Goal: Task Accomplishment & Management: Complete application form

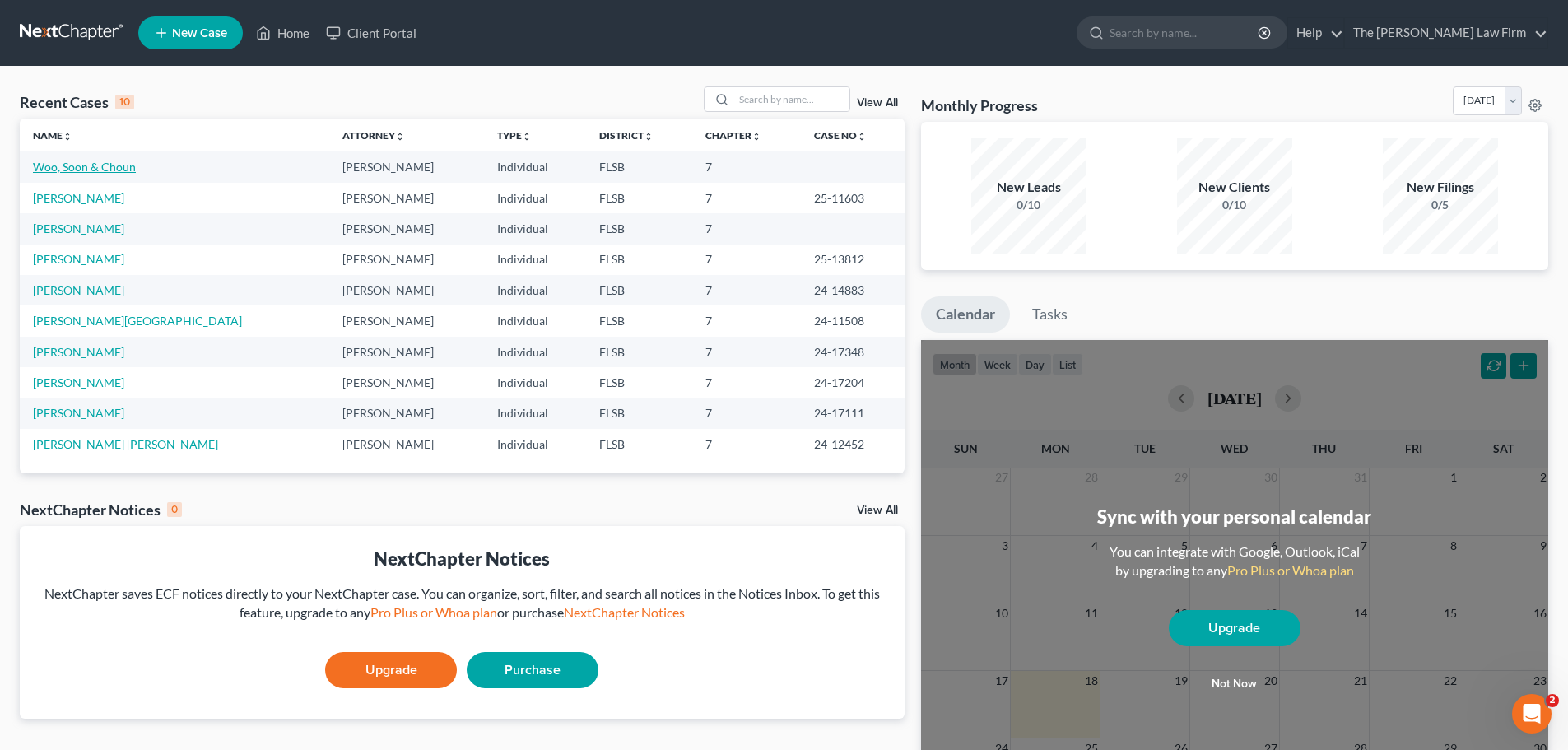
click at [100, 165] on link "Woo, Soon & Choun" at bounding box center [84, 167] width 103 height 14
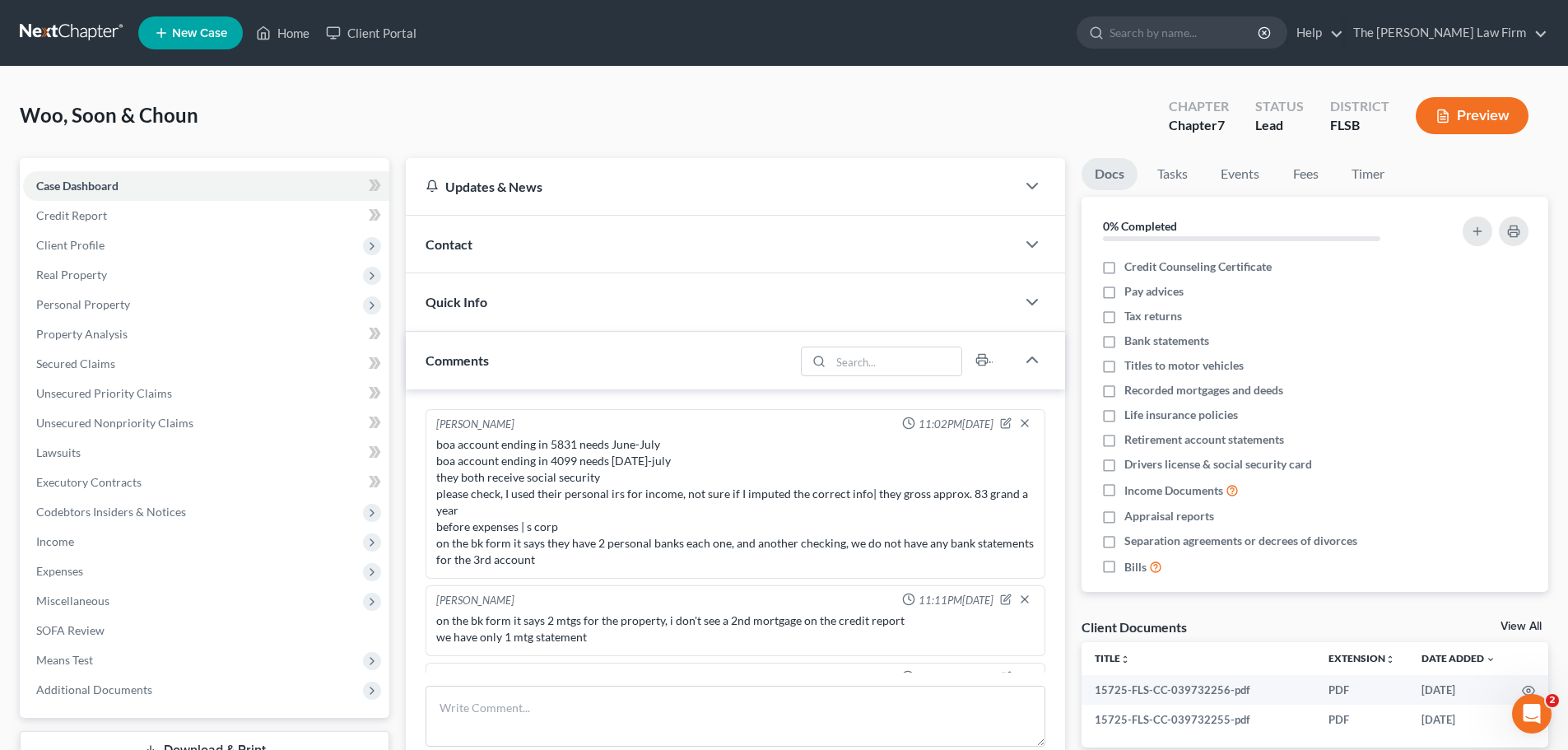
scroll to position [60, 0]
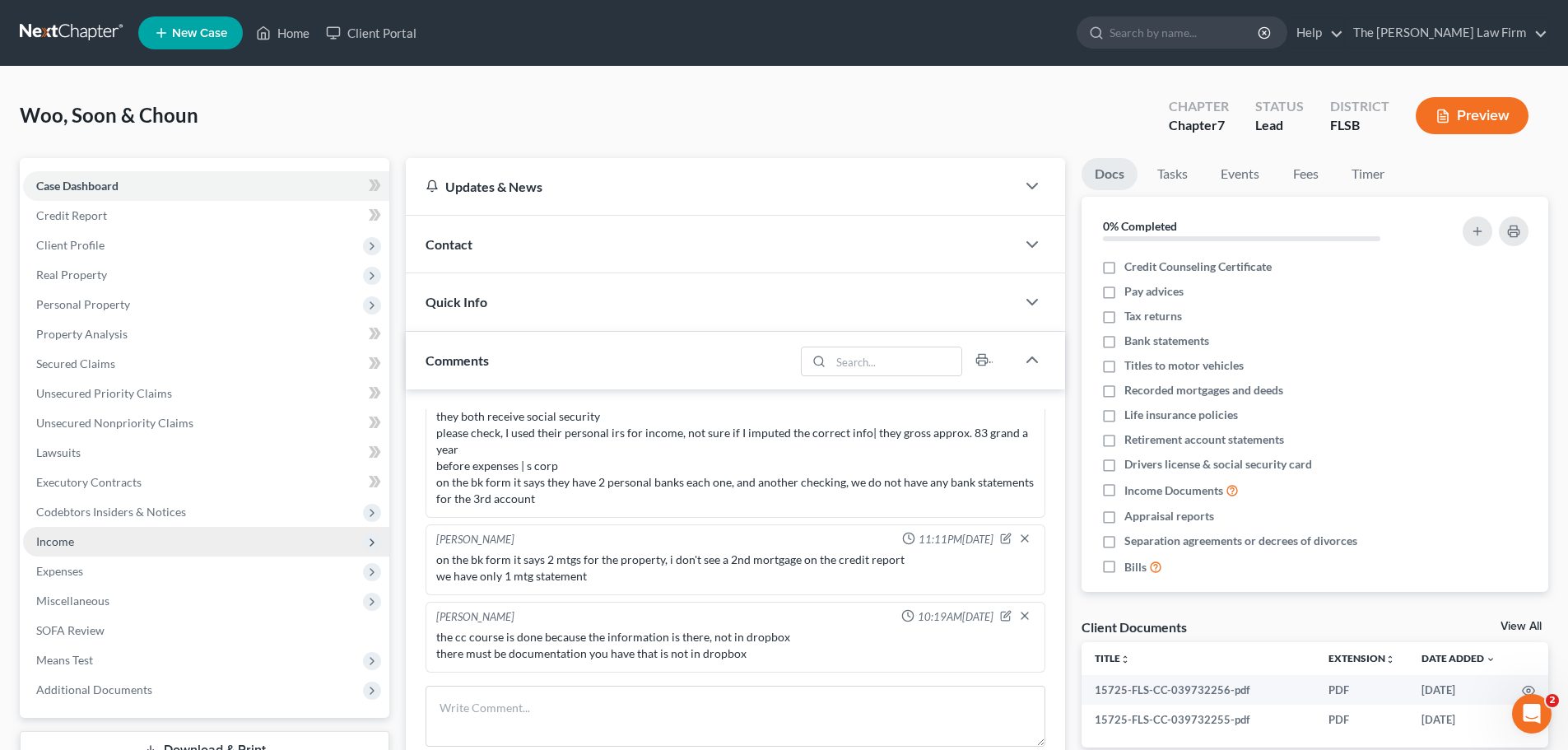
click at [49, 542] on span "Income" at bounding box center [55, 541] width 38 height 14
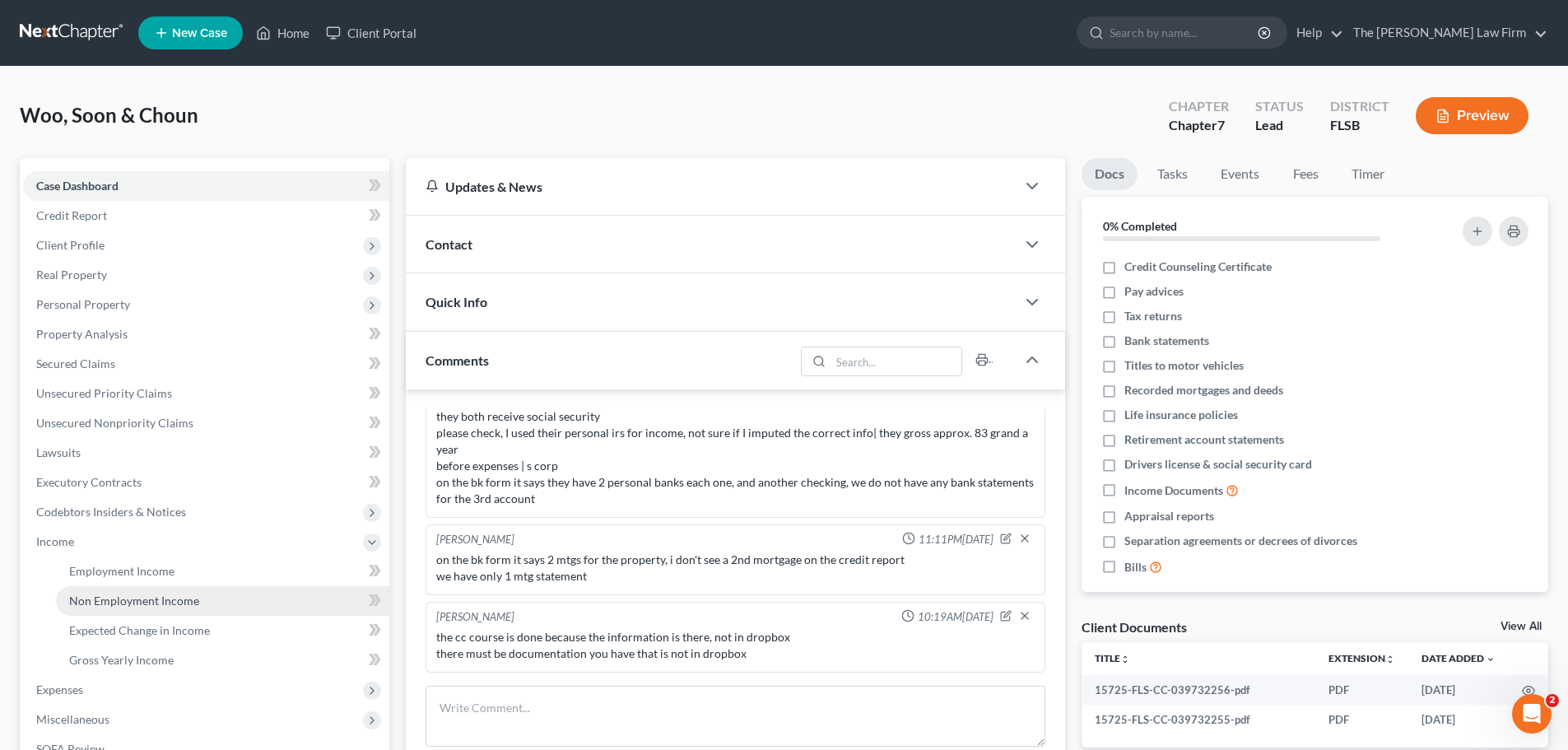
click at [113, 597] on span "Non Employment Income" at bounding box center [134, 600] width 130 height 14
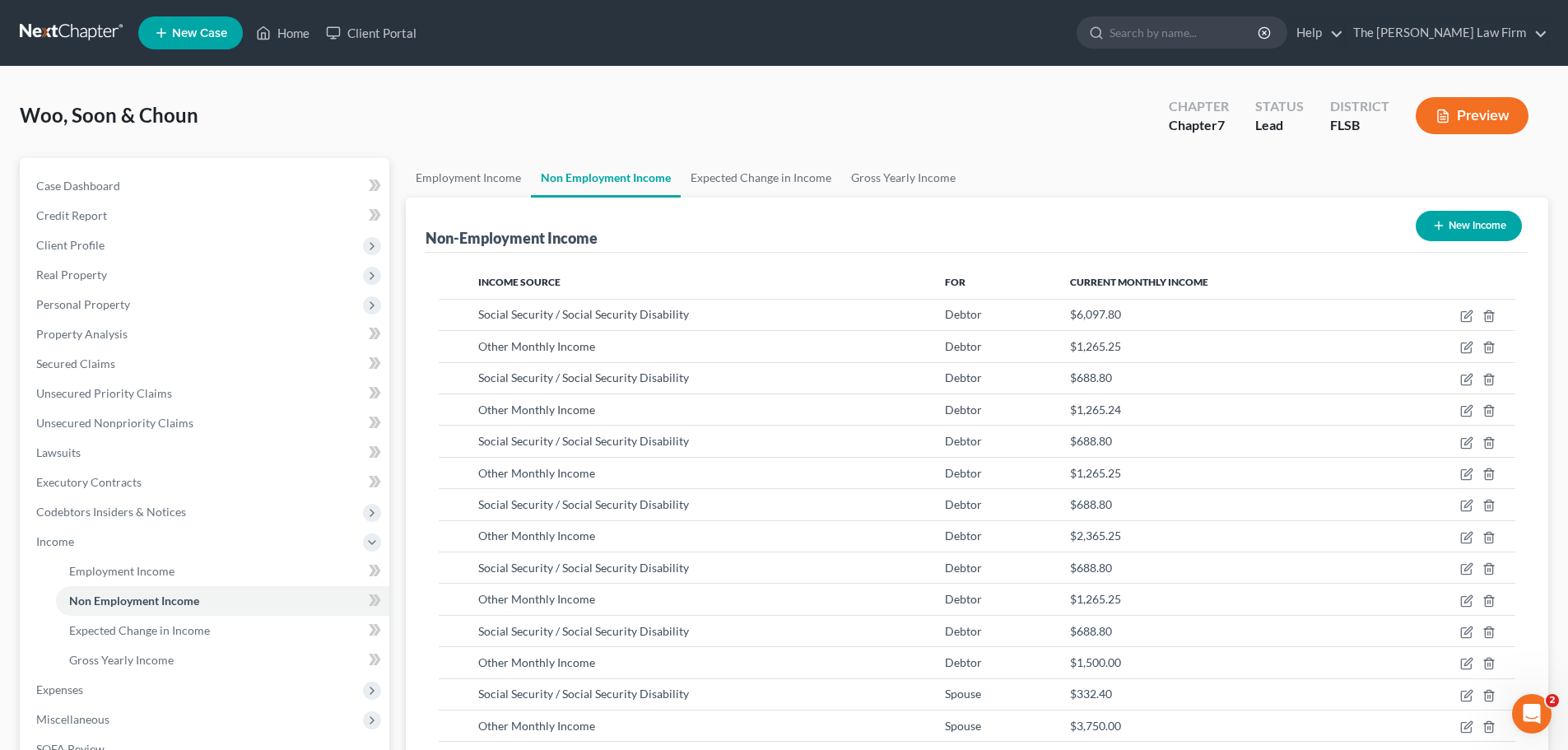
scroll to position [307, 647]
click at [472, 179] on link "Employment Income" at bounding box center [468, 178] width 125 height 39
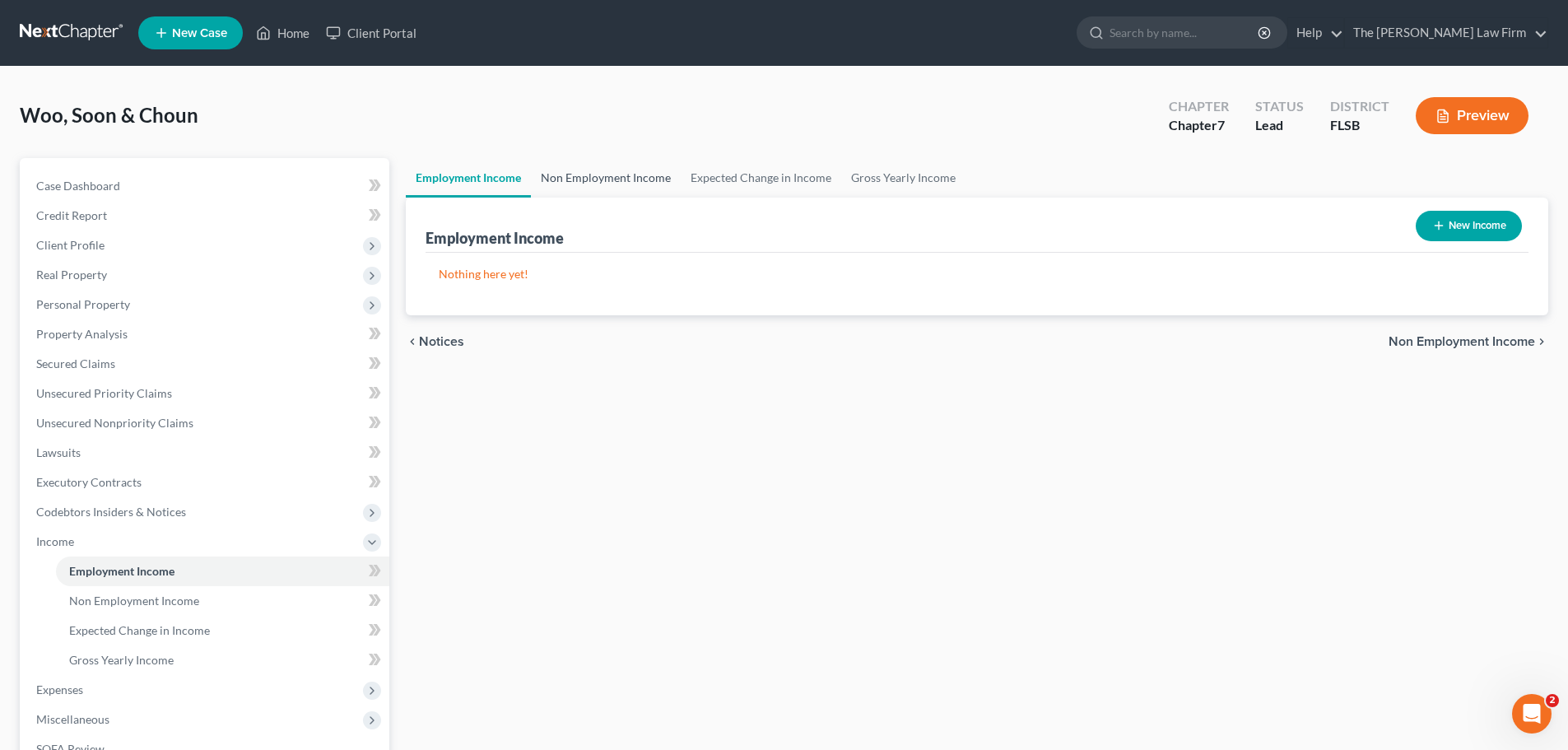
click at [621, 176] on link "Non Employment Income" at bounding box center [606, 178] width 150 height 39
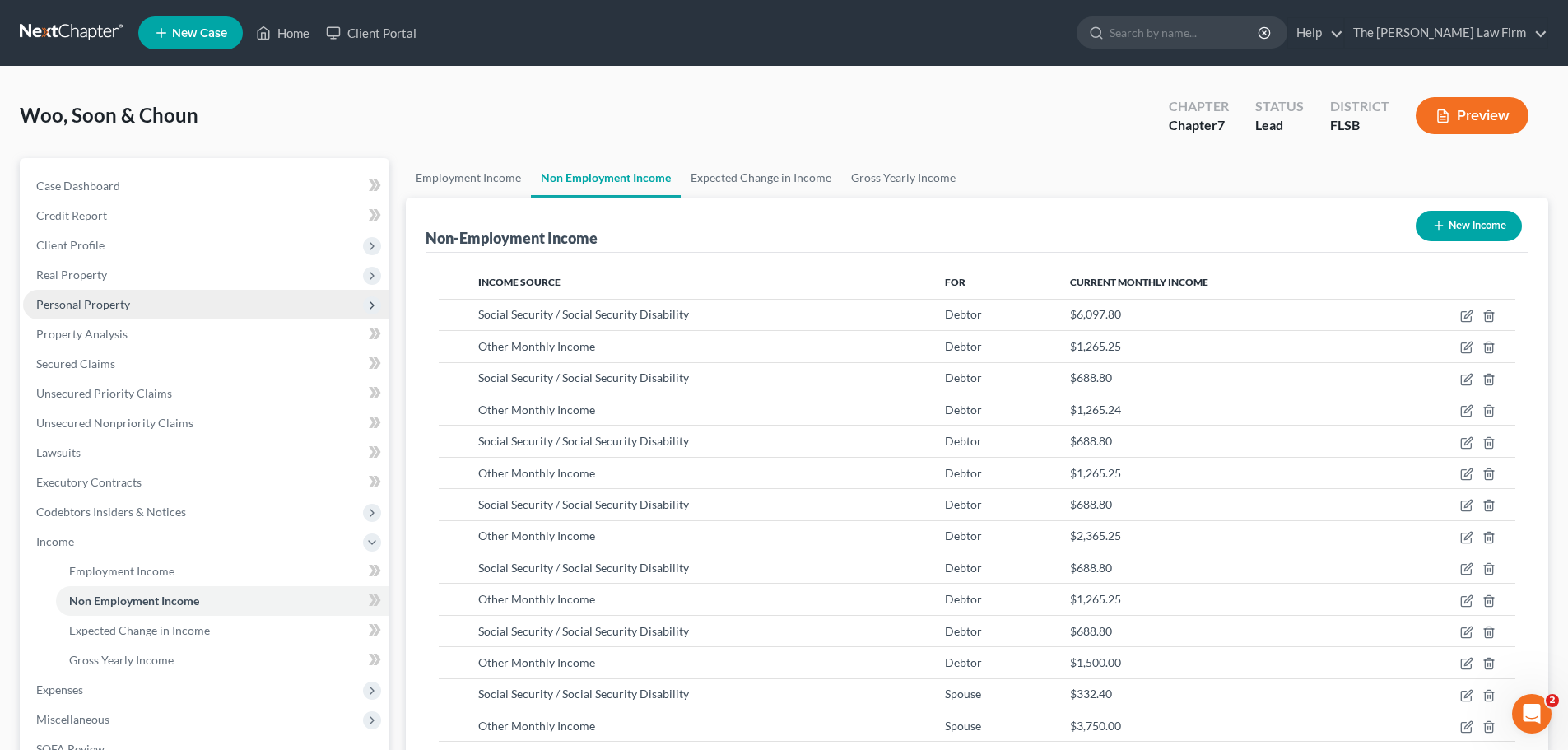
scroll to position [307, 647]
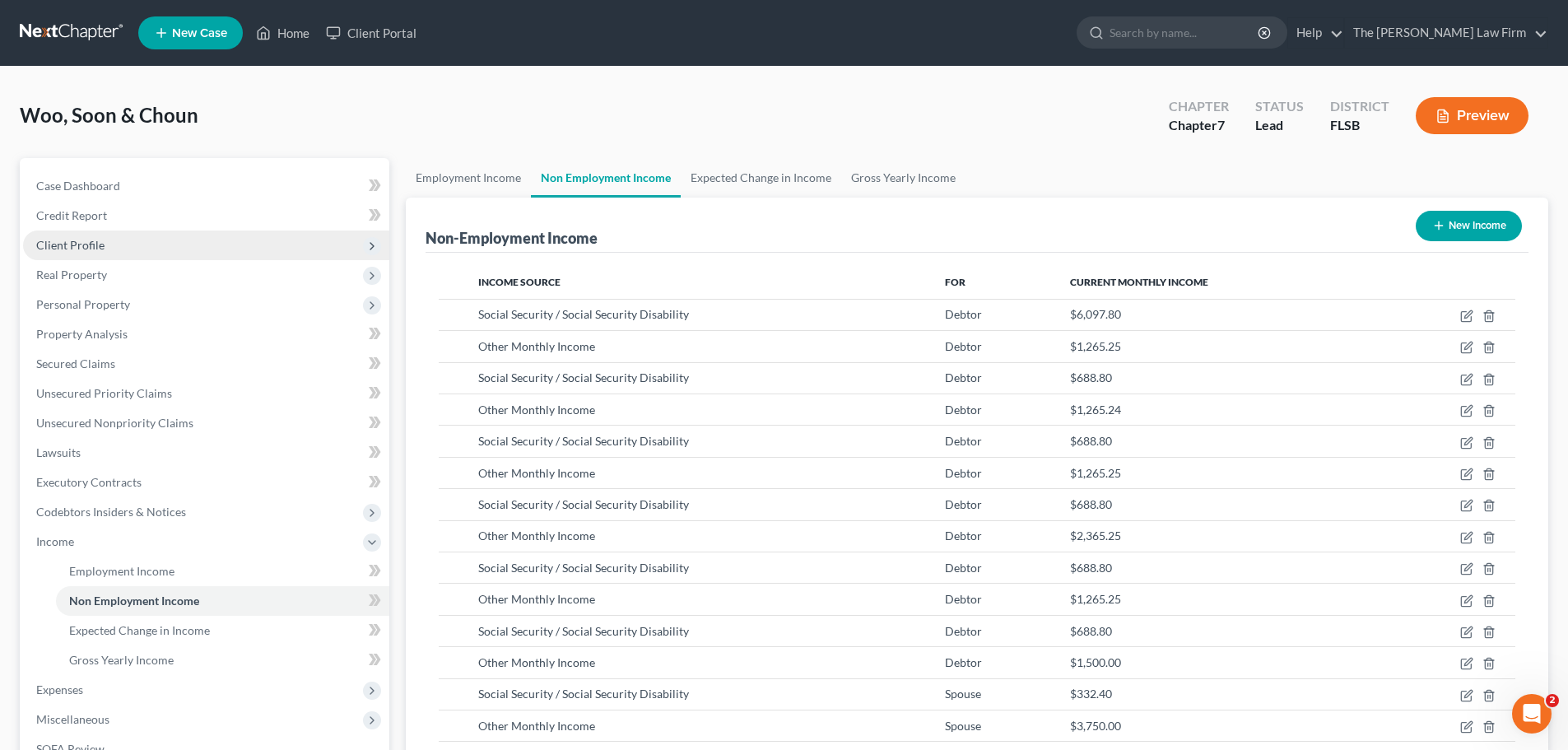
click at [80, 250] on span "Client Profile" at bounding box center [70, 245] width 68 height 14
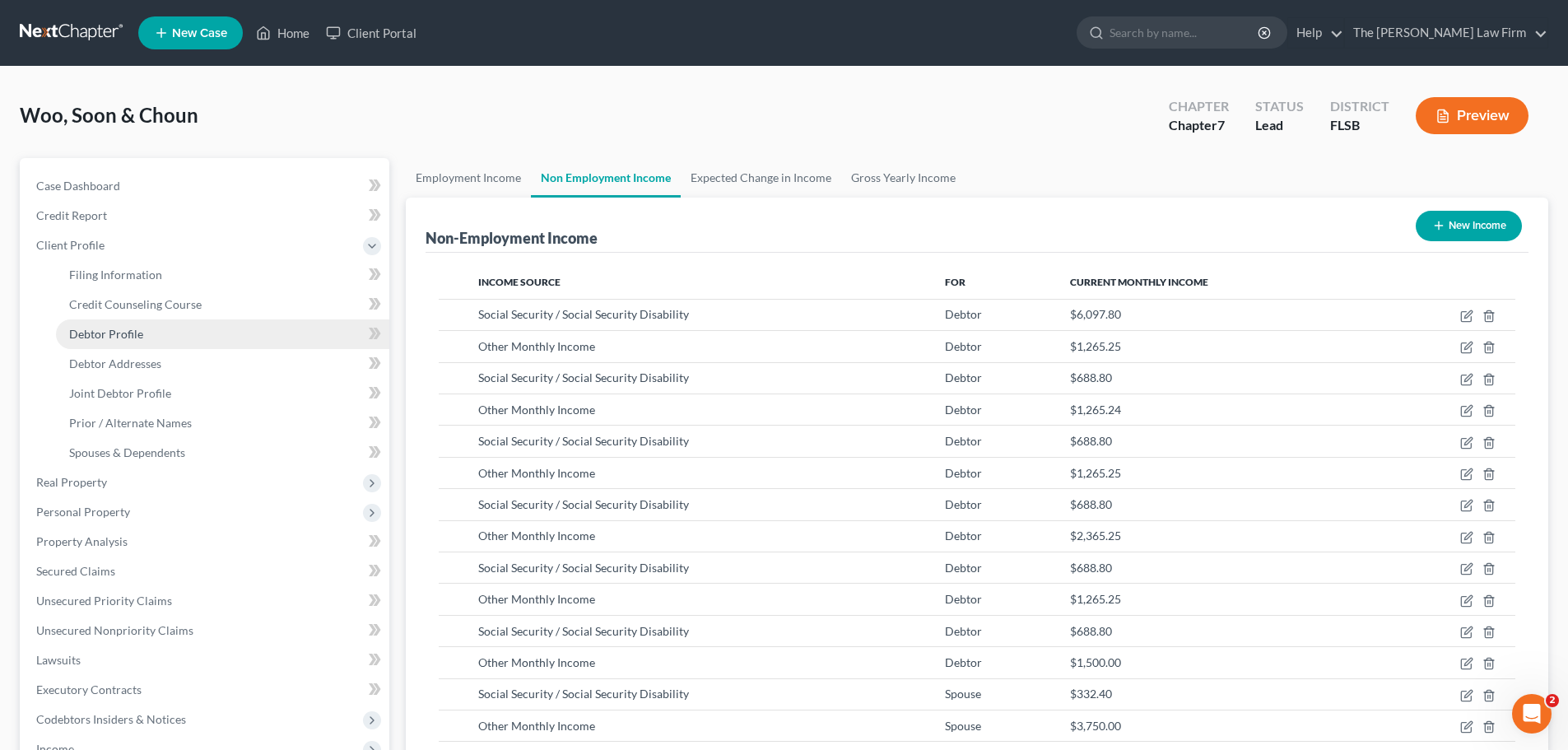
click at [107, 327] on span "Debtor Profile" at bounding box center [106, 333] width 74 height 14
select select "1"
select select "2"
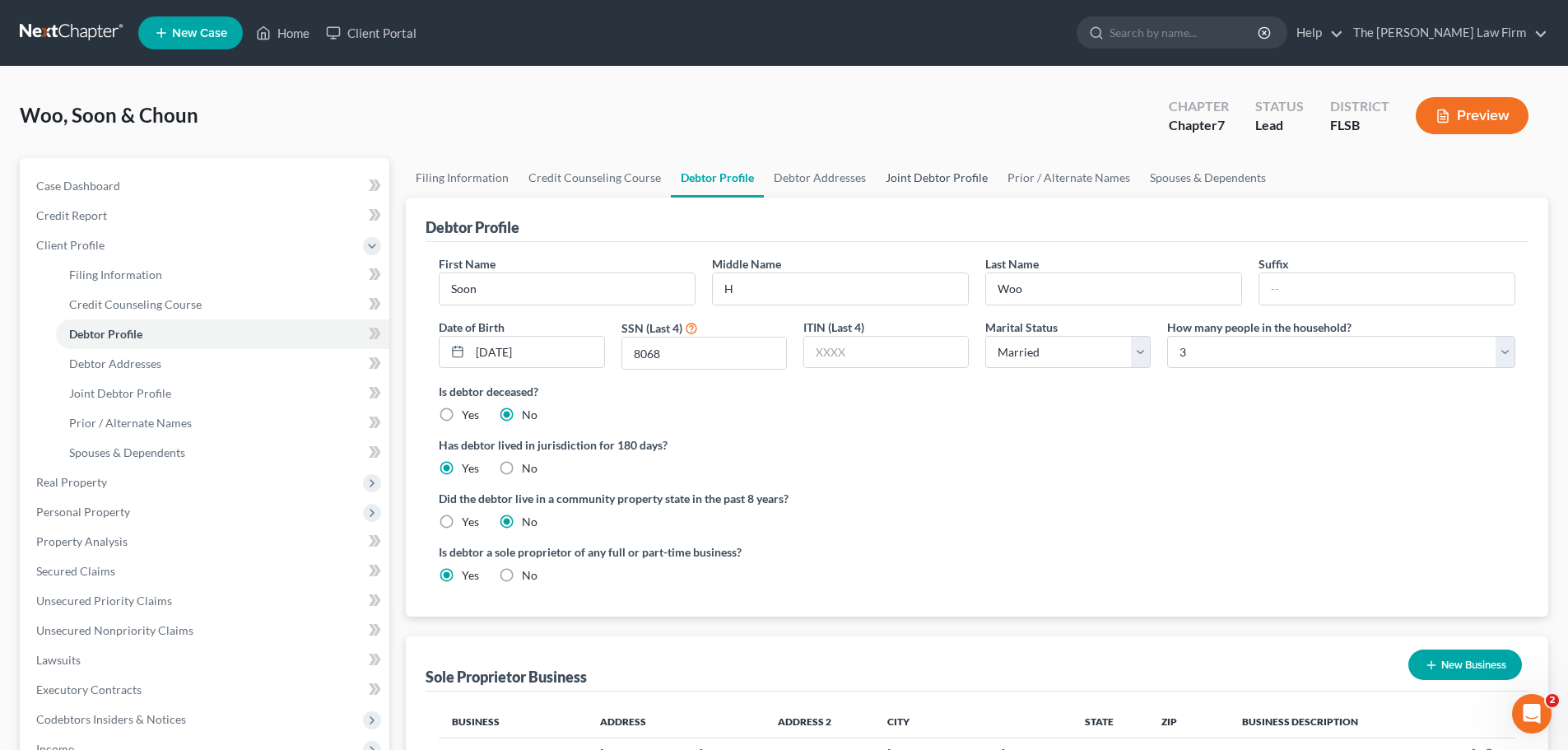
click at [947, 178] on link "Joint Debtor Profile" at bounding box center [936, 178] width 122 height 39
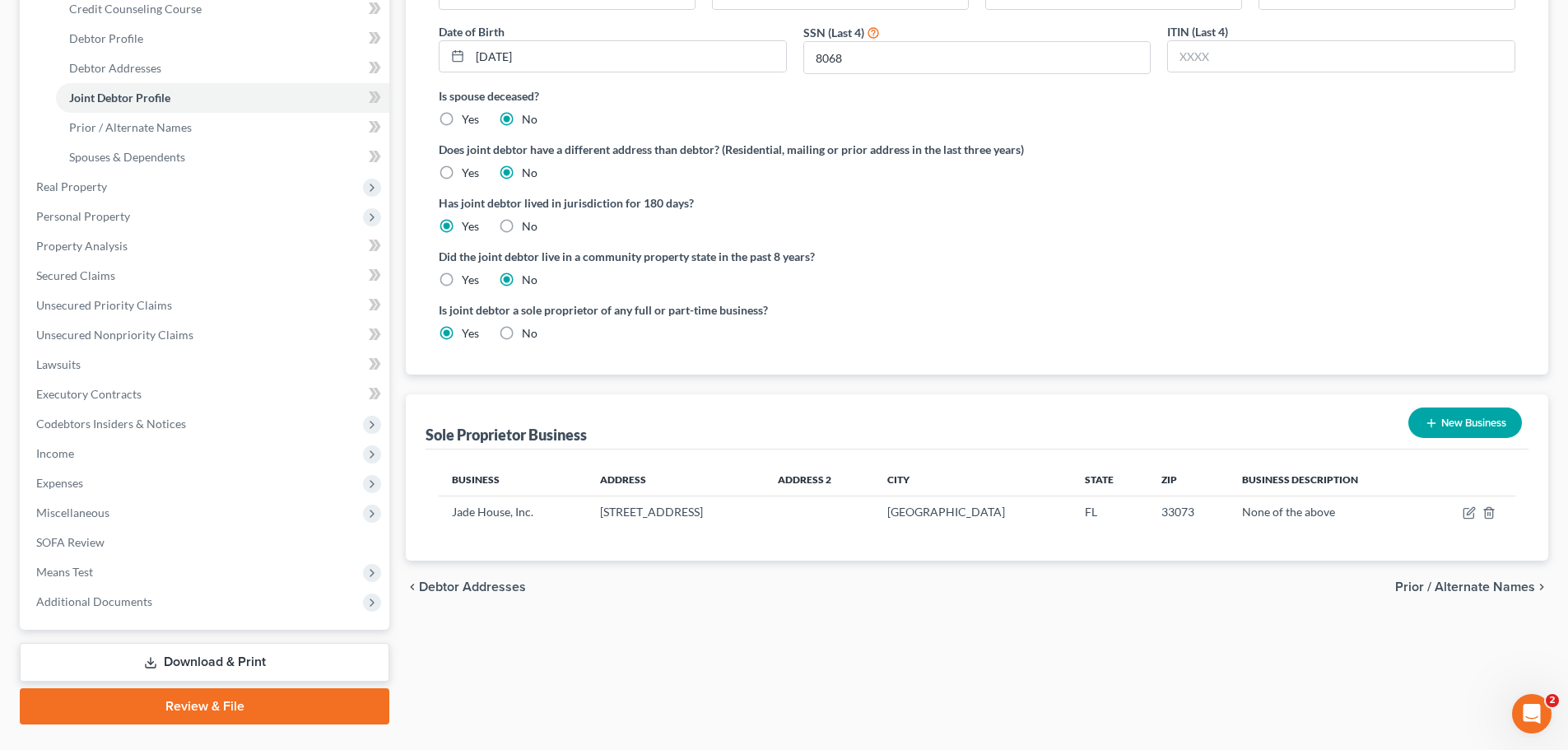
scroll to position [298, 0]
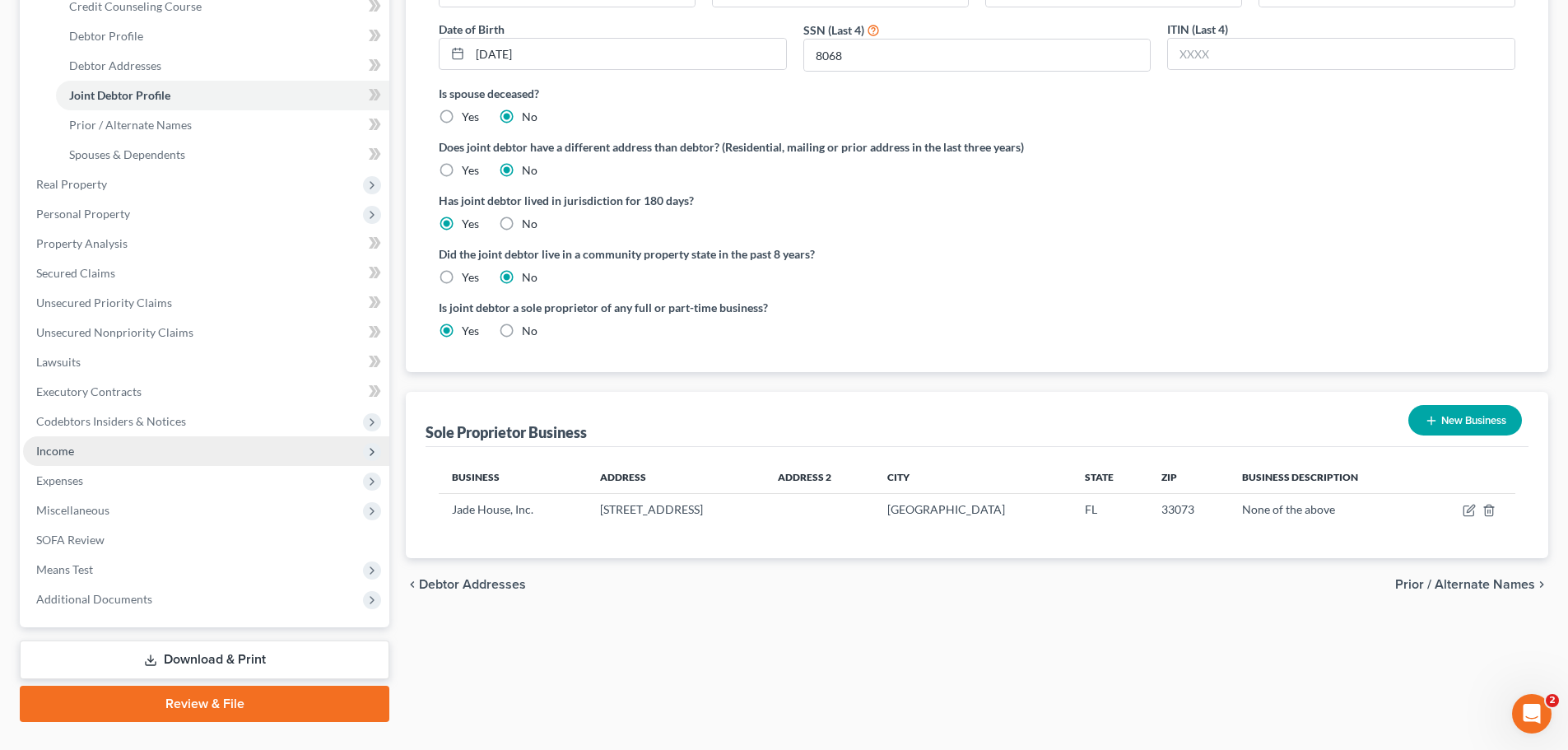
click at [58, 448] on span "Income" at bounding box center [55, 450] width 38 height 14
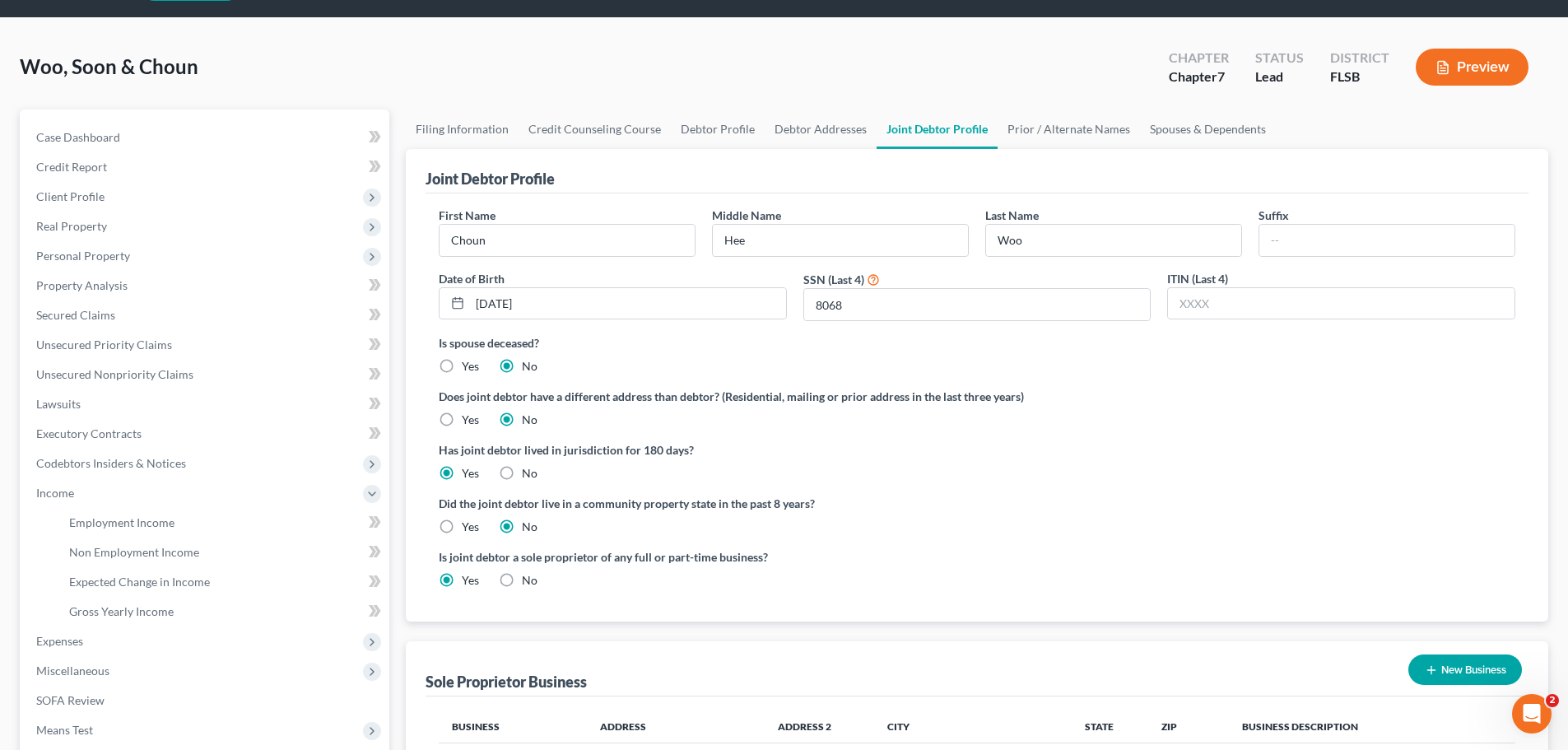
scroll to position [244, 0]
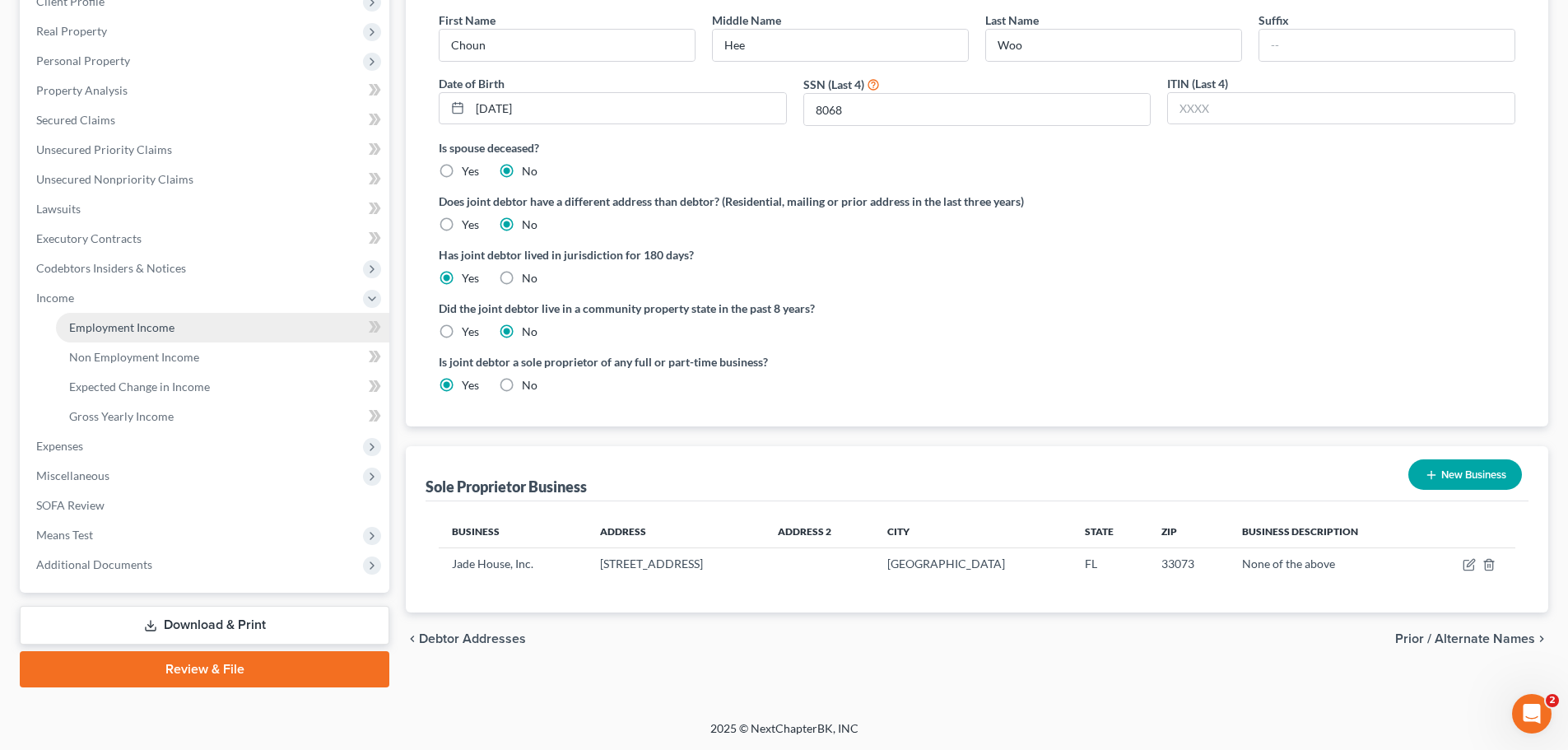
click at [119, 327] on span "Employment Income" at bounding box center [121, 327] width 105 height 14
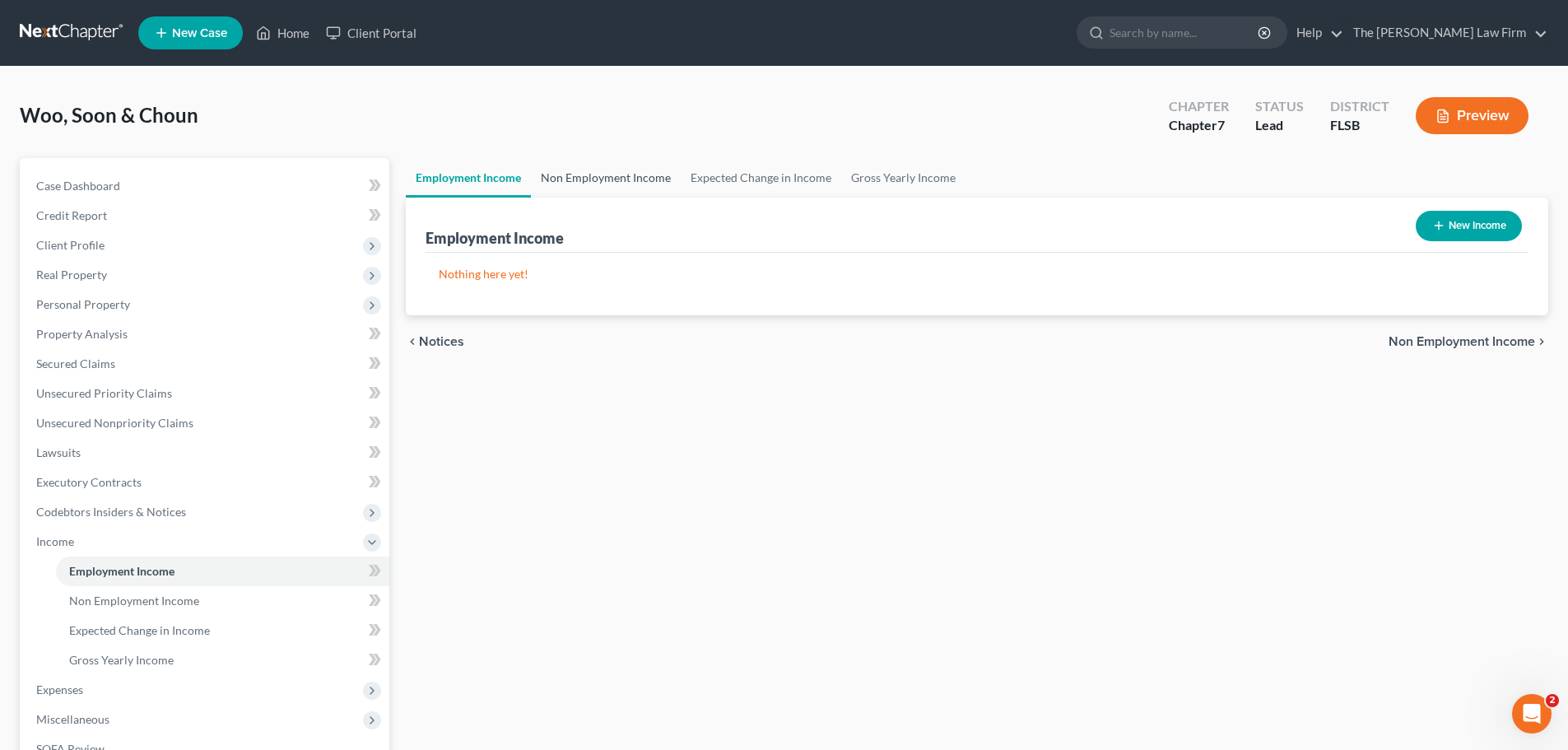
click at [602, 177] on link "Non Employment Income" at bounding box center [606, 178] width 150 height 39
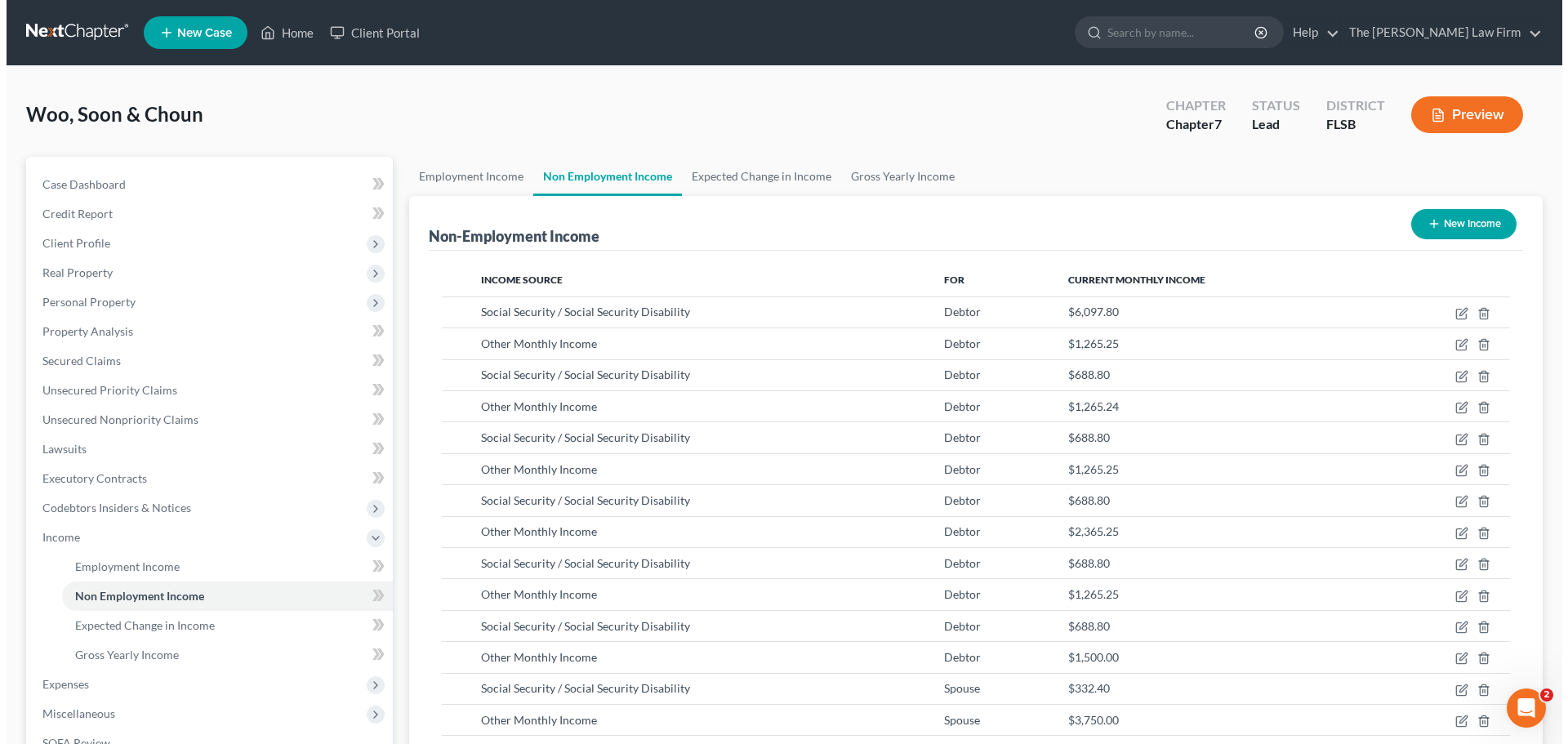
scroll to position [305, 642]
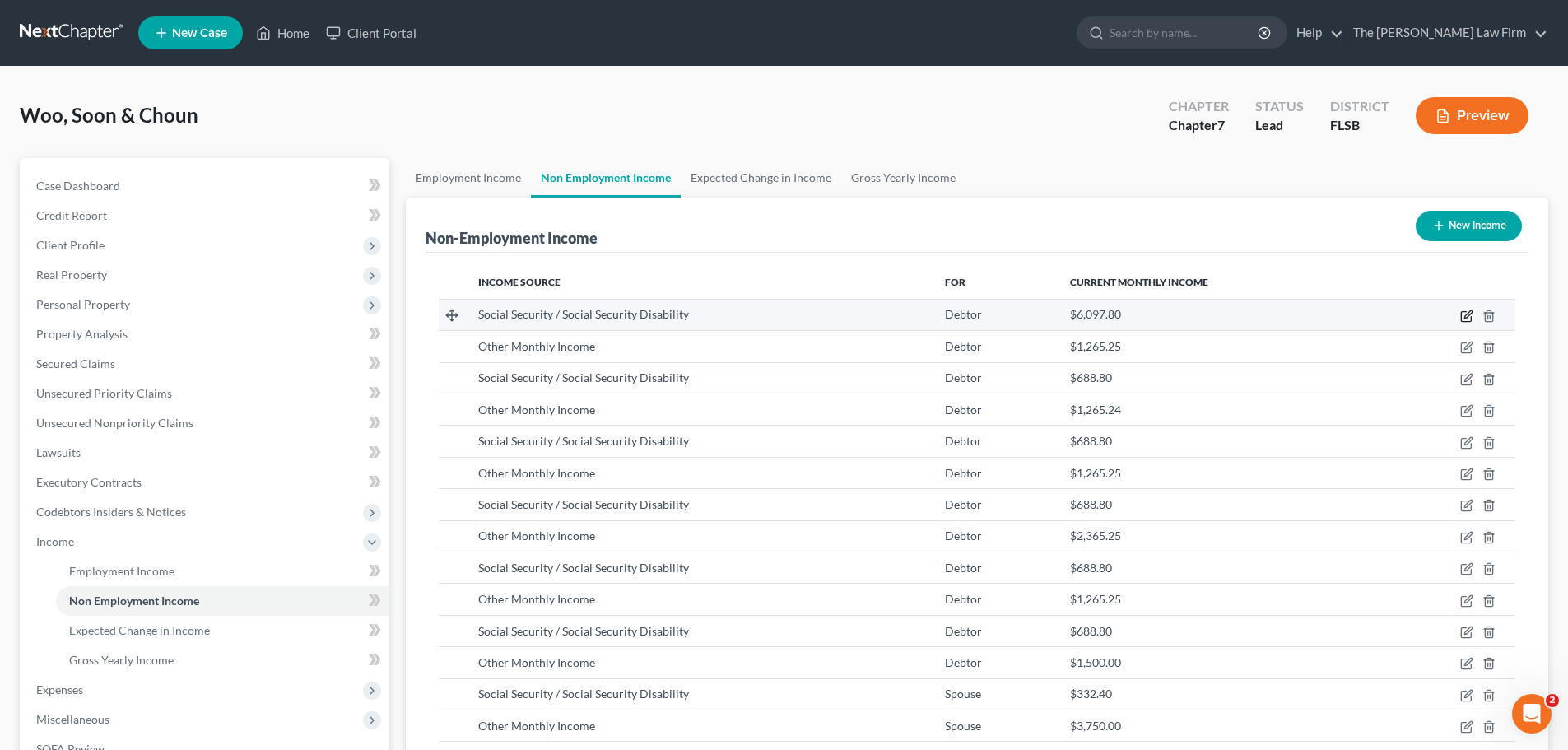
click at [1466, 321] on icon "button" at bounding box center [1466, 316] width 10 height 10
select select "4"
select select "0"
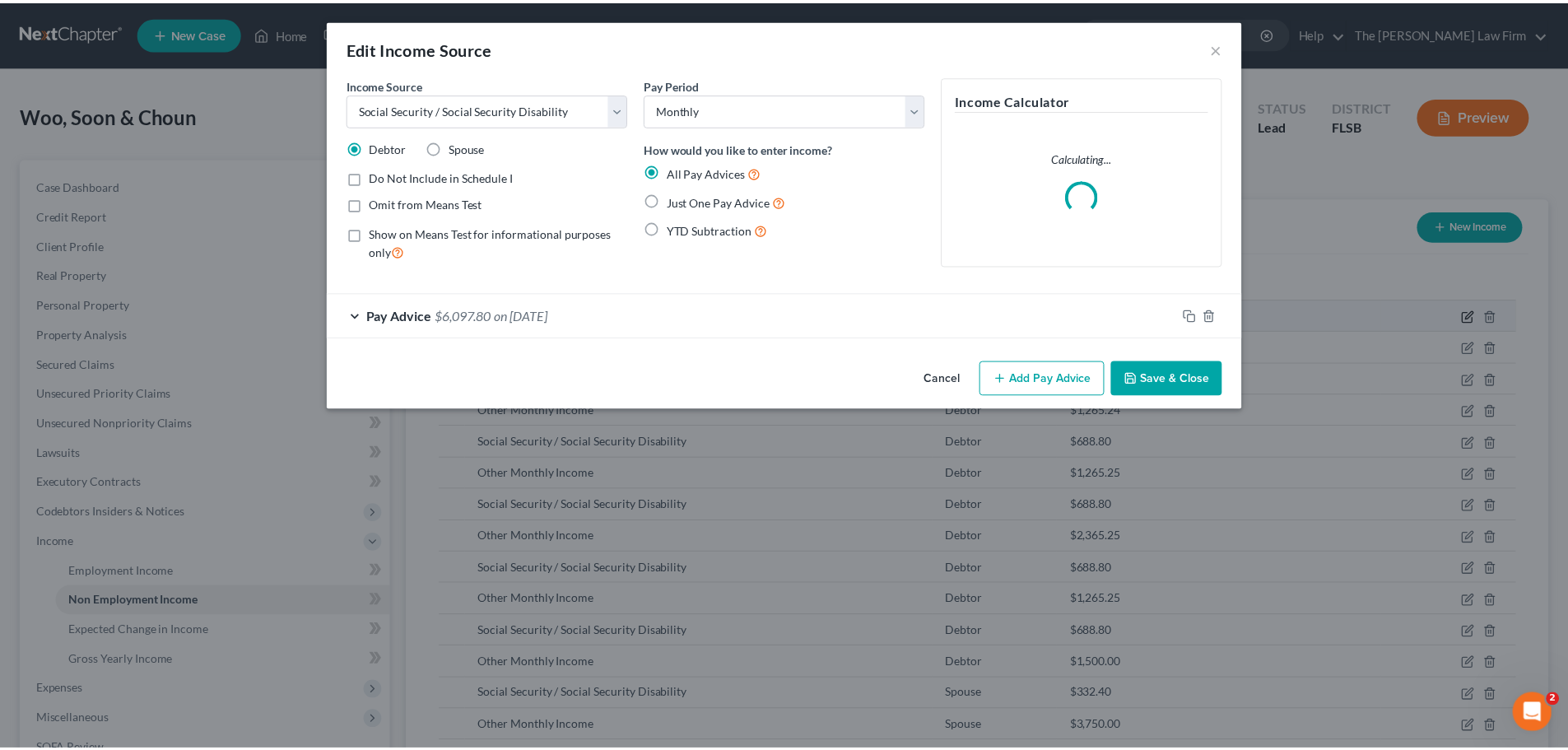
scroll to position [310, 652]
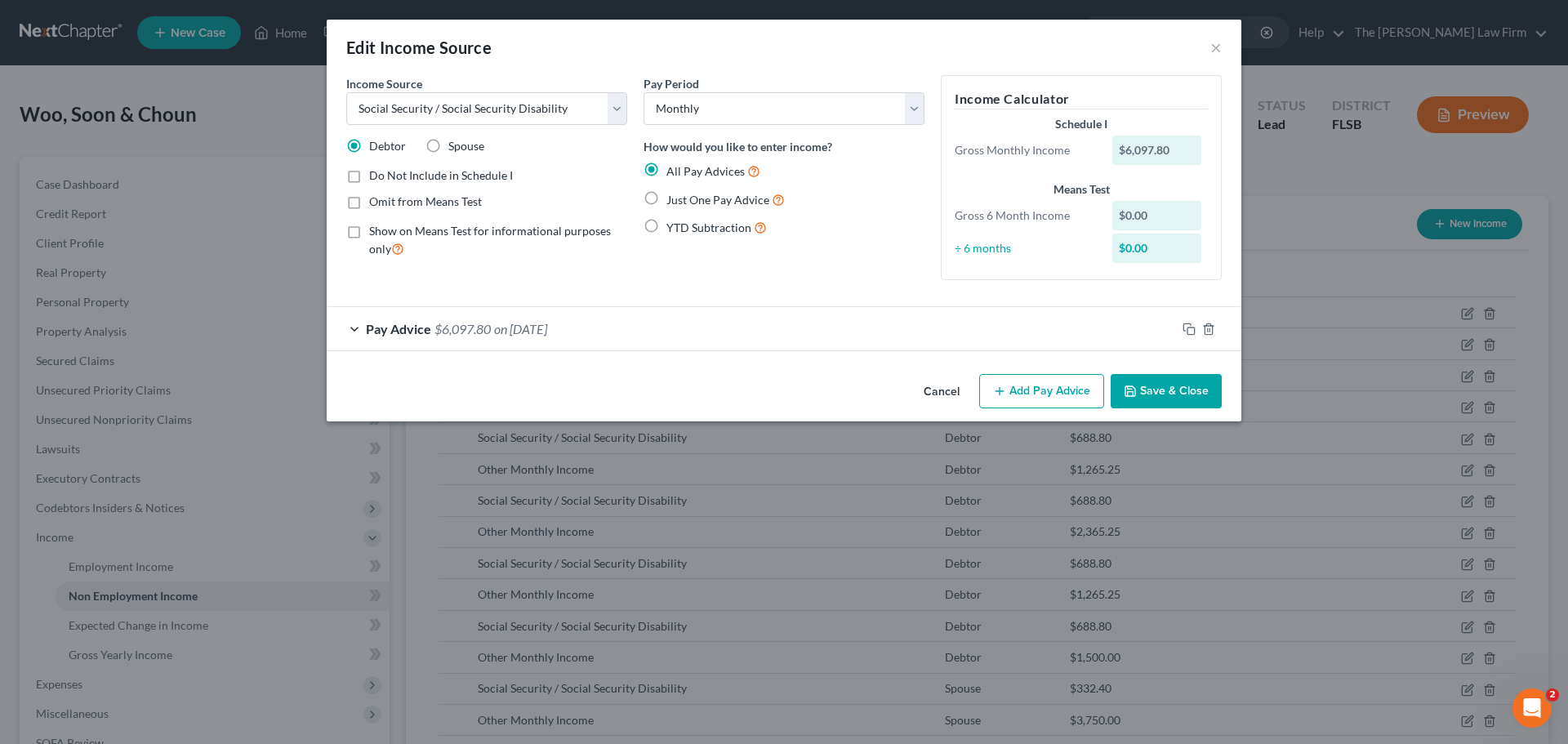
click at [352, 334] on div "Pay Advice $6,097.80 on [DATE]" at bounding box center [752, 329] width 850 height 43
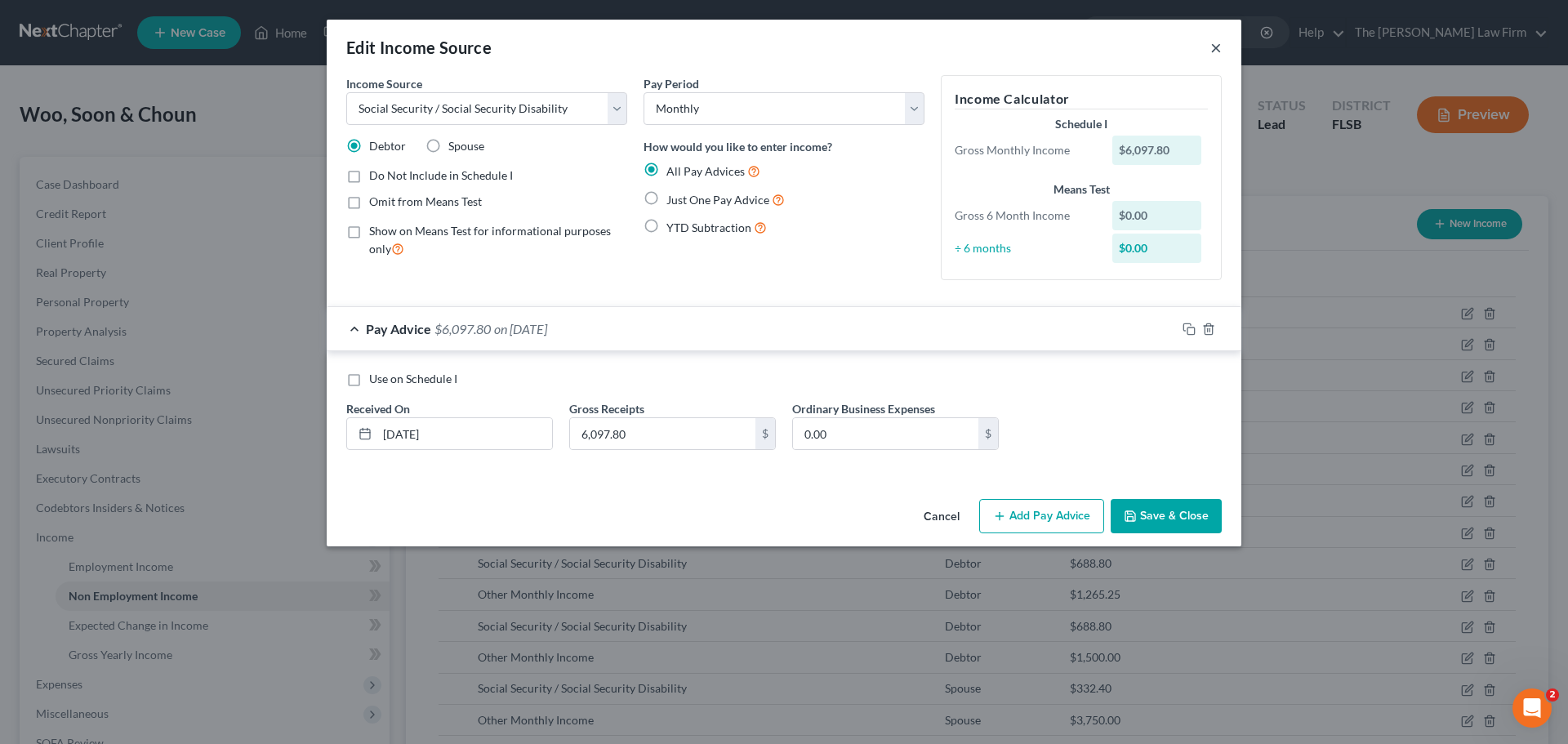
click at [1211, 44] on button "×" at bounding box center [1216, 47] width 11 height 19
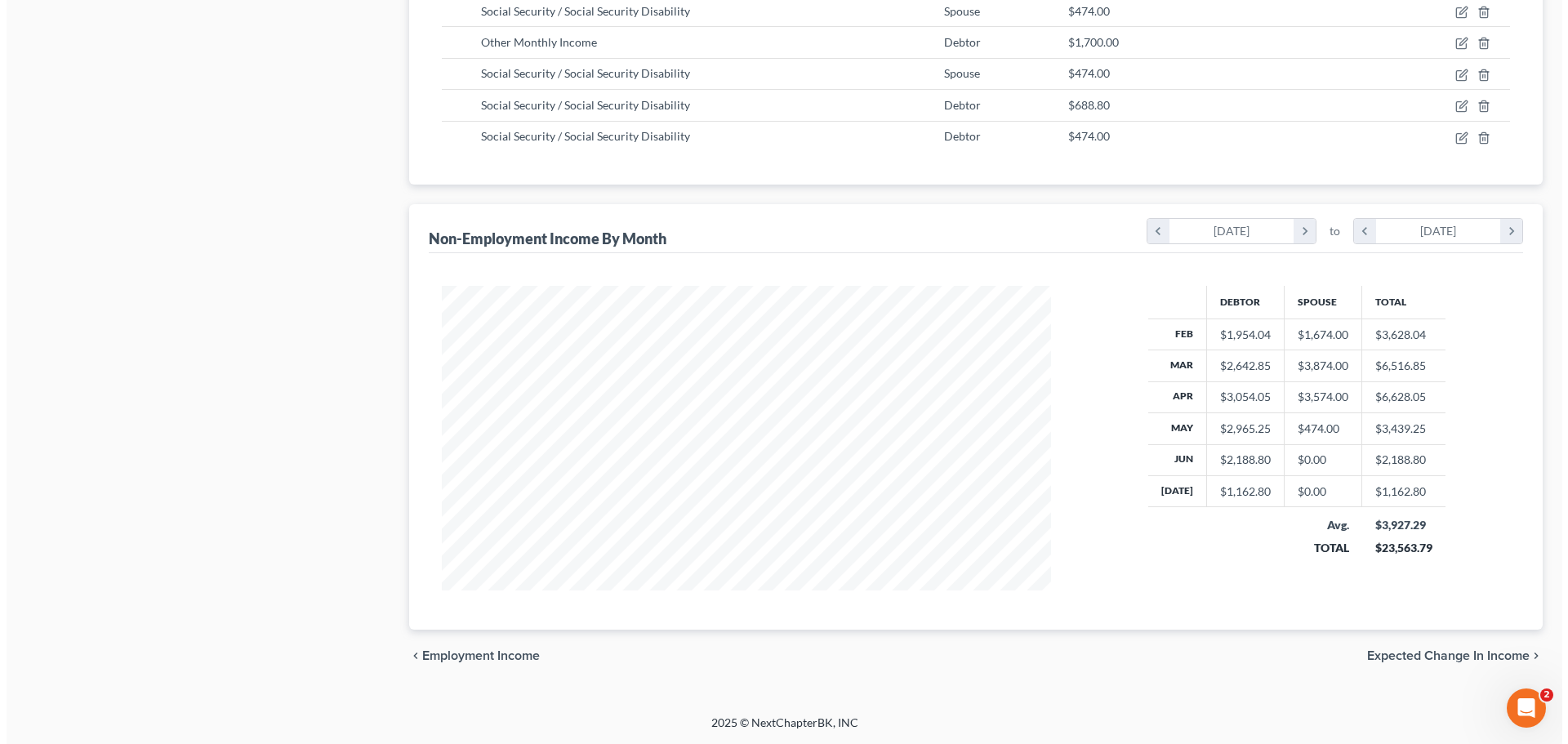
scroll to position [27, 0]
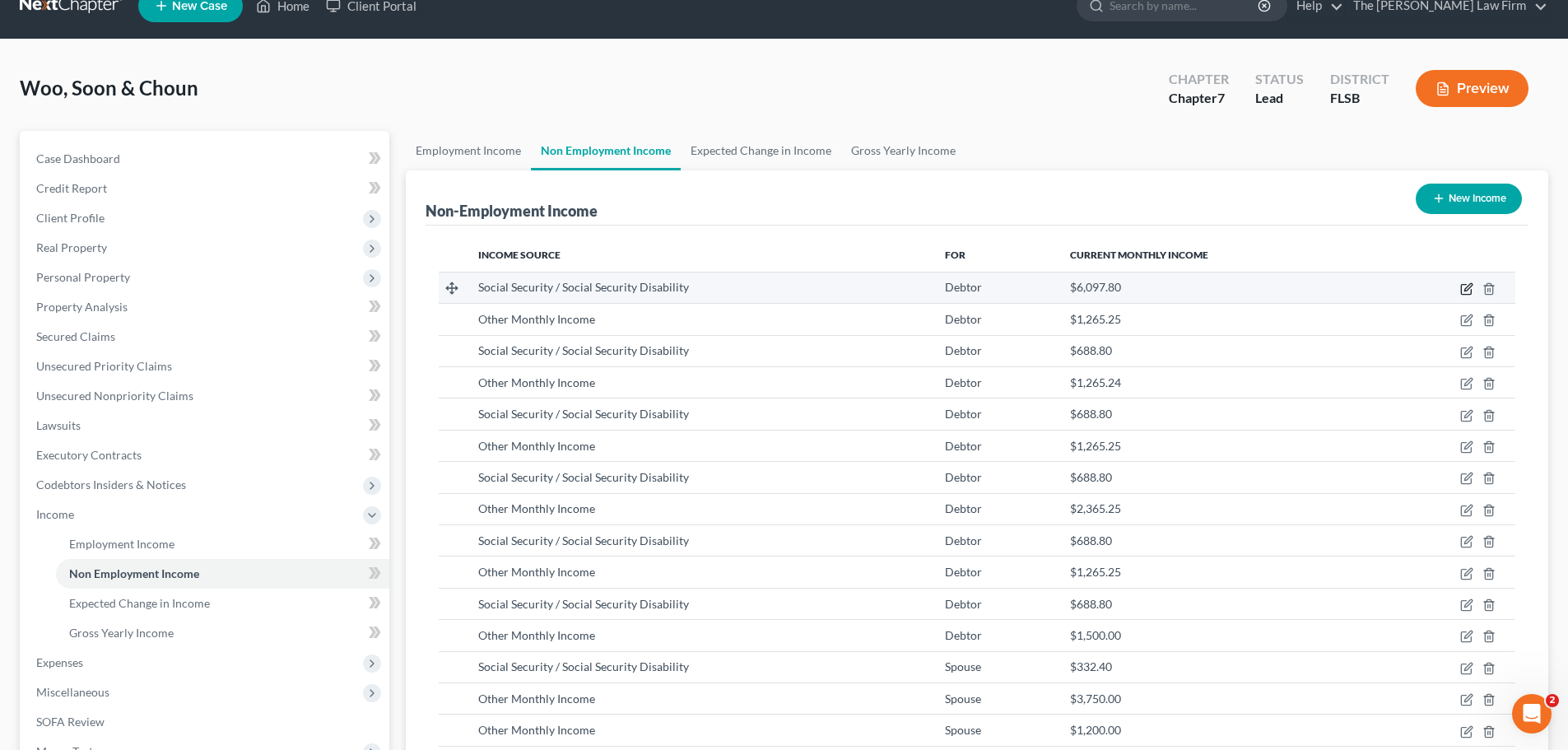
click at [1467, 287] on icon "button" at bounding box center [1467, 288] width 13 height 13
select select "4"
select select "0"
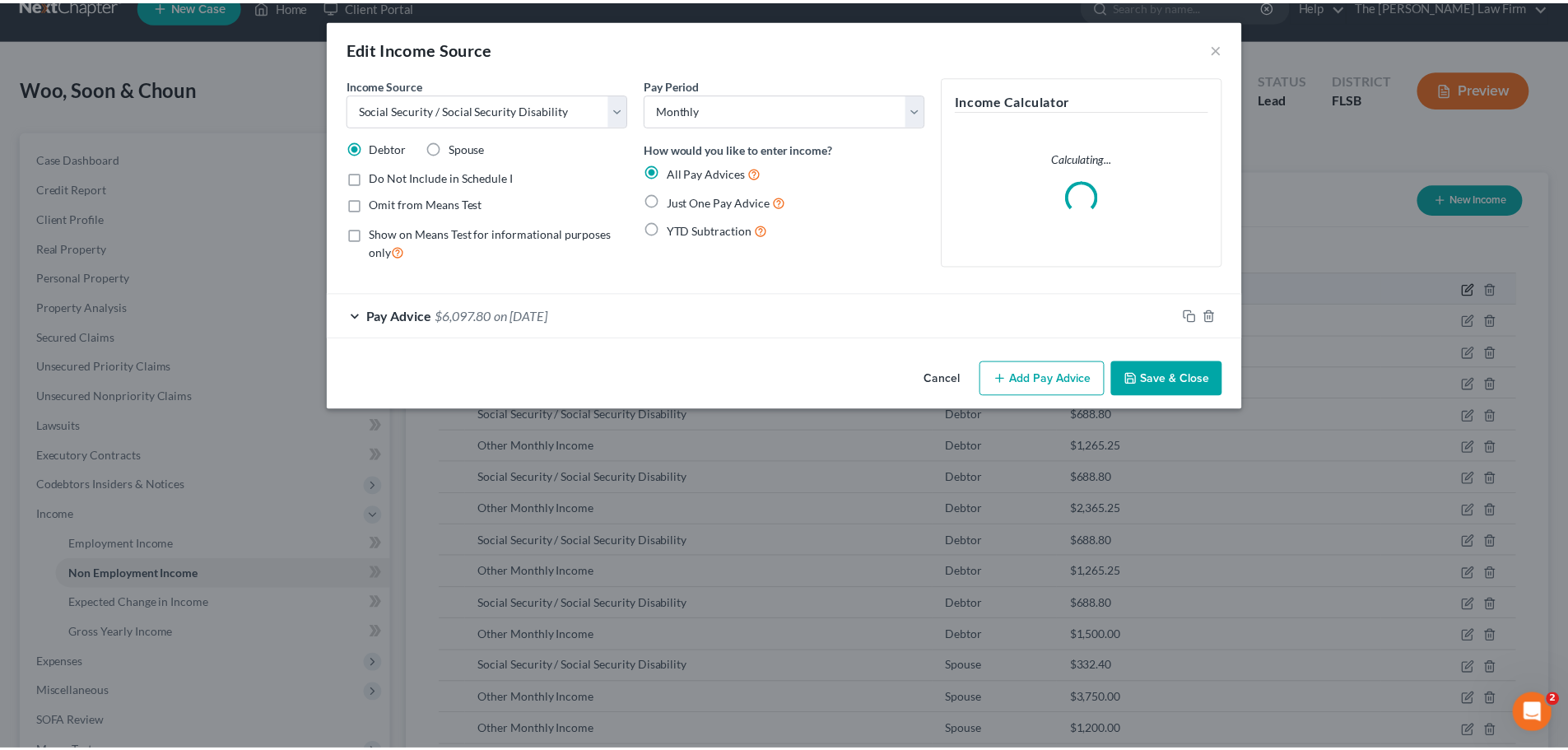
scroll to position [310, 652]
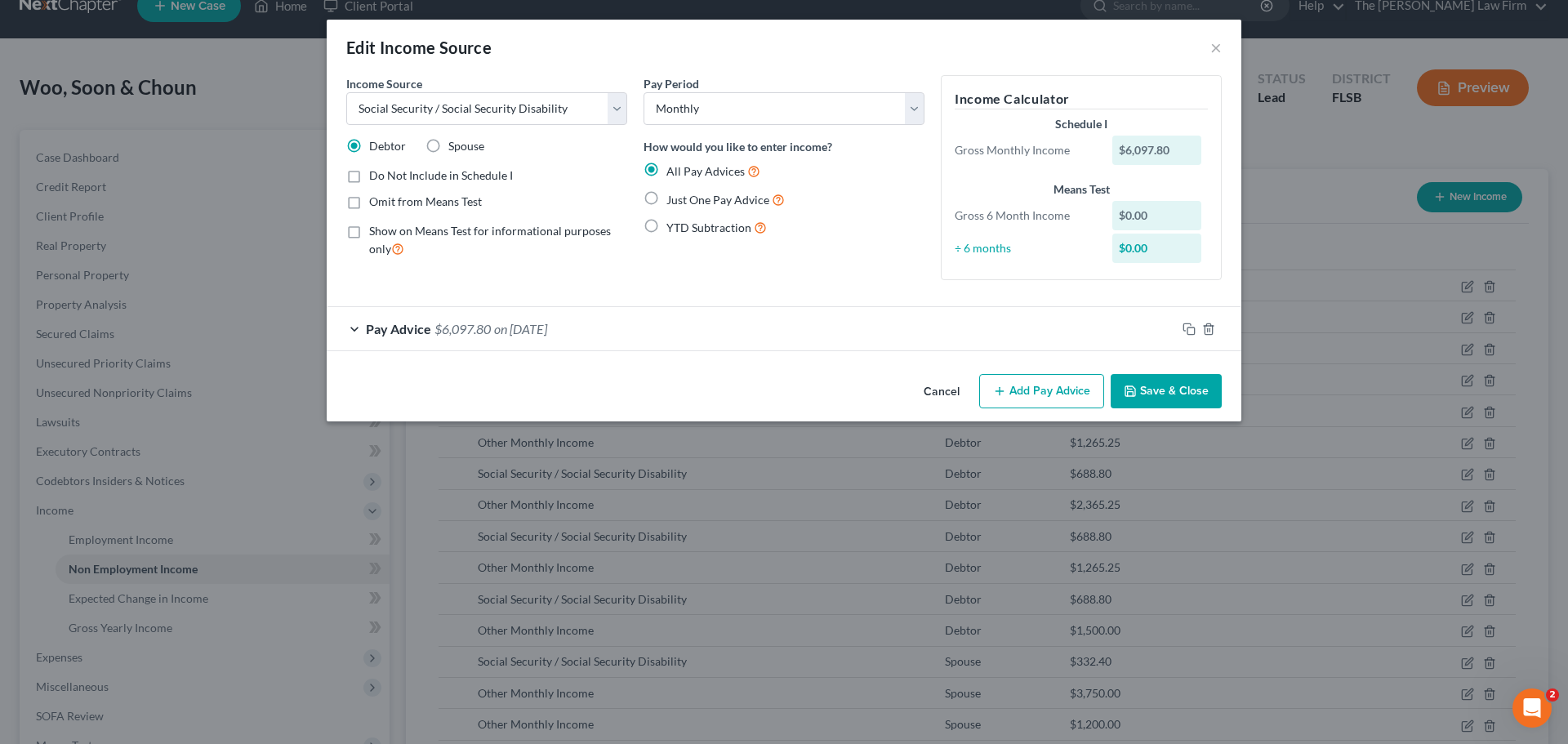
click at [350, 322] on div "Pay Advice $6,097.80 on [DATE]" at bounding box center [752, 329] width 850 height 43
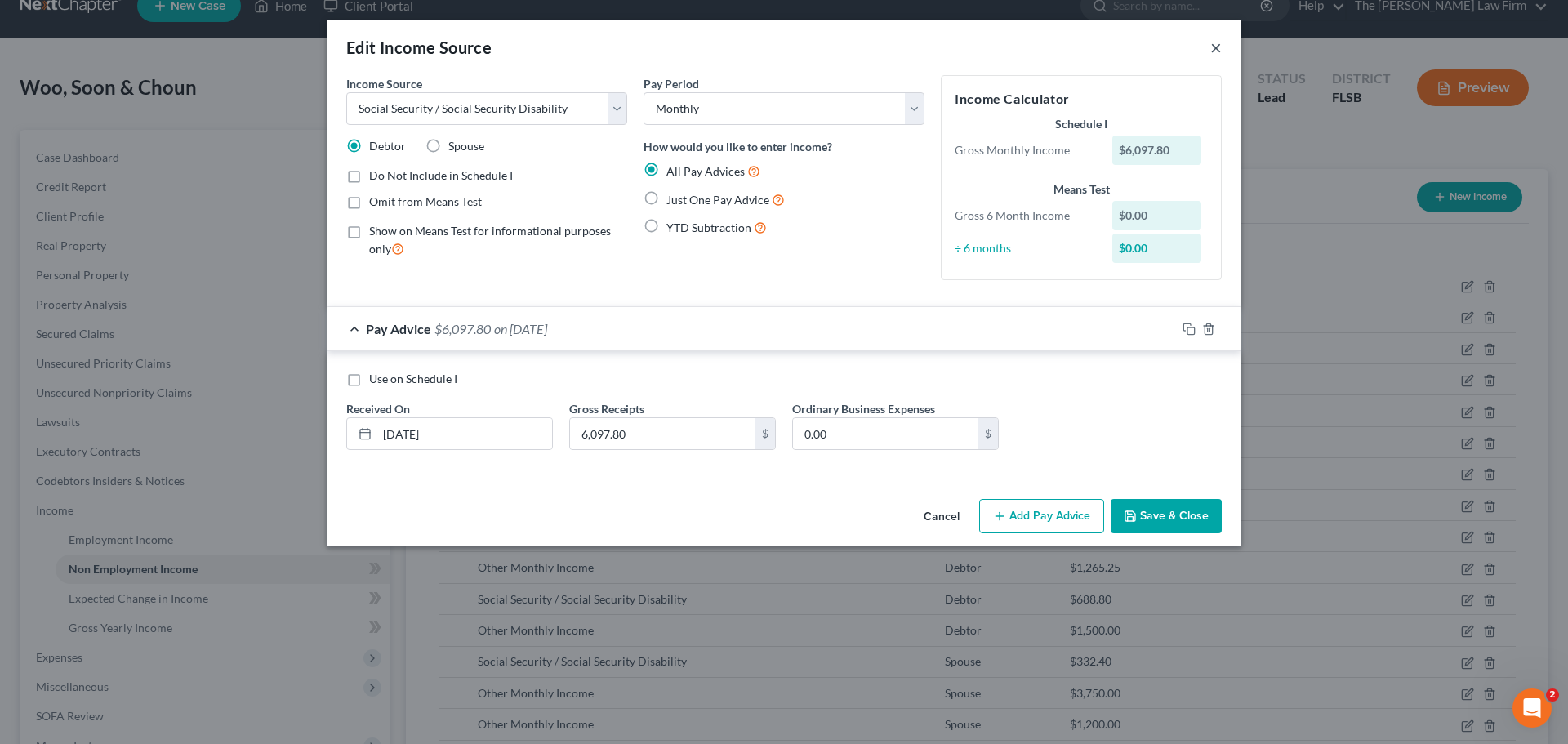
click at [1215, 45] on button "×" at bounding box center [1216, 47] width 11 height 19
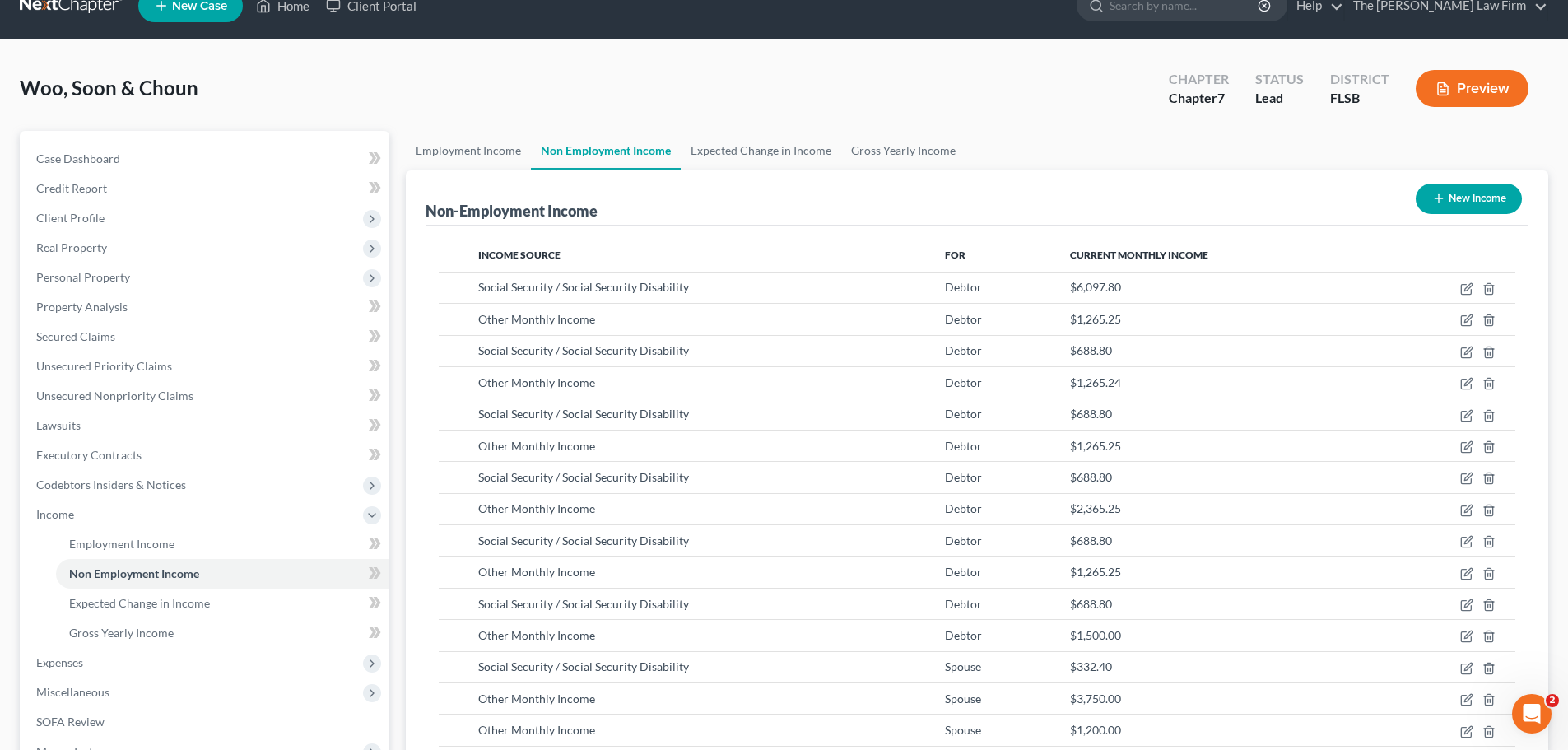
scroll to position [0, 0]
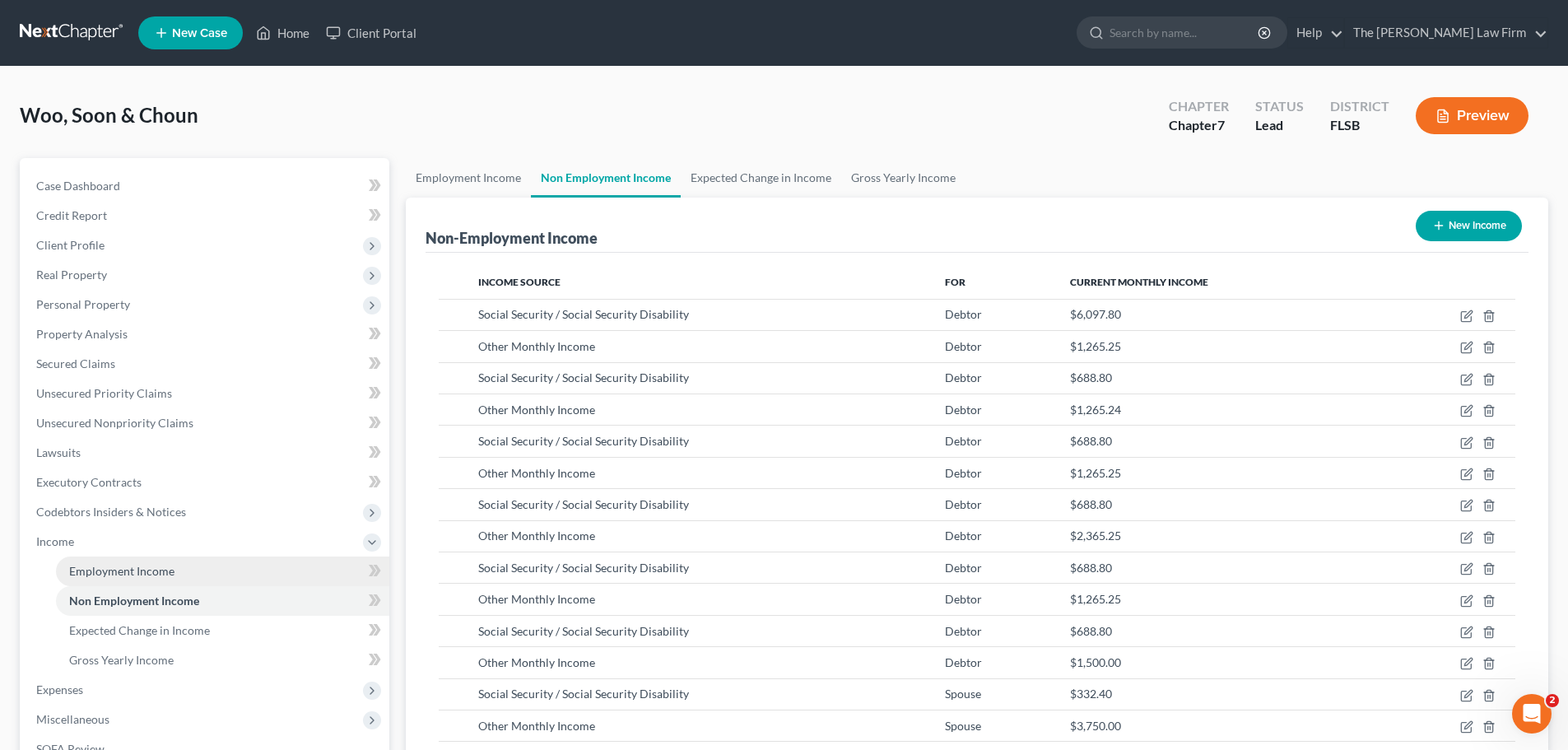
click at [138, 575] on span "Employment Income" at bounding box center [121, 570] width 105 height 14
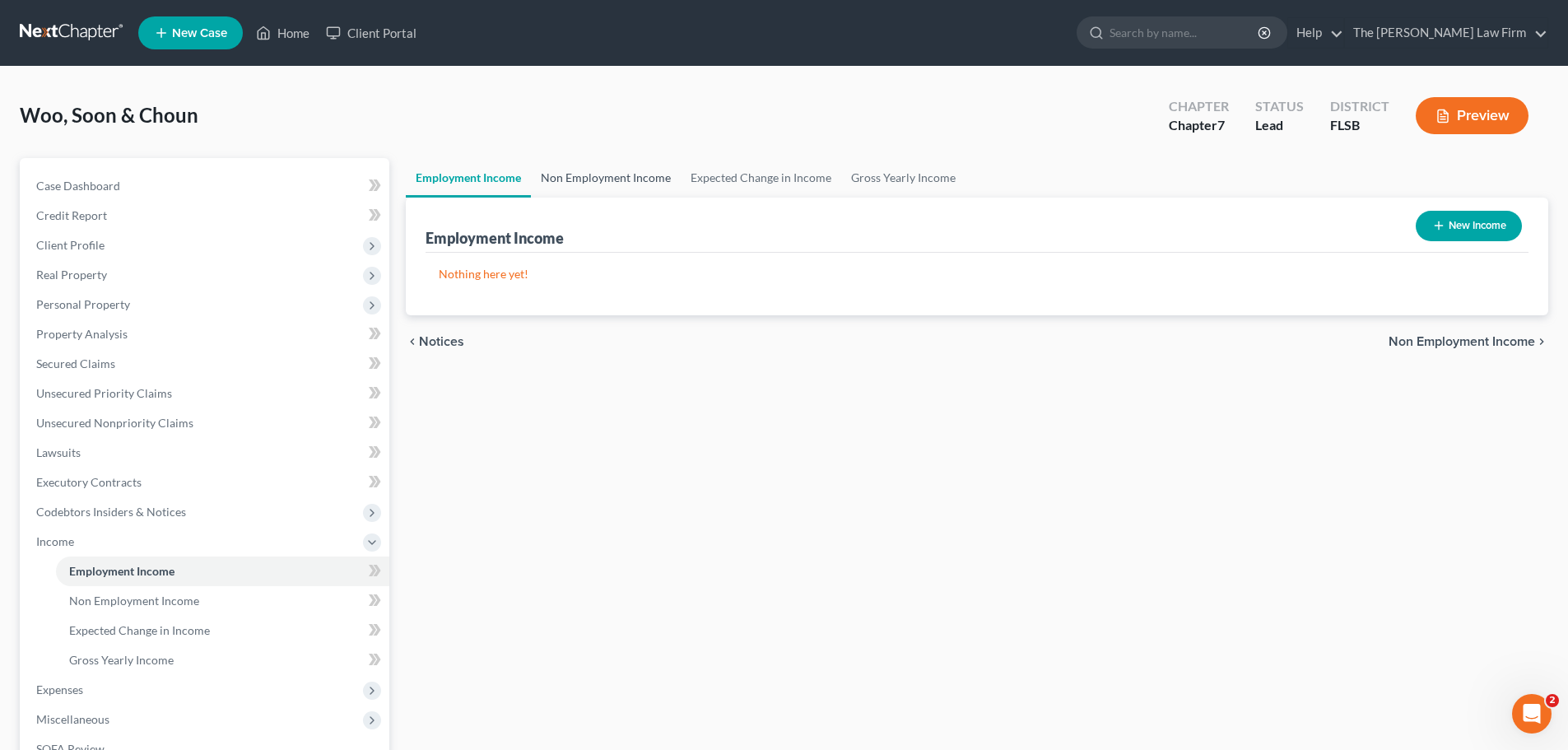
click at [585, 180] on link "Non Employment Income" at bounding box center [606, 178] width 150 height 39
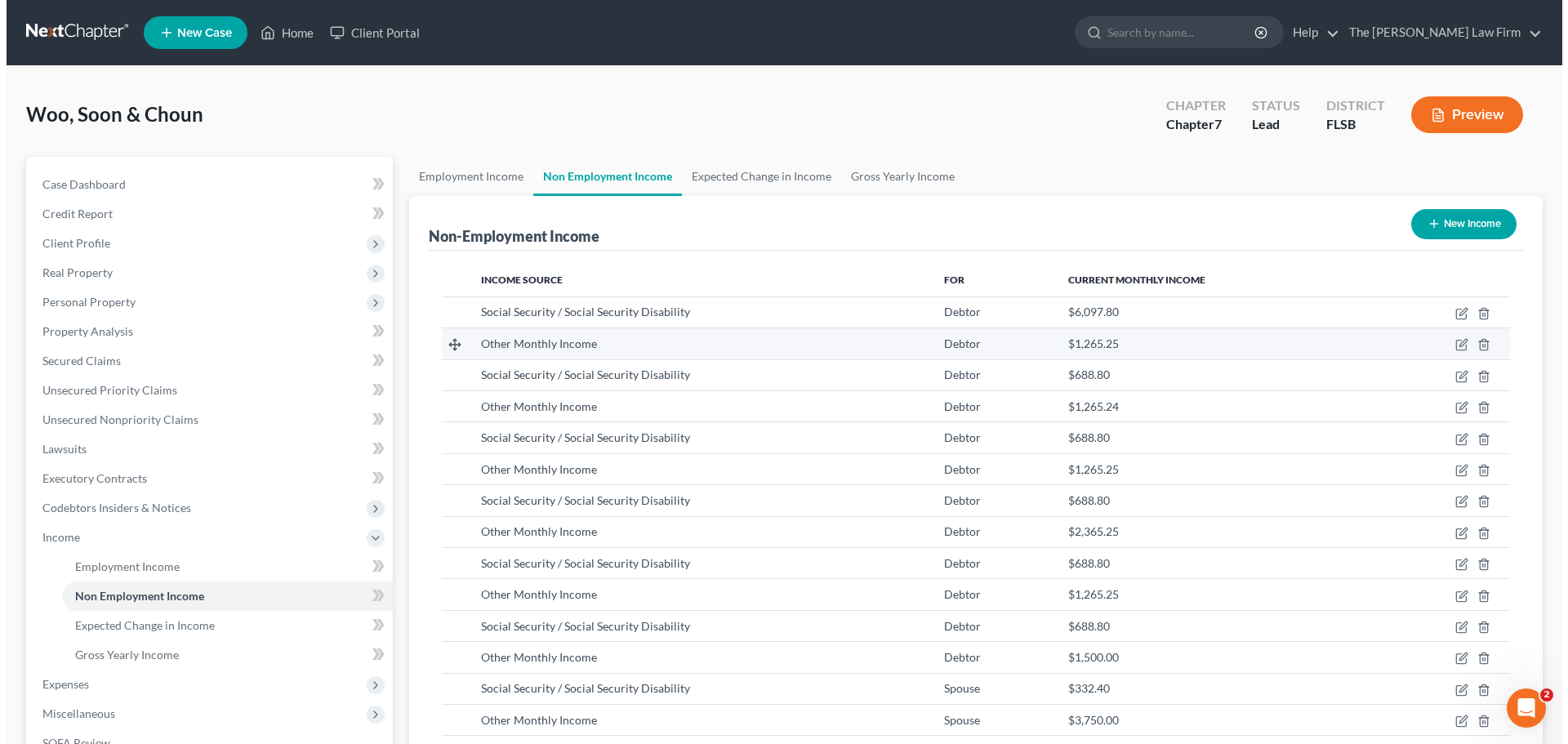
scroll to position [305, 642]
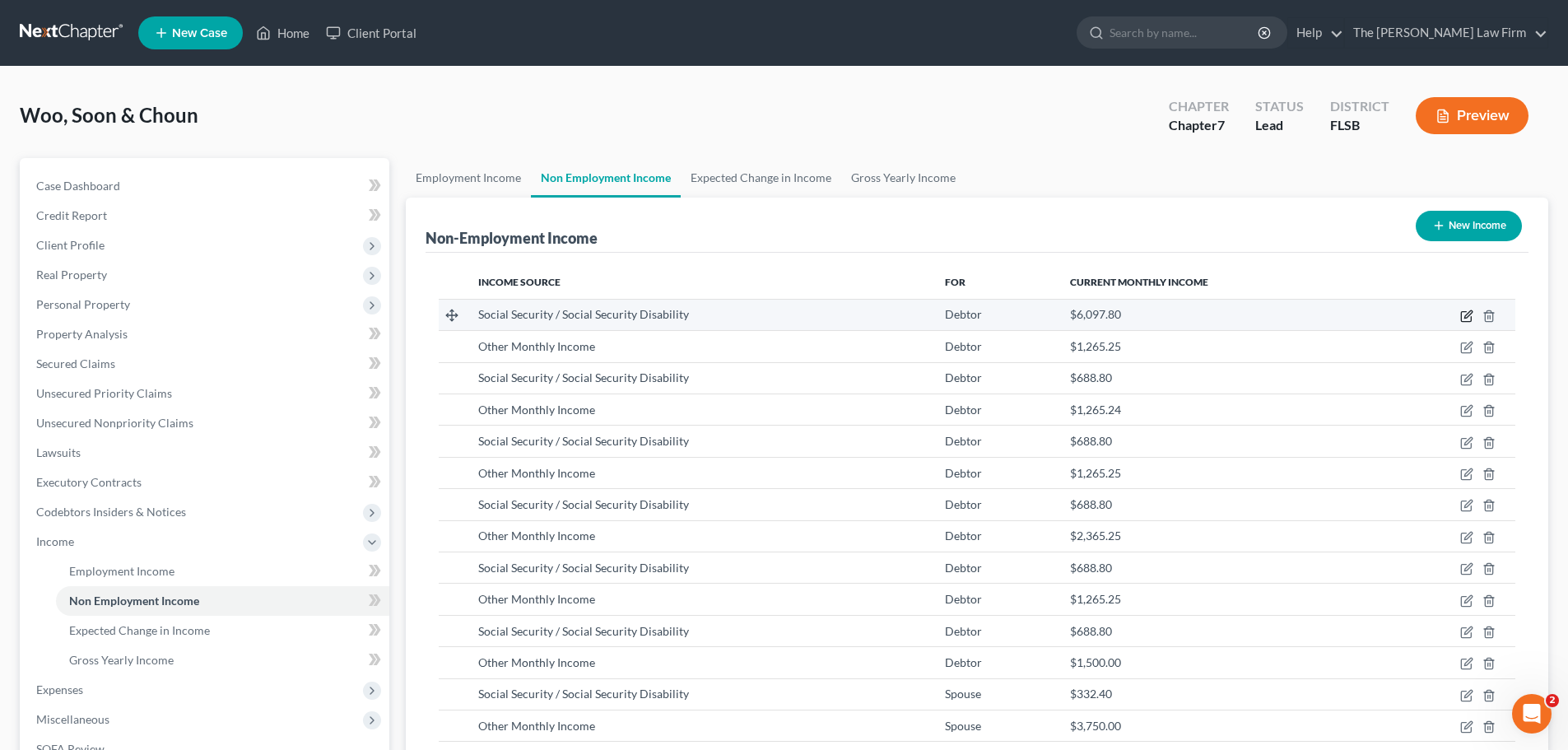
click at [1464, 316] on icon "button" at bounding box center [1467, 316] width 13 height 13
select select "4"
select select "0"
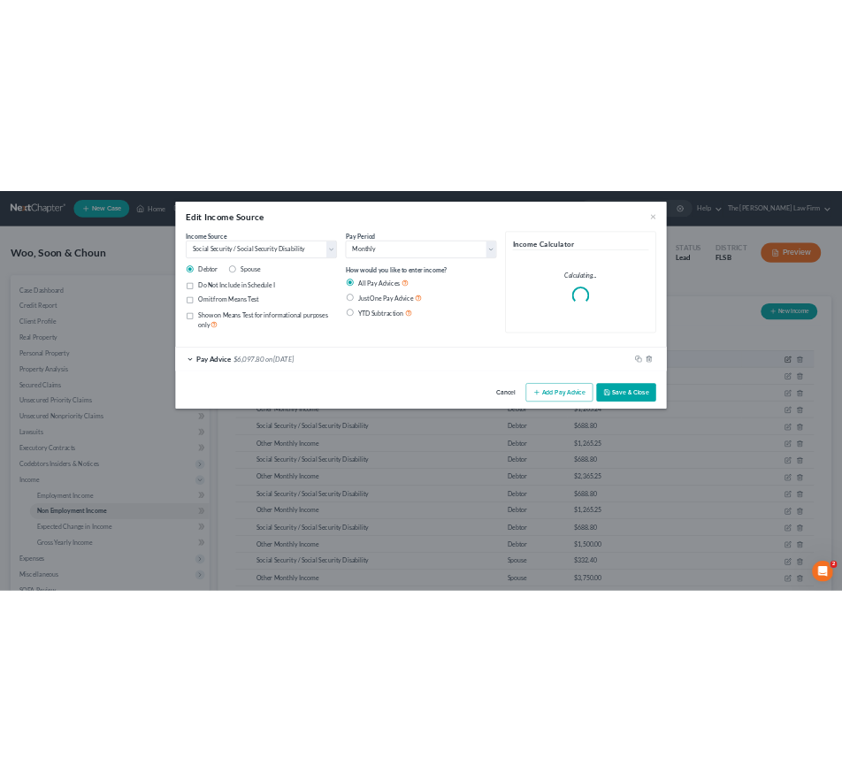
scroll to position [333, 701]
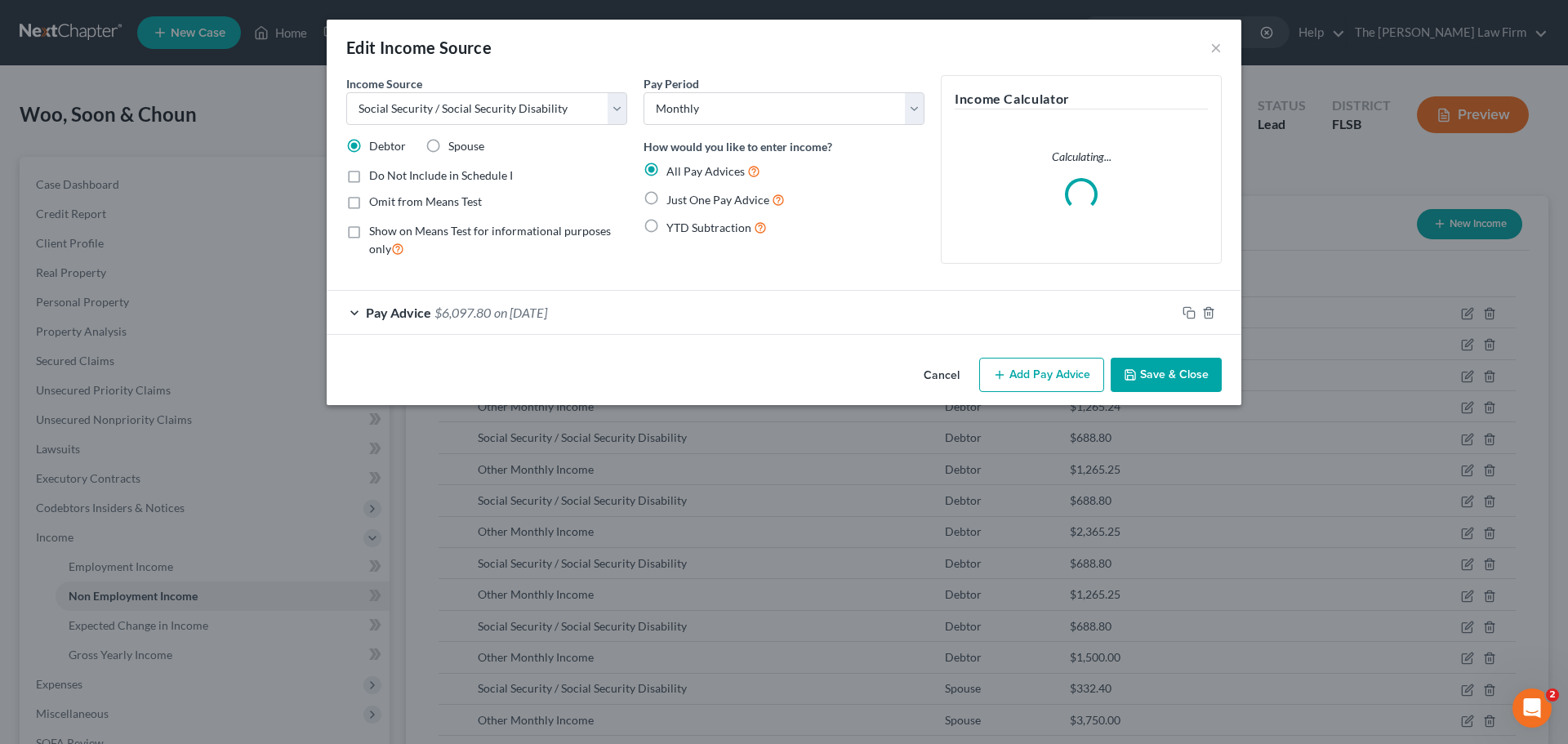
click at [351, 317] on div "Pay Advice $6,097.80 on [DATE]" at bounding box center [752, 312] width 850 height 43
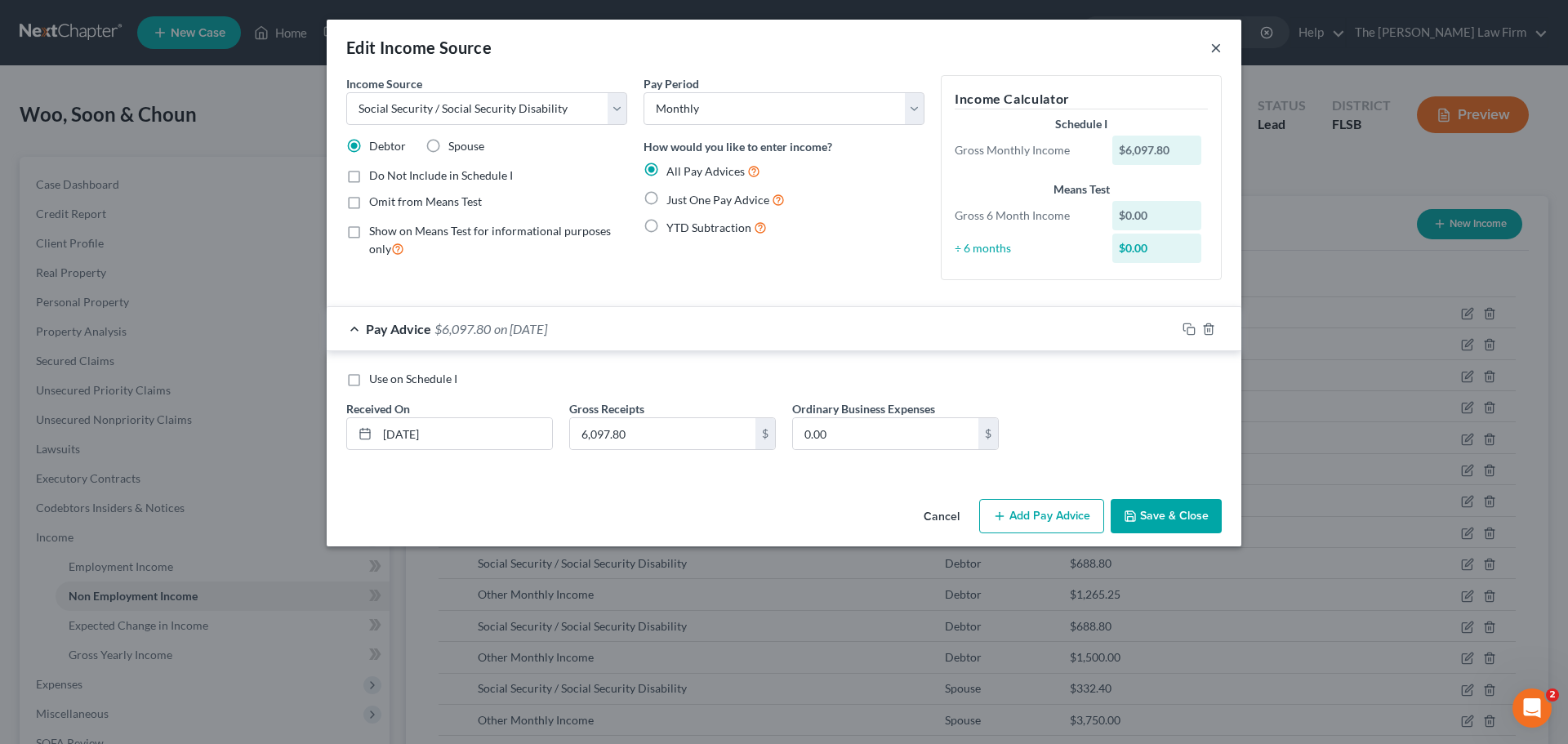
click at [1213, 49] on button "×" at bounding box center [1216, 47] width 11 height 19
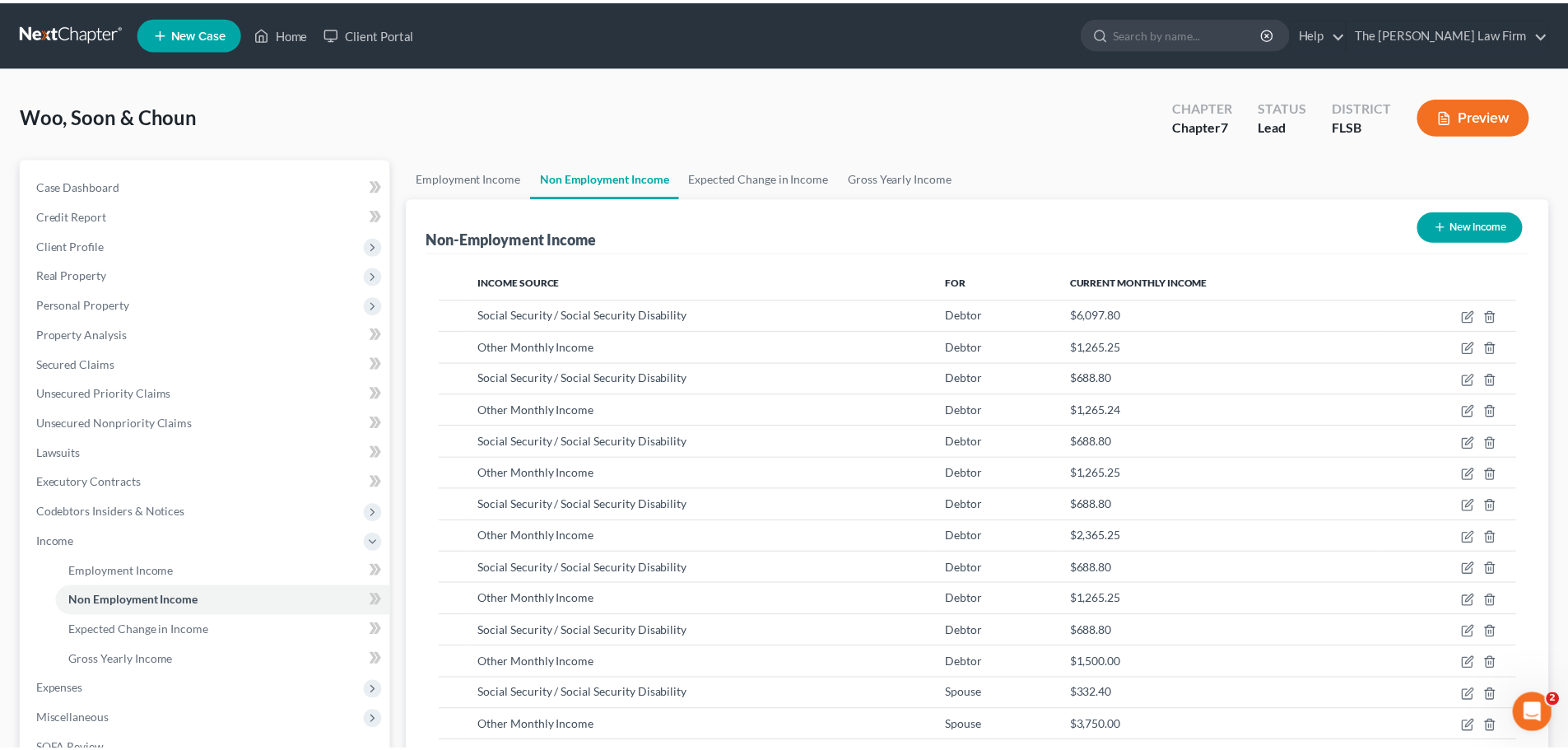
scroll to position [822787, 822485]
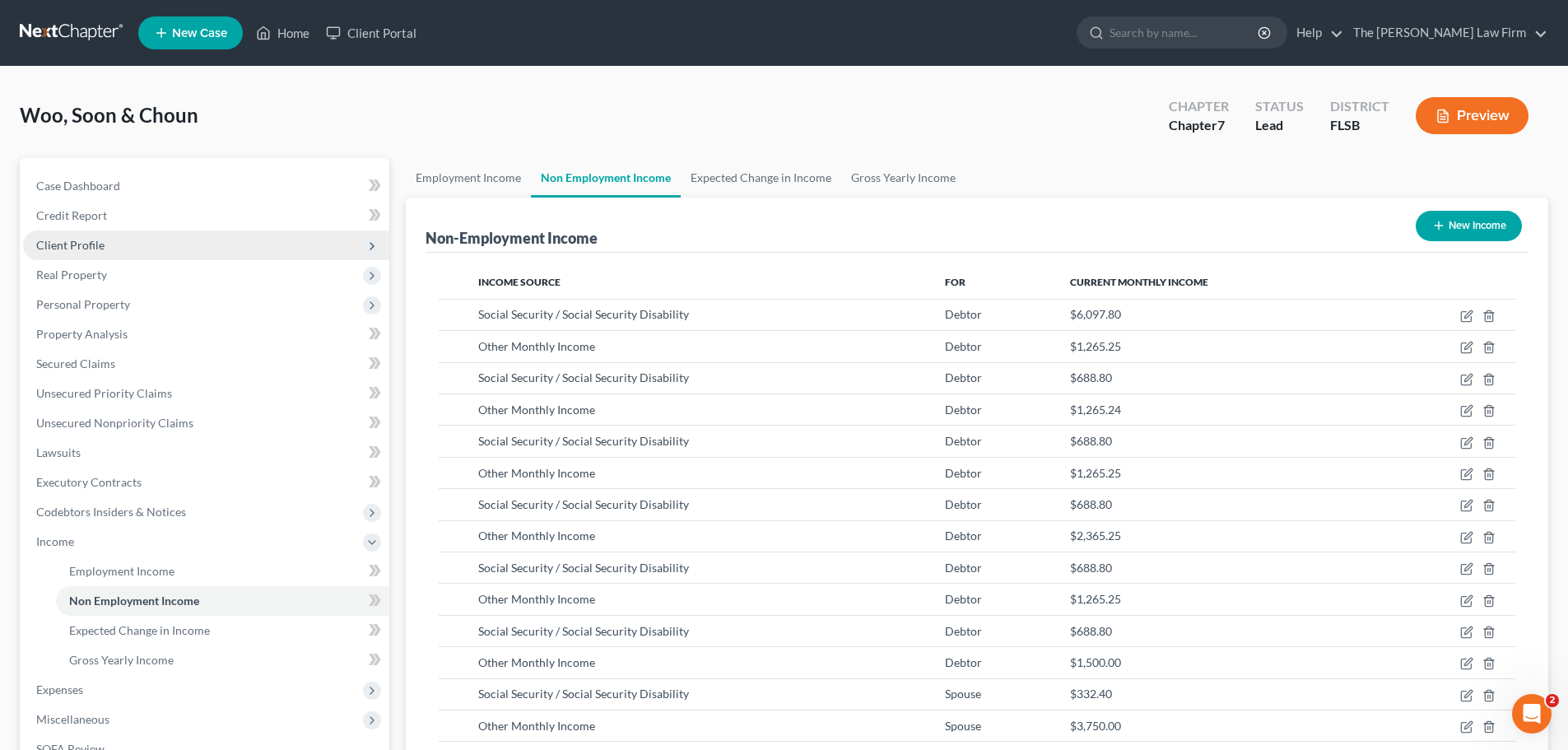
click at [76, 246] on span "Client Profile" at bounding box center [70, 245] width 68 height 14
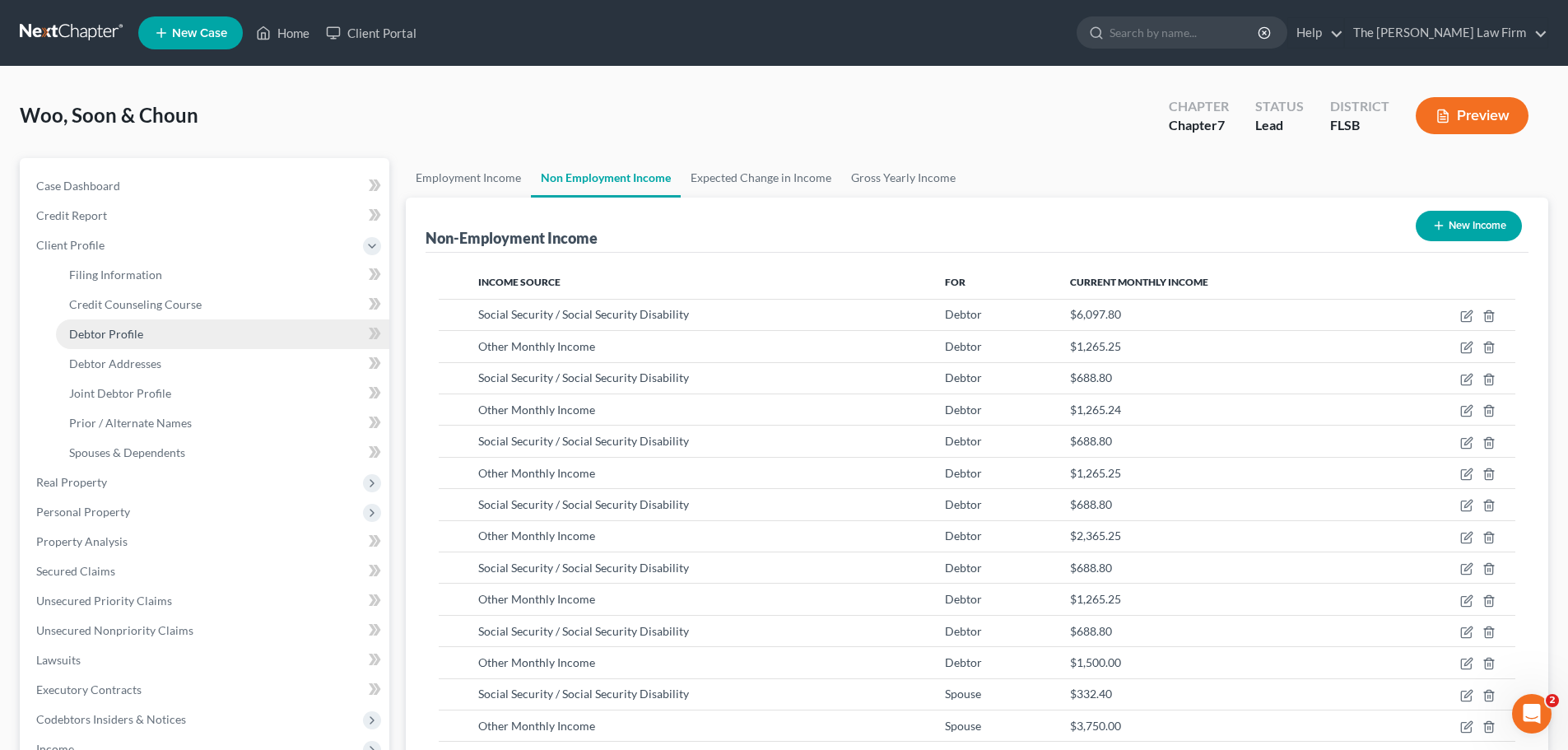
click at [122, 336] on span "Debtor Profile" at bounding box center [106, 333] width 74 height 14
select select "1"
select select "2"
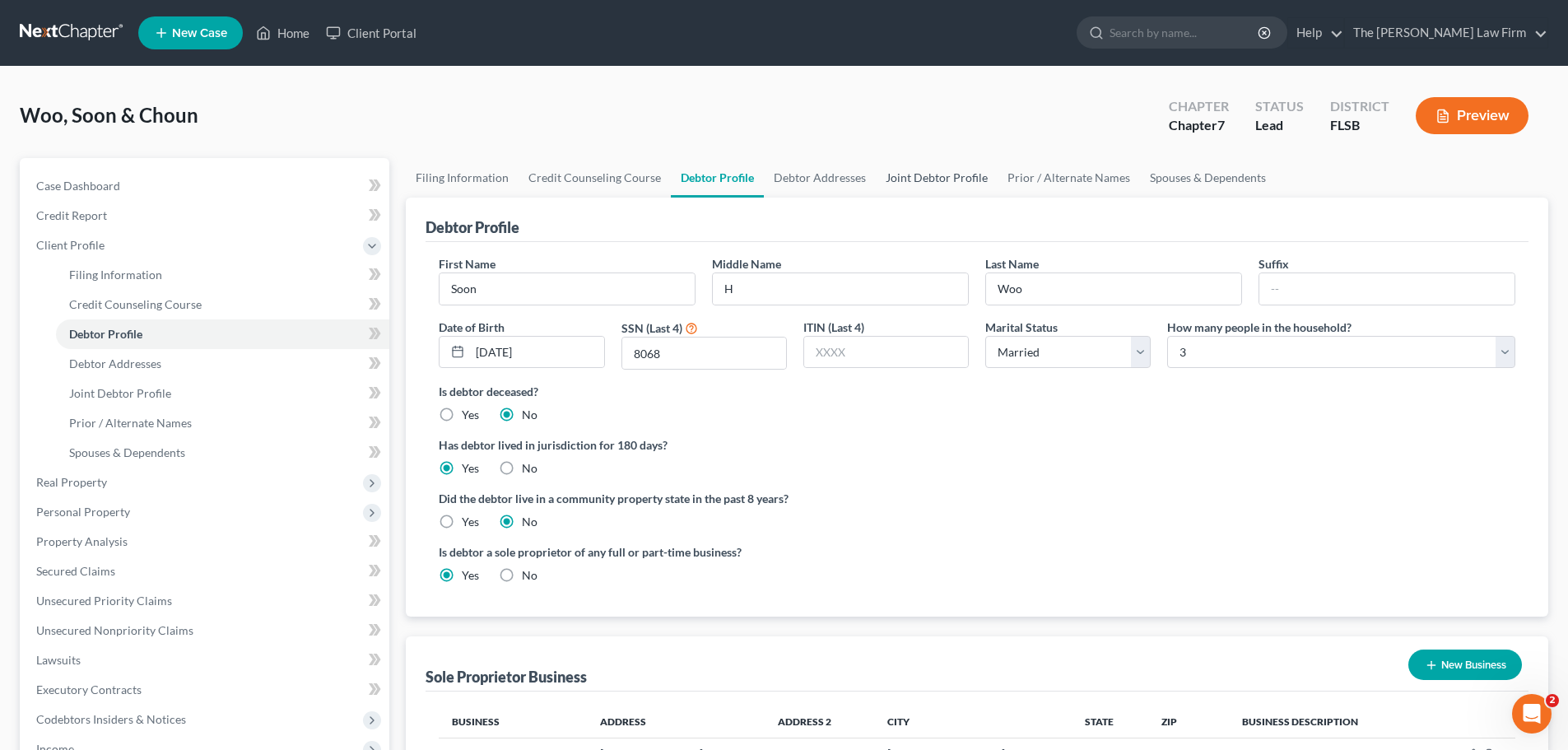
click at [938, 177] on link "Joint Debtor Profile" at bounding box center [936, 178] width 122 height 39
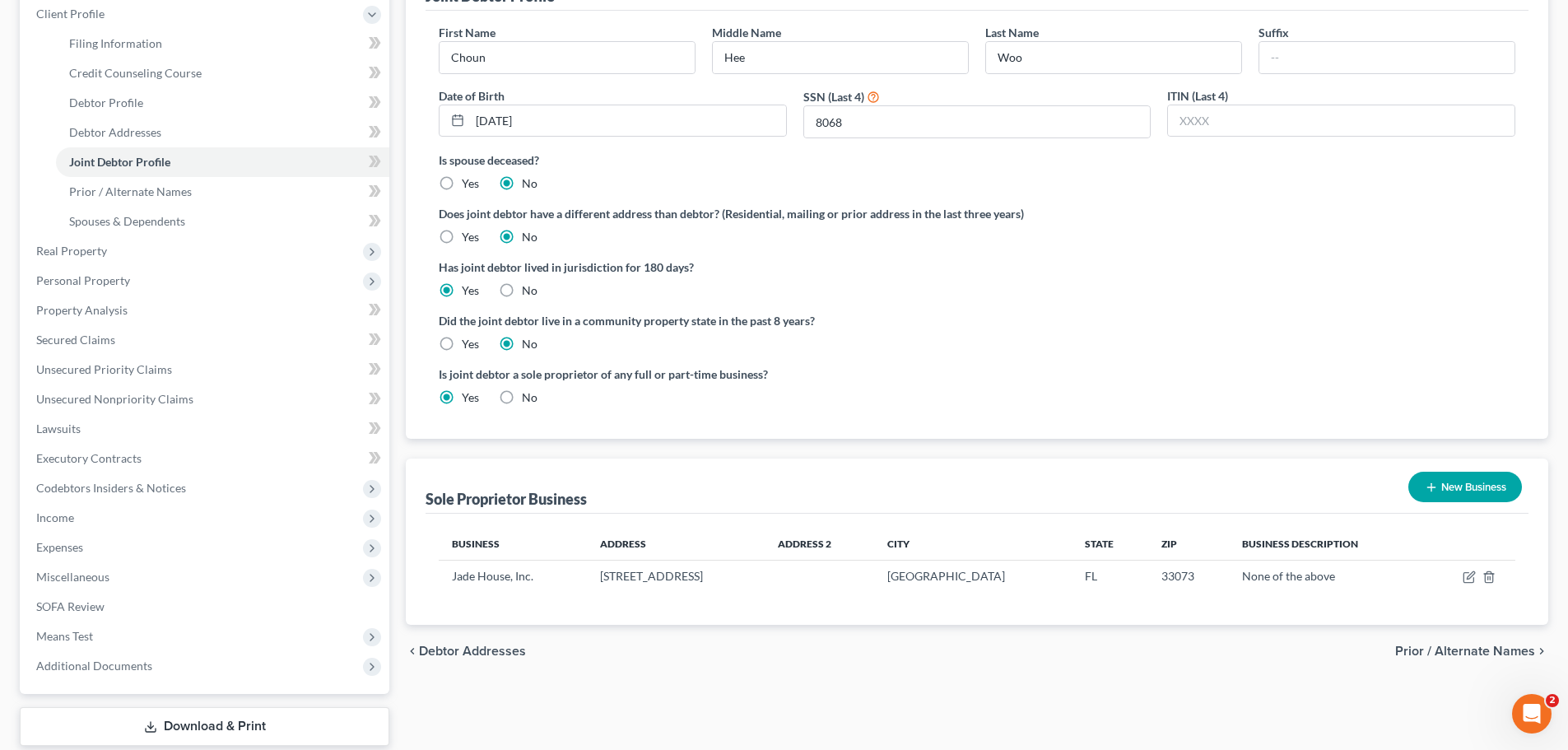
scroll to position [236, 0]
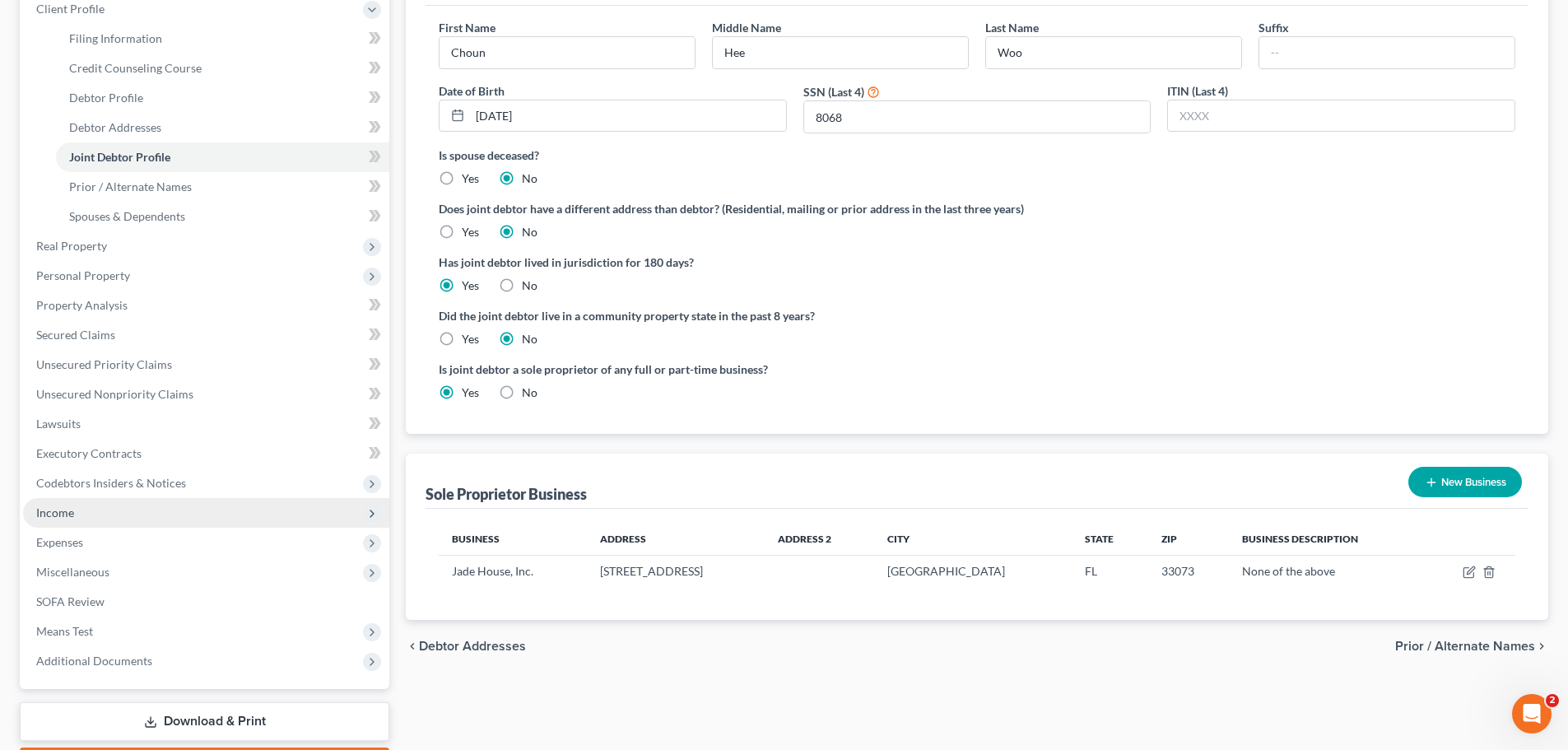
click at [246, 516] on span "Income" at bounding box center [207, 513] width 367 height 30
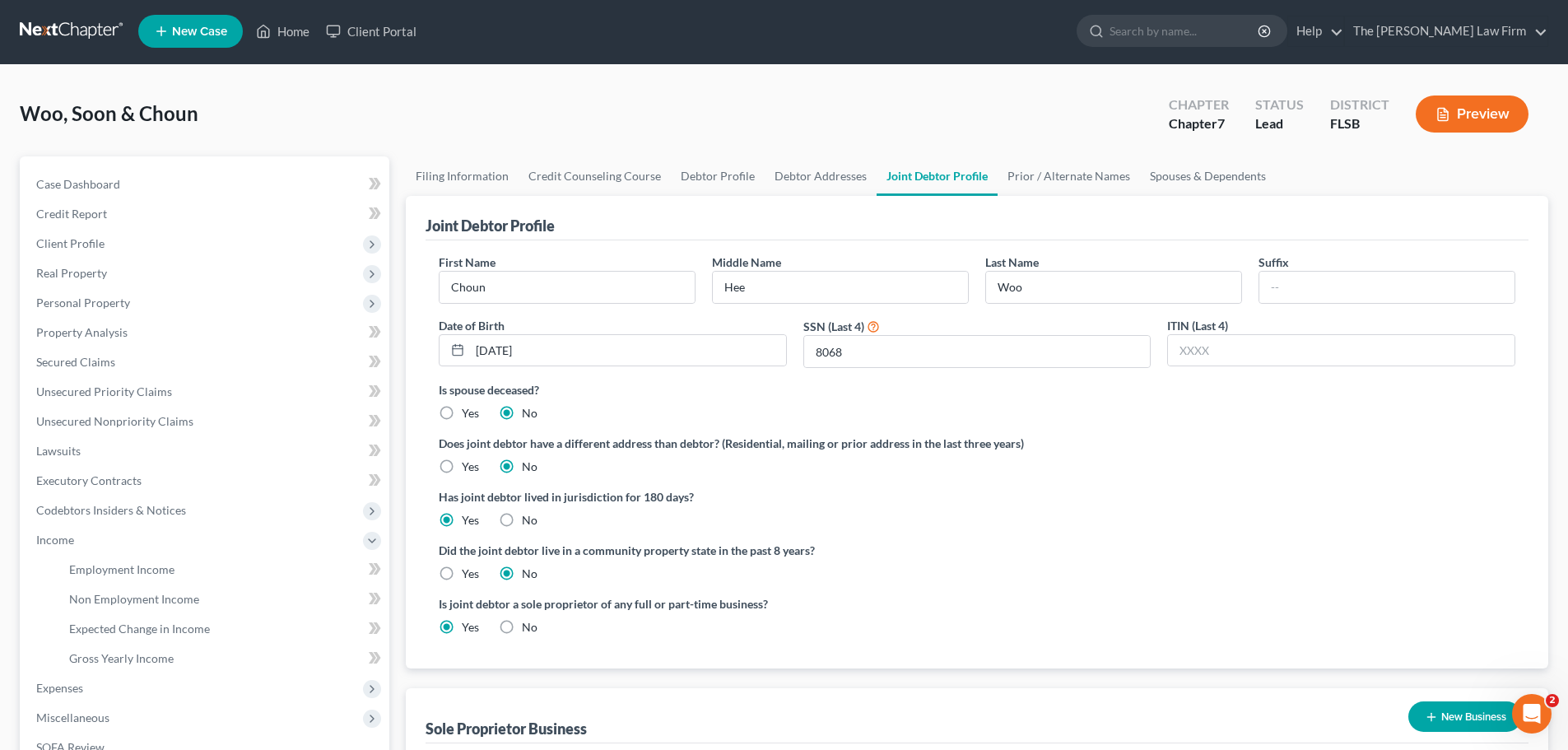
scroll to position [0, 0]
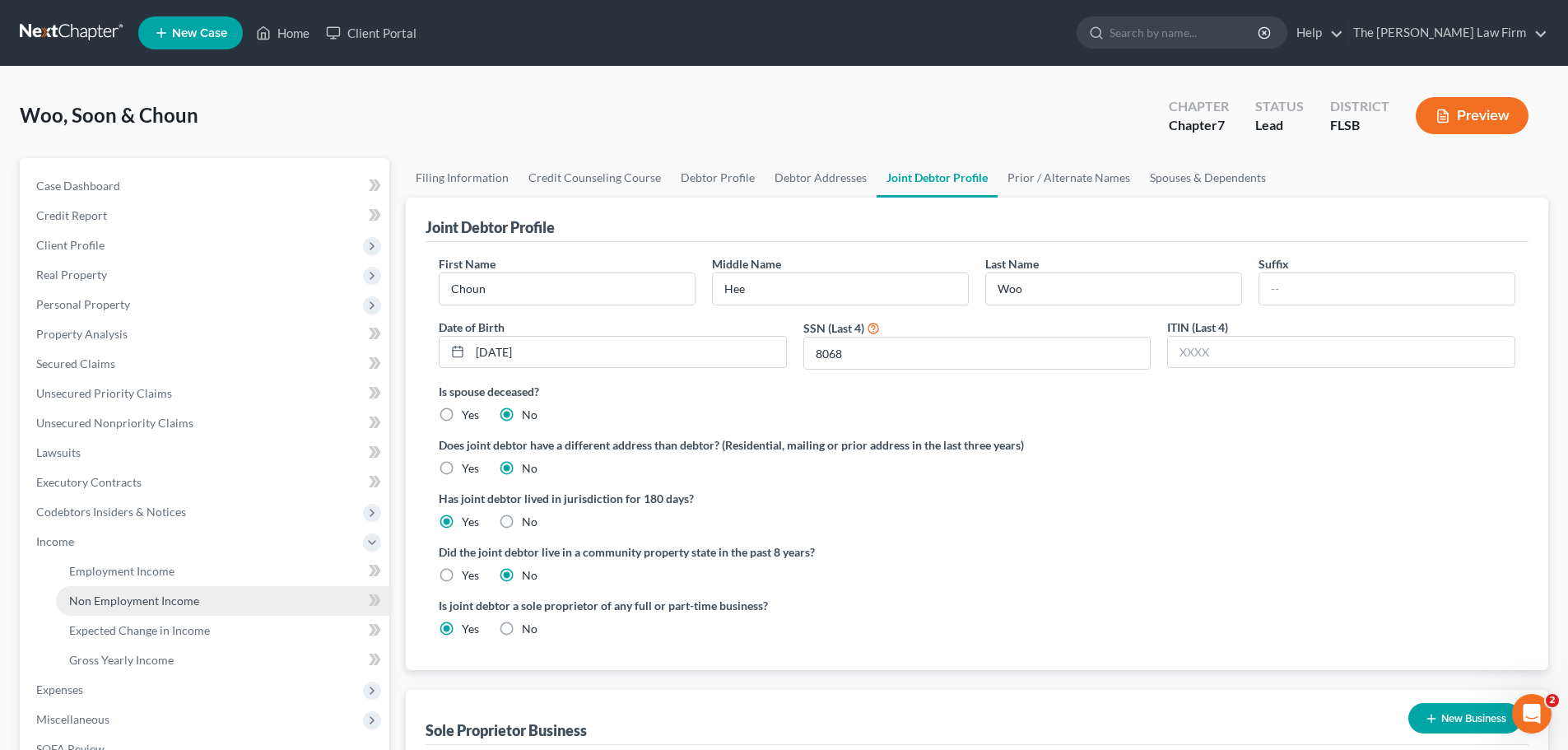
click at [110, 598] on span "Non Employment Income" at bounding box center [134, 600] width 130 height 14
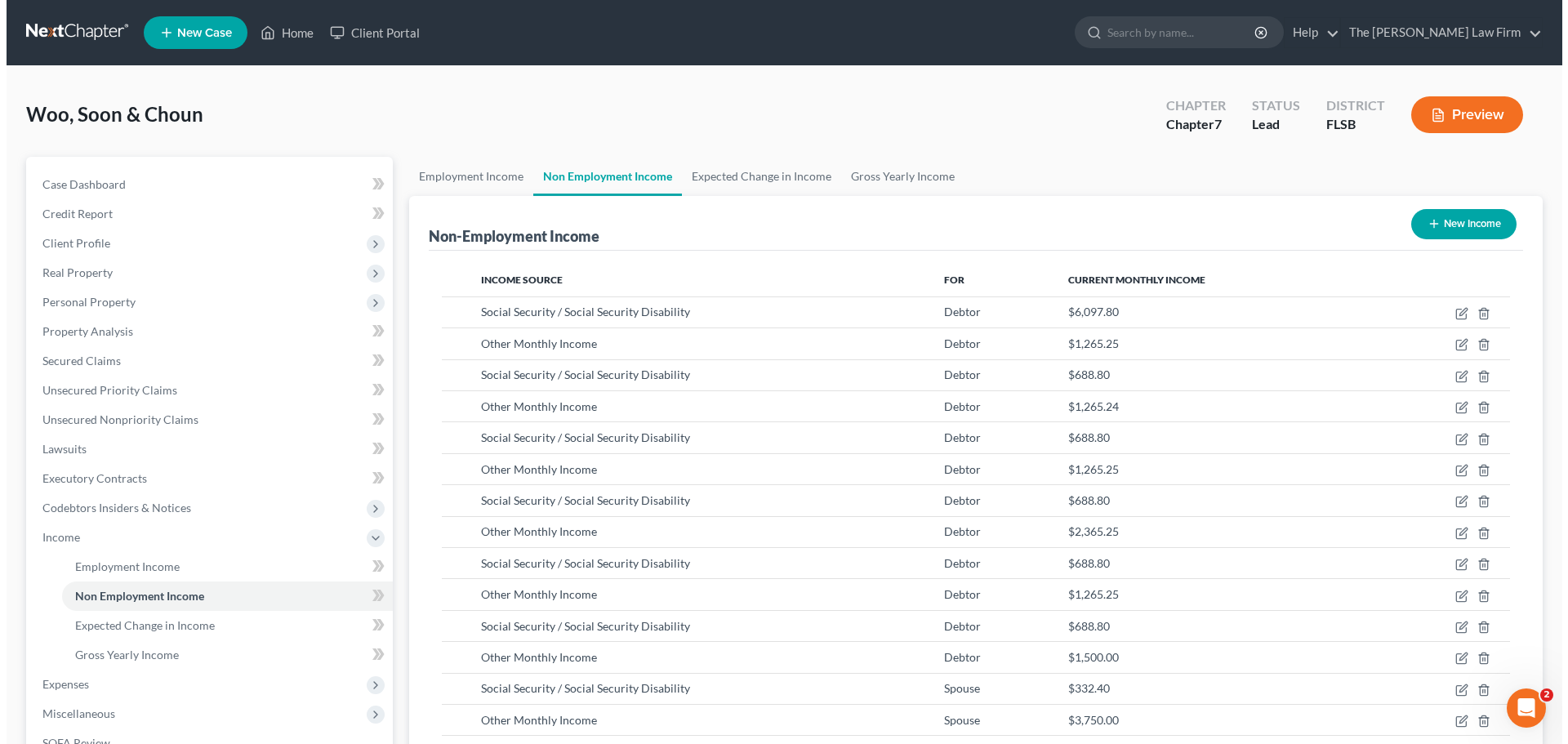
scroll to position [305, 642]
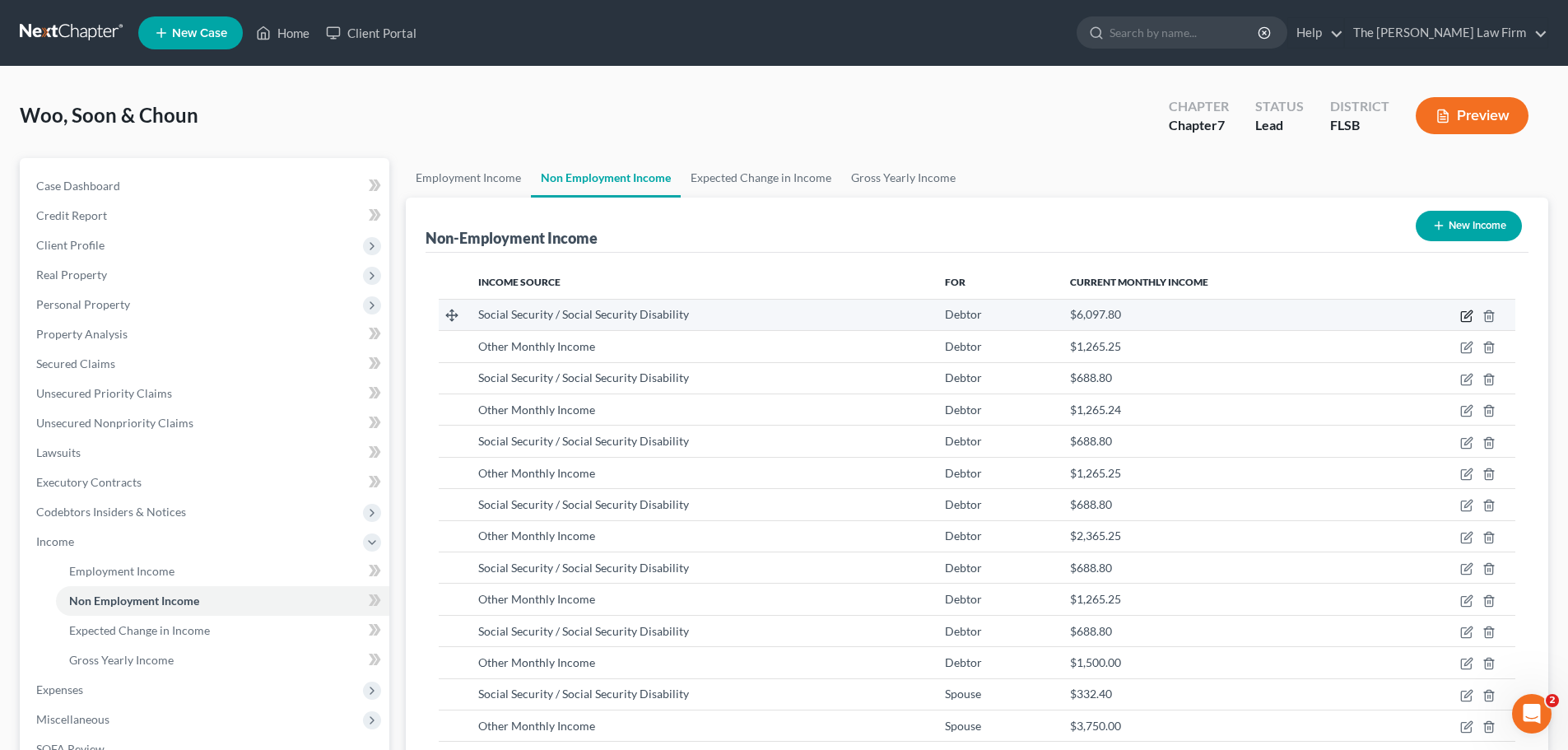
click at [1467, 315] on icon "button" at bounding box center [1468, 314] width 7 height 7
select select "4"
select select "0"
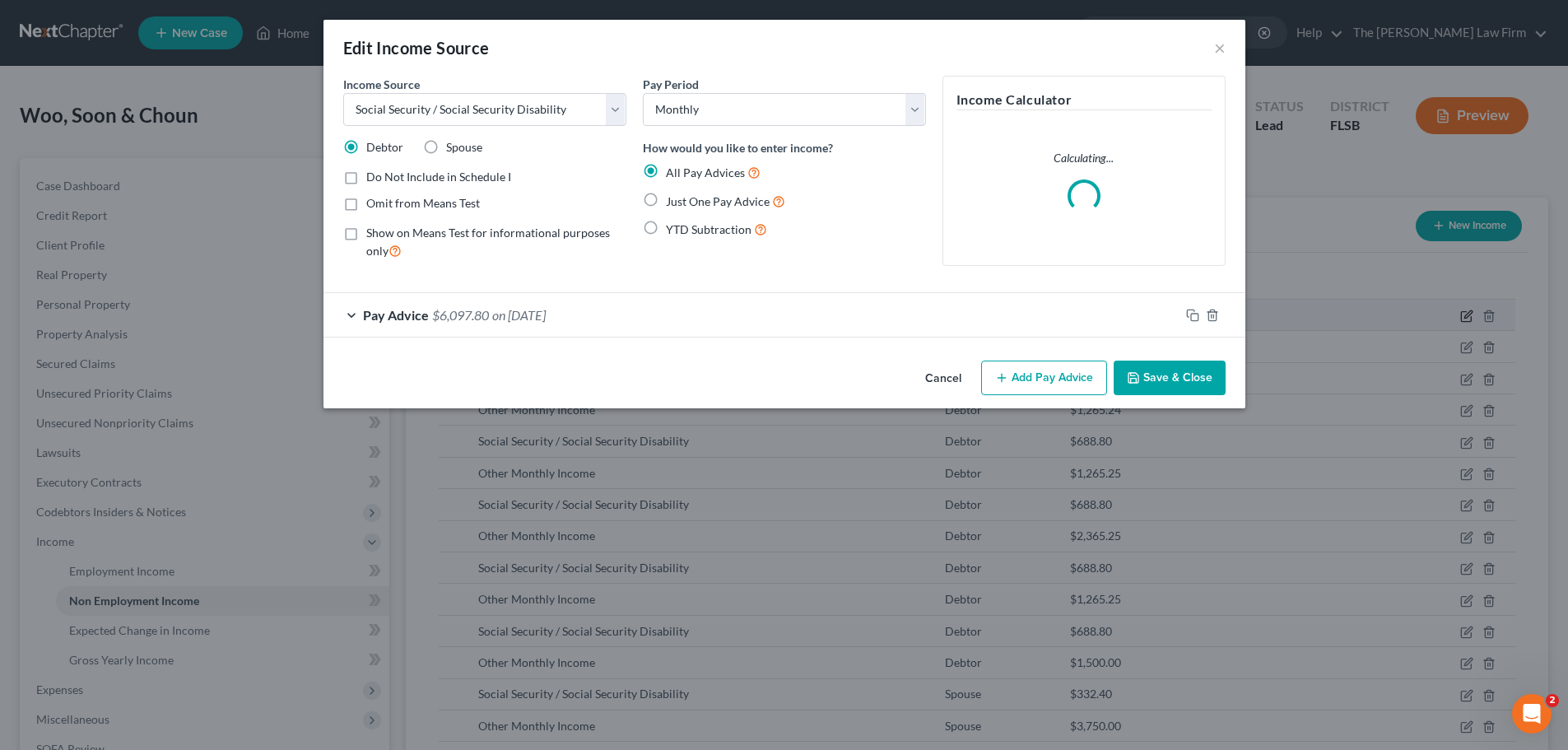
scroll to position [310, 652]
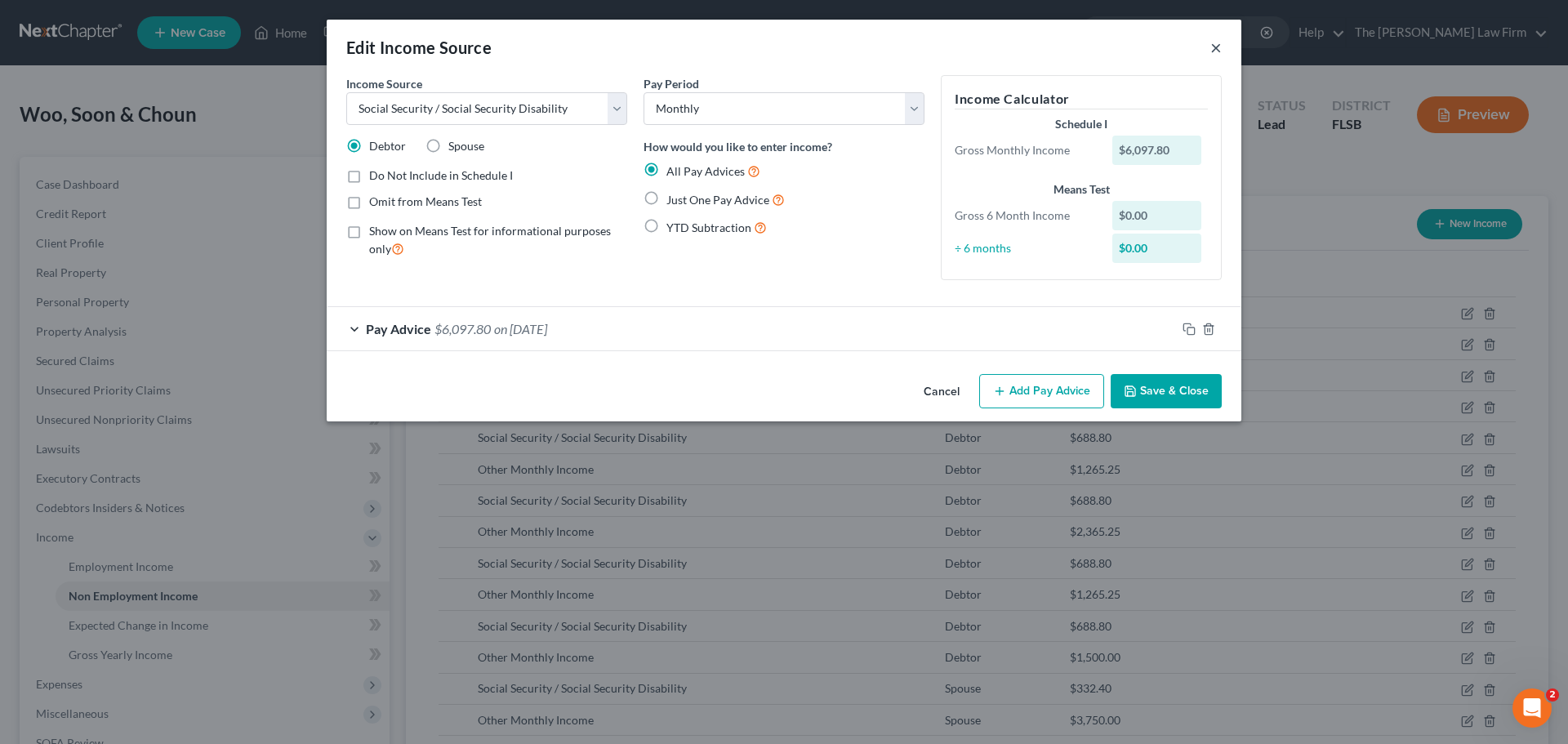
click at [1218, 51] on button "×" at bounding box center [1216, 47] width 11 height 19
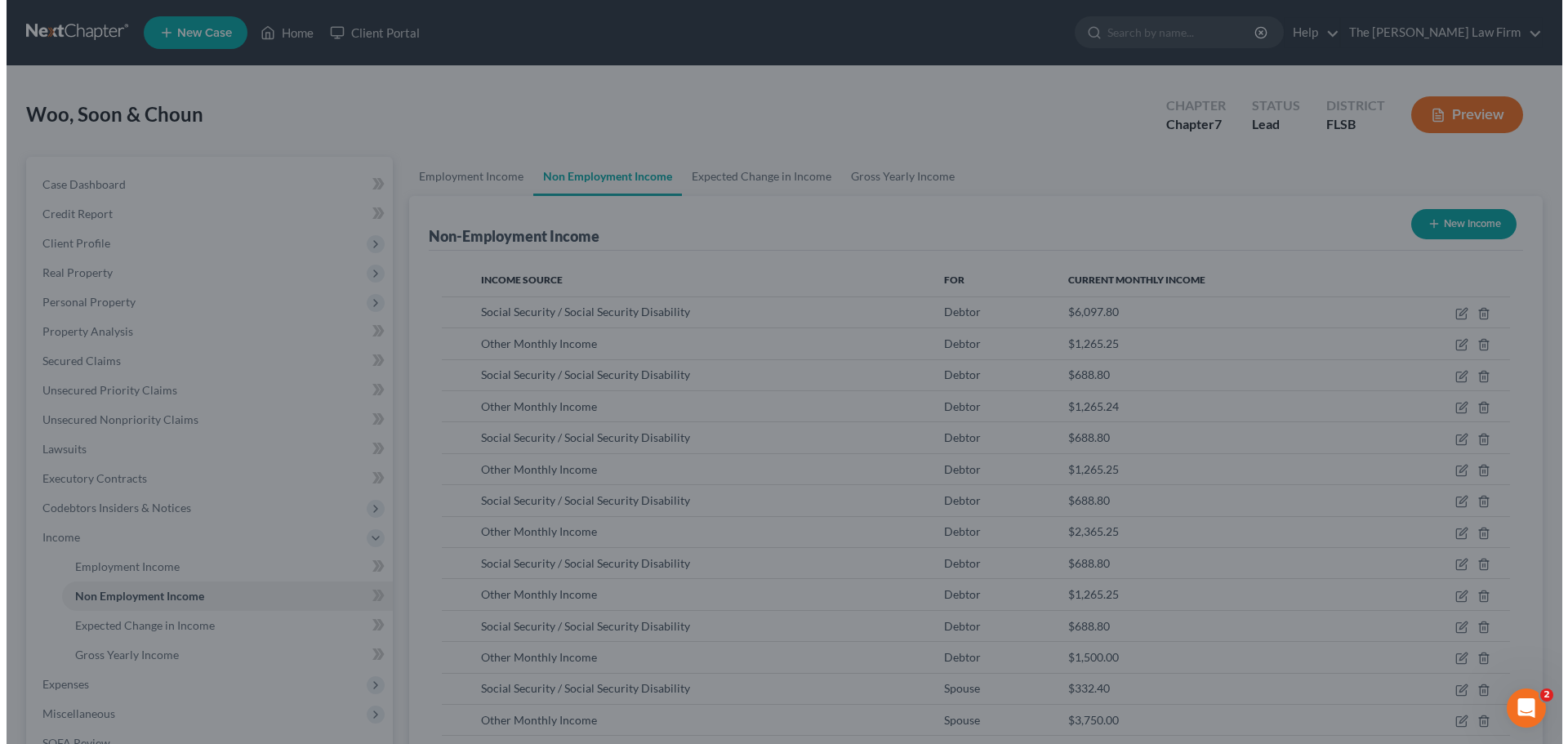
scroll to position [816205, 816188]
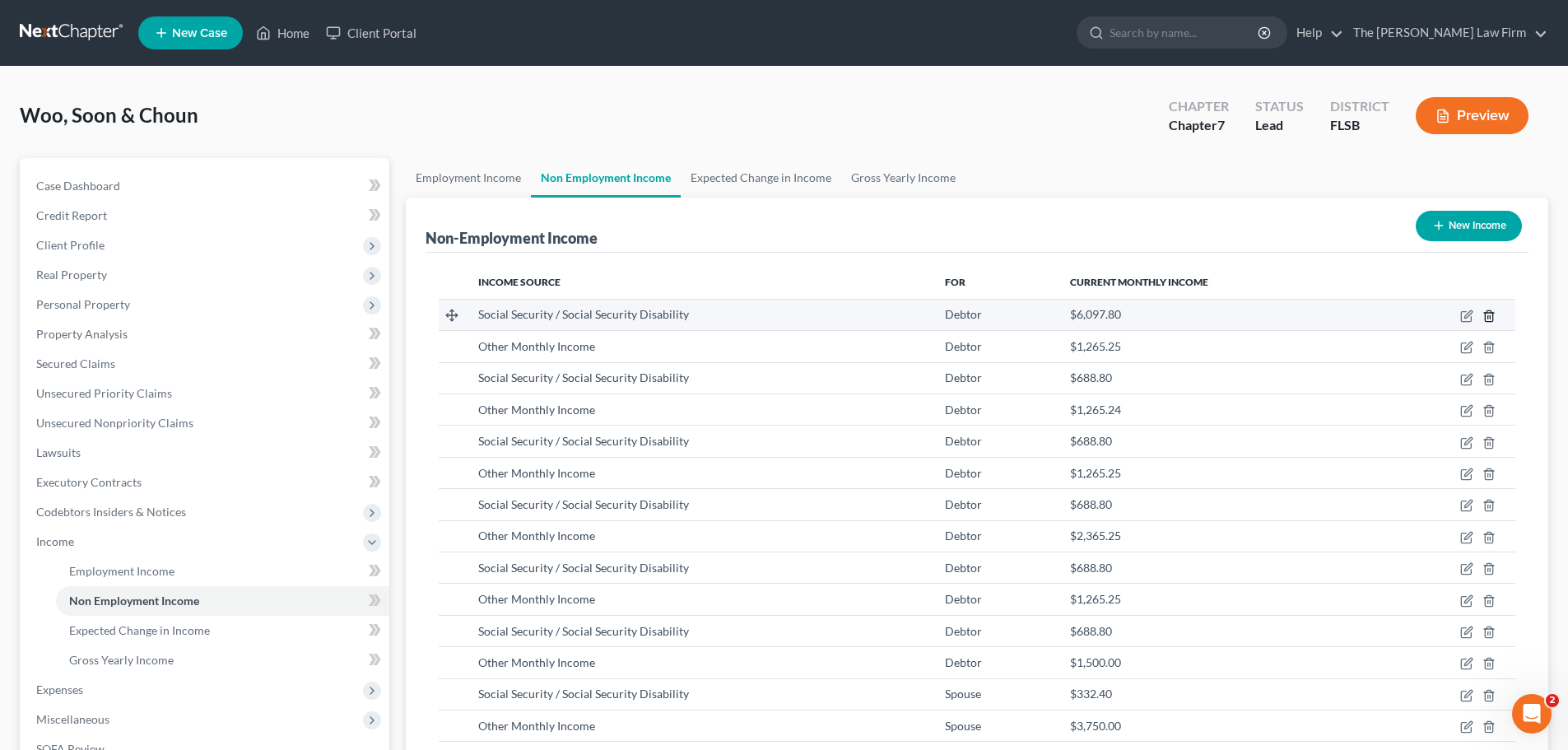
click at [1488, 314] on icon "button" at bounding box center [1489, 316] width 13 height 13
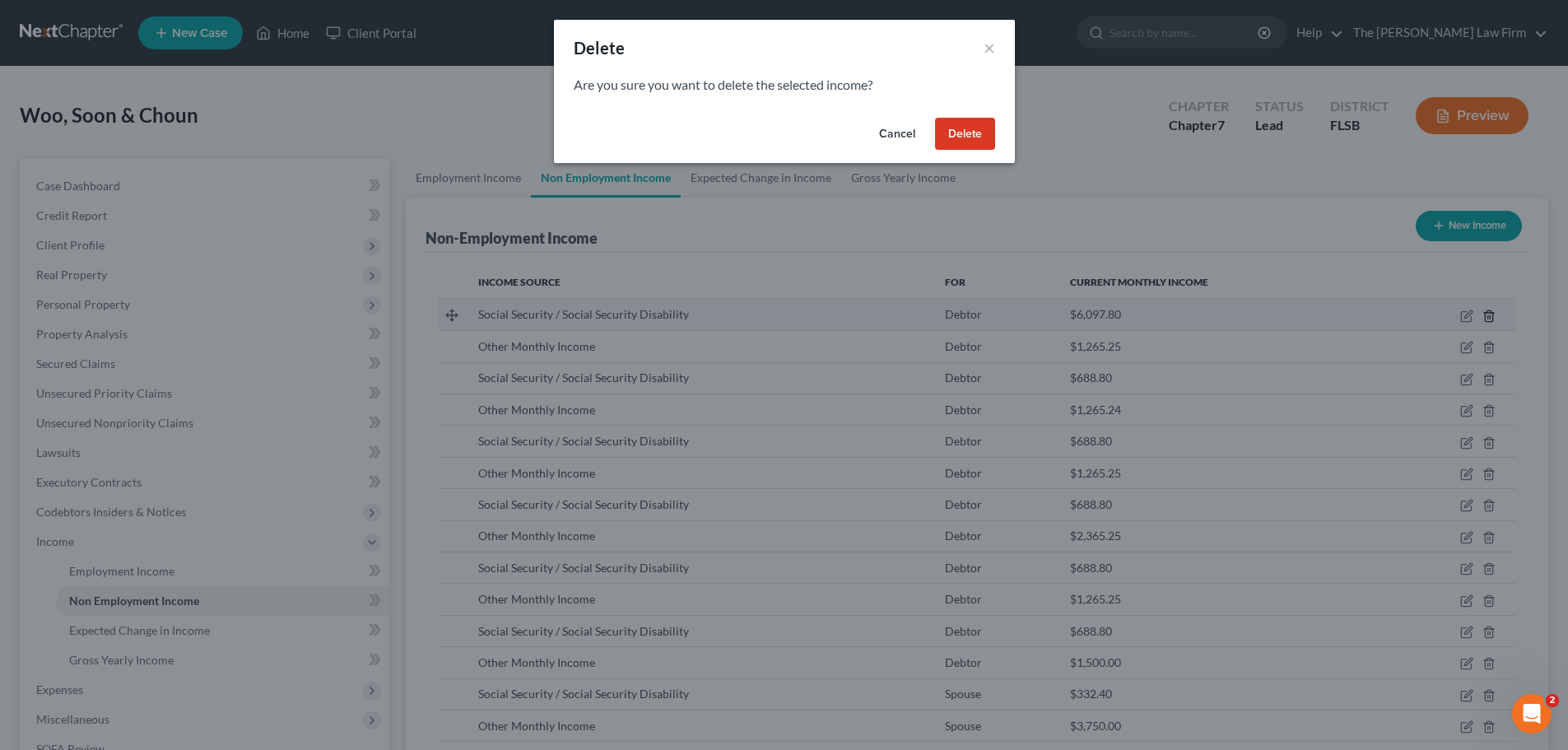
scroll to position [310, 652]
click at [963, 136] on button "Delete" at bounding box center [971, 133] width 60 height 33
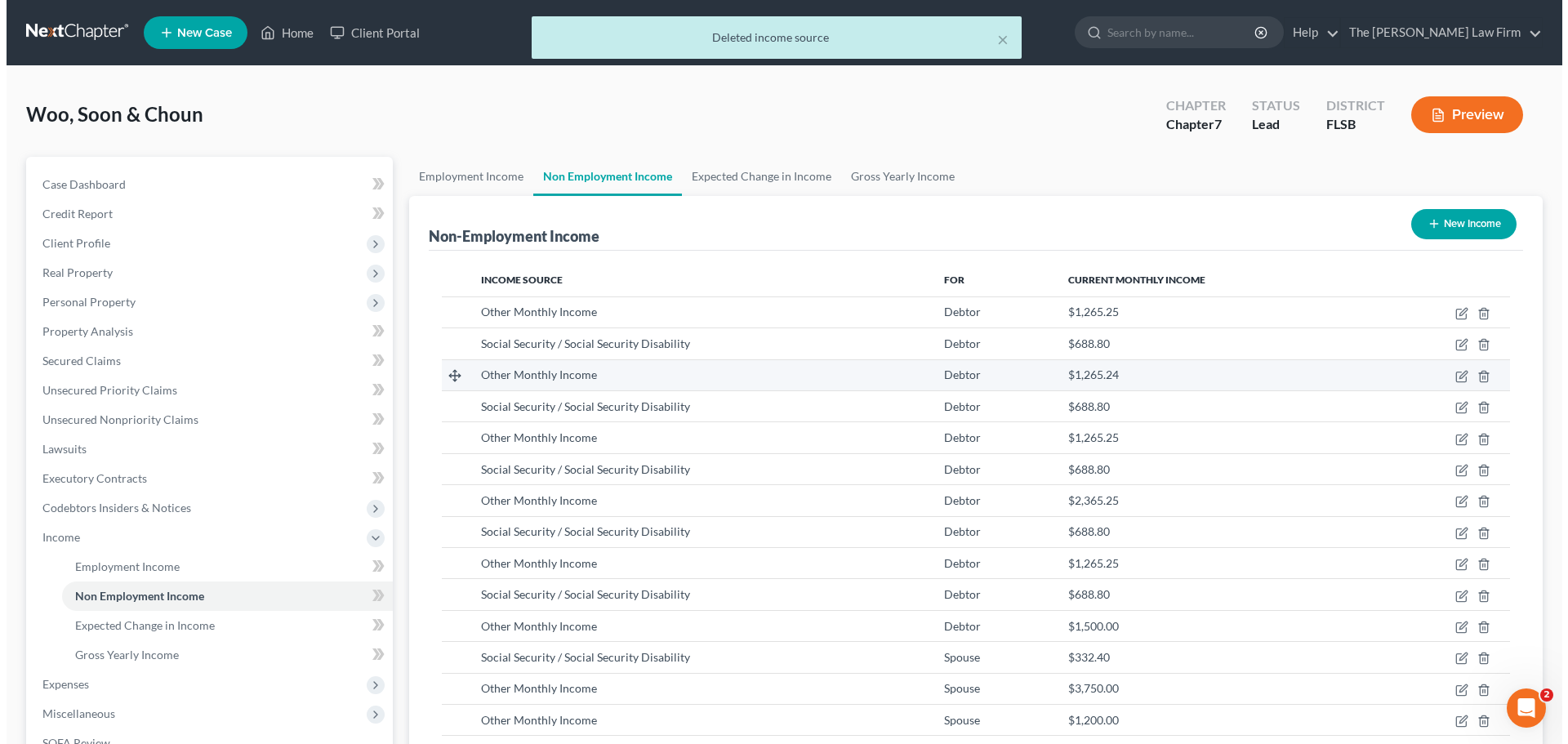
scroll to position [816205, 816188]
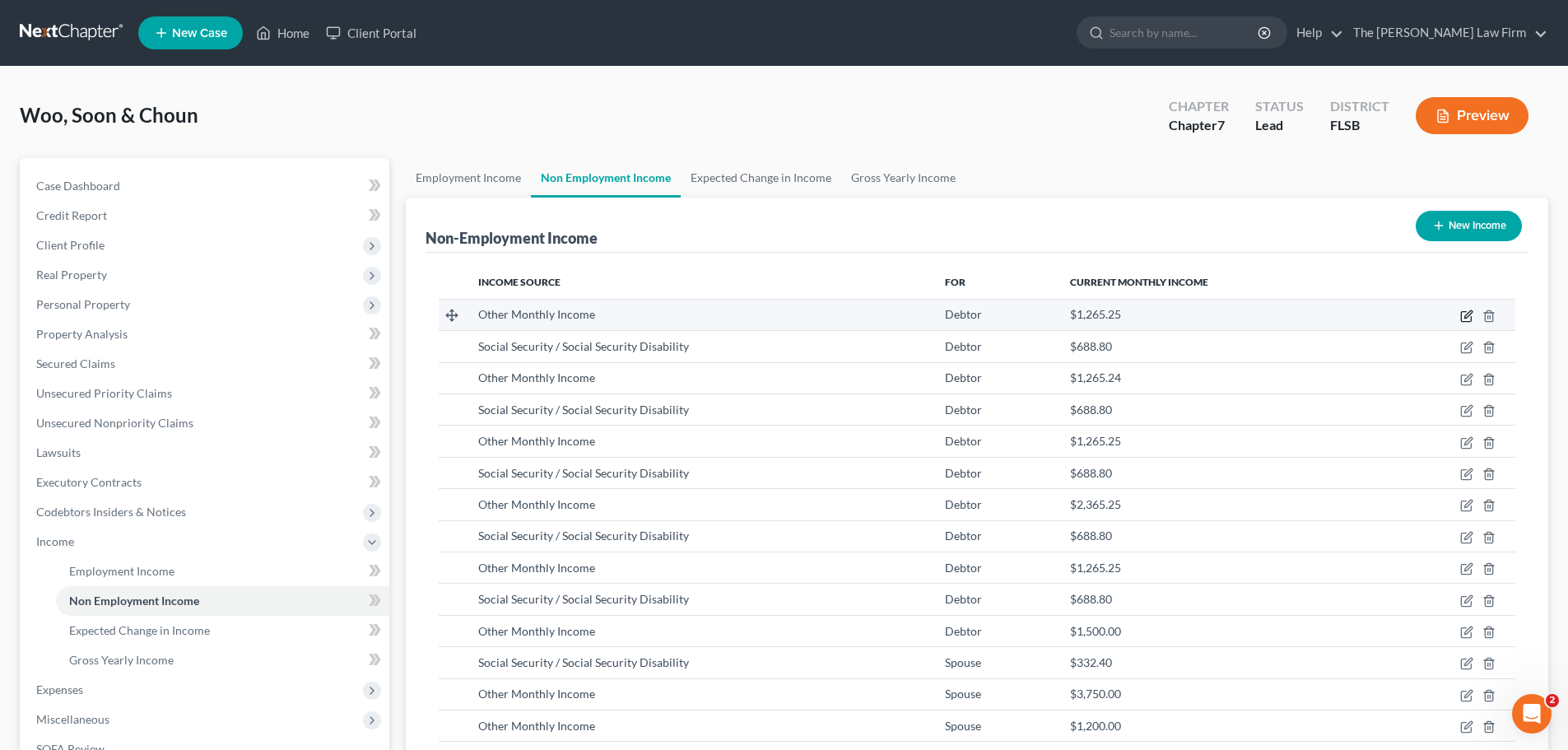
click at [1466, 315] on icon "button" at bounding box center [1467, 316] width 13 height 13
select select "13"
select select "0"
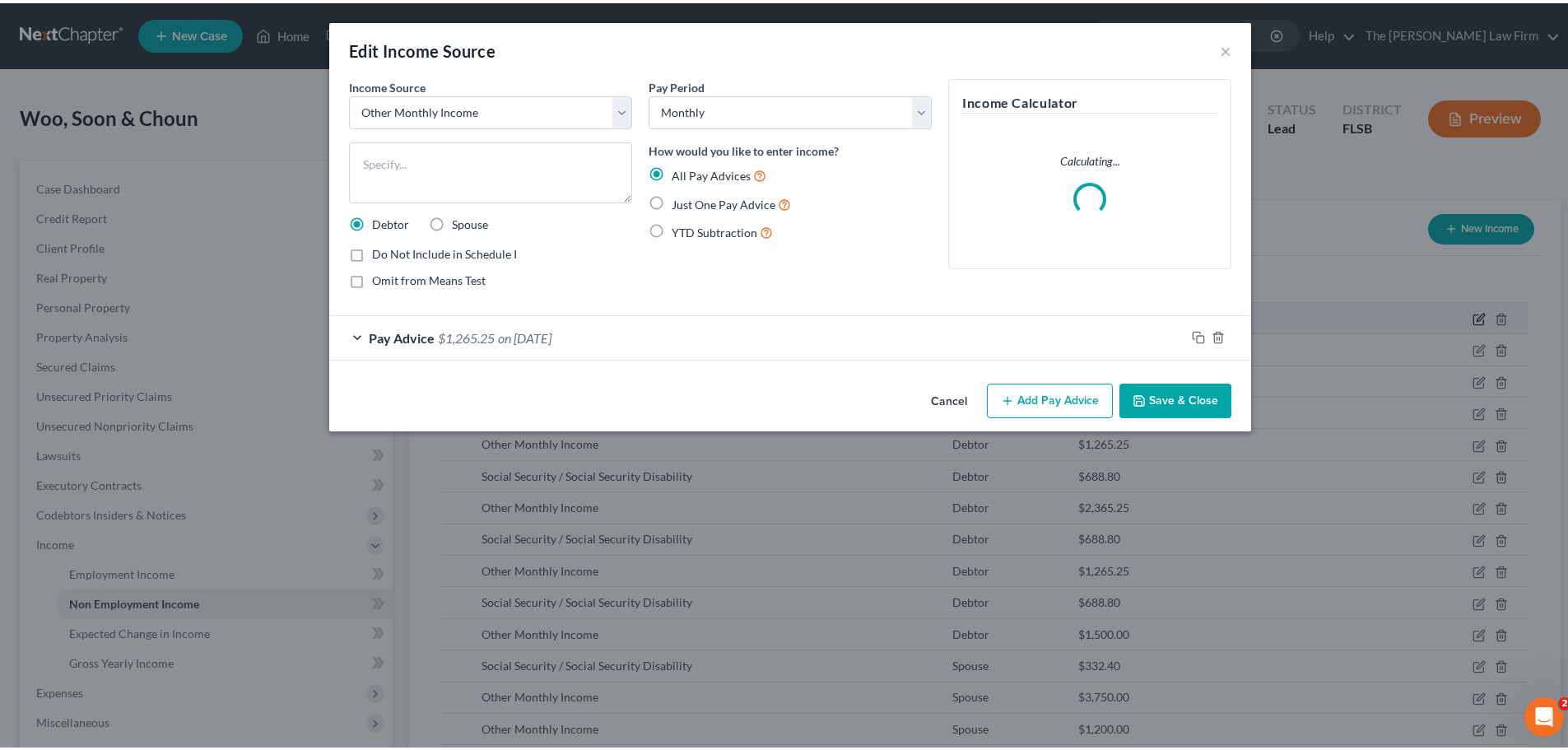
scroll to position [310, 652]
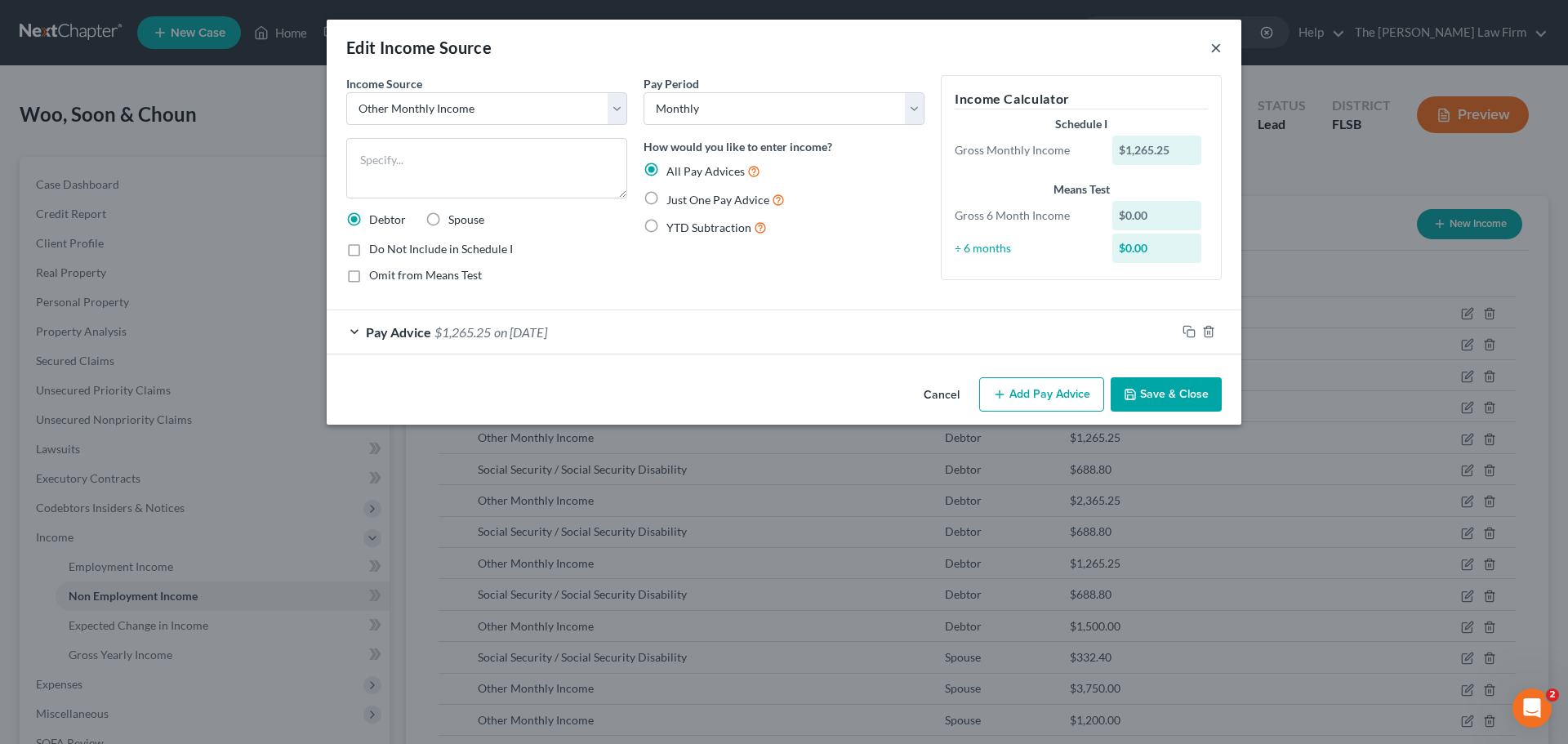
click at [1211, 46] on button "×" at bounding box center [1216, 47] width 11 height 19
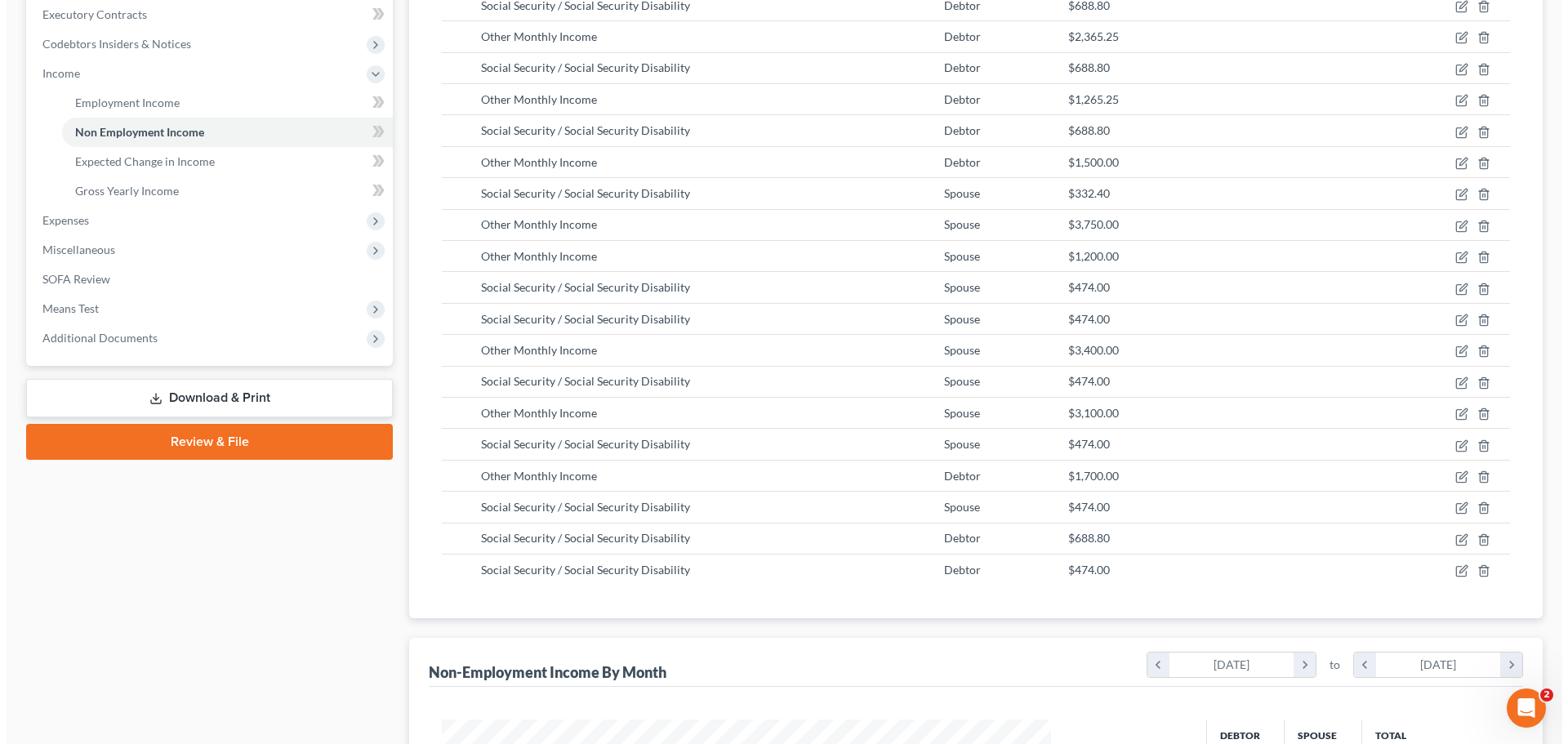
scroll to position [473, 0]
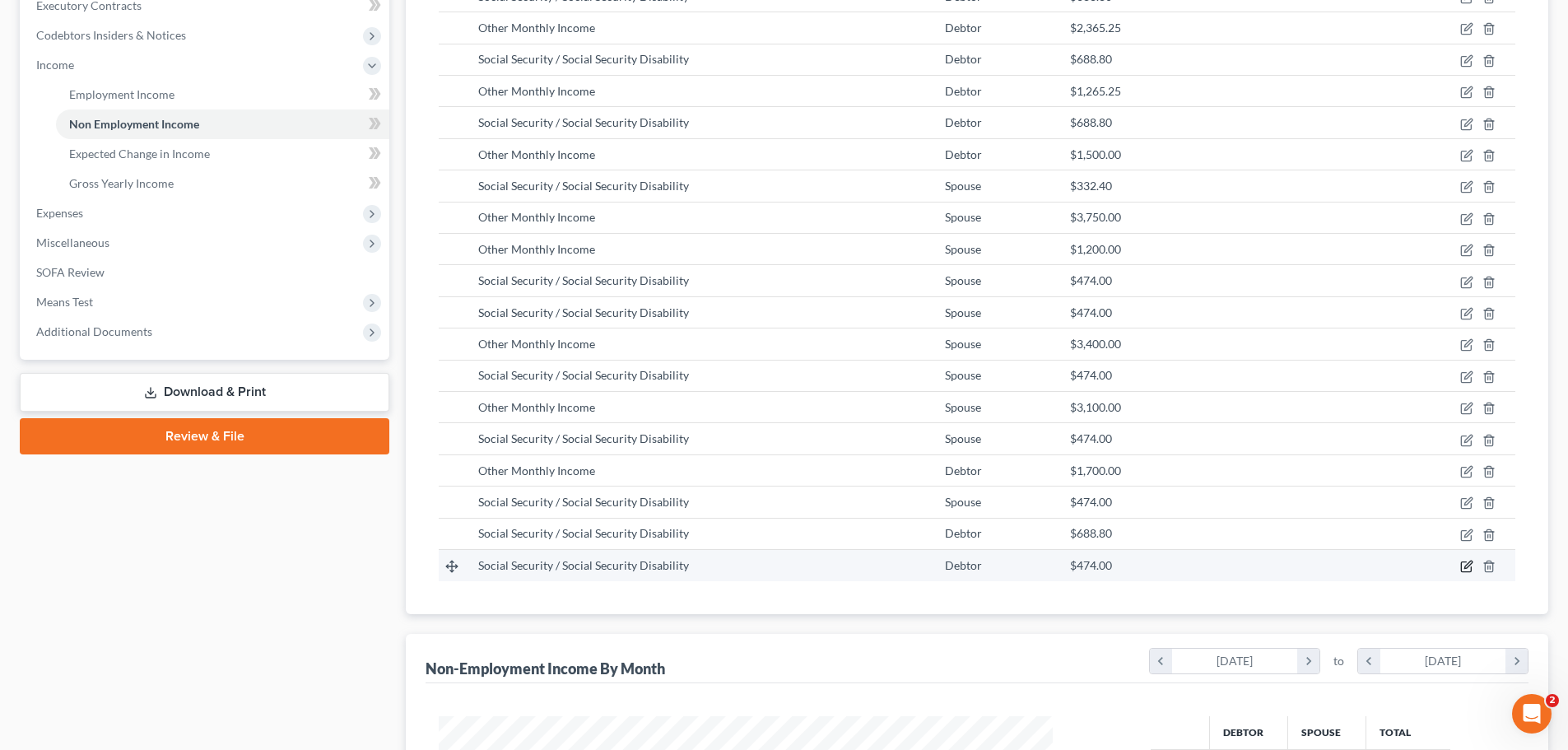
click at [1466, 567] on icon "button" at bounding box center [1468, 565] width 7 height 7
select select "4"
select select "0"
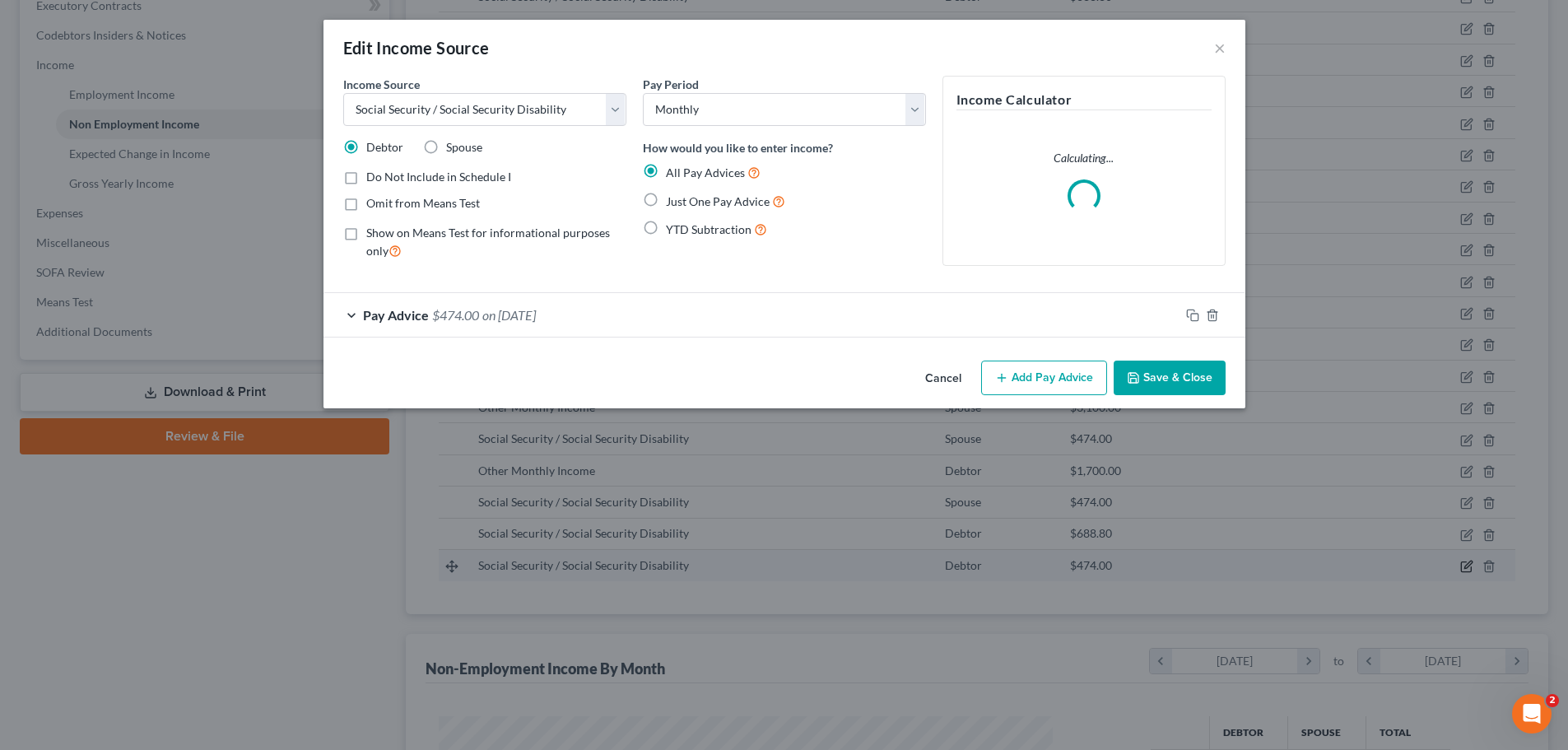
scroll to position [310, 652]
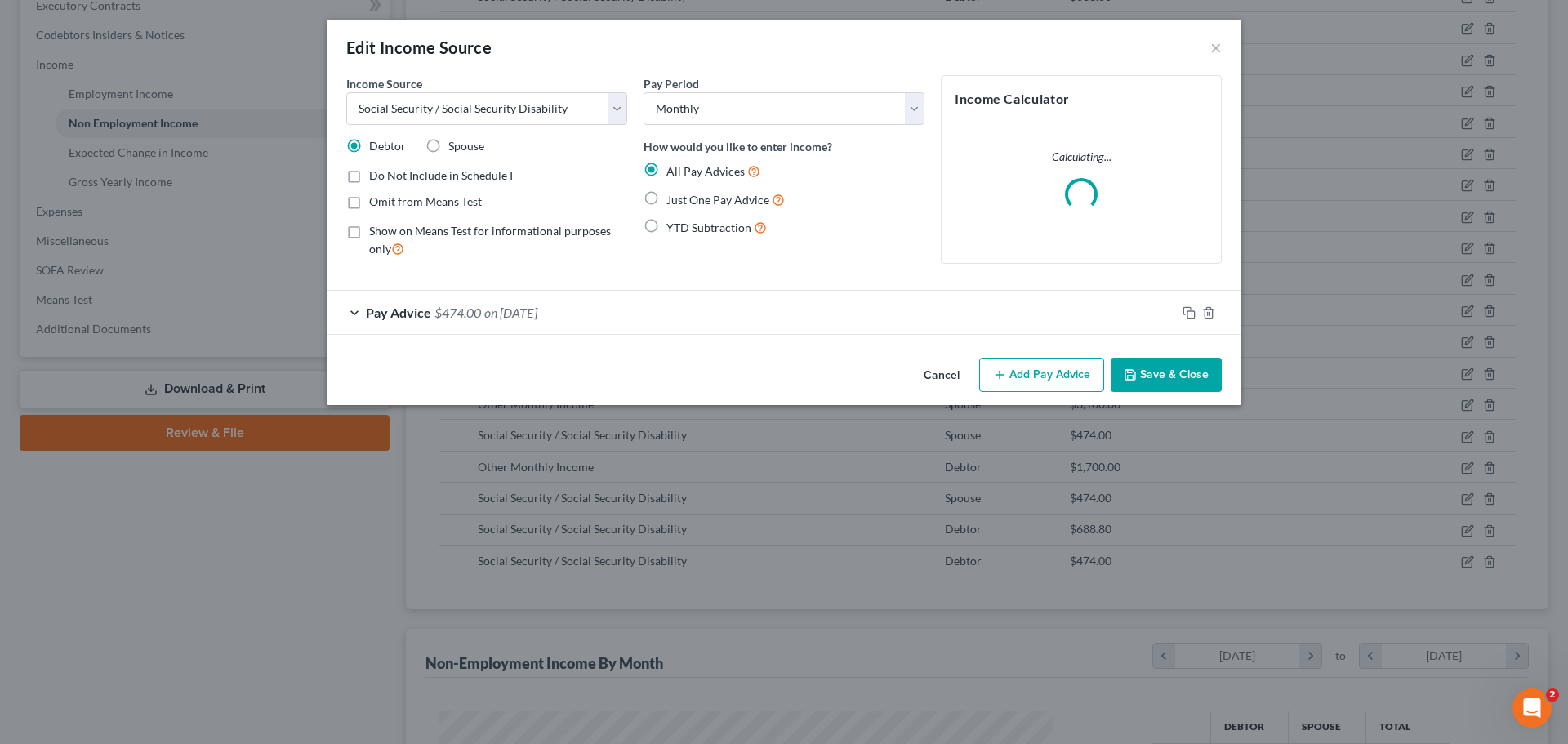
click at [449, 145] on label "Spouse" at bounding box center [466, 146] width 36 height 17
click at [455, 145] on input "Spouse" at bounding box center [460, 142] width 10 height 10
radio input "true"
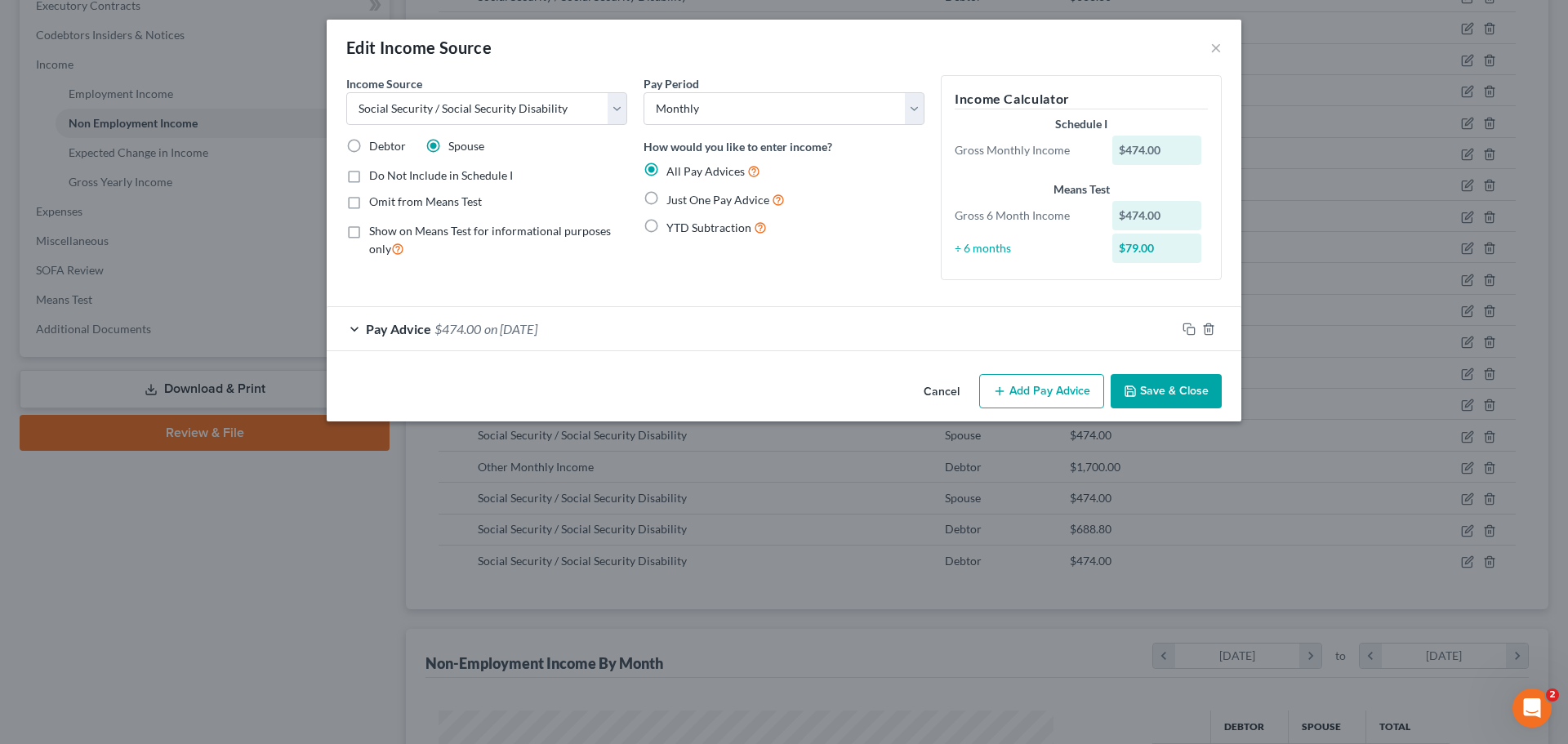
click at [1168, 383] on button "Save & Close" at bounding box center [1166, 390] width 111 height 34
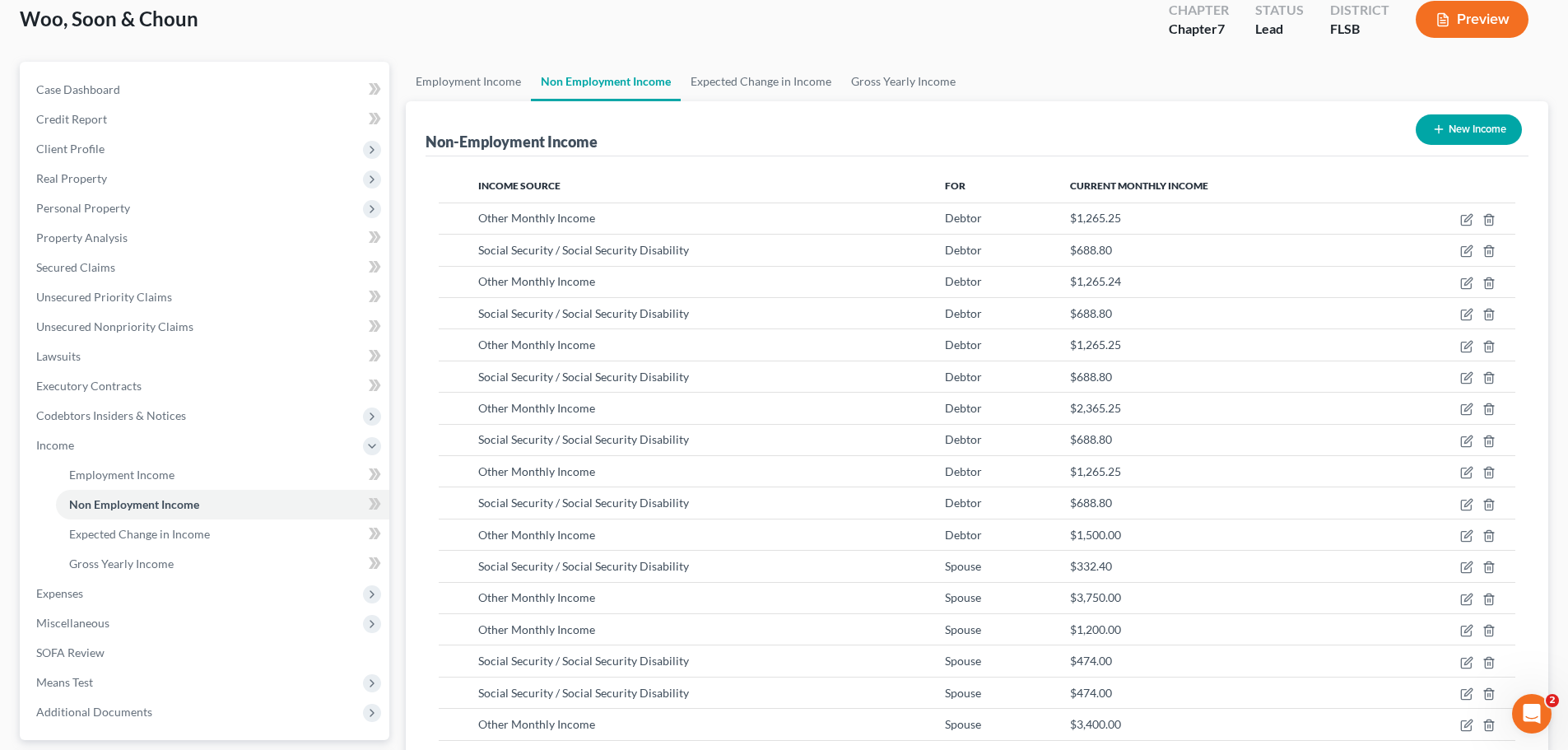
scroll to position [0, 0]
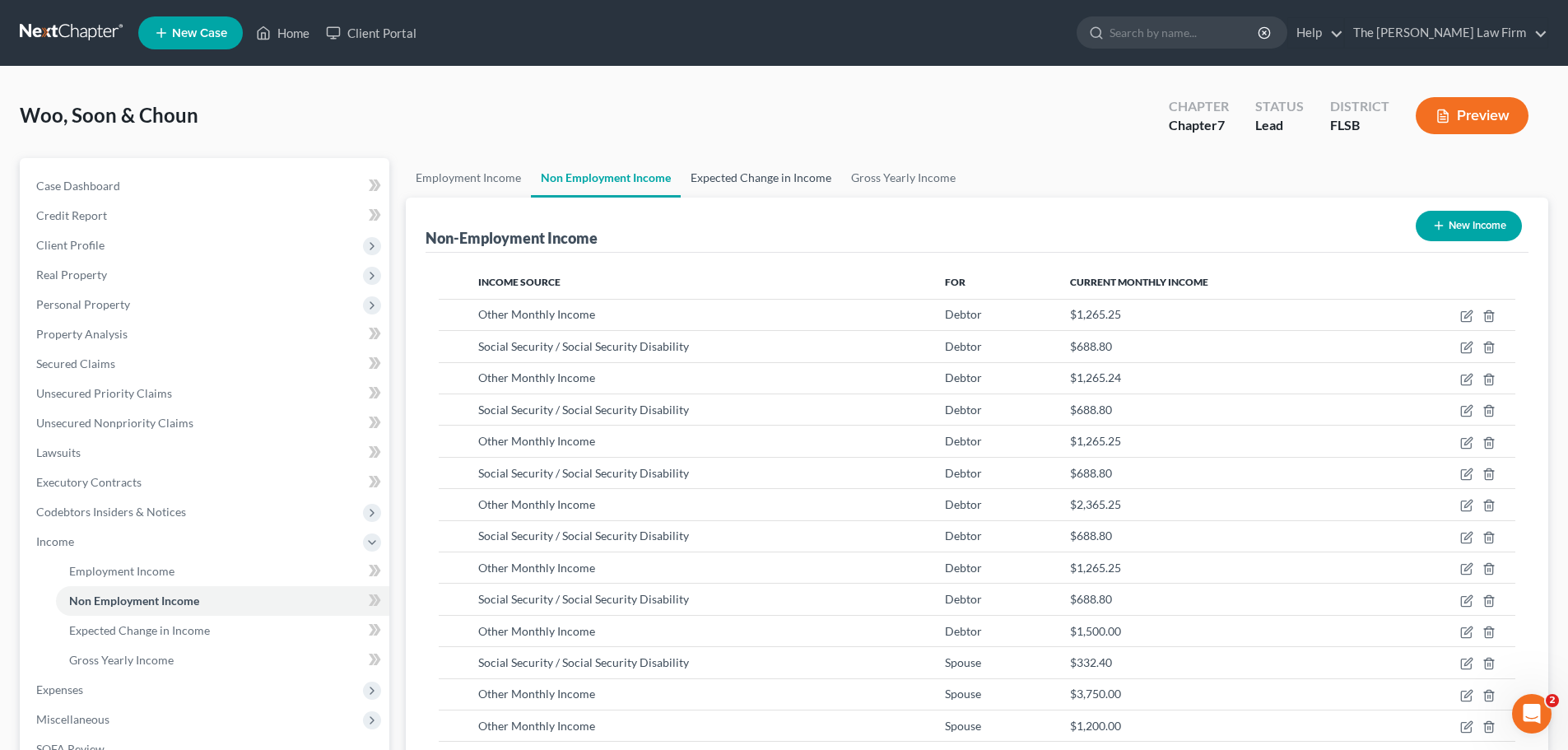
click at [753, 188] on link "Expected Change in Income" at bounding box center [761, 178] width 160 height 39
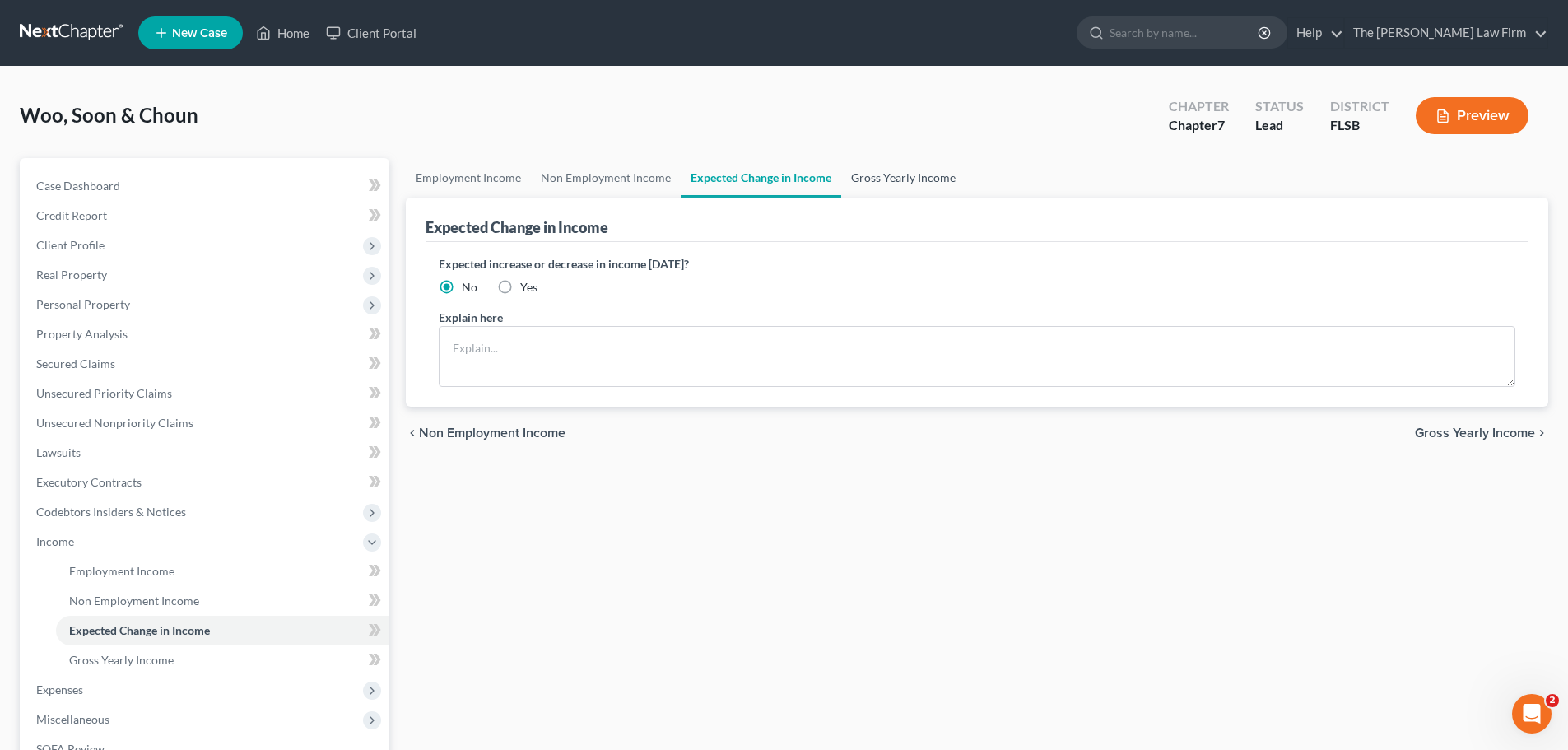
click at [888, 168] on link "Gross Yearly Income" at bounding box center [904, 178] width 125 height 39
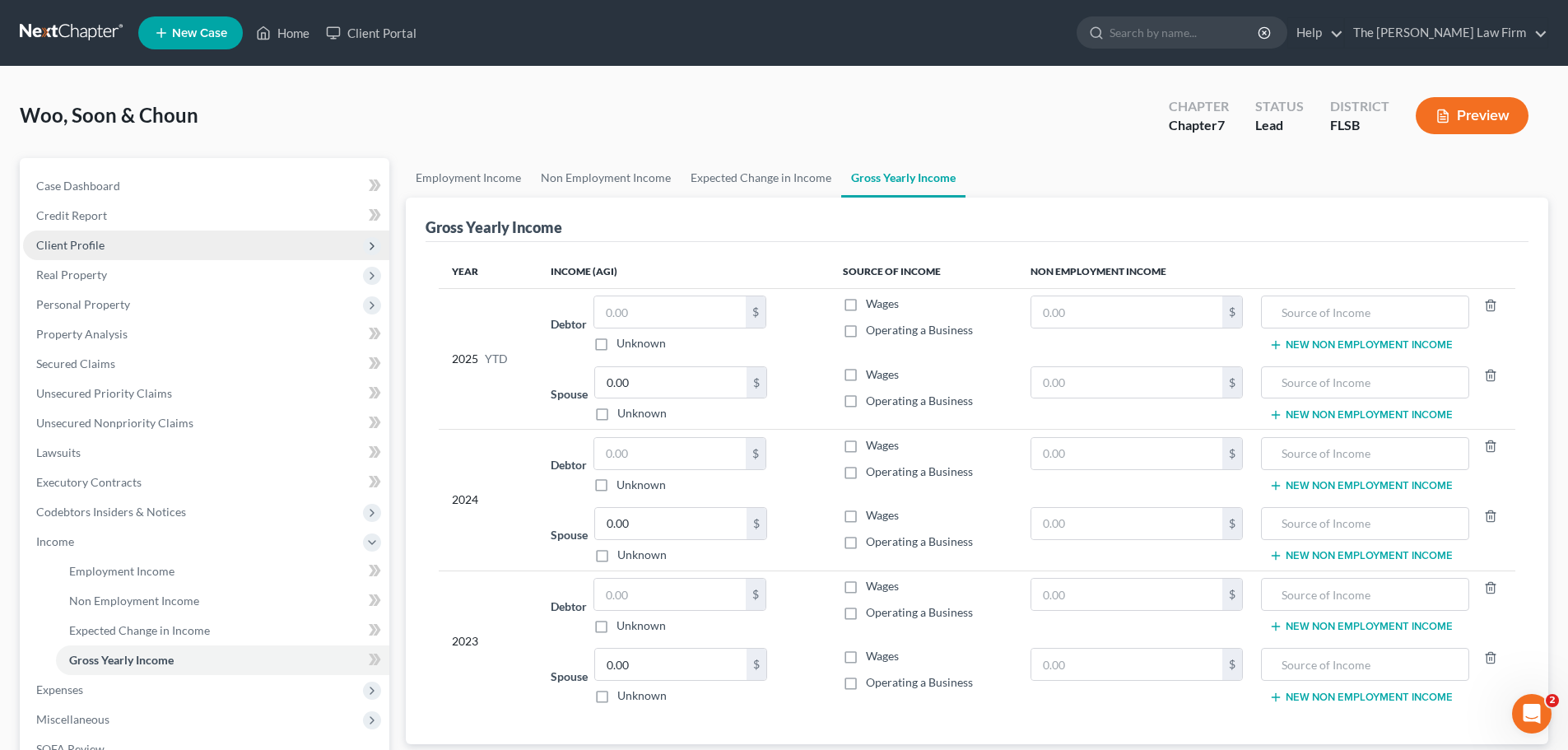
click at [63, 246] on span "Client Profile" at bounding box center [70, 245] width 68 height 14
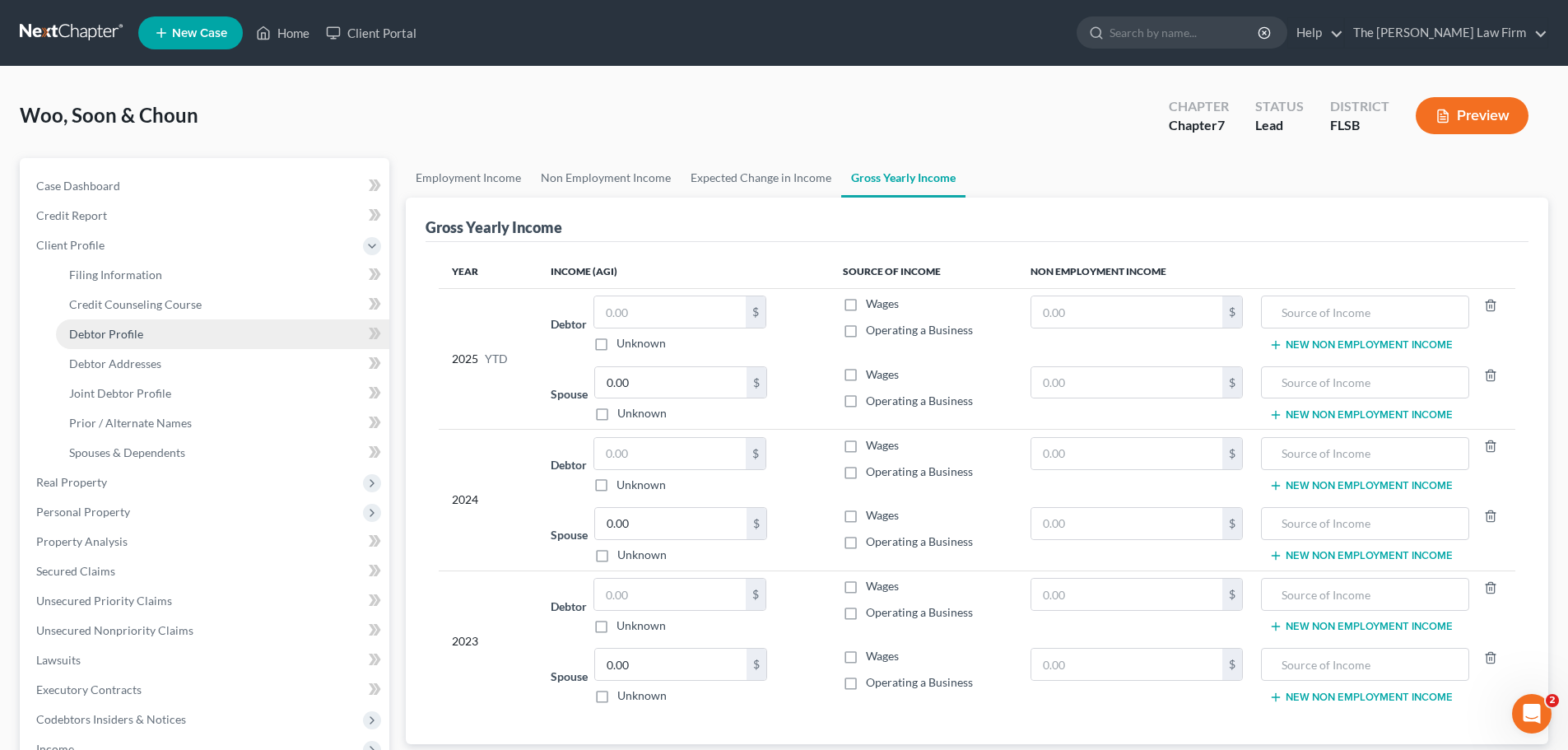
click at [128, 334] on span "Debtor Profile" at bounding box center [106, 333] width 74 height 14
select select "1"
select select "2"
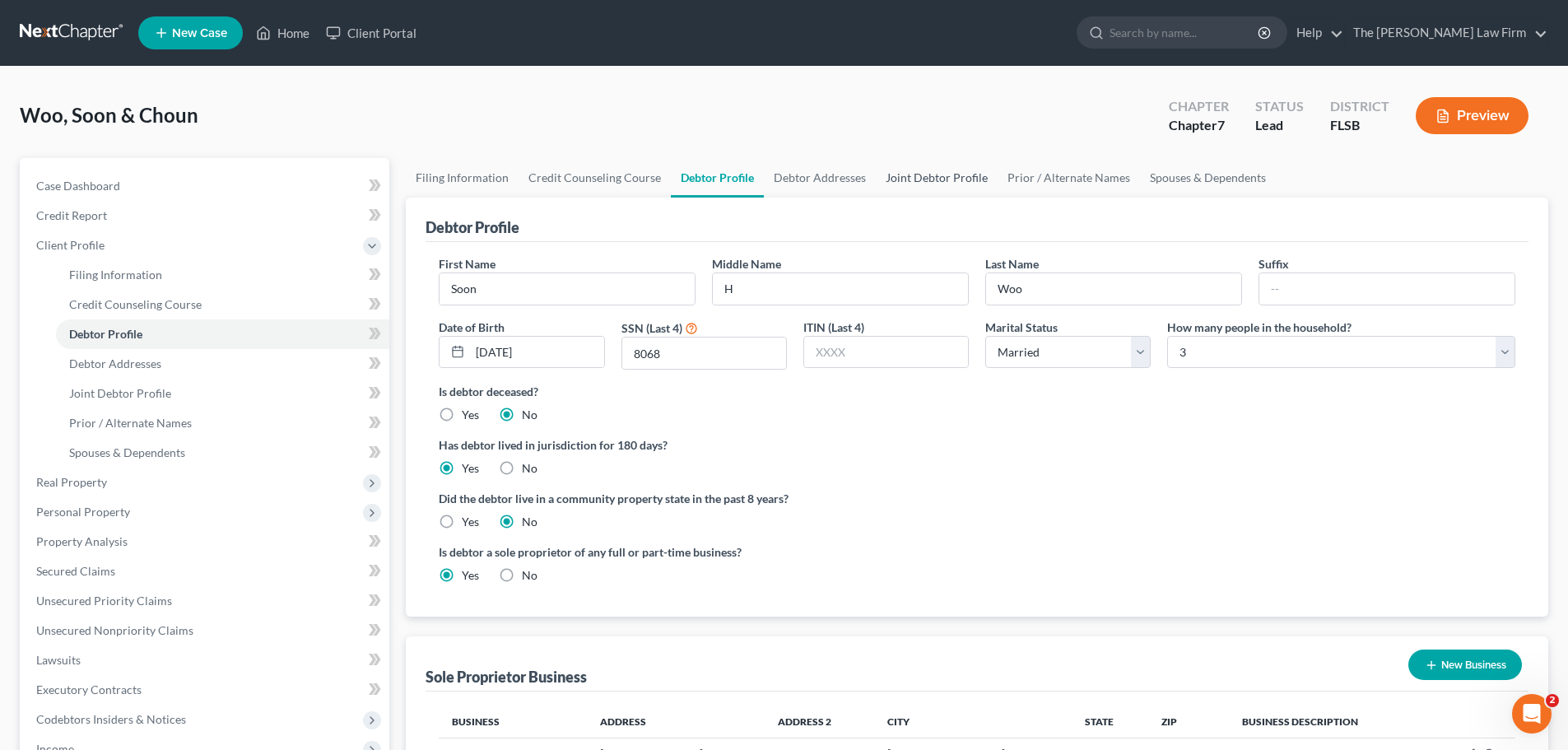
click at [956, 181] on link "Joint Debtor Profile" at bounding box center [936, 178] width 122 height 39
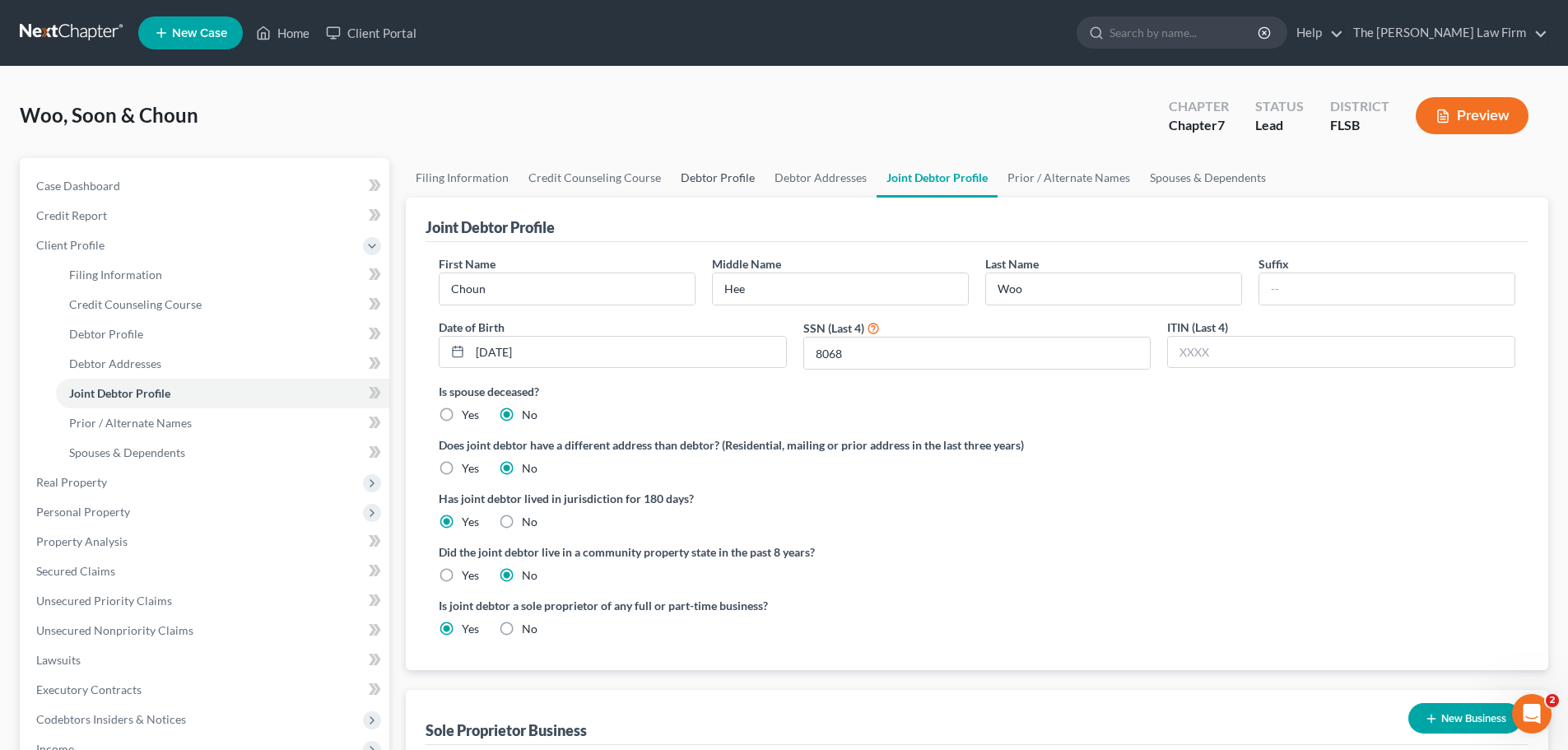
click at [717, 181] on link "Debtor Profile" at bounding box center [717, 178] width 94 height 39
select select "1"
select select "2"
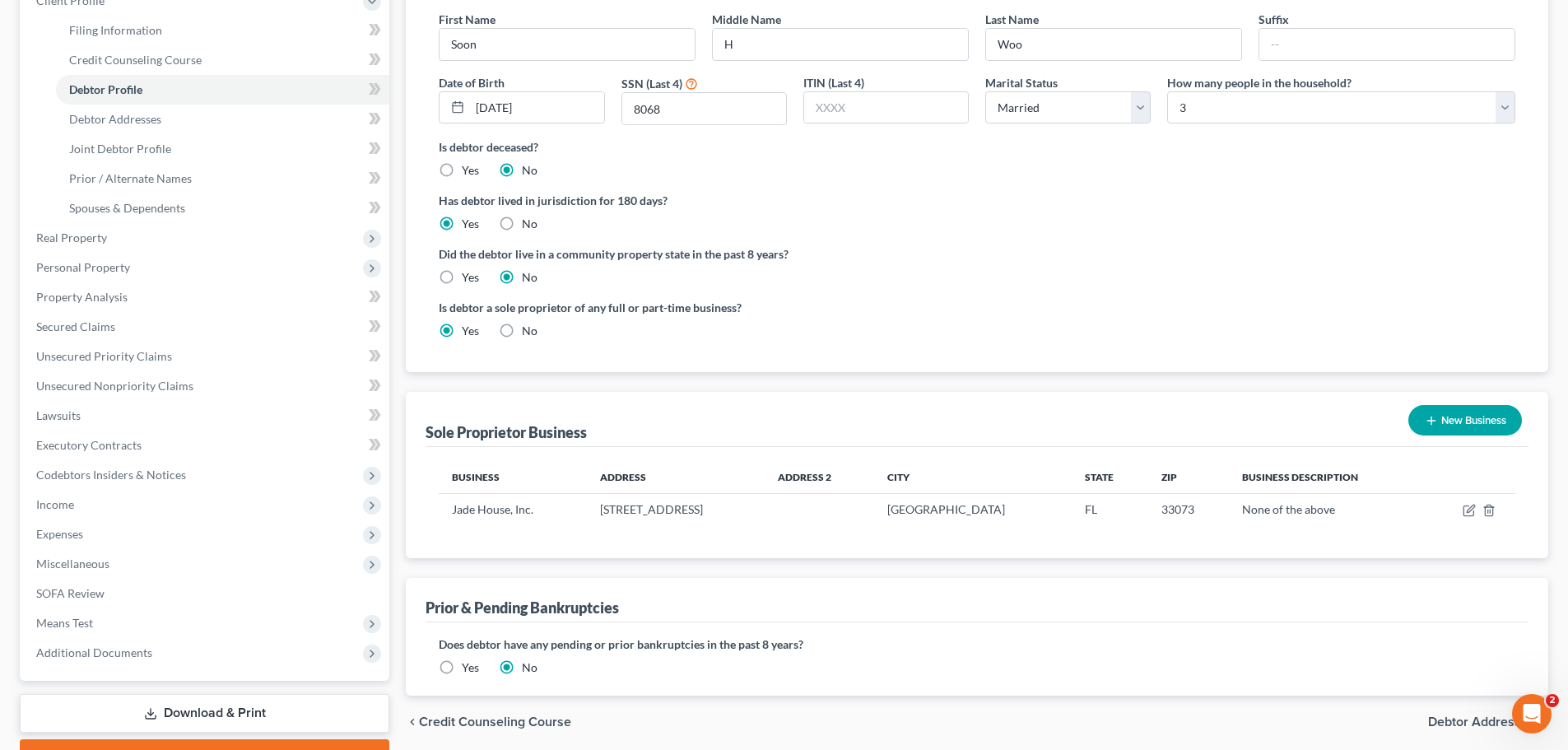
scroll to position [246, 0]
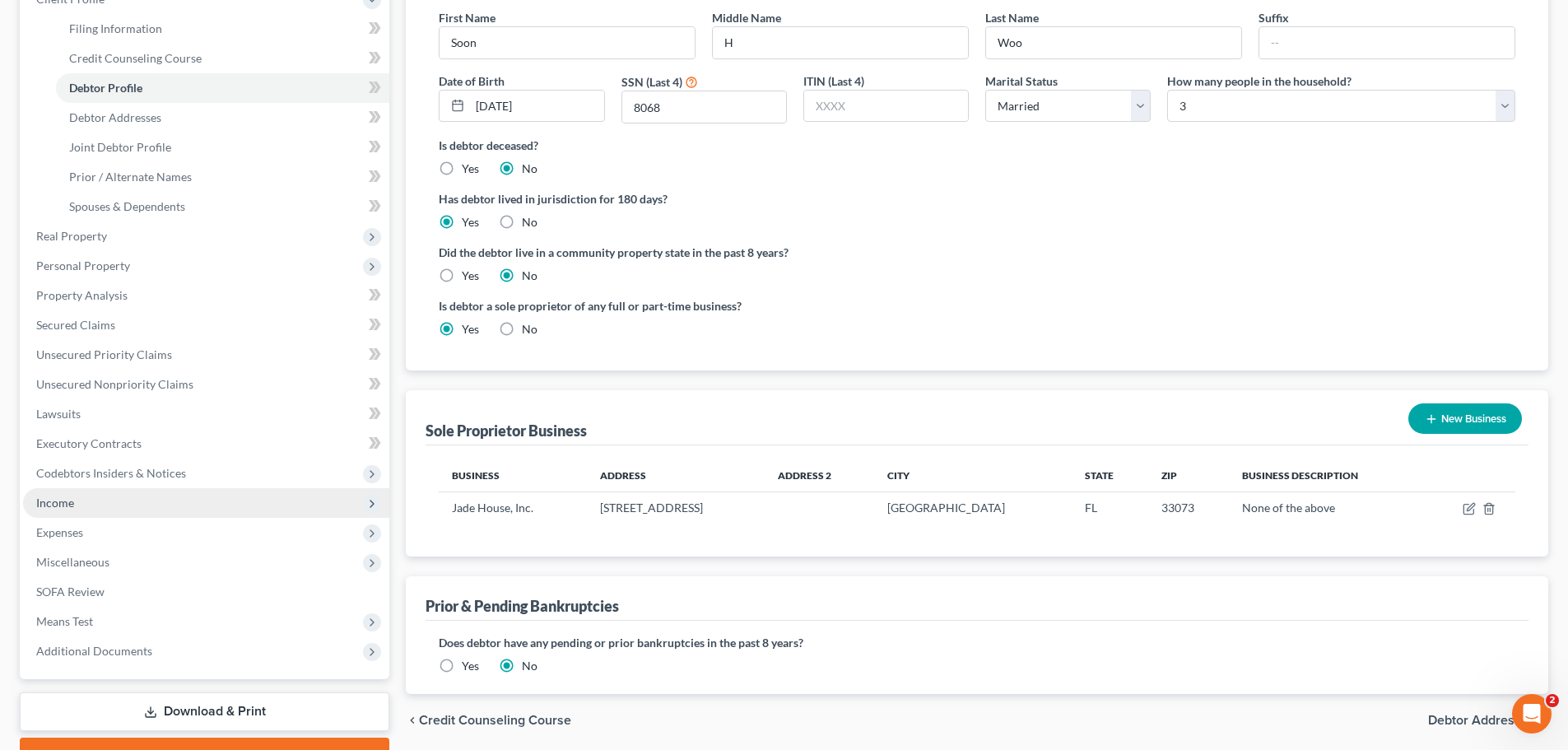
click at [183, 504] on span "Income" at bounding box center [207, 503] width 367 height 30
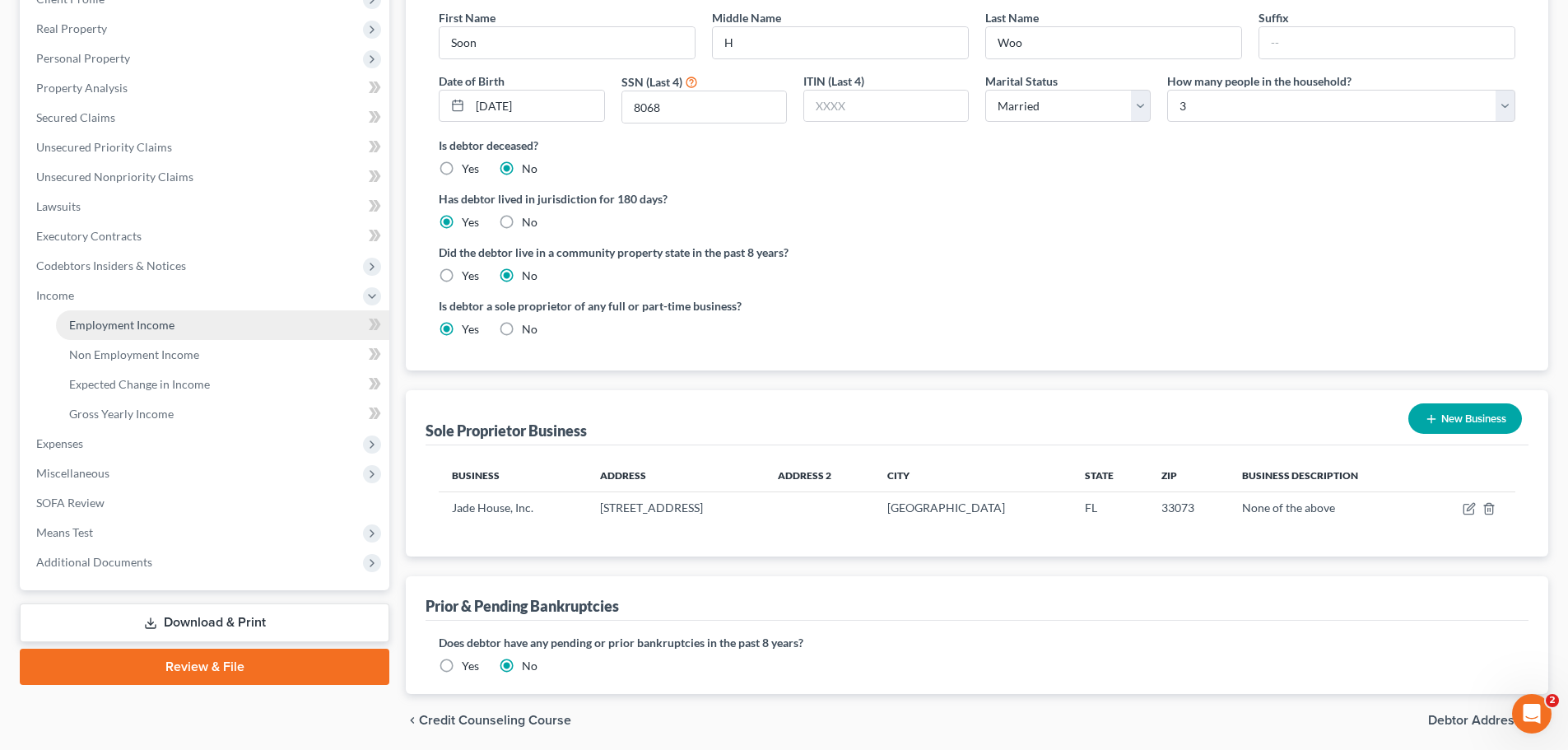
click at [149, 325] on span "Employment Income" at bounding box center [121, 324] width 105 height 14
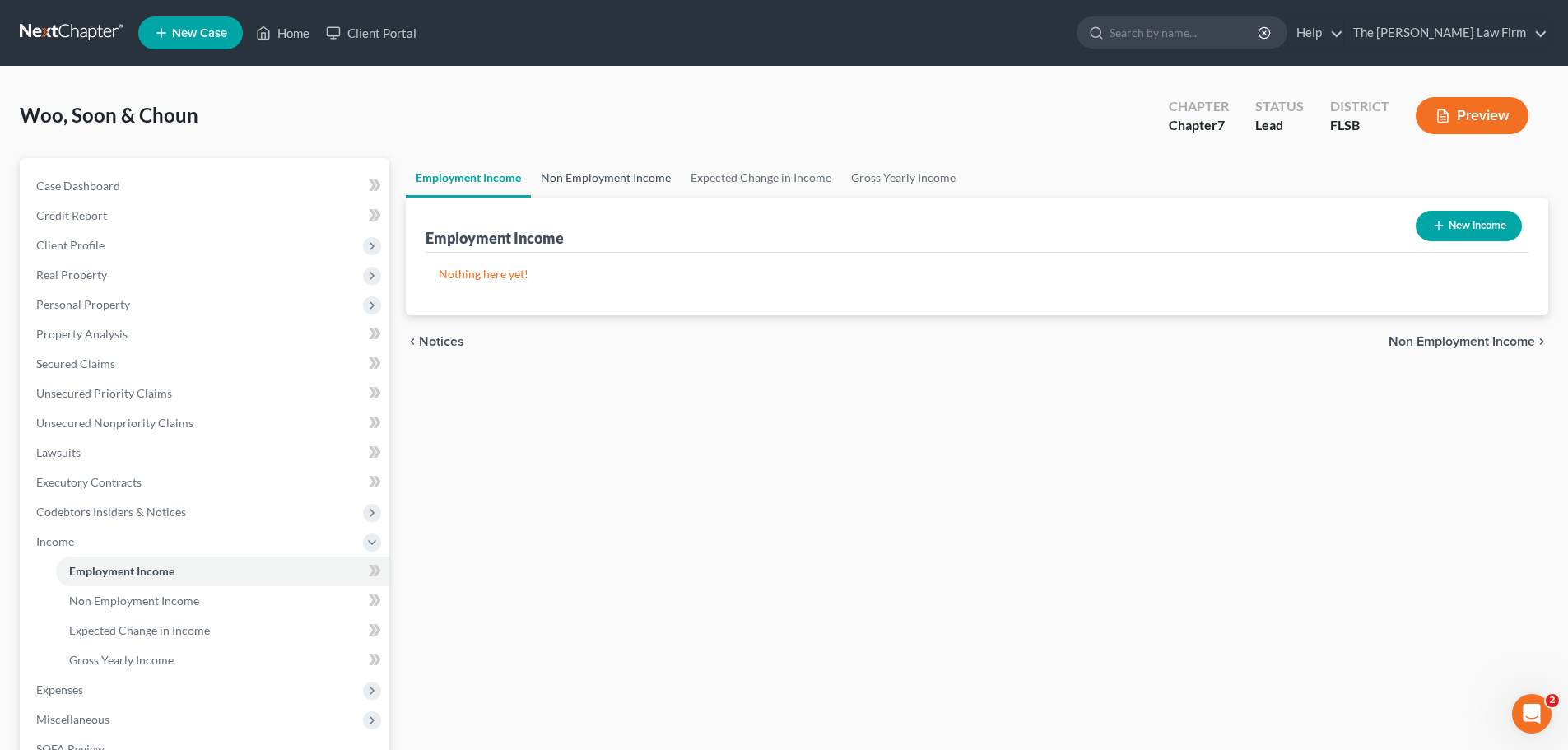
click at [589, 181] on link "Non Employment Income" at bounding box center [606, 178] width 150 height 39
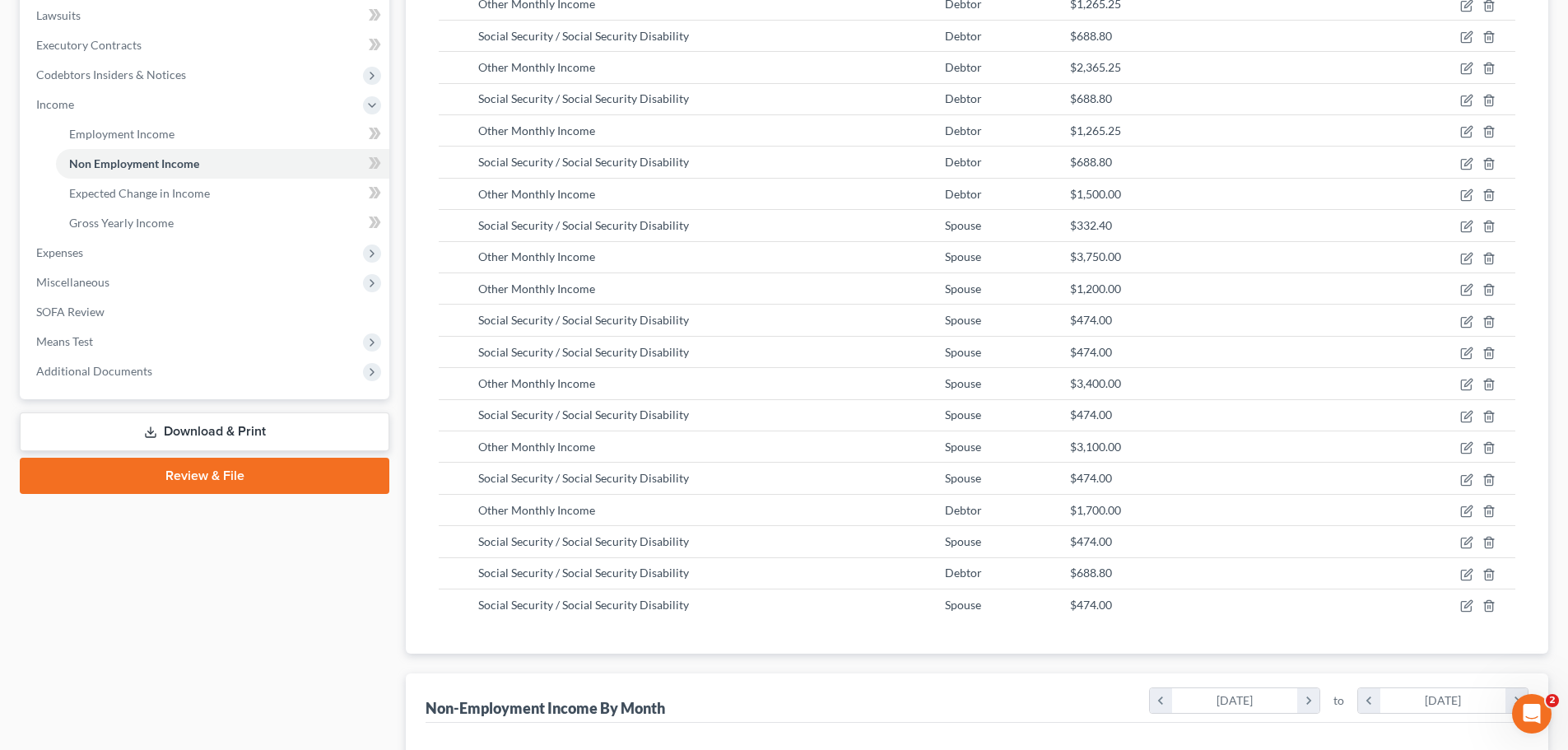
scroll to position [435, 0]
drag, startPoint x: 1567, startPoint y: 246, endPoint x: 1575, endPoint y: 78, distance: 168.2
click at [1568, 78] on html "Home New Case Client Portal The [PERSON_NAME] Law Firm [PERSON_NAME][EMAIL_ADDR…" at bounding box center [784, 392] width 1568 height 1654
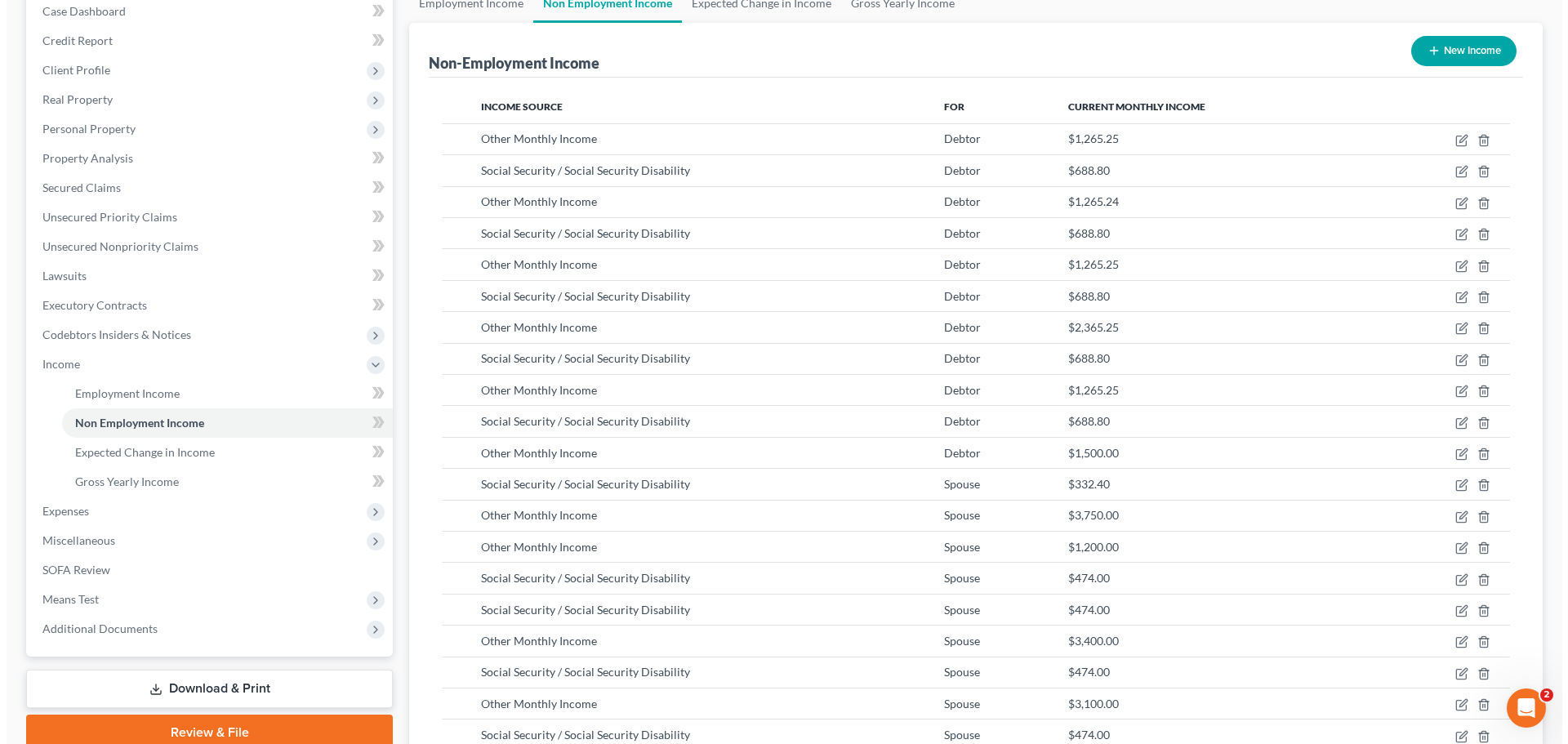
scroll to position [38, 0]
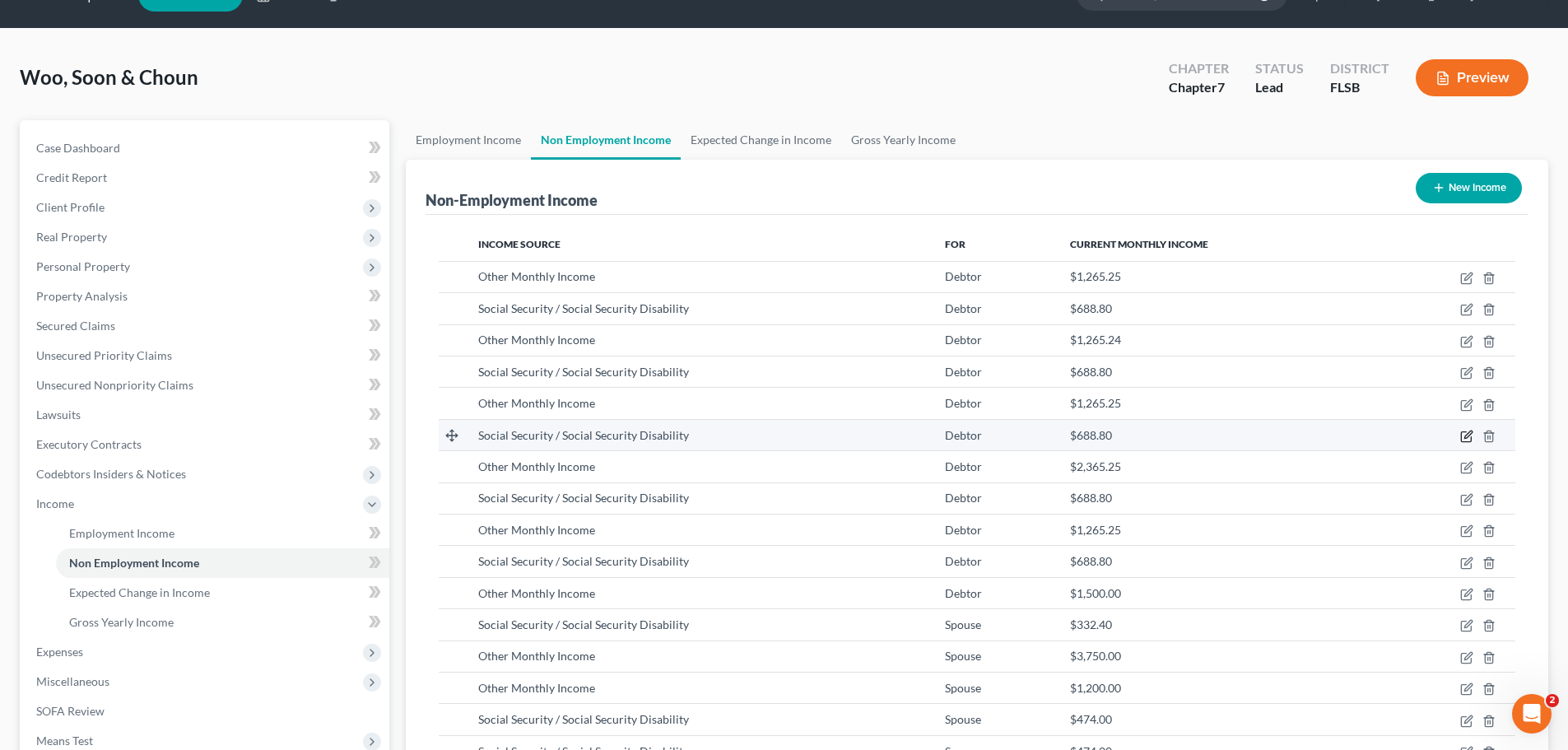
click at [1463, 440] on icon "button" at bounding box center [1467, 436] width 13 height 13
select select "4"
select select "0"
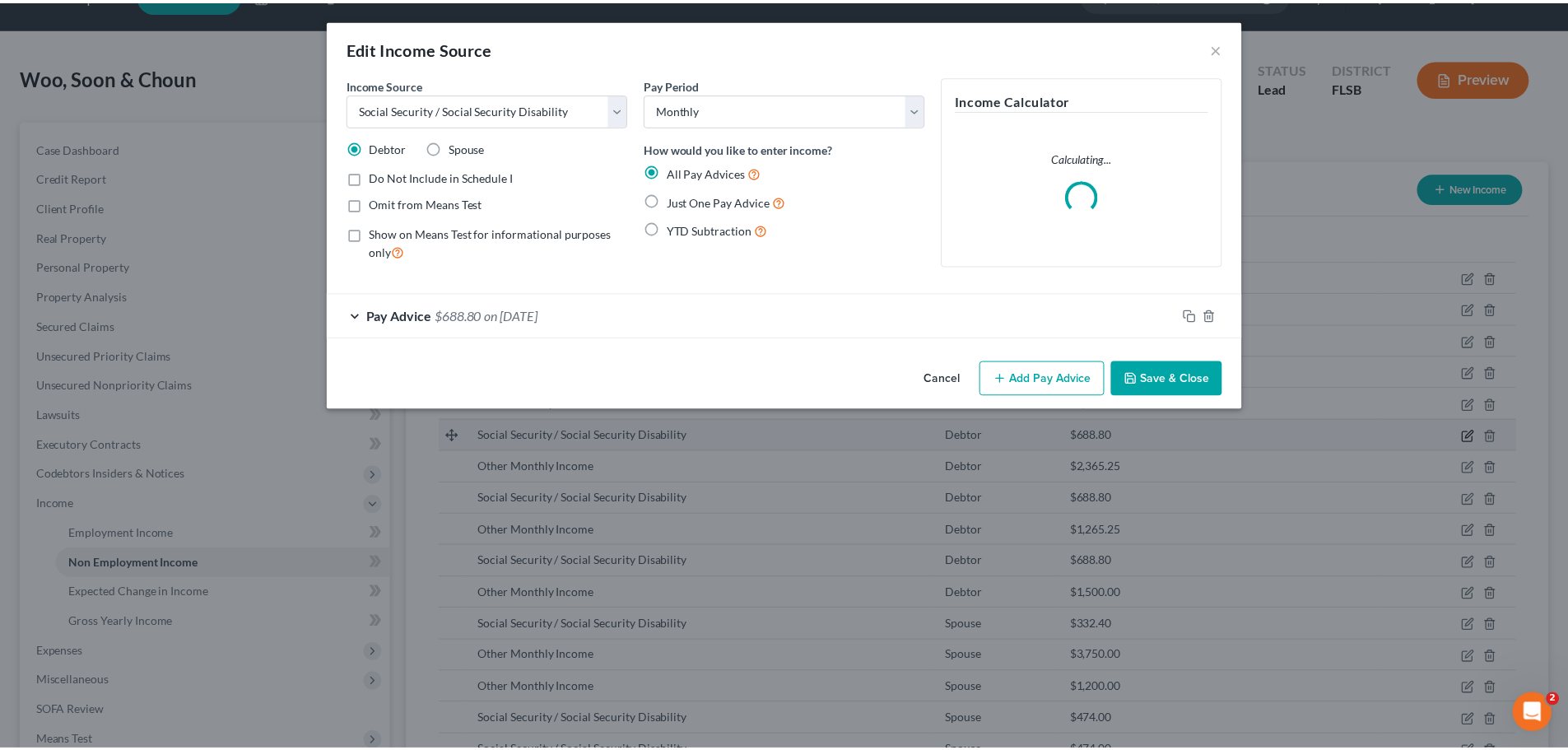
scroll to position [310, 652]
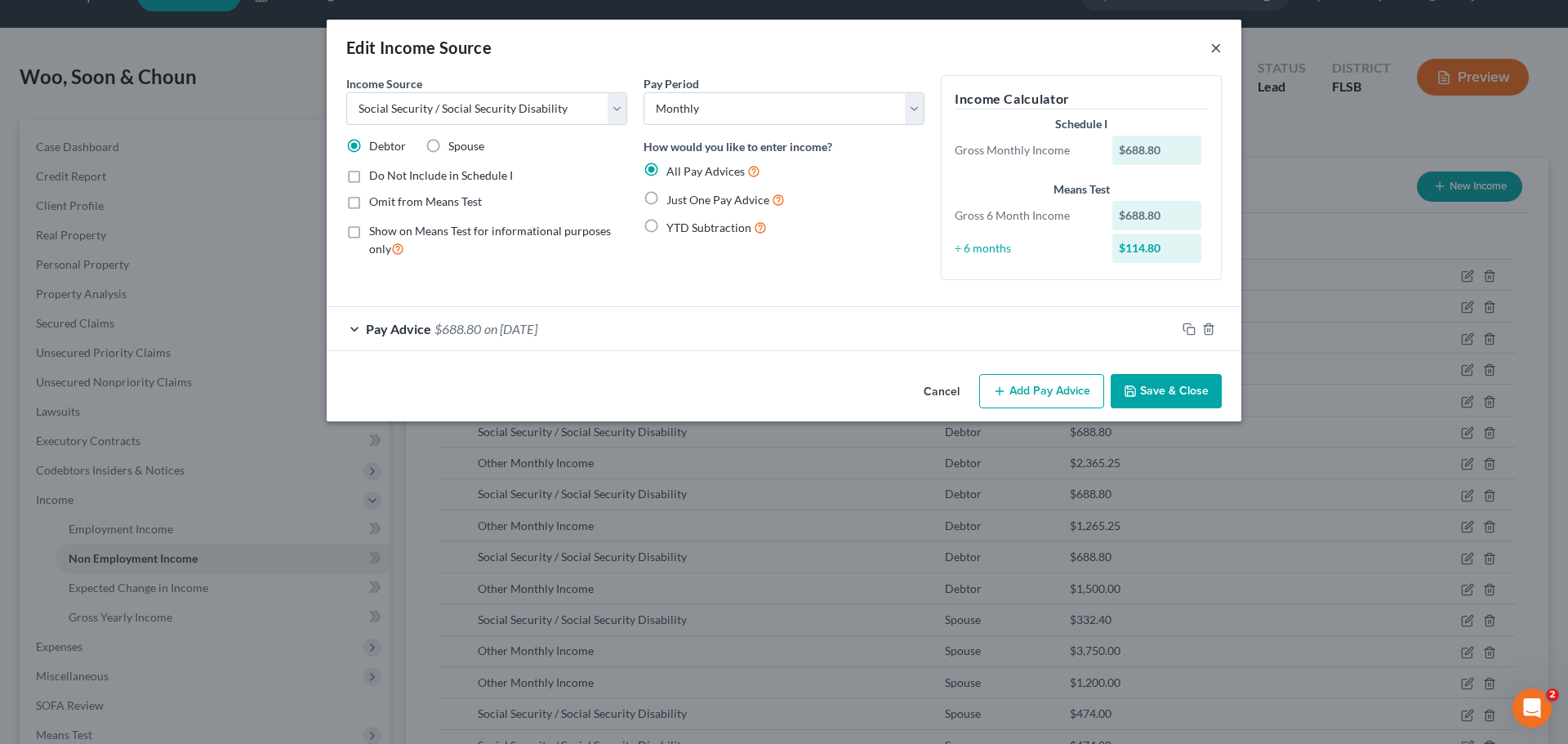
click at [1217, 50] on button "×" at bounding box center [1216, 47] width 11 height 19
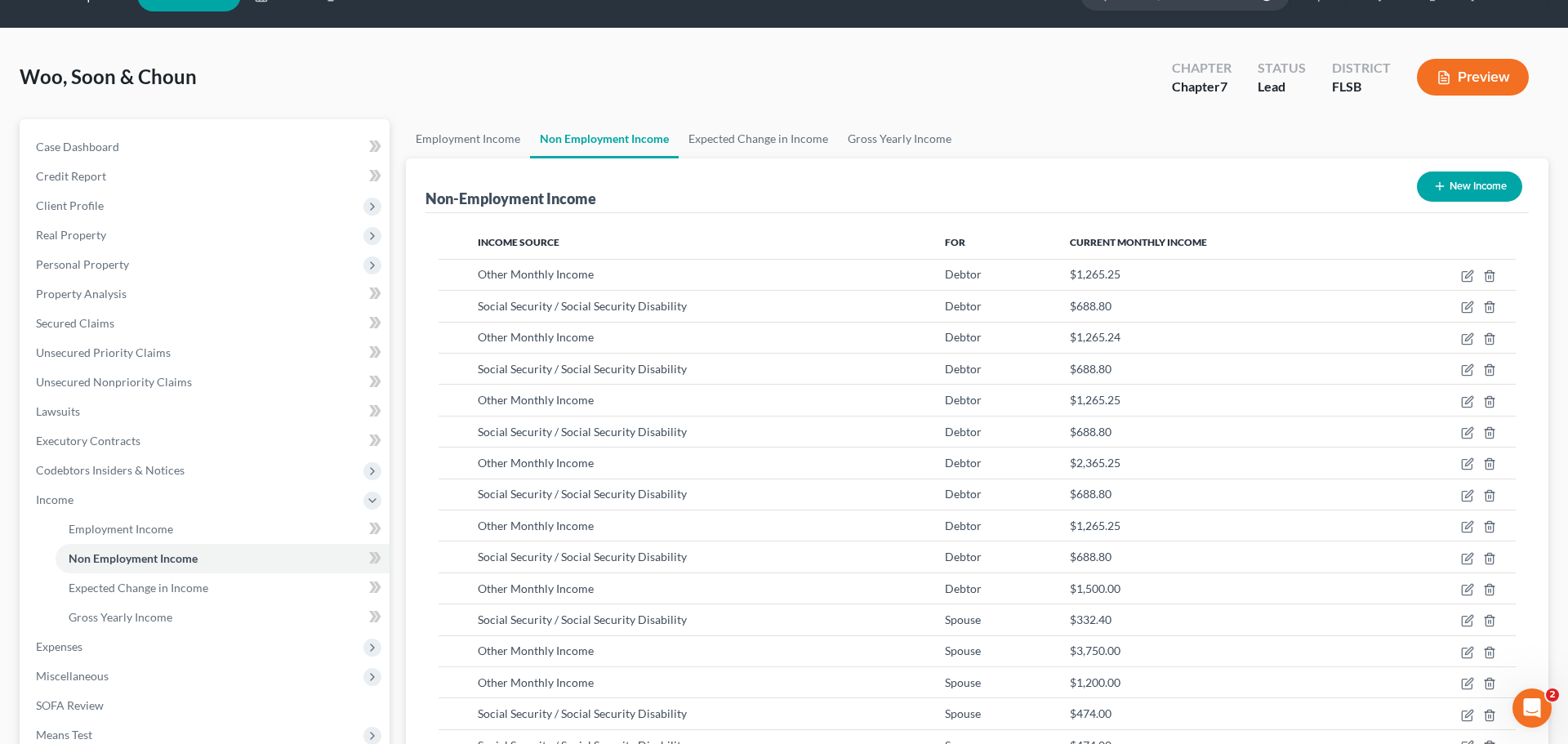
scroll to position [816205, 816188]
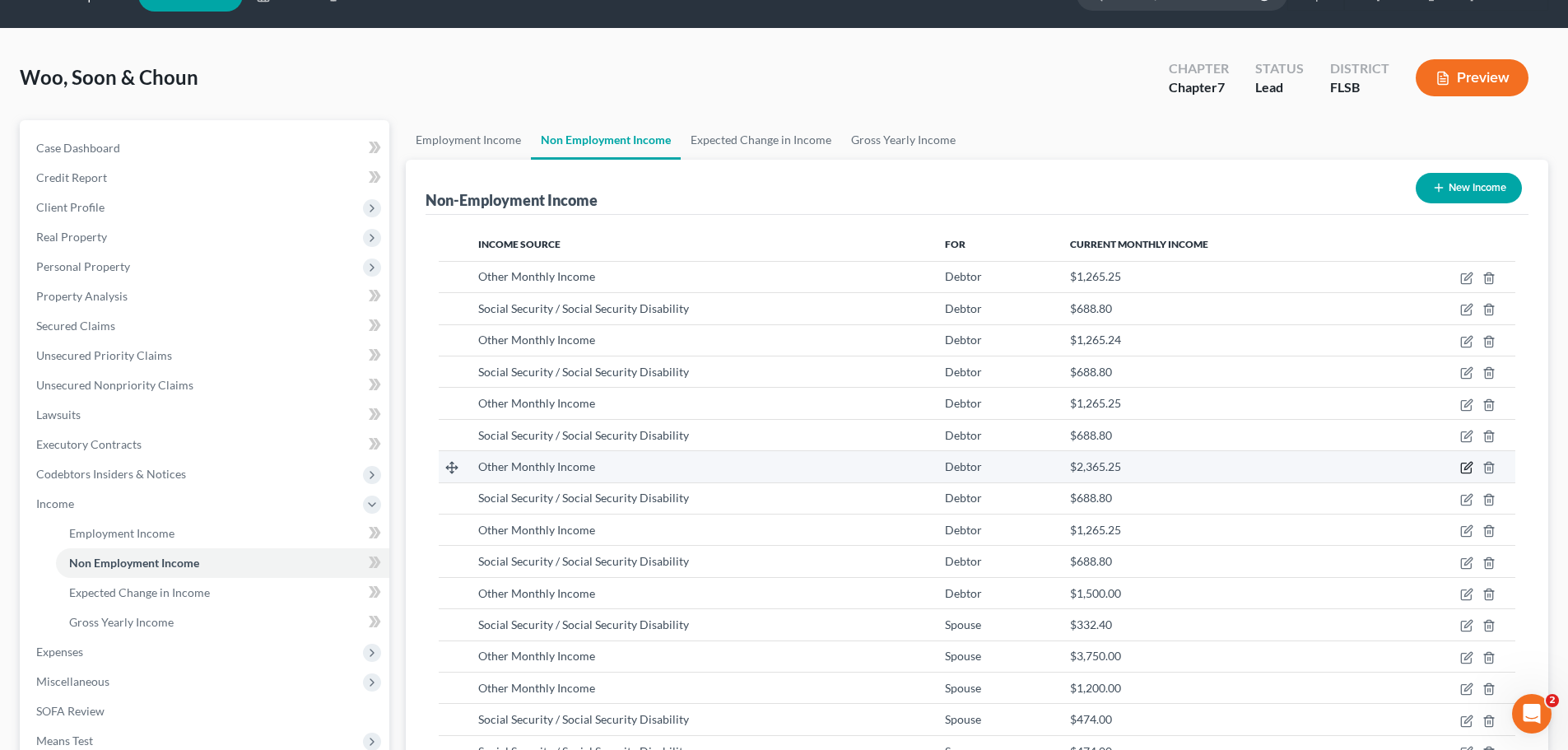
click at [1466, 467] on icon "button" at bounding box center [1467, 467] width 13 height 13
select select "13"
select select "0"
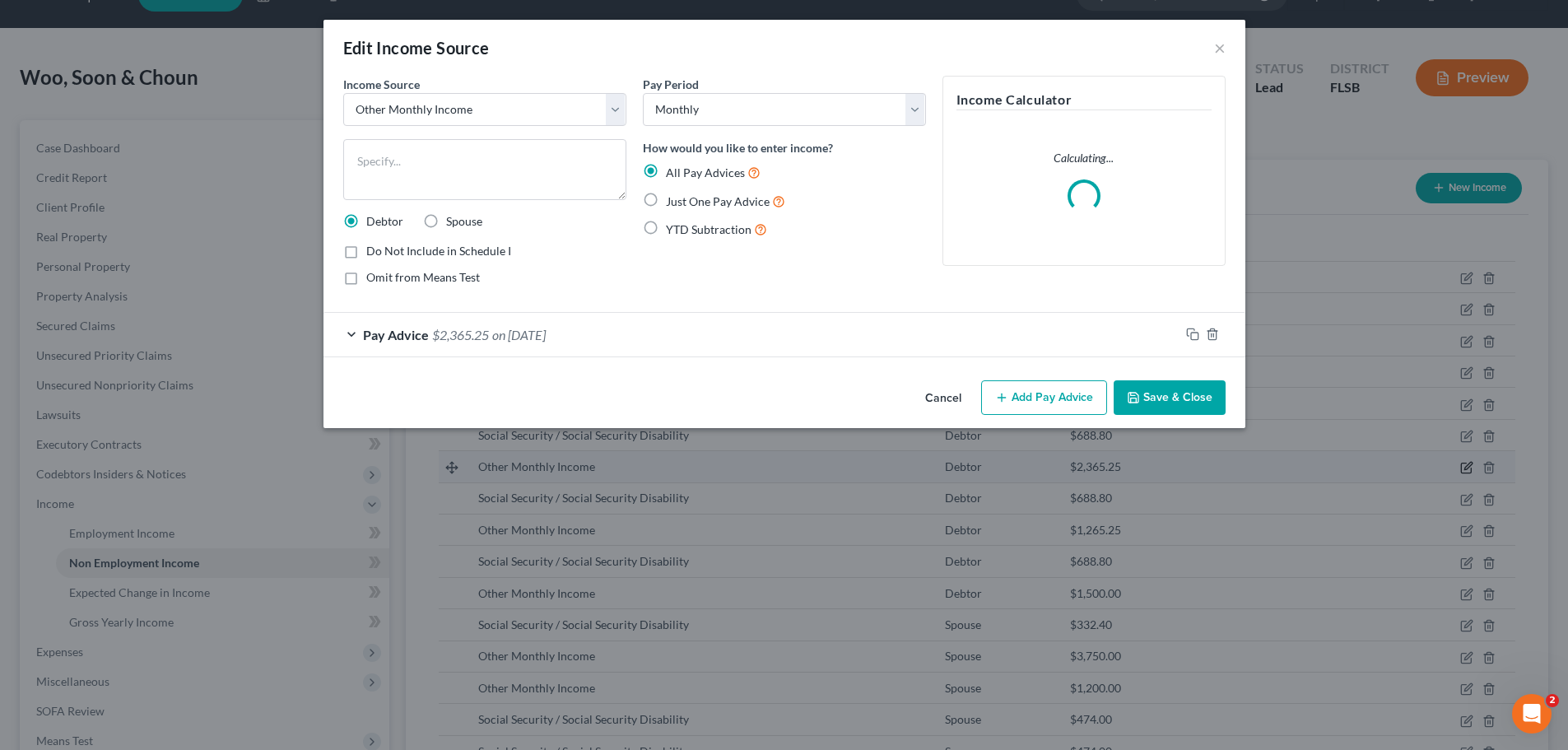
scroll to position [310, 652]
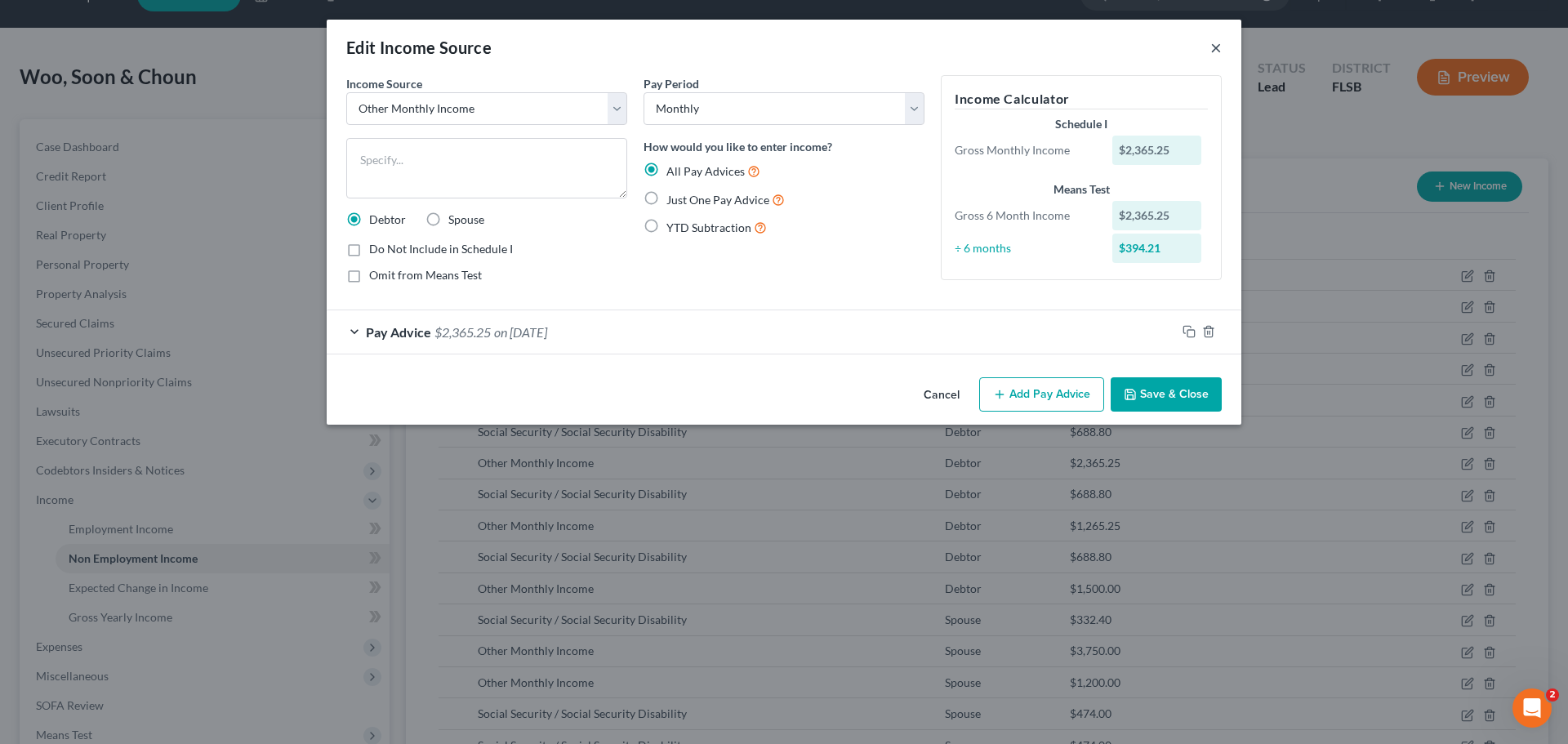
click at [1217, 50] on button "×" at bounding box center [1216, 47] width 11 height 19
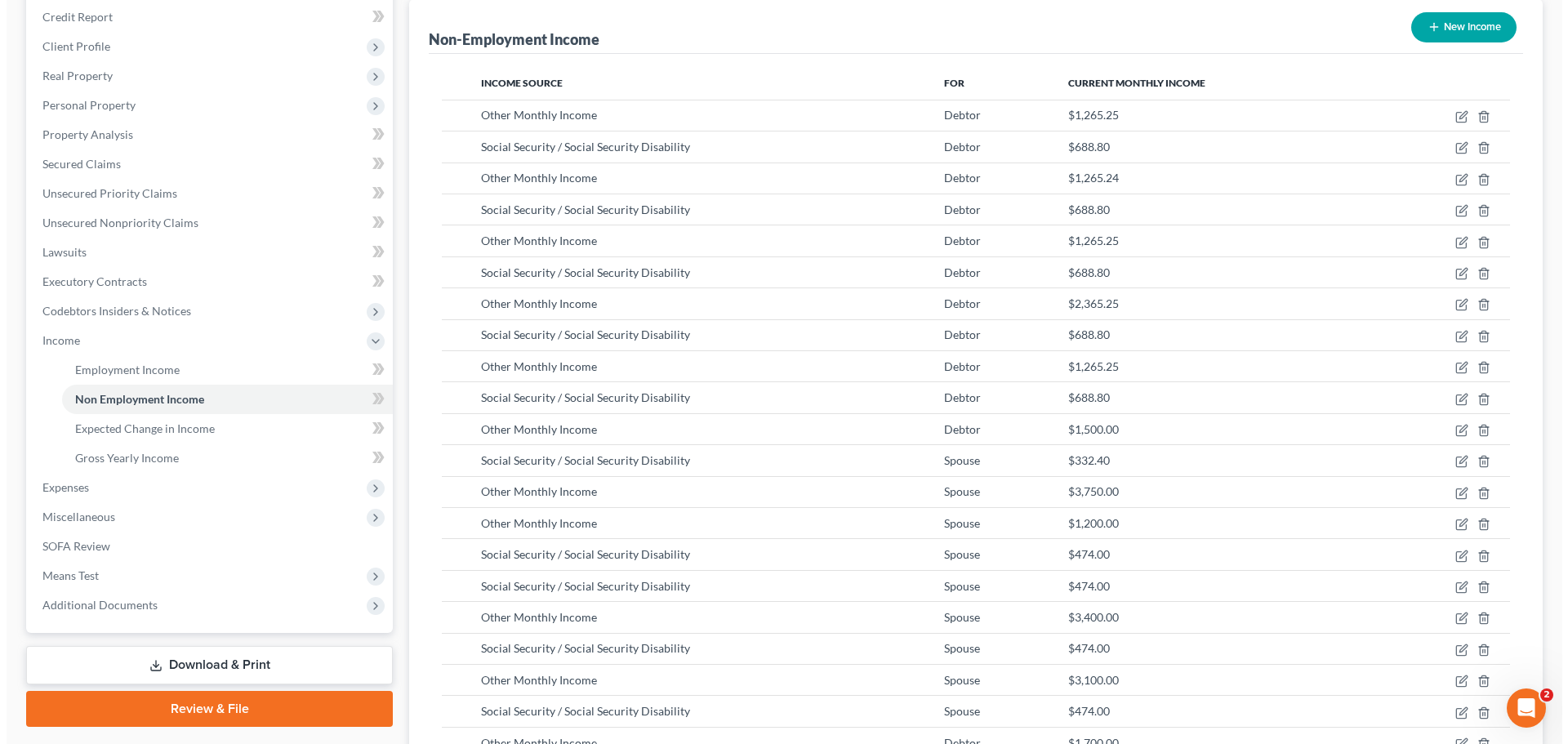
scroll to position [231, 0]
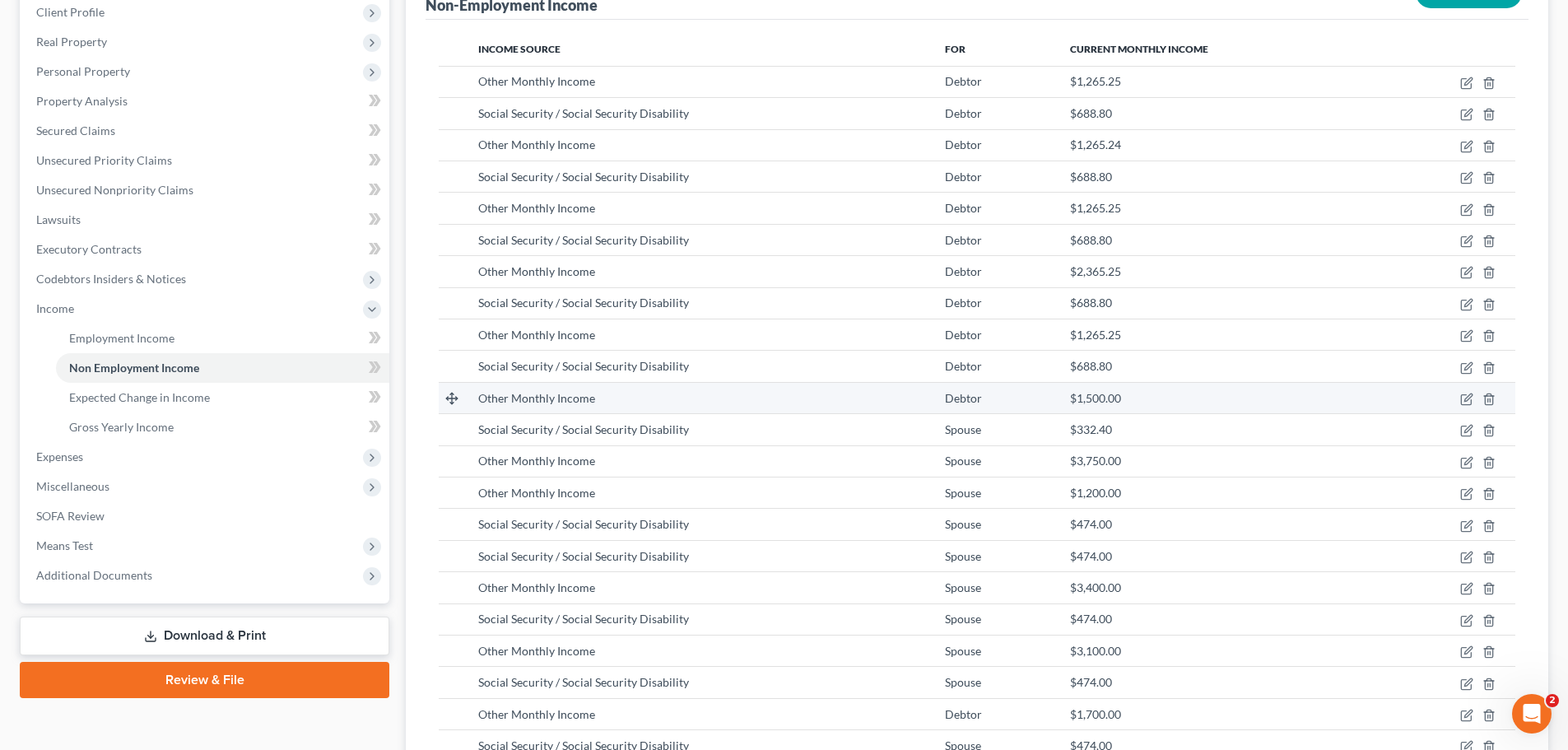
click at [1079, 403] on span "$1,500.00" at bounding box center [1095, 397] width 51 height 14
click at [1465, 400] on icon "button" at bounding box center [1467, 399] width 13 height 13
select select "13"
select select "0"
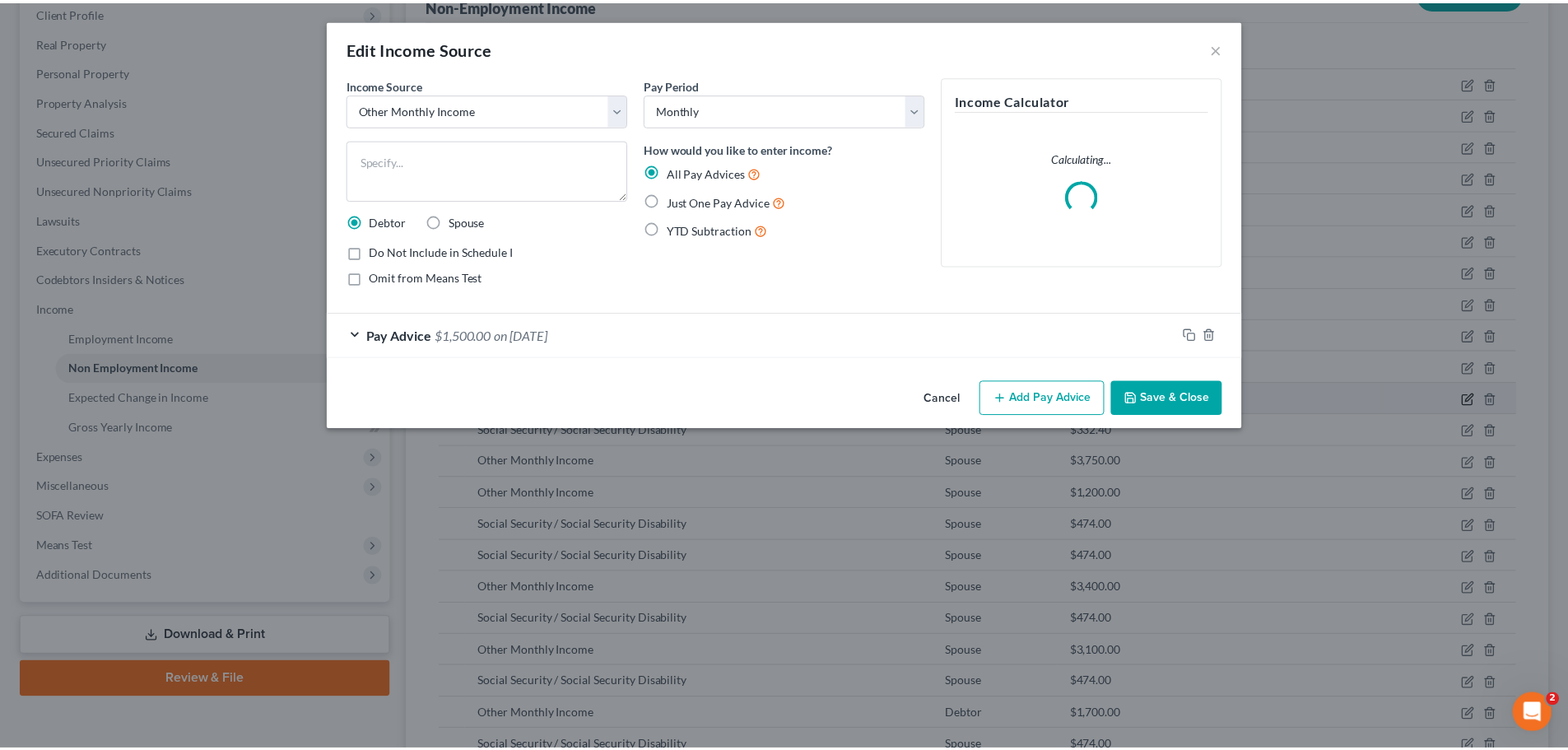
scroll to position [310, 652]
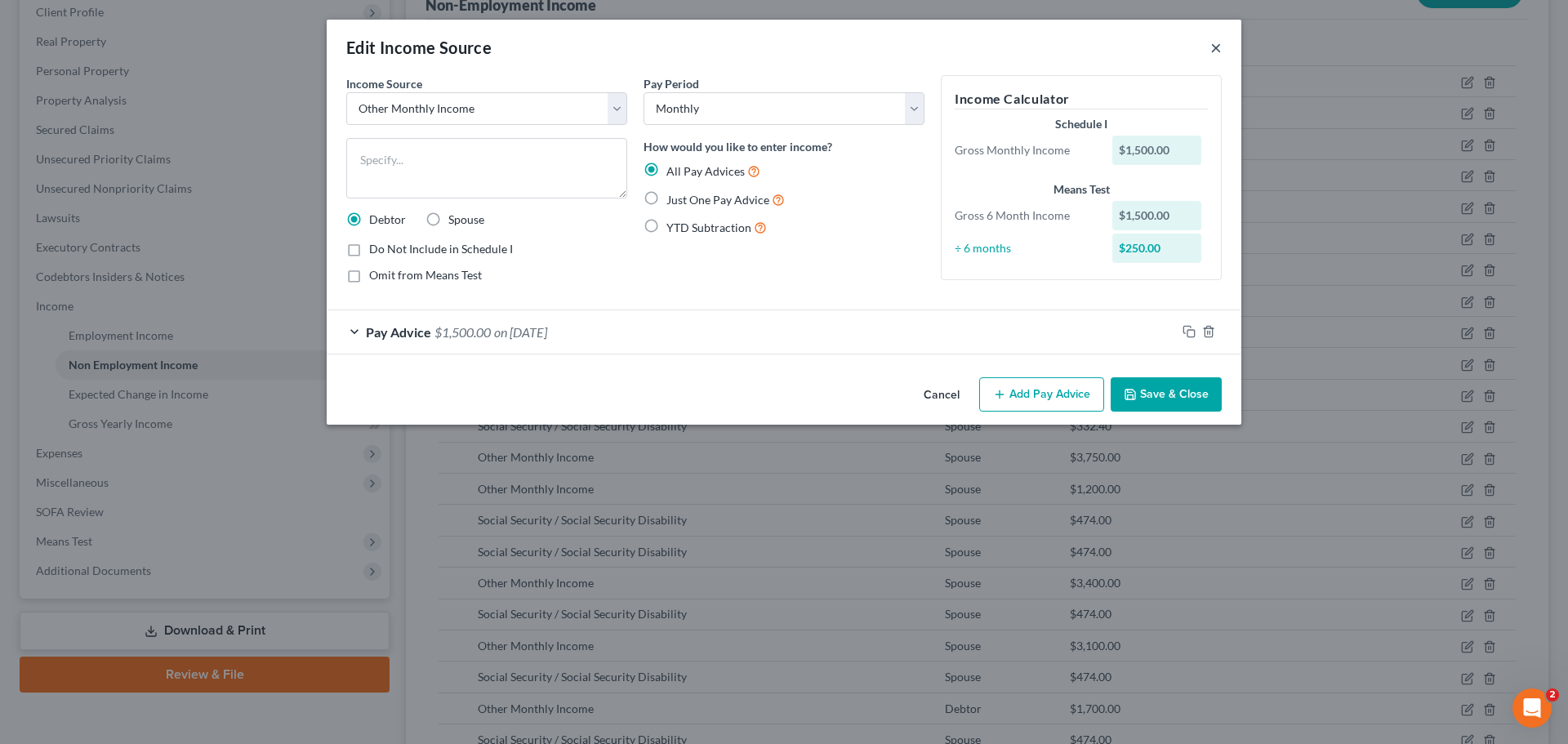
click at [1219, 47] on button "×" at bounding box center [1216, 47] width 11 height 19
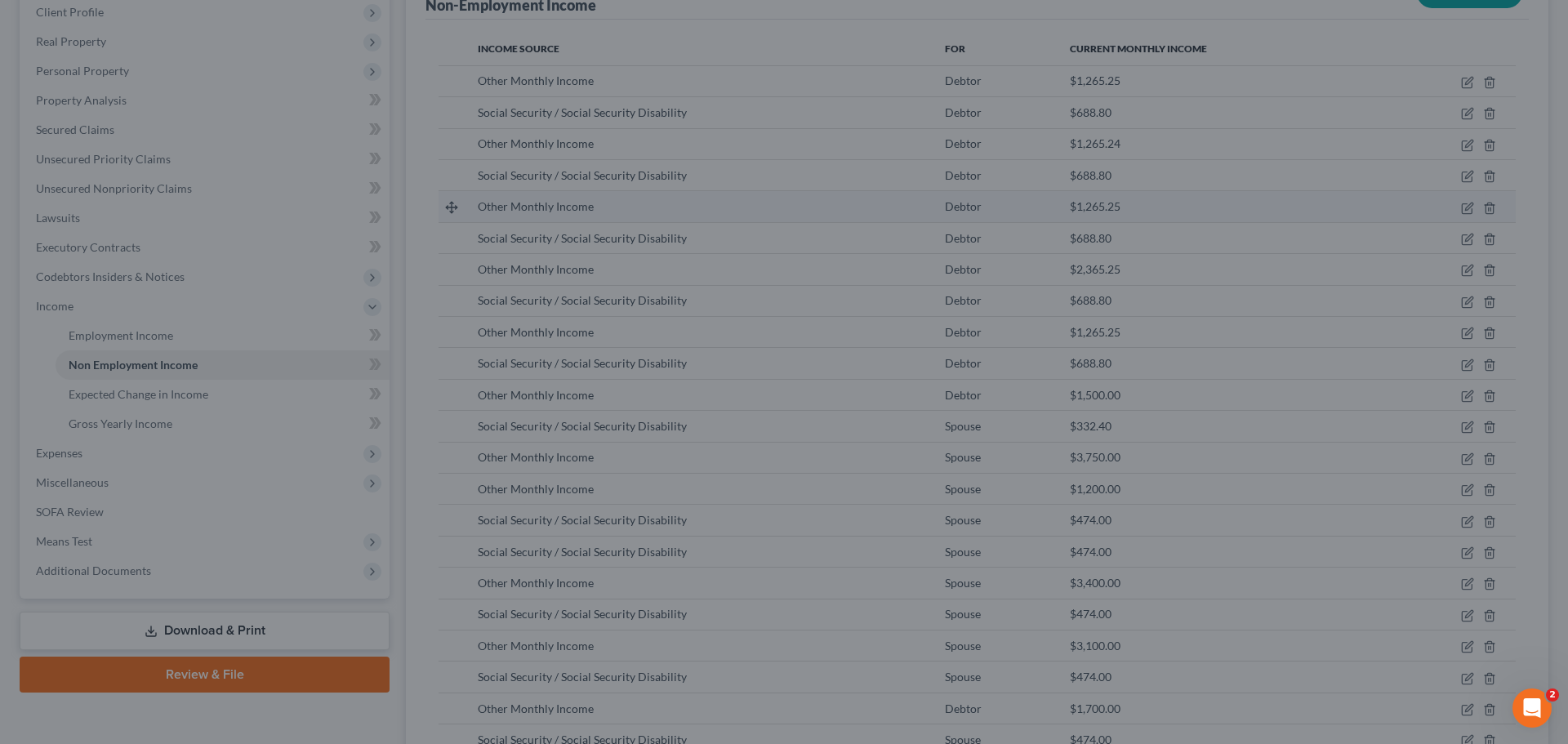
scroll to position [816205, 816188]
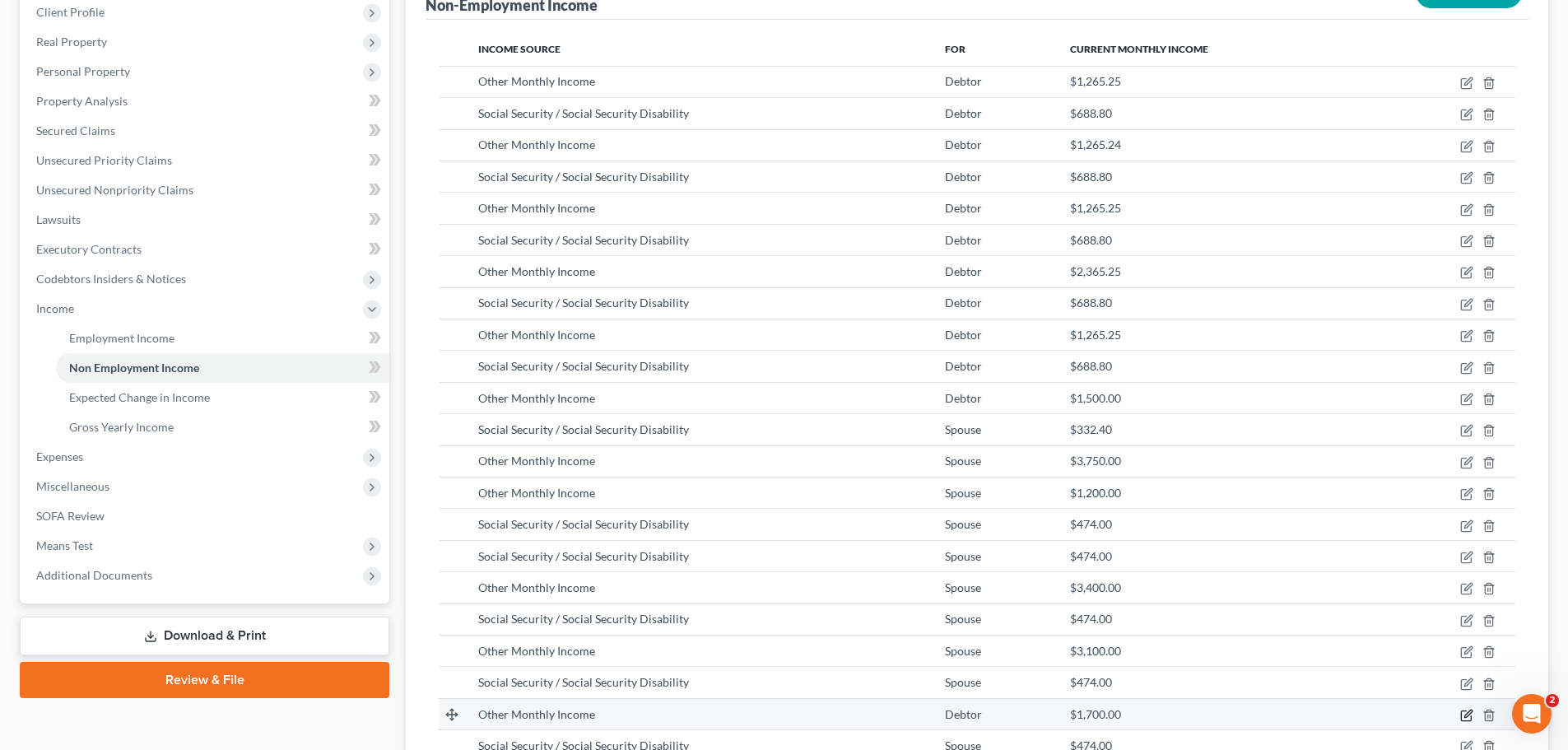
click at [1466, 717] on icon "button" at bounding box center [1468, 713] width 7 height 7
select select "13"
select select "0"
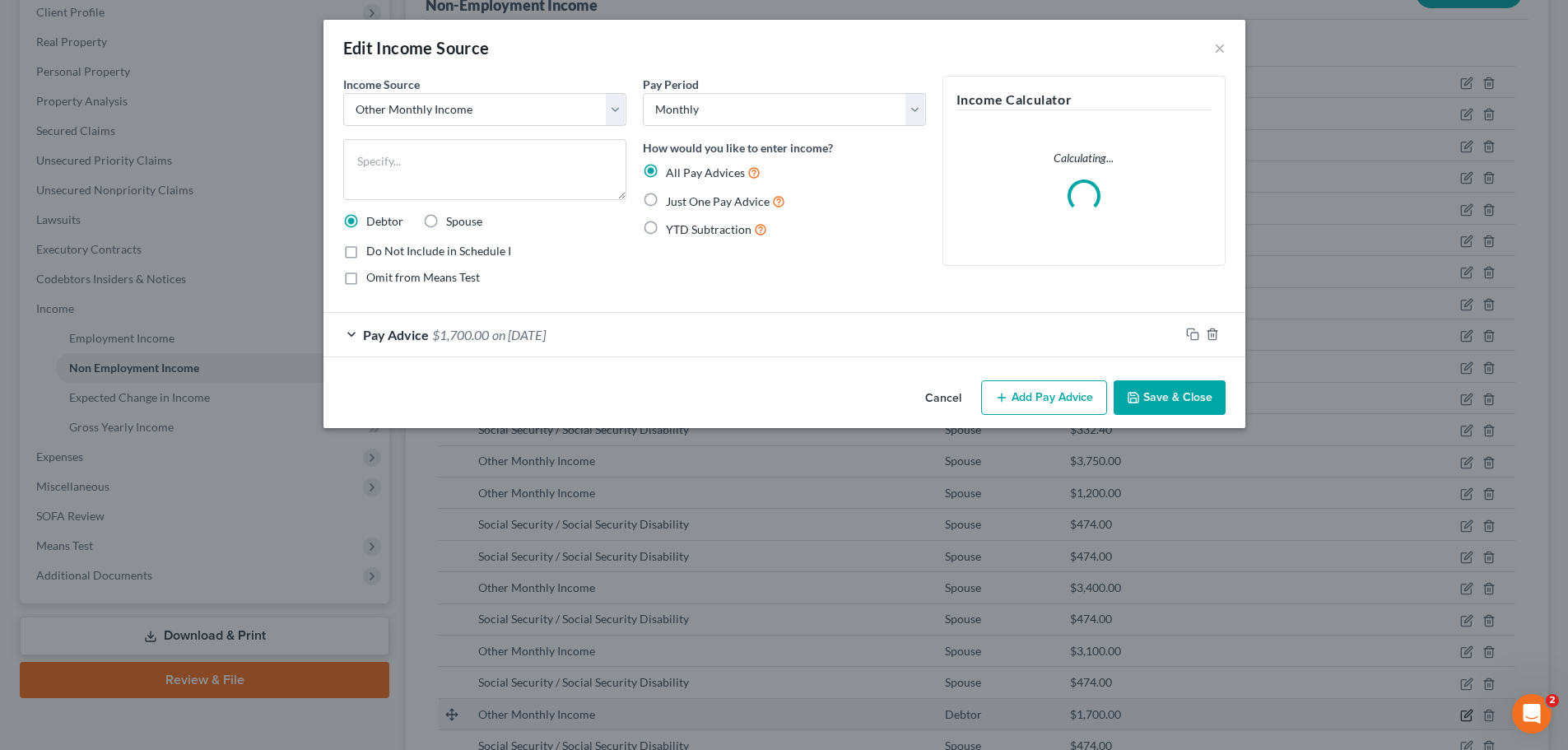
scroll to position [310, 652]
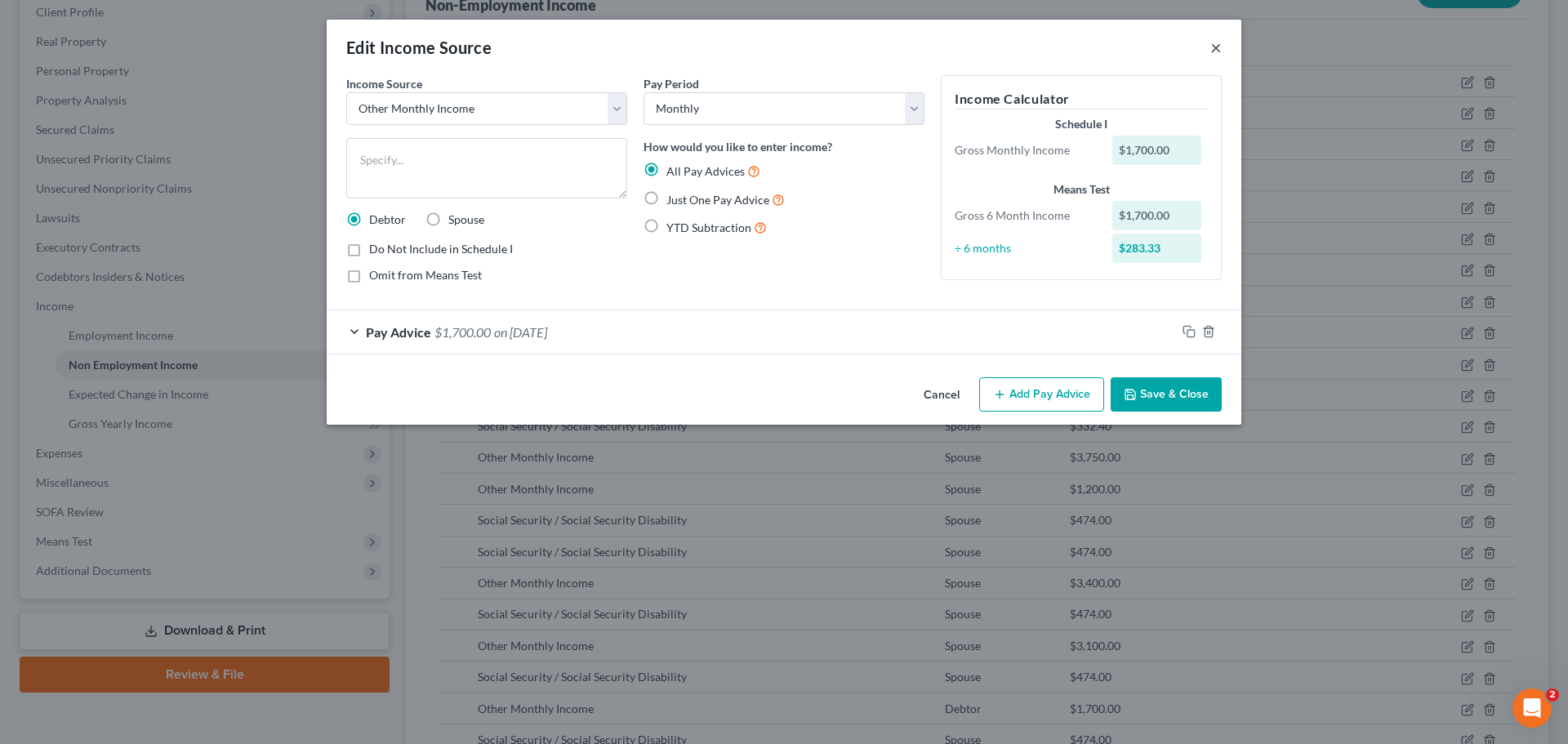
click at [1217, 47] on button "×" at bounding box center [1216, 47] width 11 height 19
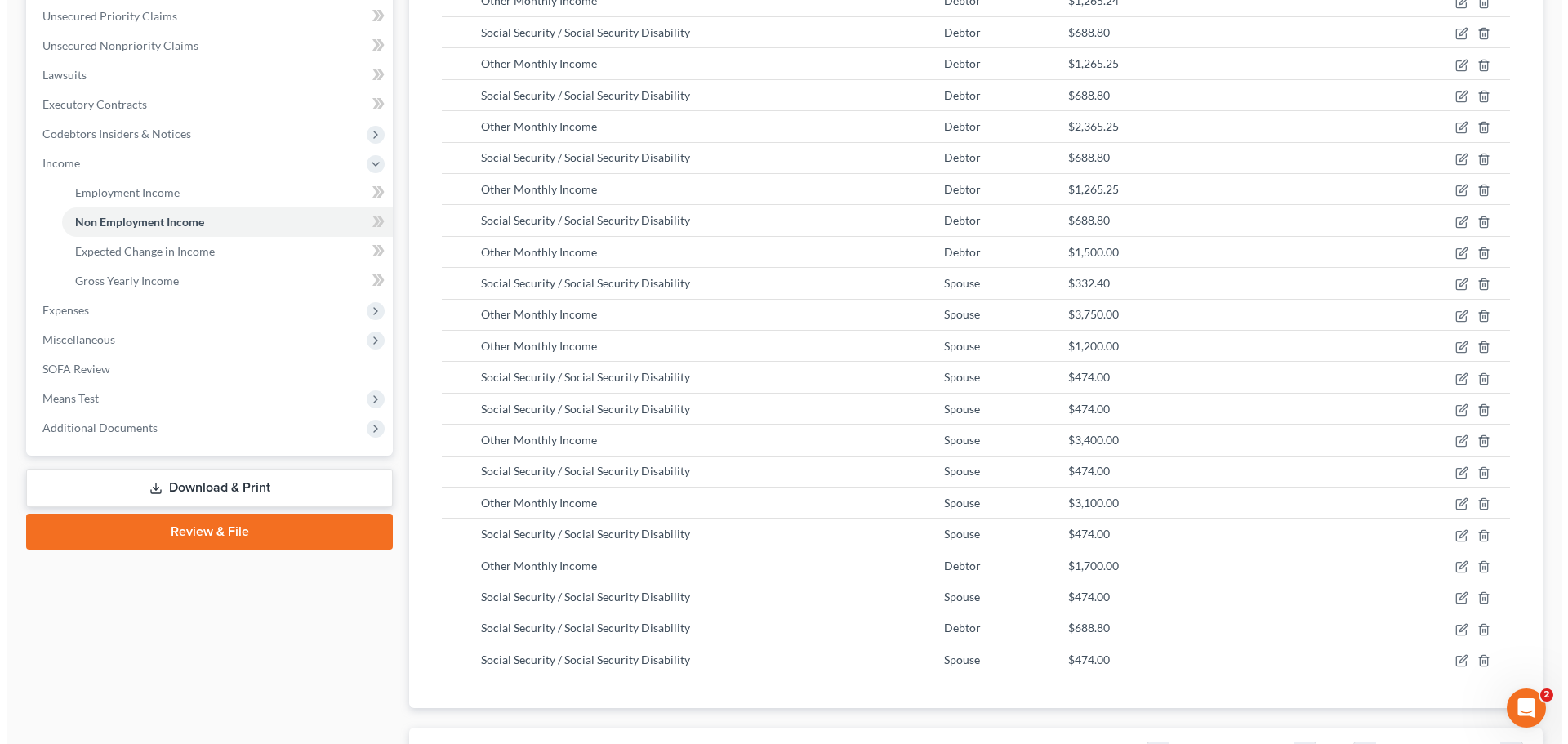
scroll to position [381, 0]
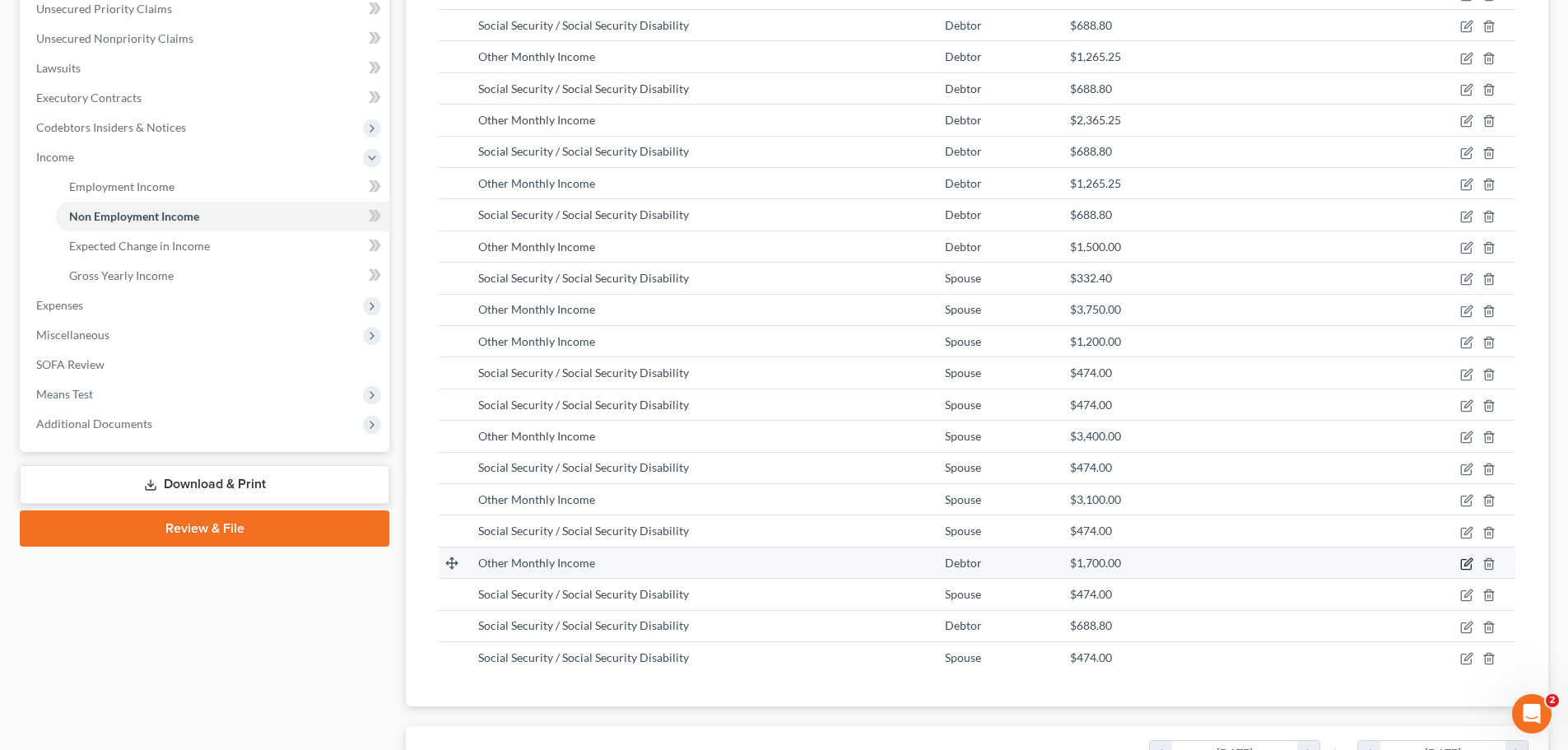
click at [1467, 563] on icon "button" at bounding box center [1468, 562] width 7 height 7
select select "13"
select select "0"
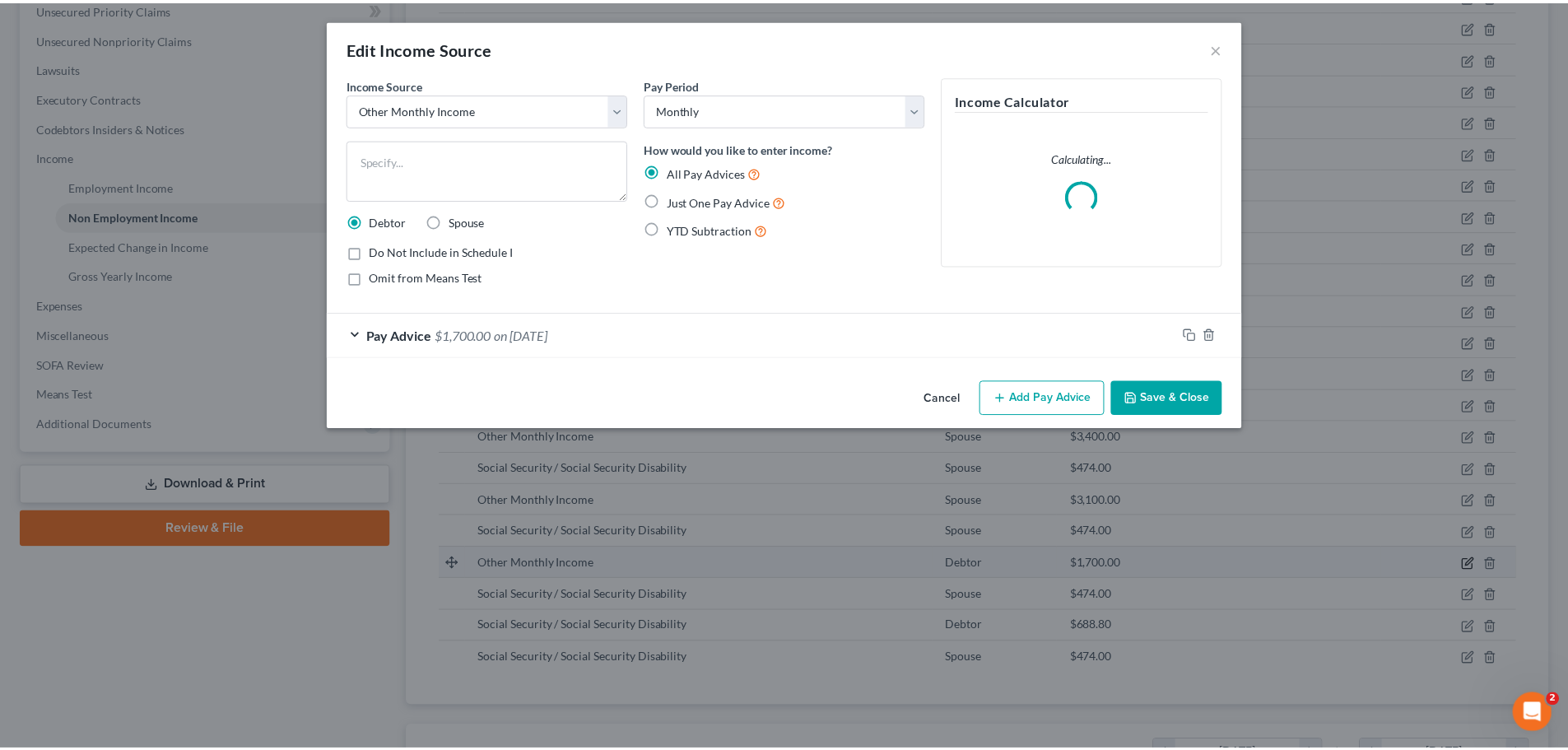
scroll to position [310, 652]
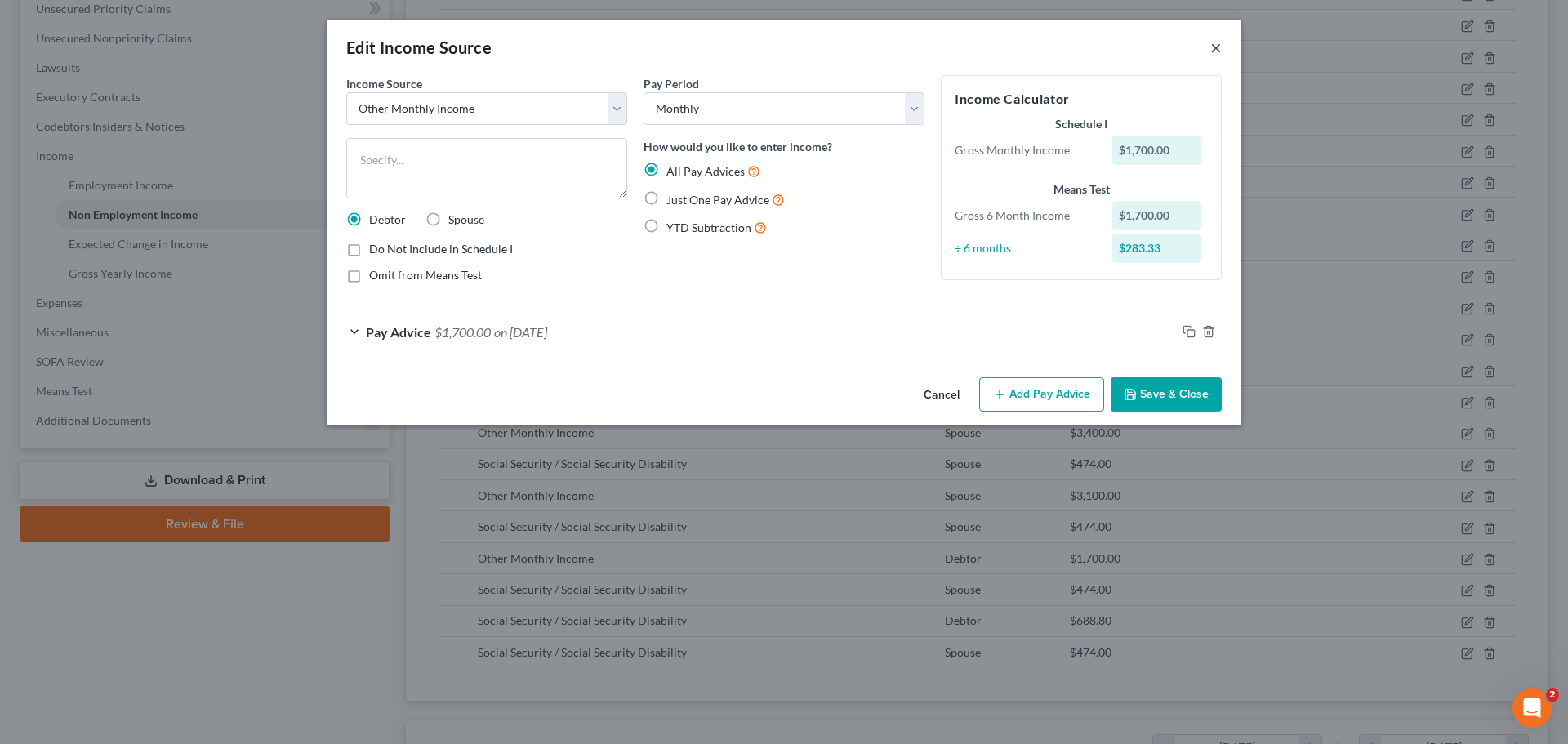
click at [1217, 47] on button "×" at bounding box center [1216, 47] width 11 height 19
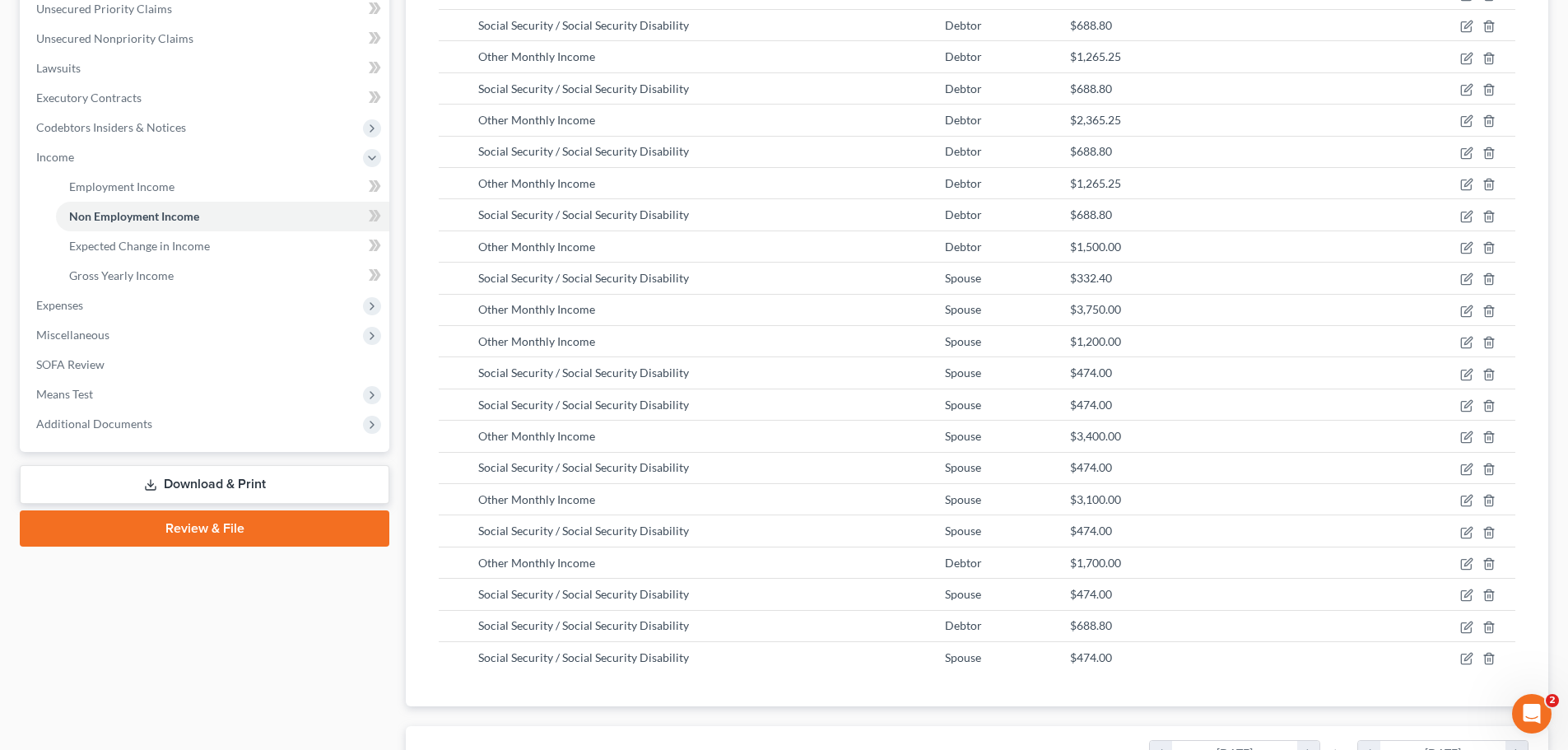
scroll to position [904, 0]
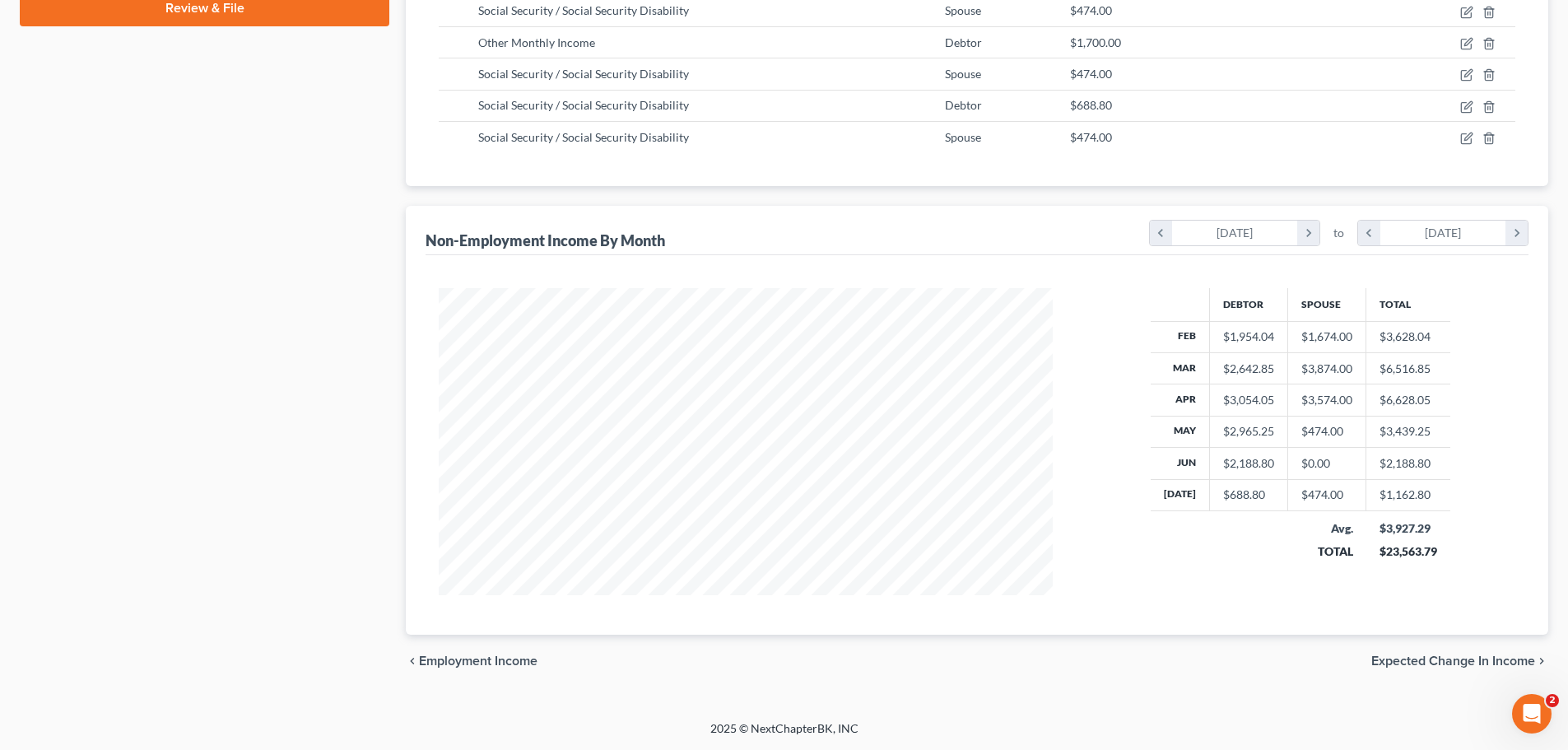
click at [1324, 460] on div "$0.00" at bounding box center [1326, 463] width 51 height 17
drag, startPoint x: 1323, startPoint y: 462, endPoint x: 1280, endPoint y: 458, distance: 43.2
click at [1280, 458] on tr "Jun $2,188.80 $0.00 $2,188.80" at bounding box center [1301, 463] width 300 height 32
click at [1480, 661] on span "Expected Change in Income" at bounding box center [1454, 661] width 164 height 13
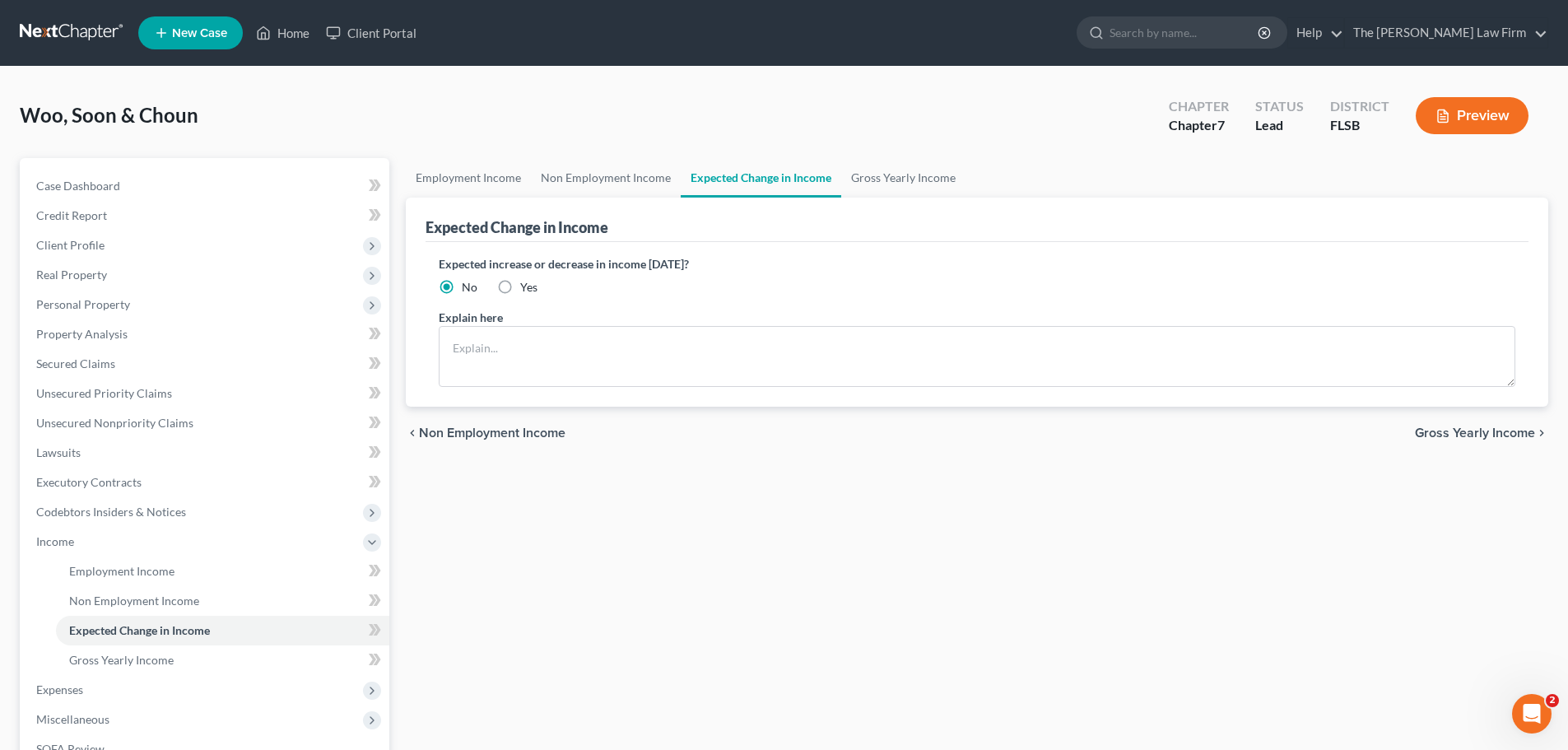
click at [1494, 439] on span "Gross Yearly Income" at bounding box center [1475, 433] width 120 height 13
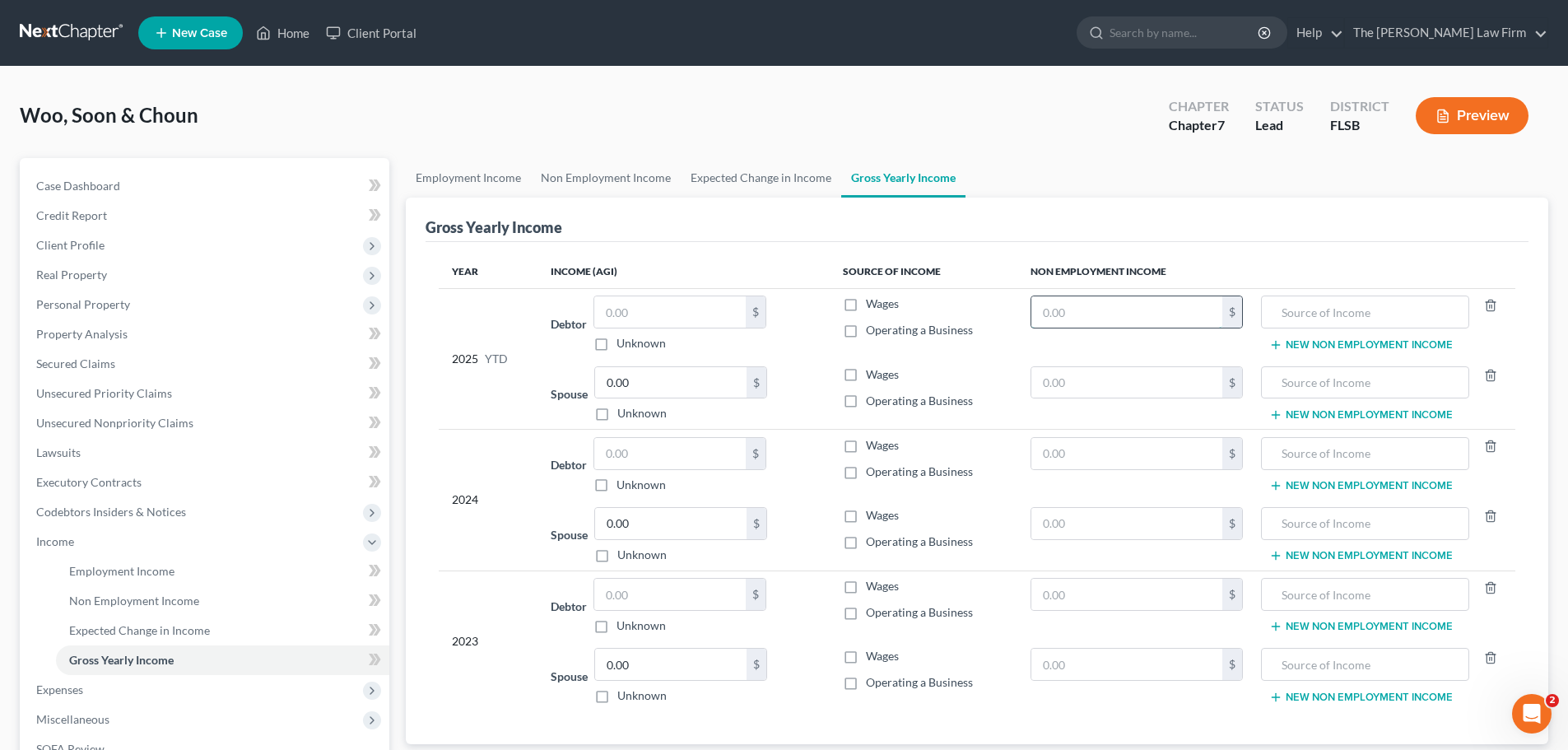
click at [1082, 312] on input "text" at bounding box center [1127, 312] width 192 height 32
type input "25,268"
click at [866, 328] on label "Operating a Business" at bounding box center [919, 330] width 107 height 17
click at [873, 328] on input "Operating a Business" at bounding box center [878, 327] width 10 height 10
checkbox input "true"
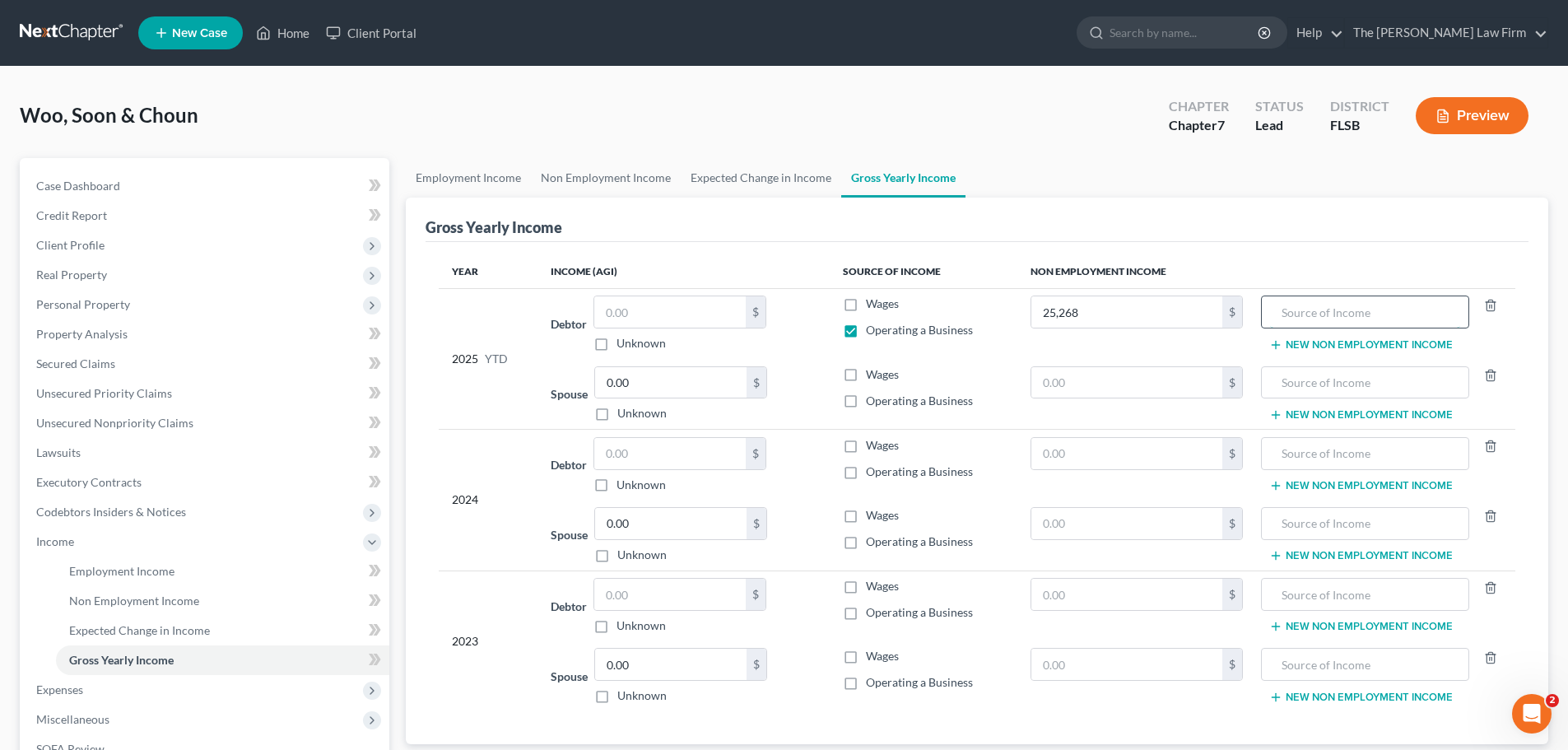
click at [1402, 307] on input "text" at bounding box center [1364, 312] width 189 height 32
type input "Social Security and busines sincome"
click at [1107, 664] on input "text" at bounding box center [1127, 664] width 192 height 32
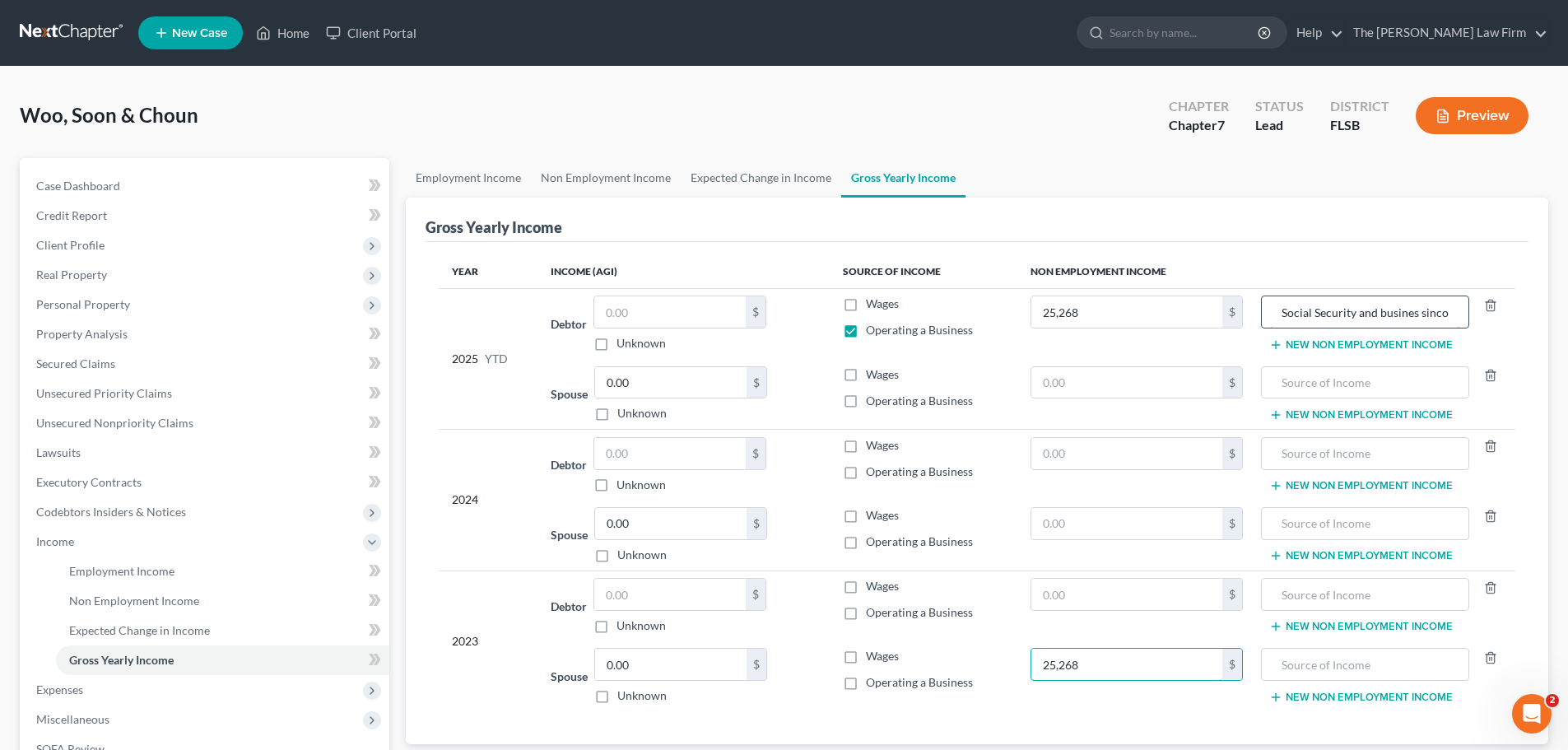
type input "25,268"
click at [1366, 302] on input "Social Security and busines sincome" at bounding box center [1364, 312] width 189 height 32
click at [1373, 663] on input "text" at bounding box center [1364, 664] width 189 height 32
click at [1330, 593] on input "text" at bounding box center [1364, 595] width 189 height 32
paste input "Social Security and busines sincome"
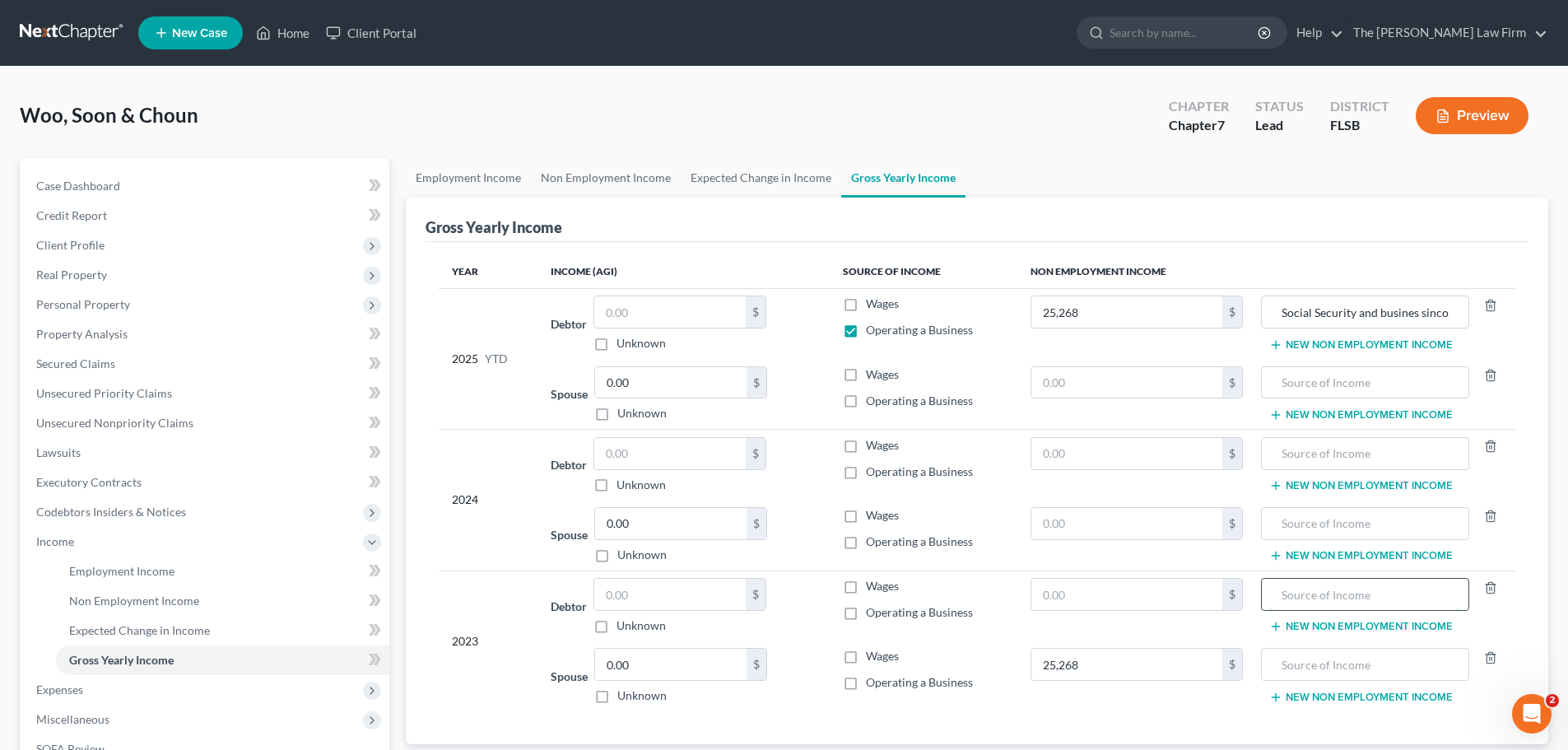
type input "Social Security and busines sincome"
drag, startPoint x: 1454, startPoint y: 591, endPoint x: 1141, endPoint y: 602, distance: 313.2
click at [1141, 602] on tr "2023 Debtor $ Unknown Balance Undetermined $ Unknown Wages Operating a Business…" at bounding box center [976, 606] width 1077 height 71
type input "0"
click at [1354, 316] on input "Social Security and busines sincome" at bounding box center [1364, 312] width 189 height 32
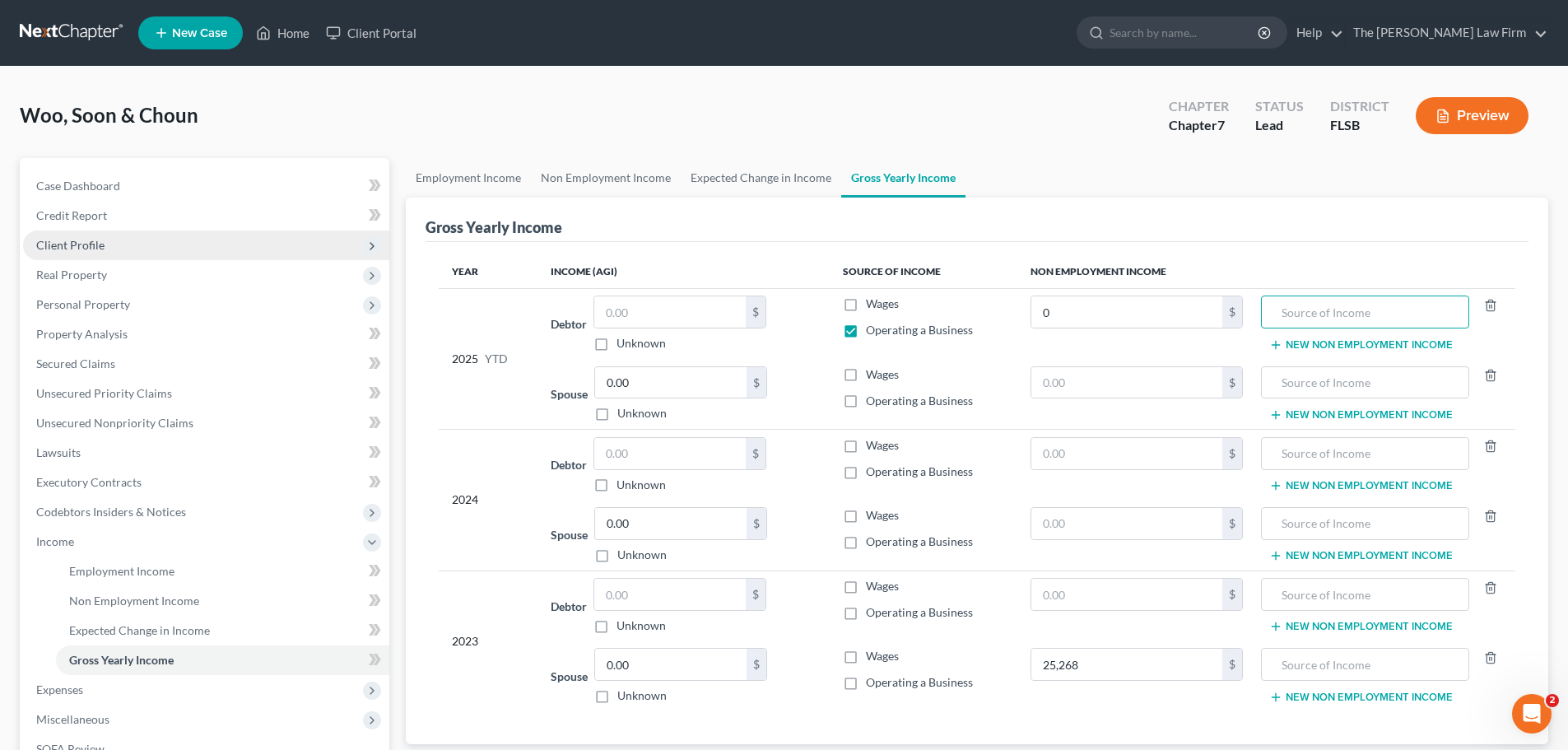
click at [73, 245] on span "Client Profile" at bounding box center [70, 245] width 68 height 14
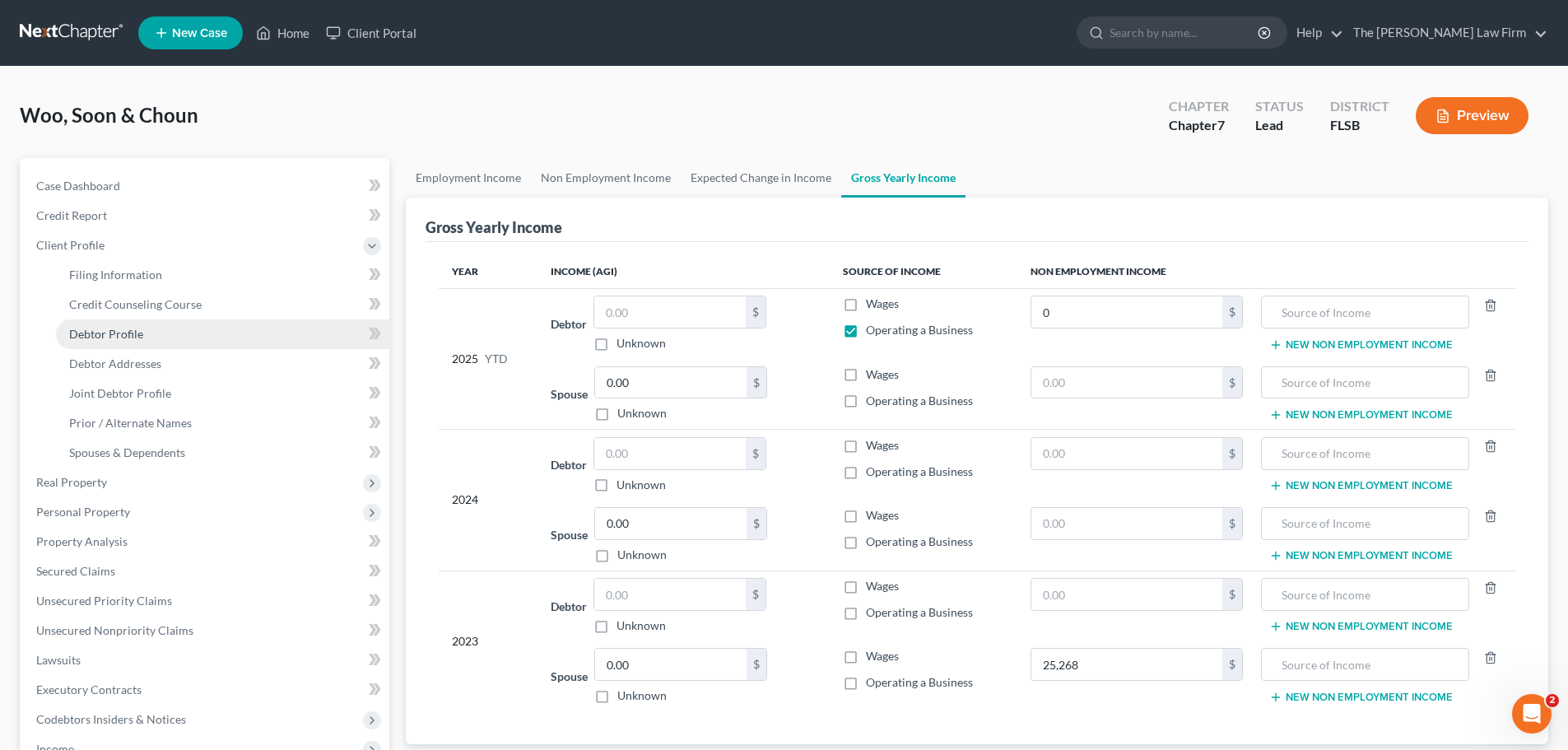
click at [111, 340] on span "Debtor Profile" at bounding box center [106, 333] width 74 height 14
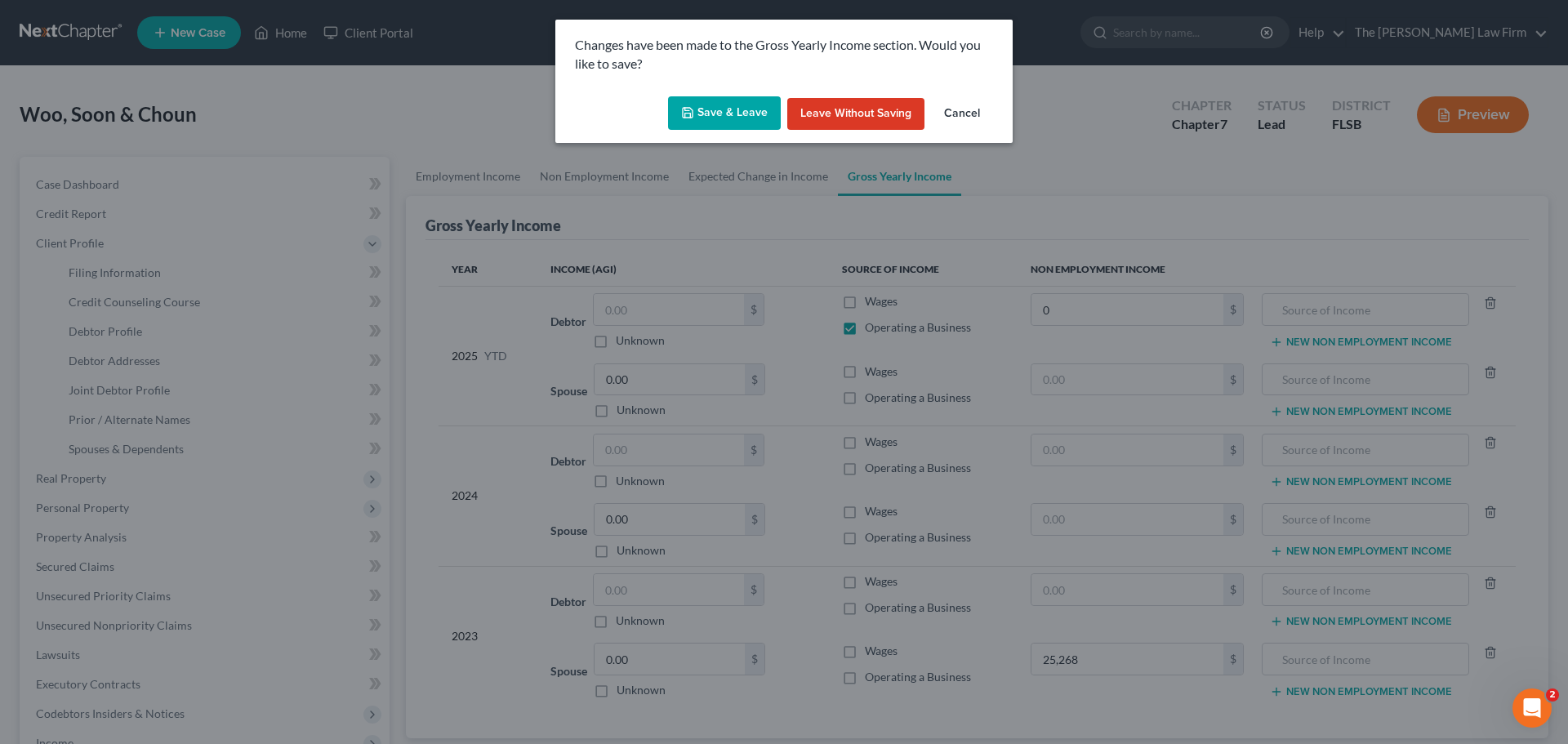
click at [731, 112] on button "Save & Leave" at bounding box center [725, 113] width 113 height 34
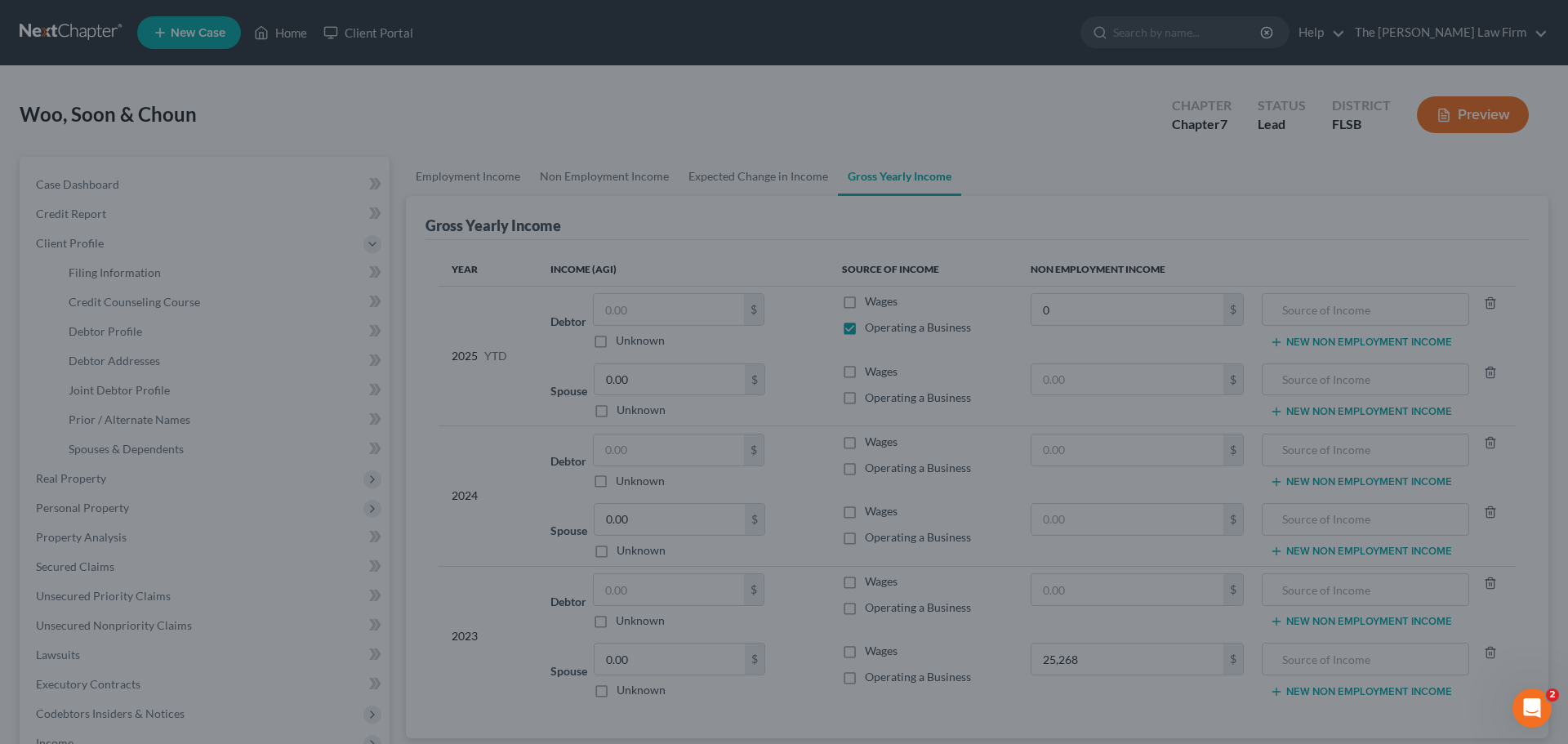
type input "25,268.00"
select select "1"
select select "2"
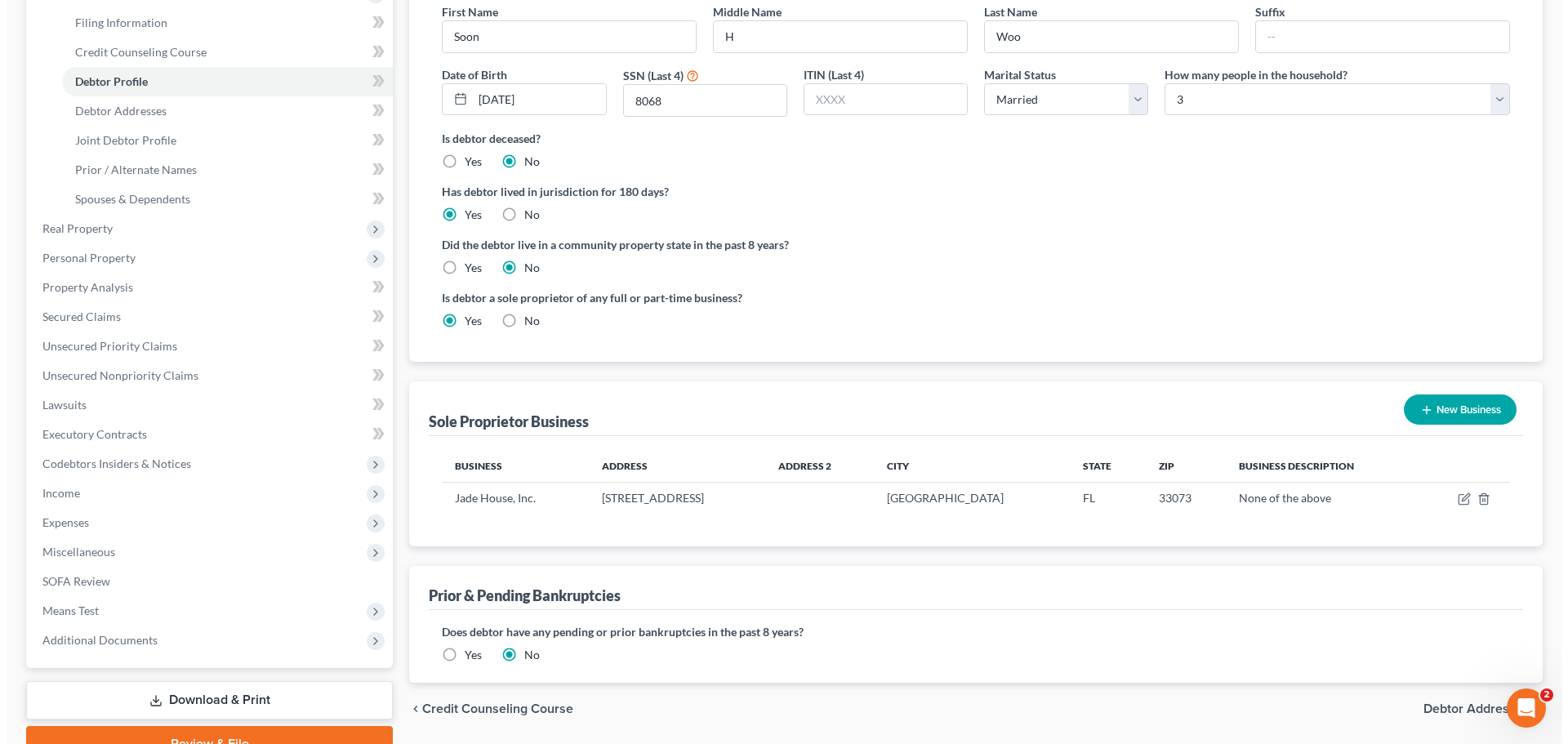
scroll to position [246, 0]
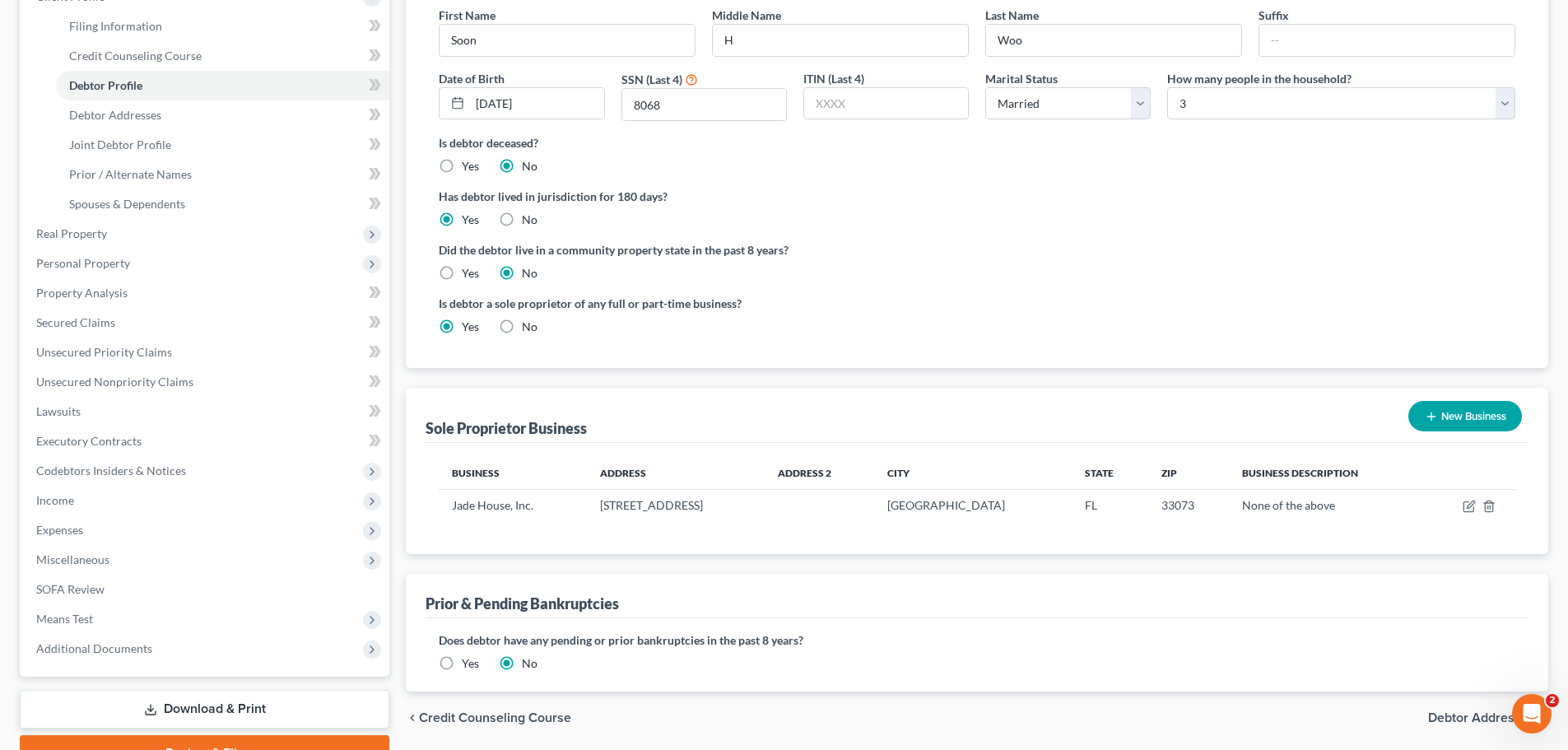
click at [1459, 718] on span "Debtor Addresses" at bounding box center [1481, 717] width 107 height 13
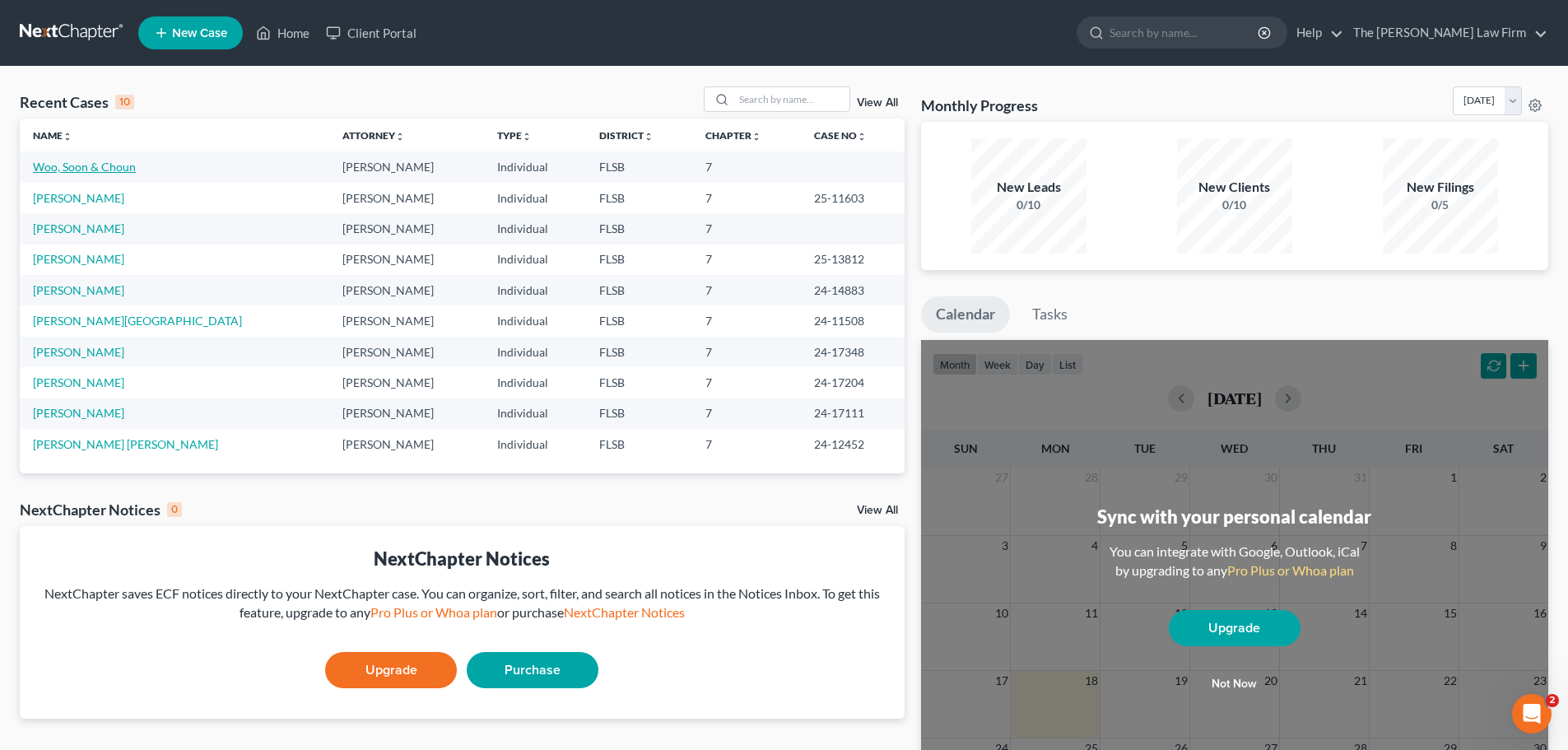
click at [87, 167] on link "Woo, Soon & Choun" at bounding box center [84, 167] width 103 height 14
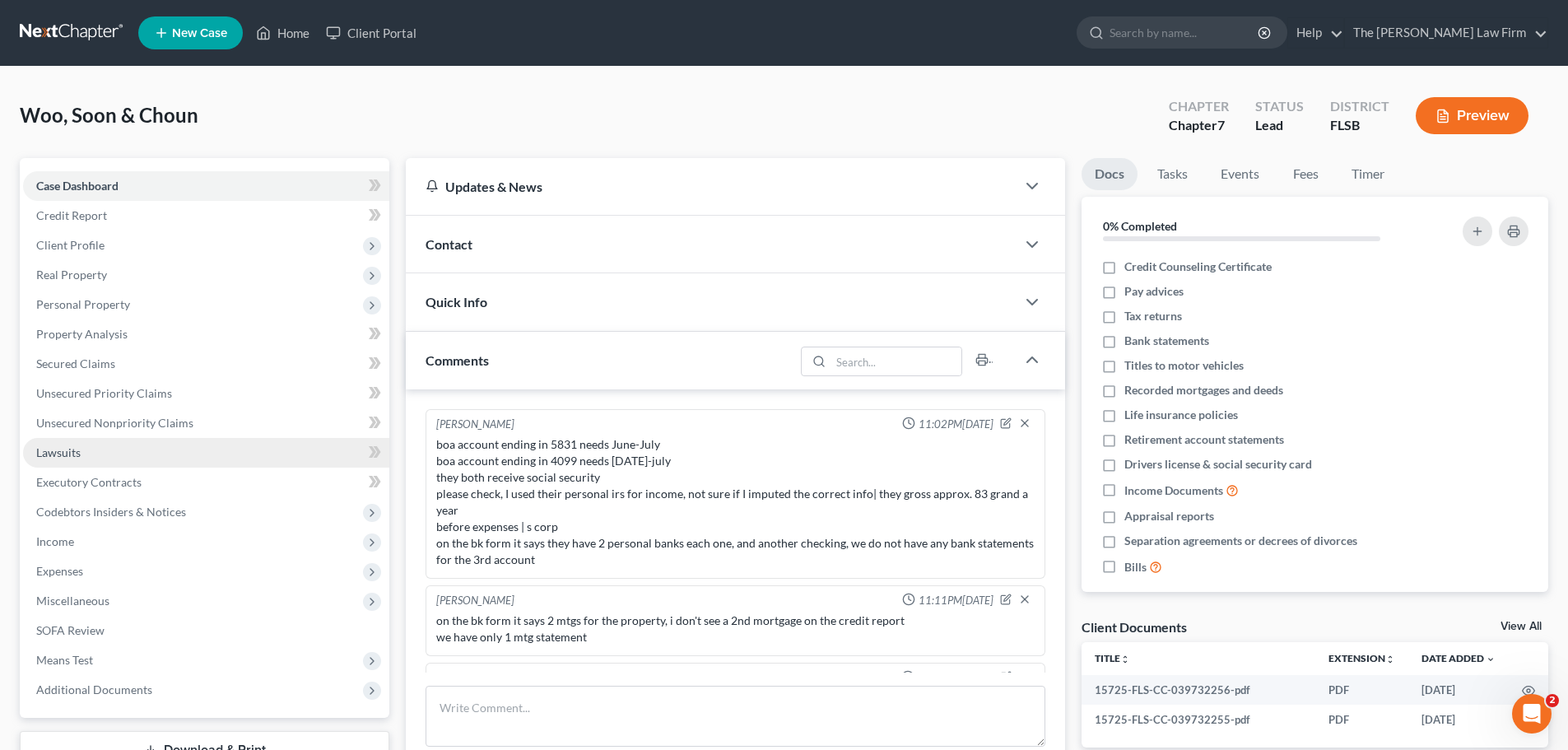
scroll to position [60, 0]
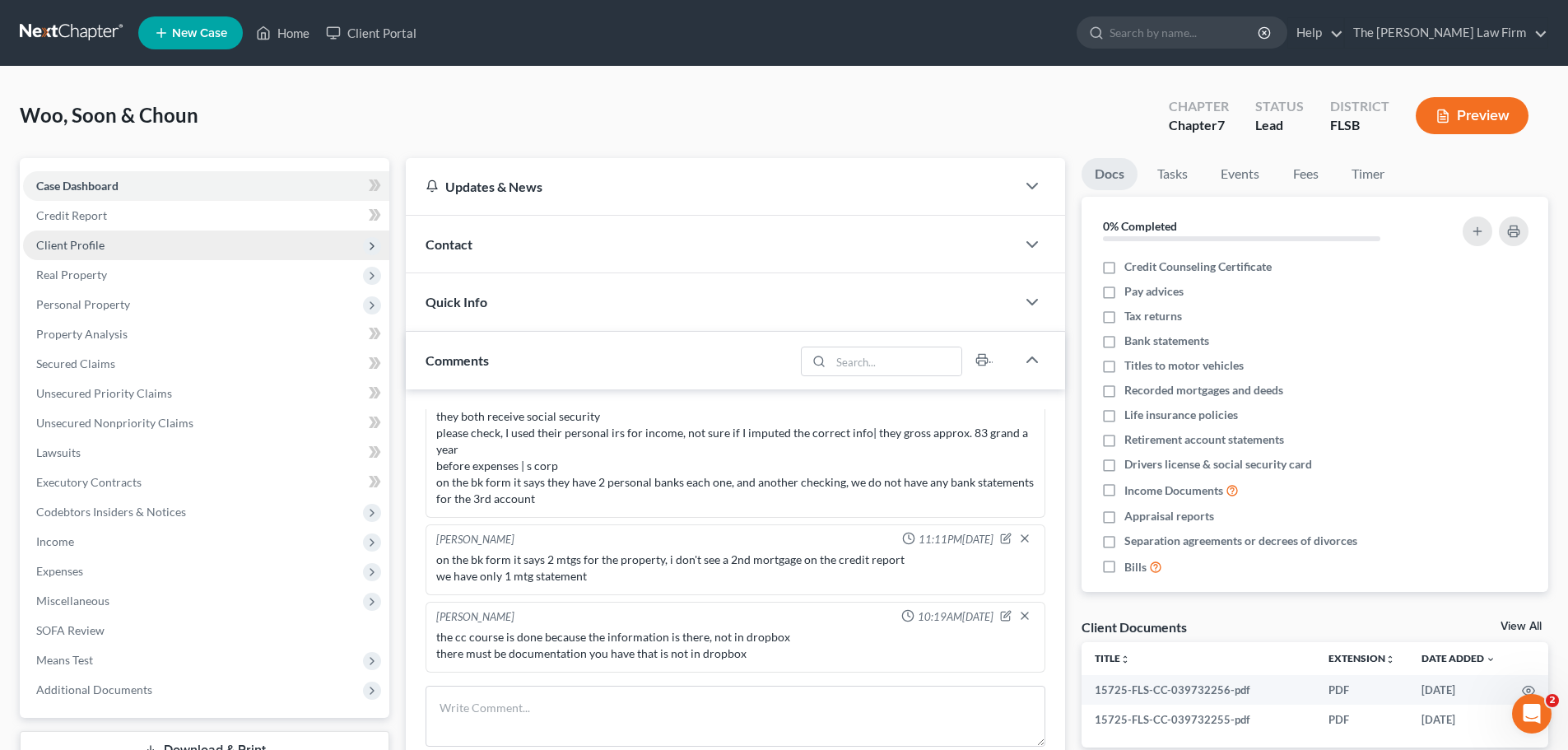
click at [92, 242] on span "Client Profile" at bounding box center [70, 245] width 68 height 14
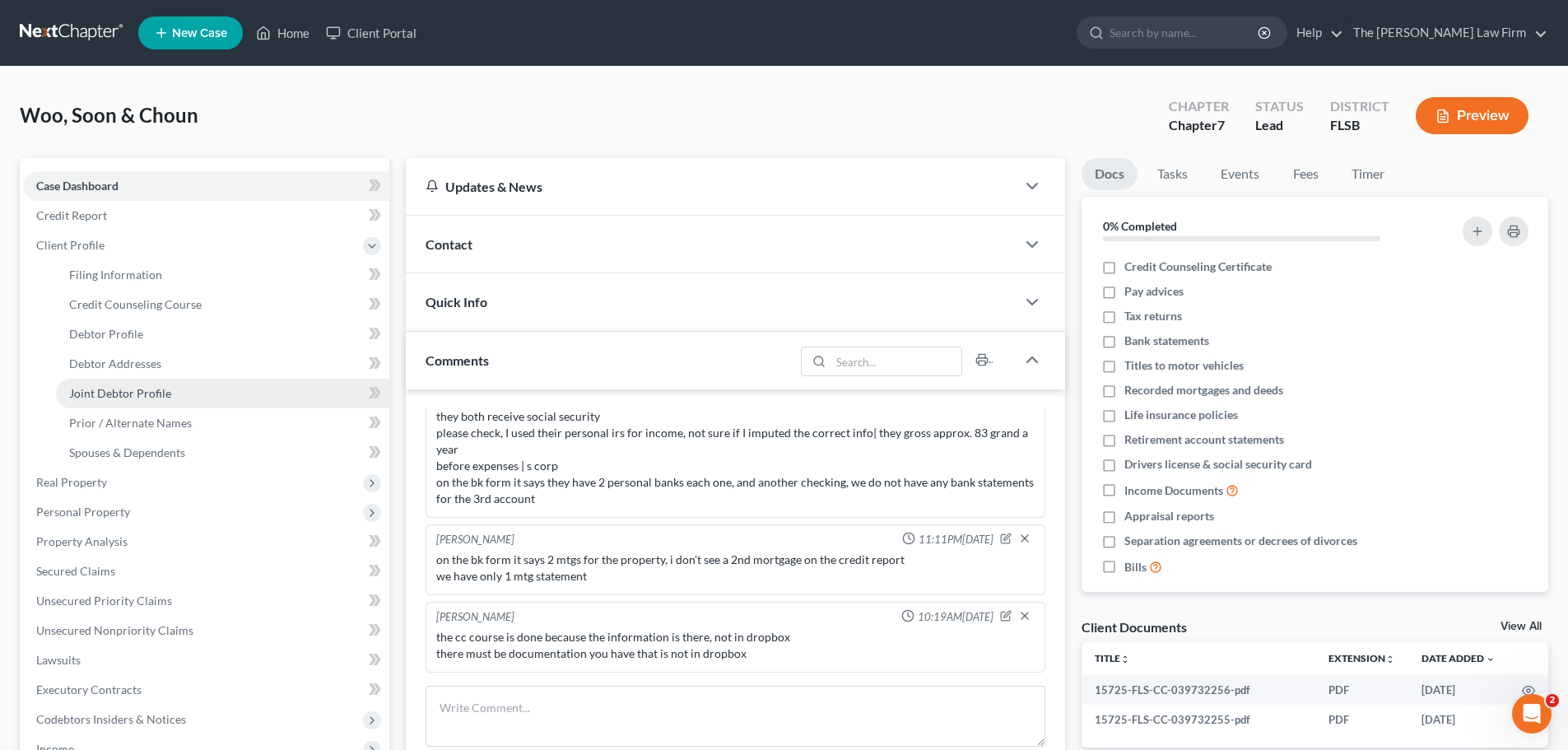
click at [131, 394] on span "Joint Debtor Profile" at bounding box center [120, 393] width 102 height 14
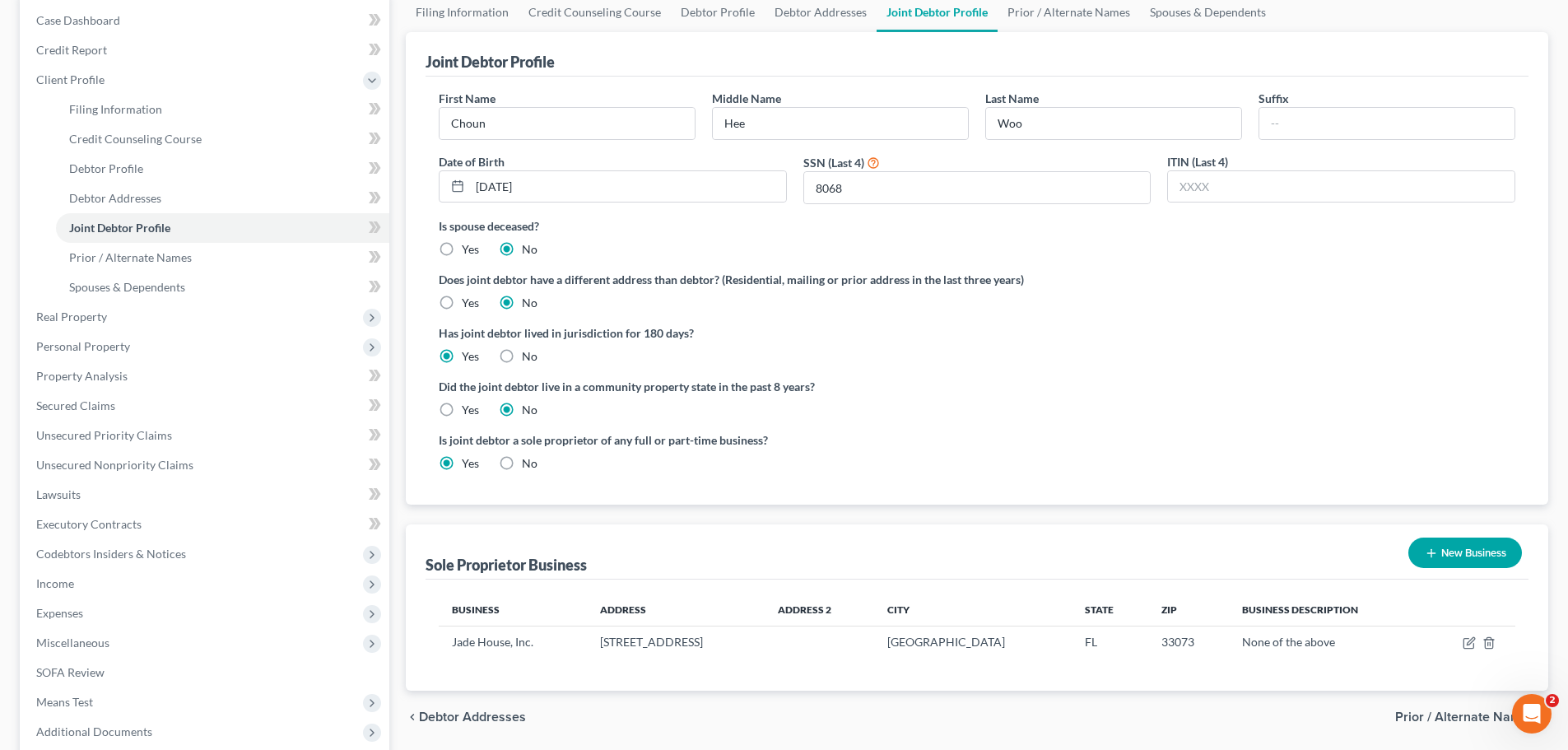
scroll to position [163, 0]
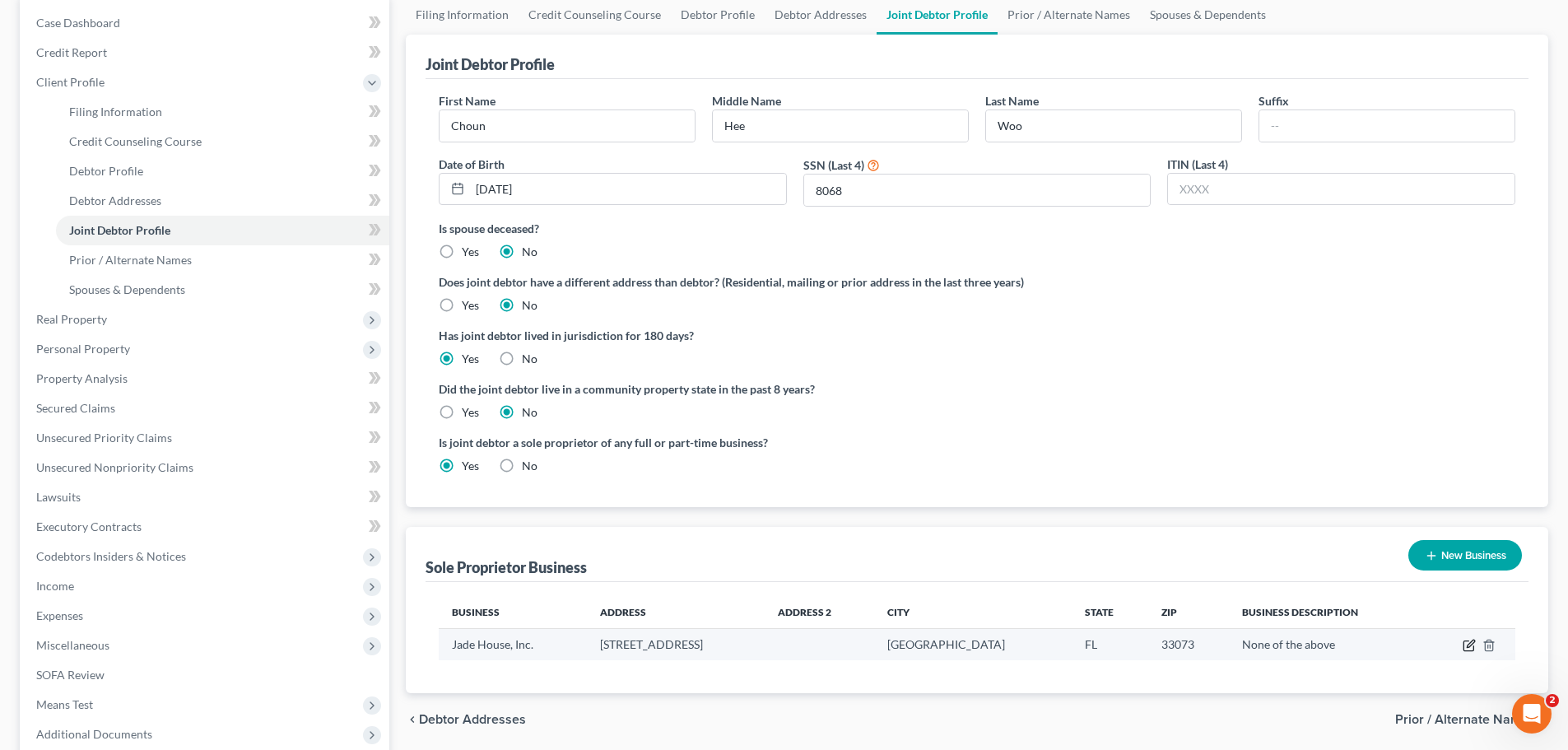
click at [1472, 642] on icon "button" at bounding box center [1470, 644] width 7 height 7
select select "9"
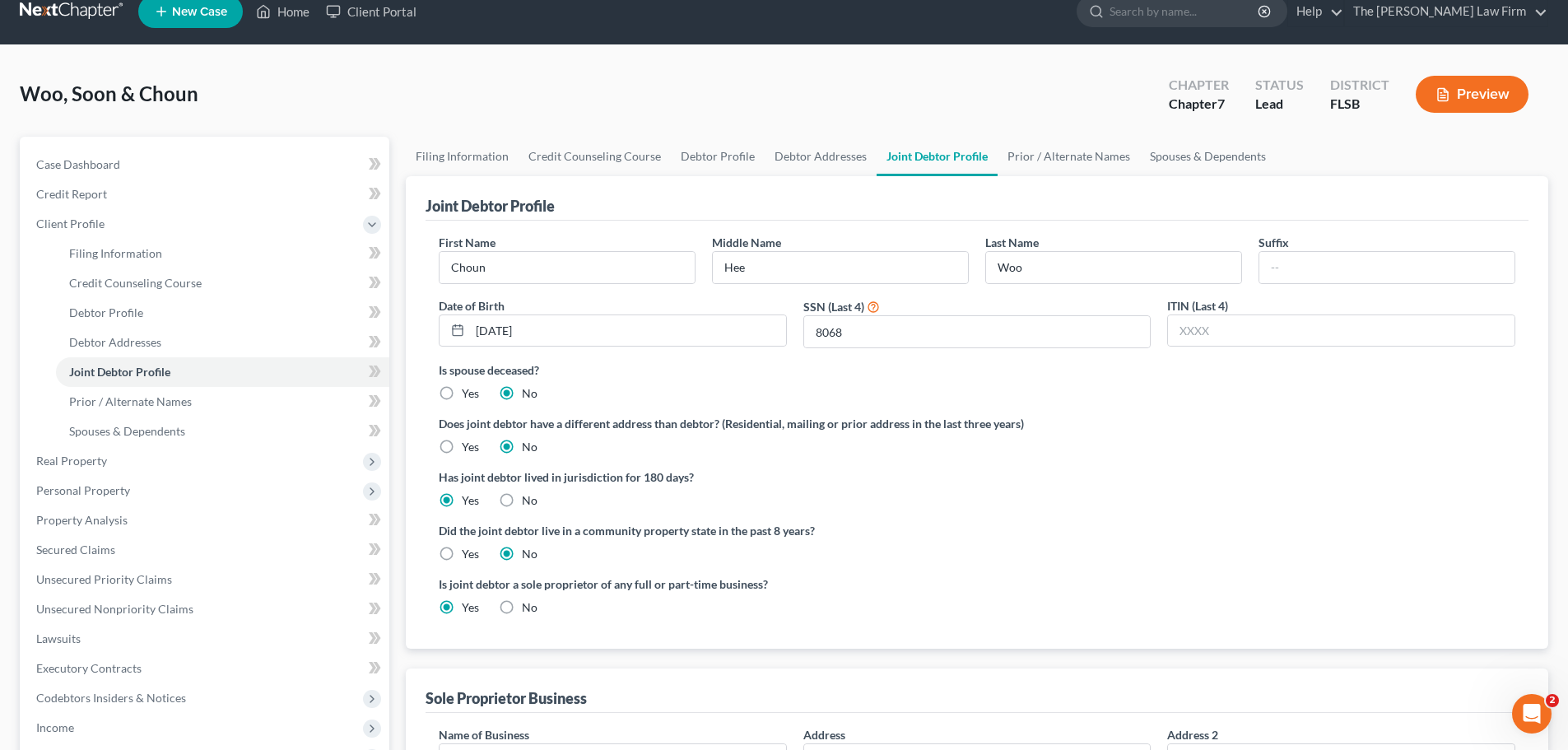
scroll to position [0, 0]
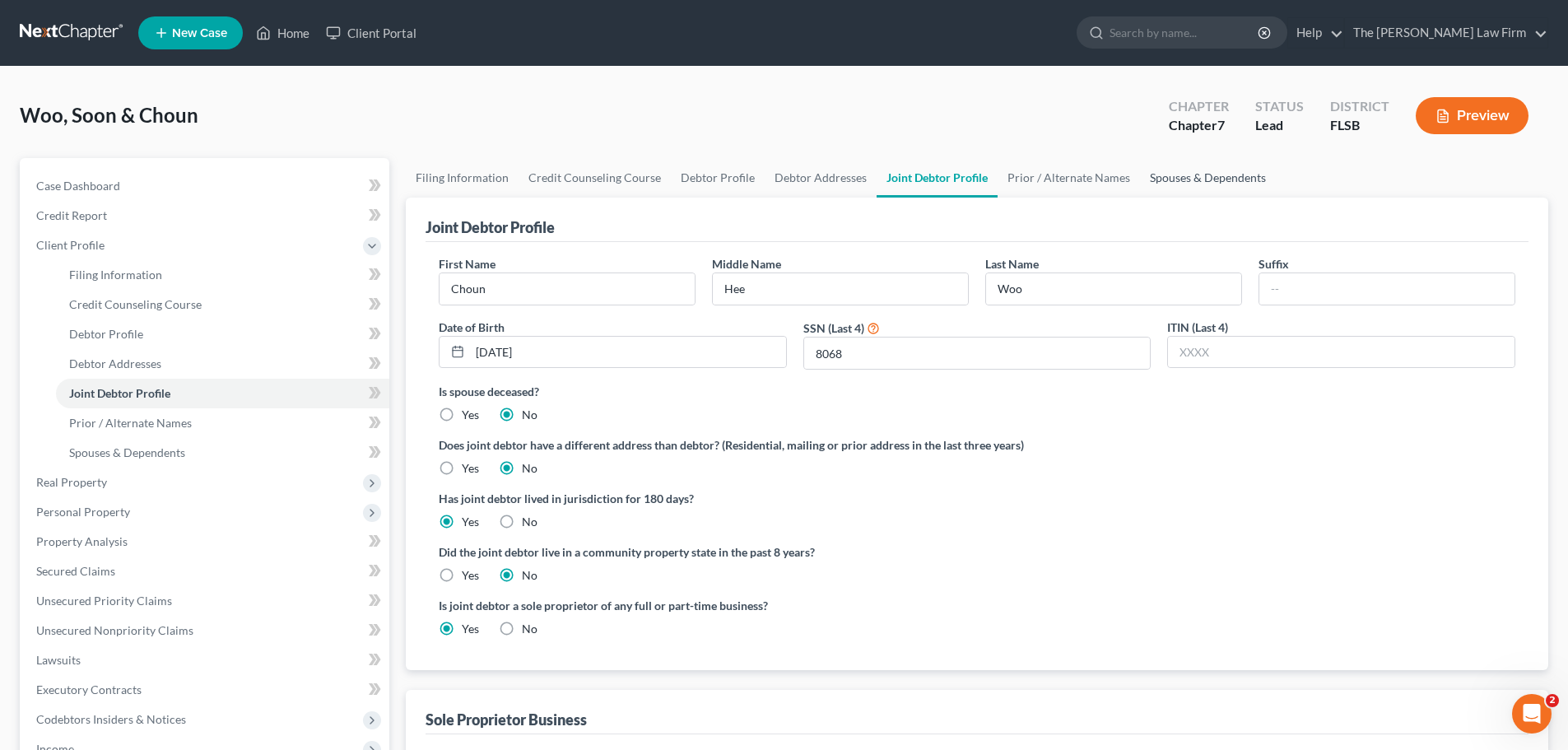
click at [1167, 180] on link "Spouses & Dependents" at bounding box center [1208, 178] width 136 height 39
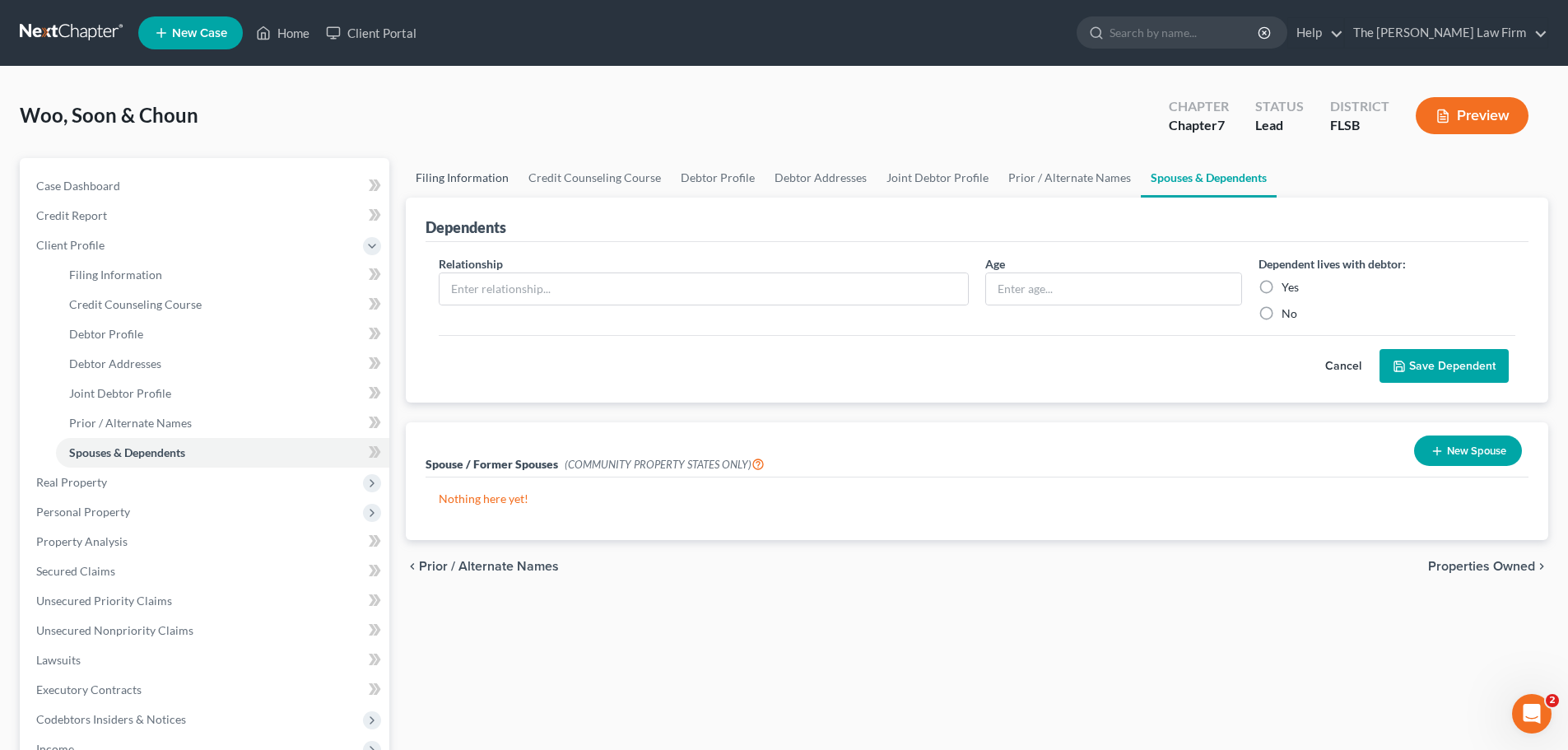
click at [479, 177] on link "Filing Information" at bounding box center [462, 178] width 113 height 39
select select "1"
select select "0"
select select "9"
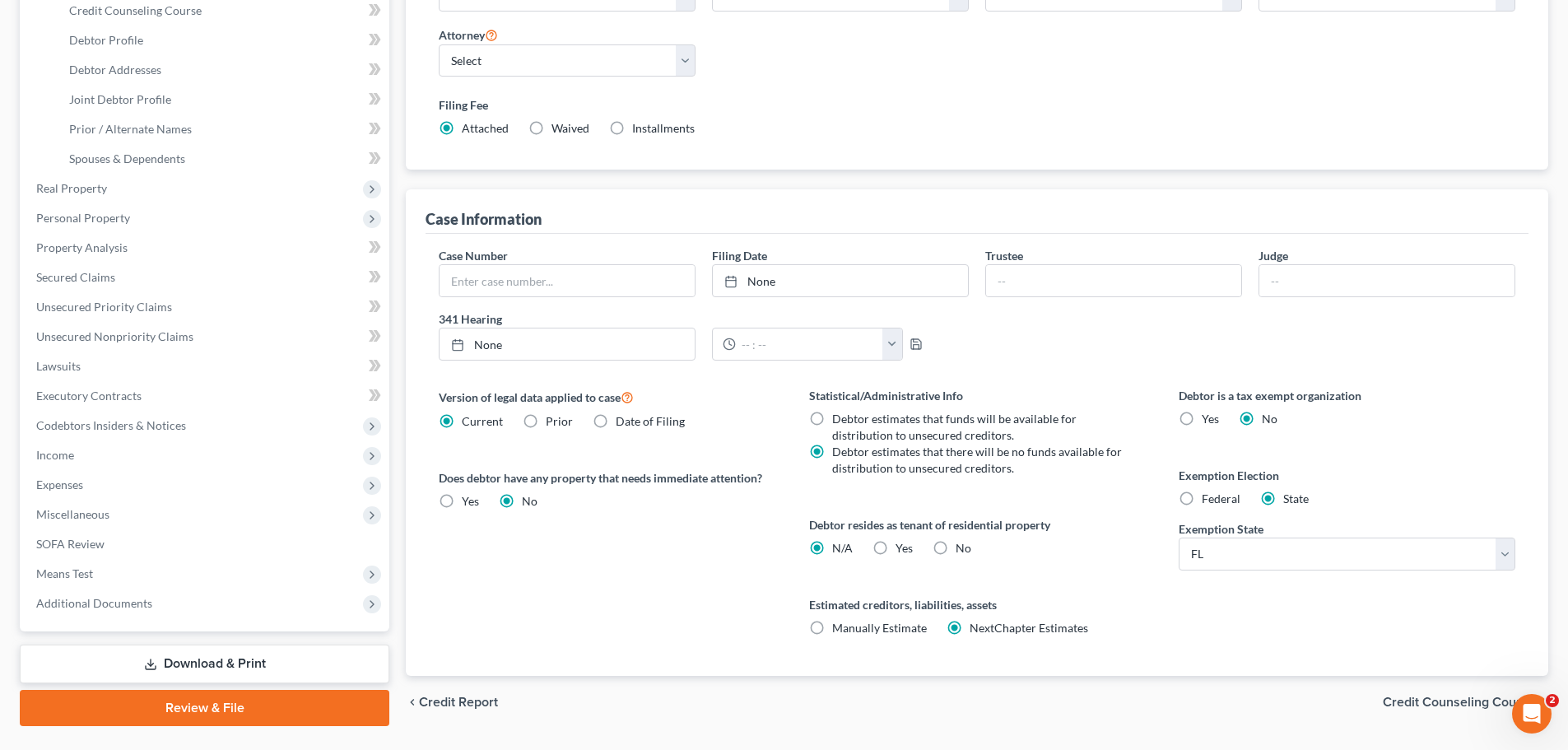
scroll to position [335, 0]
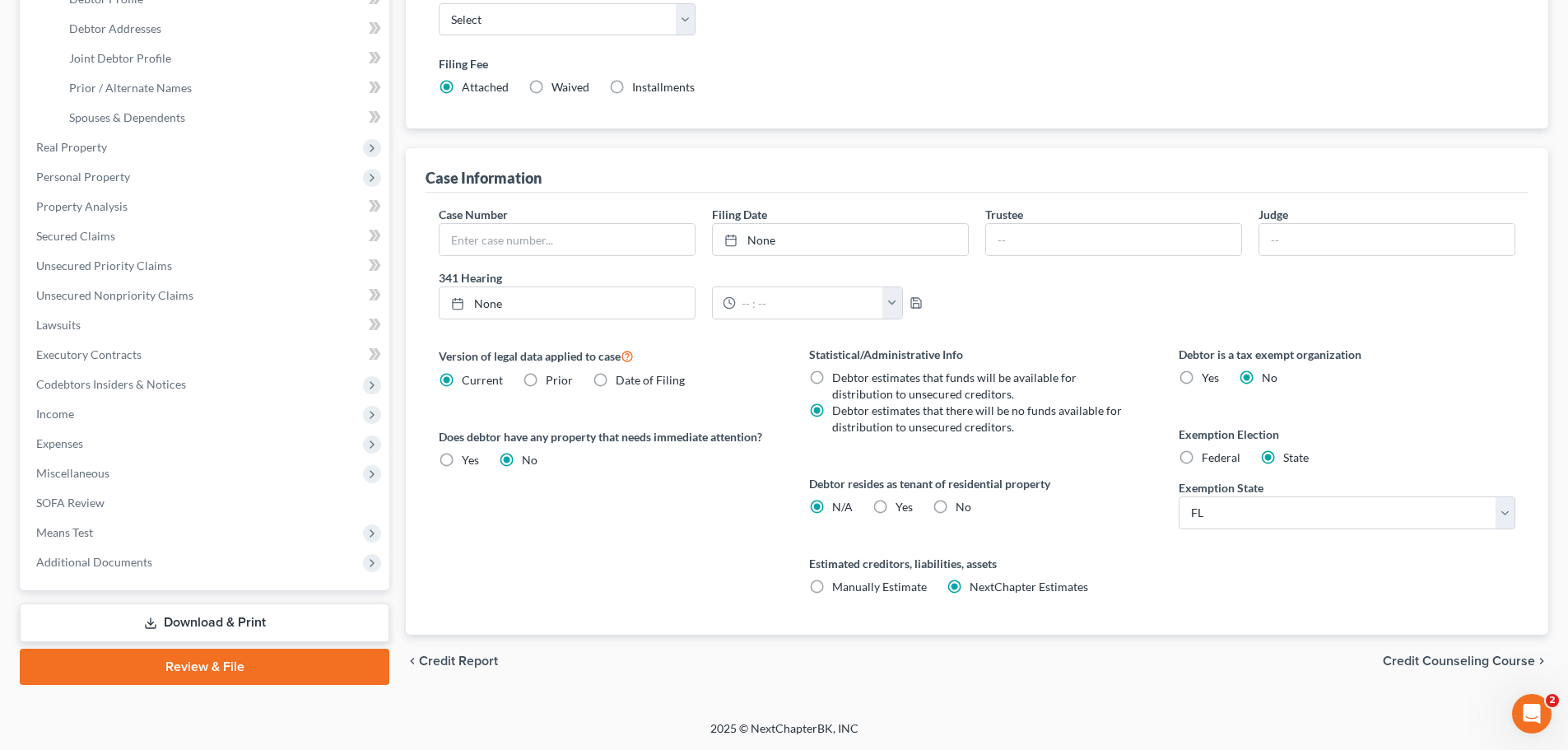
click at [1483, 660] on span "Credit Counseling Course" at bounding box center [1459, 661] width 153 height 13
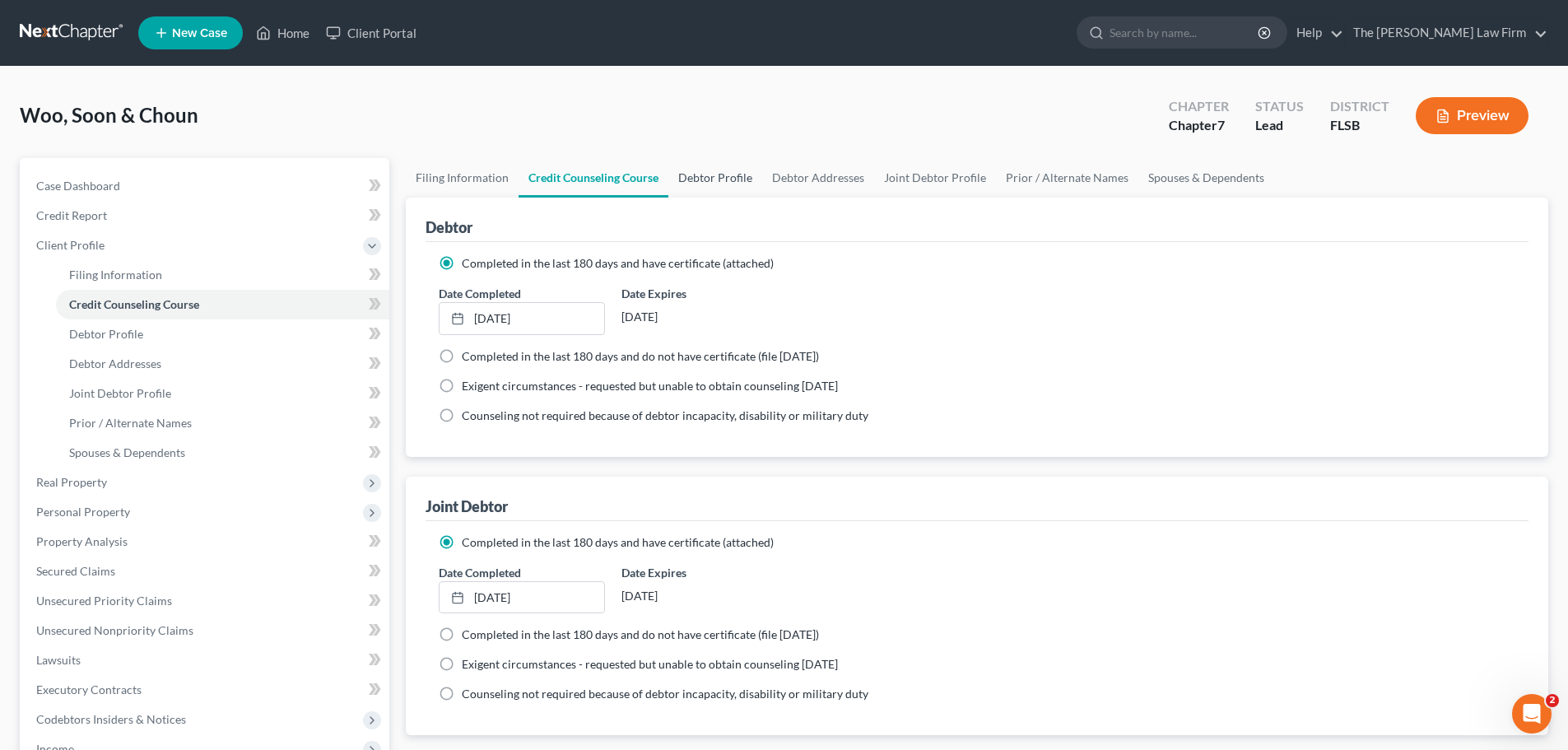
click at [719, 180] on link "Debtor Profile" at bounding box center [715, 178] width 94 height 39
select select "1"
select select "2"
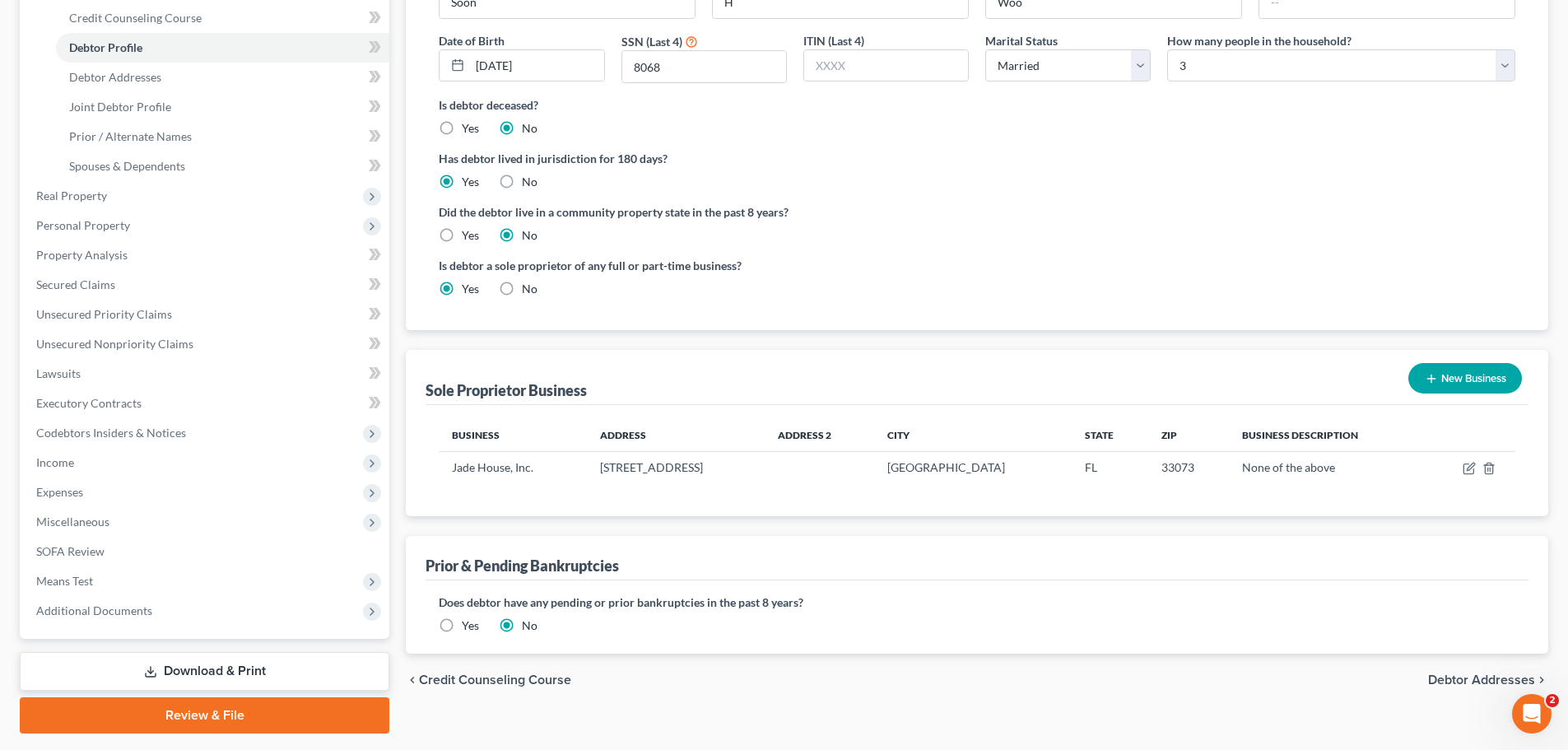
scroll to position [332, 0]
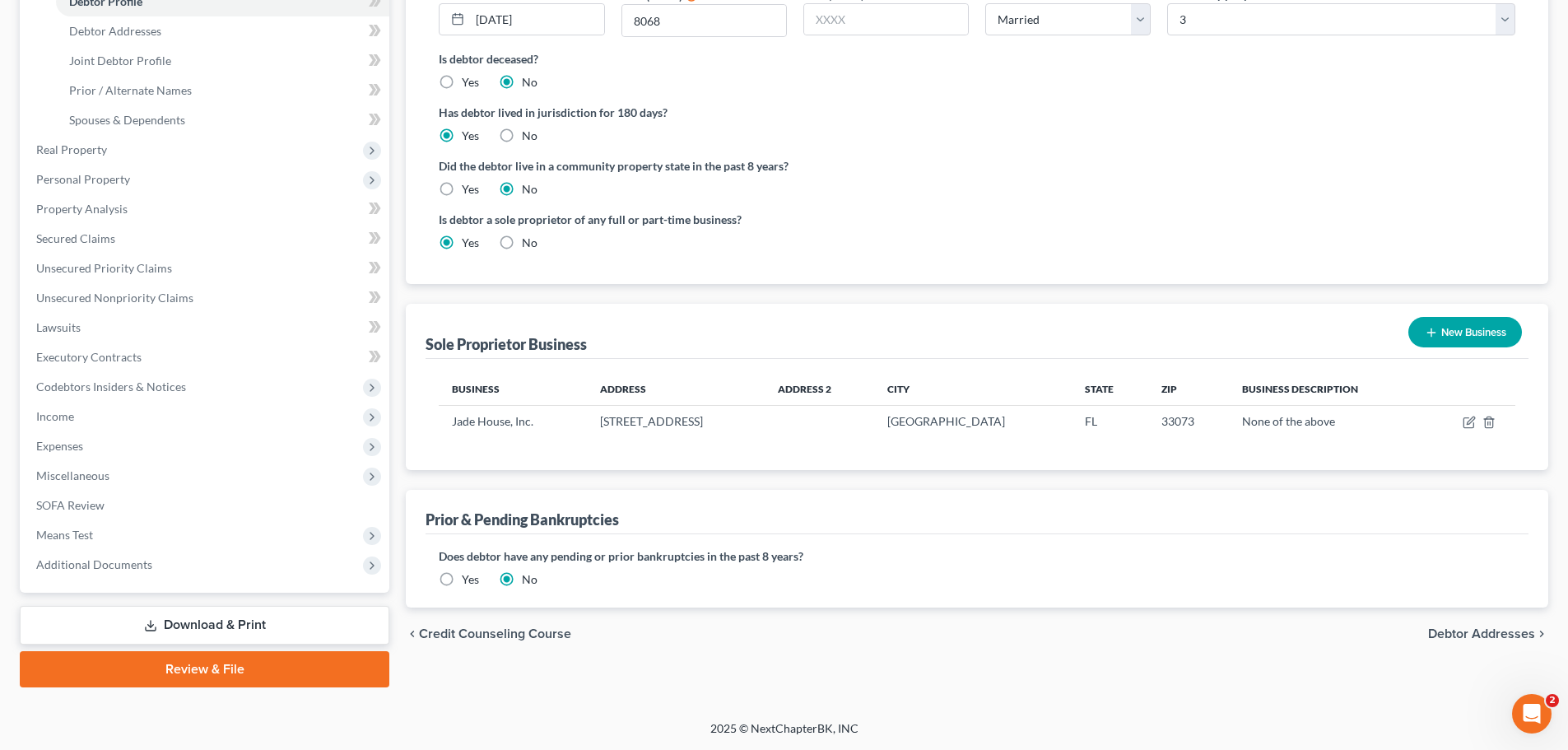
click at [1491, 633] on span "Debtor Addresses" at bounding box center [1481, 634] width 107 height 13
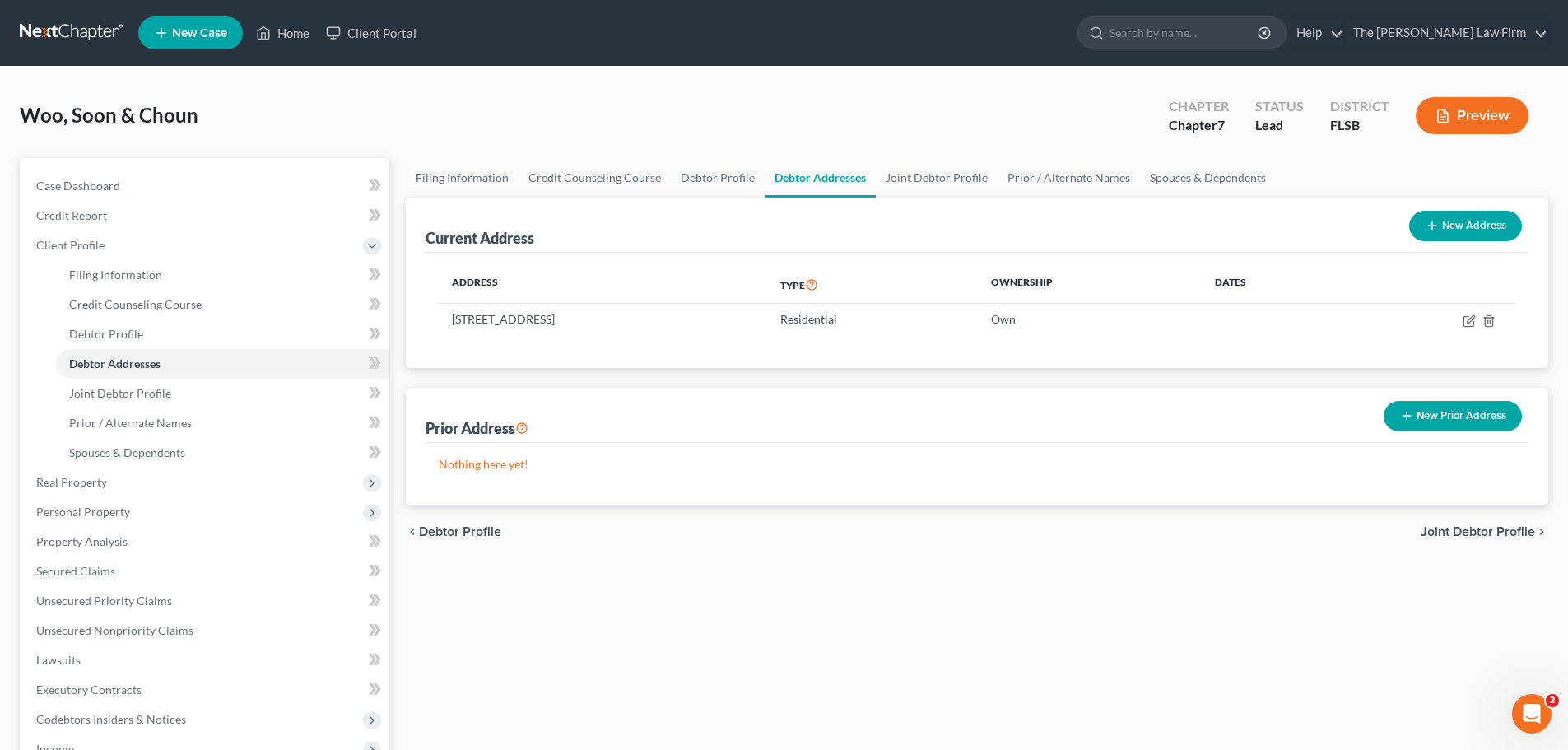
click at [1501, 535] on span "Joint Debtor Profile" at bounding box center [1478, 531] width 114 height 13
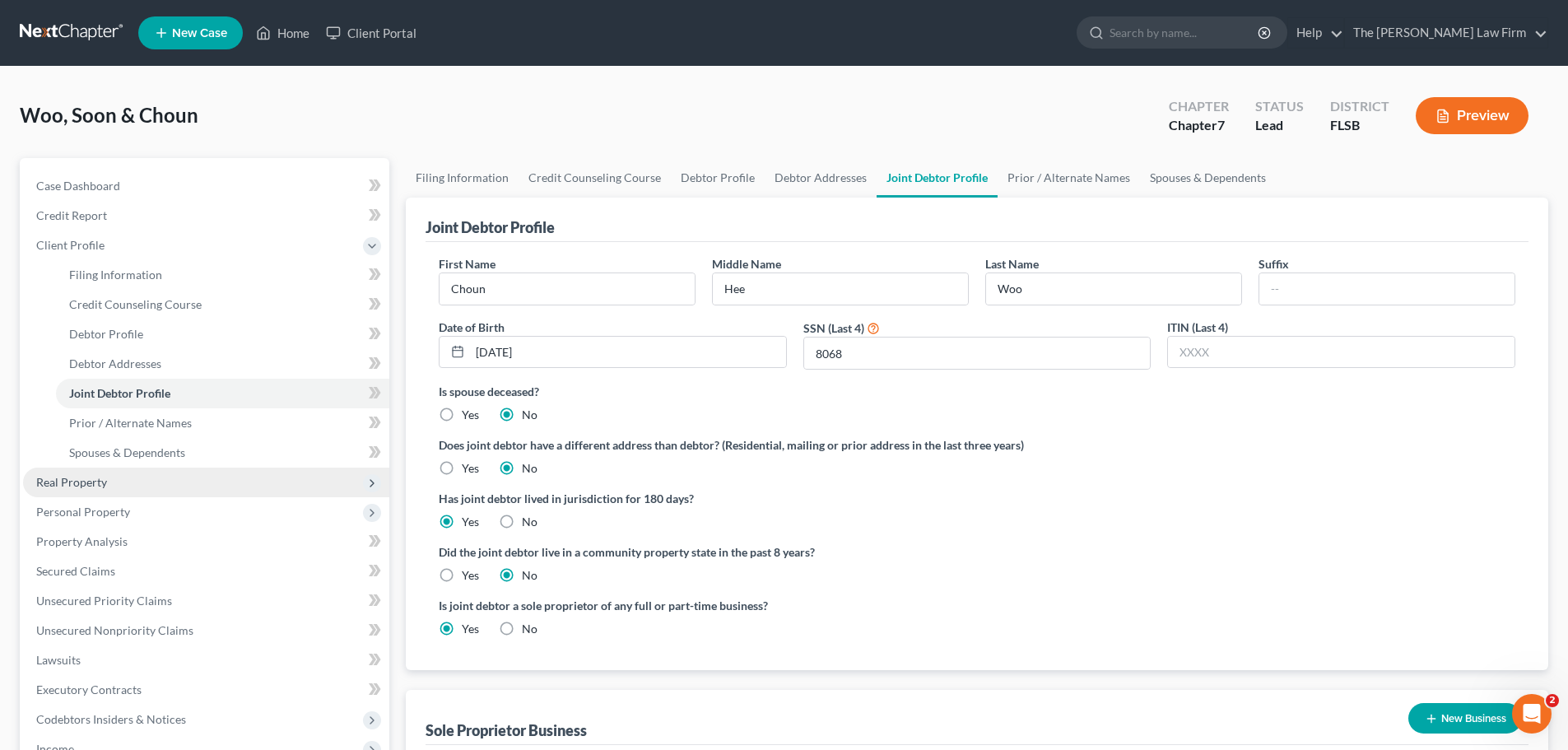
click at [92, 478] on span "Real Property" at bounding box center [72, 481] width 71 height 14
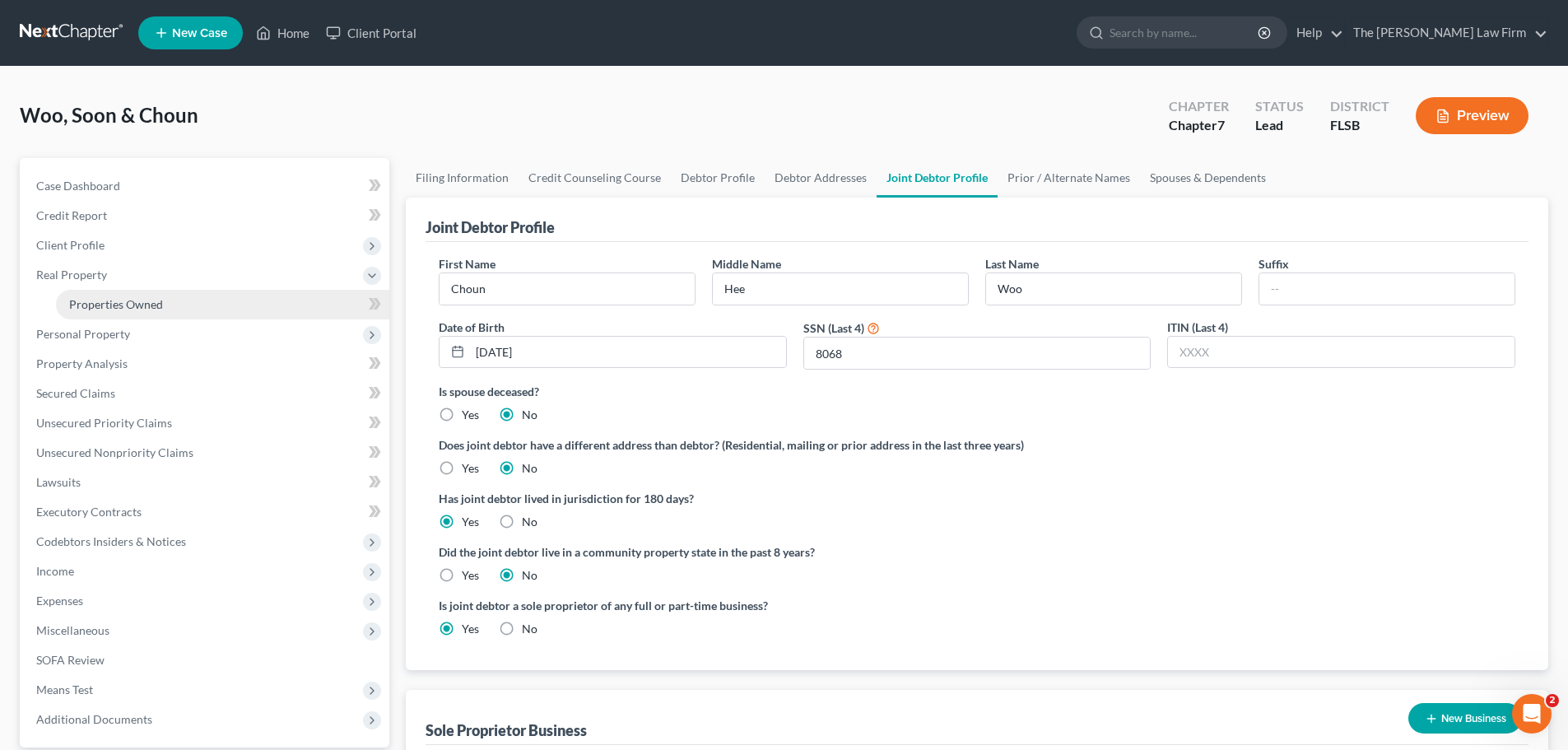
click at [142, 301] on span "Properties Owned" at bounding box center [115, 303] width 94 height 14
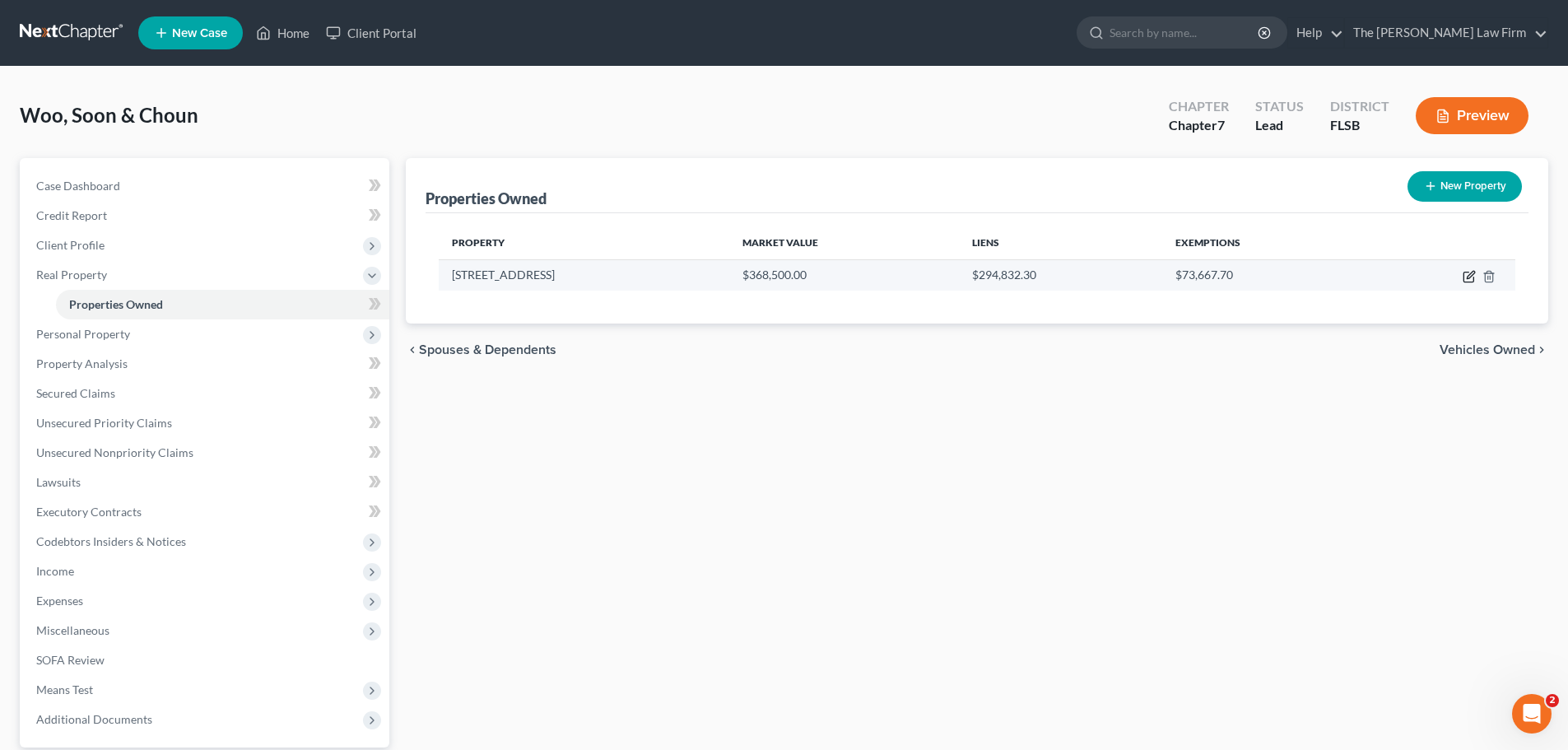
click at [1470, 273] on icon "button" at bounding box center [1469, 276] width 13 height 13
select select "9"
select select "2"
select select "5"
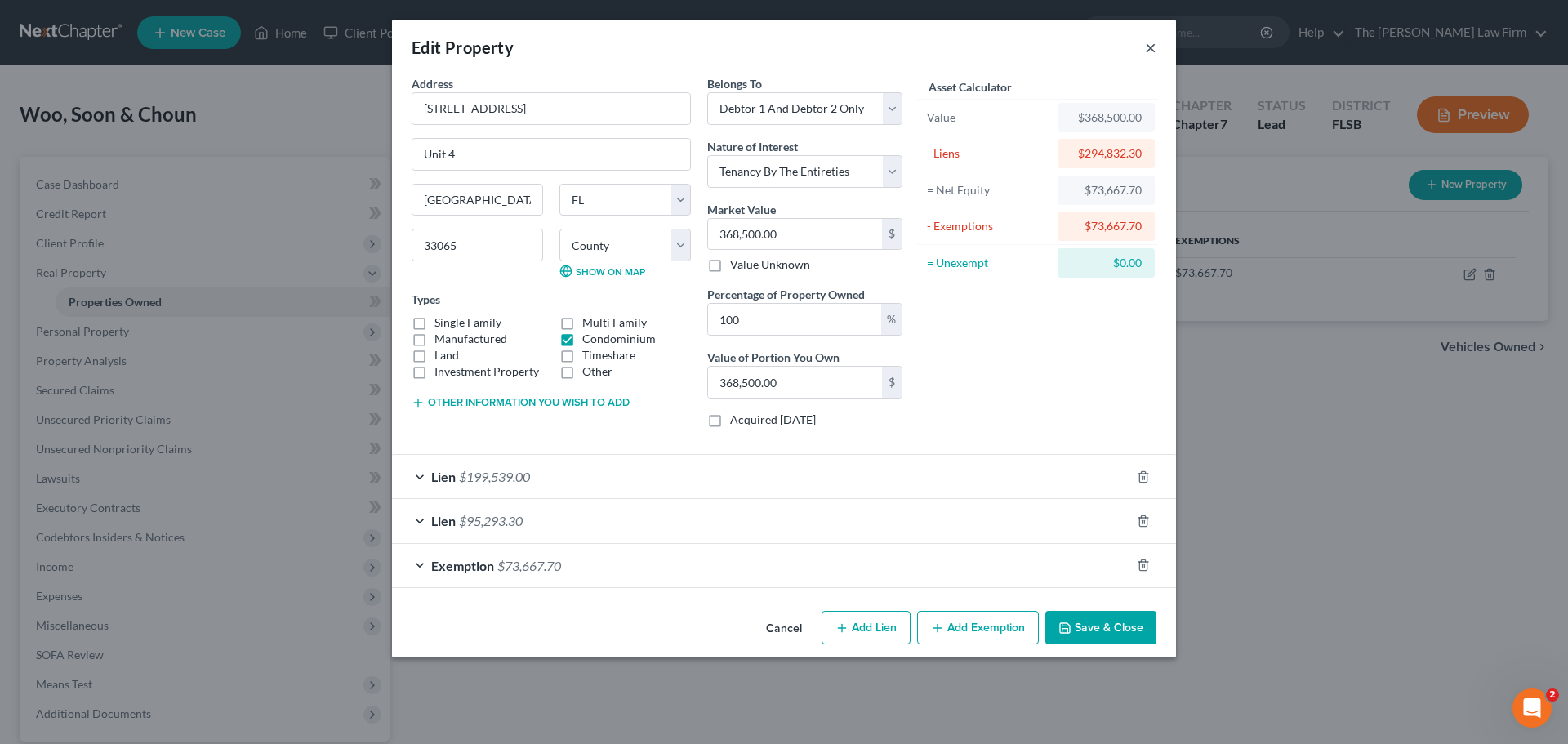
click at [1152, 43] on button "×" at bounding box center [1151, 47] width 11 height 19
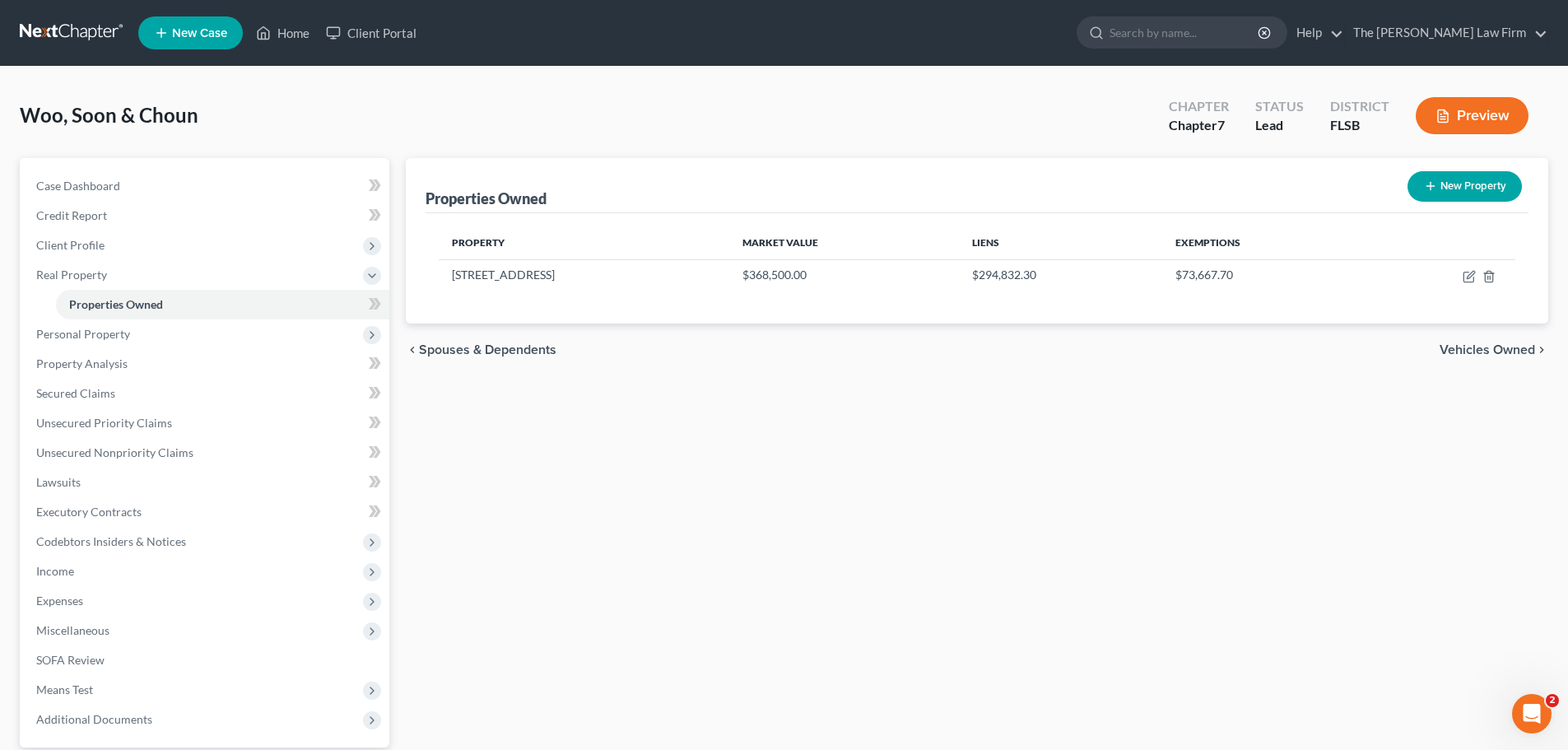
click at [1497, 359] on div "chevron_left Spouses & Dependents Vehicles Owned chevron_right" at bounding box center [977, 350] width 1143 height 53
click at [1507, 348] on span "Vehicles Owned" at bounding box center [1487, 350] width 96 height 13
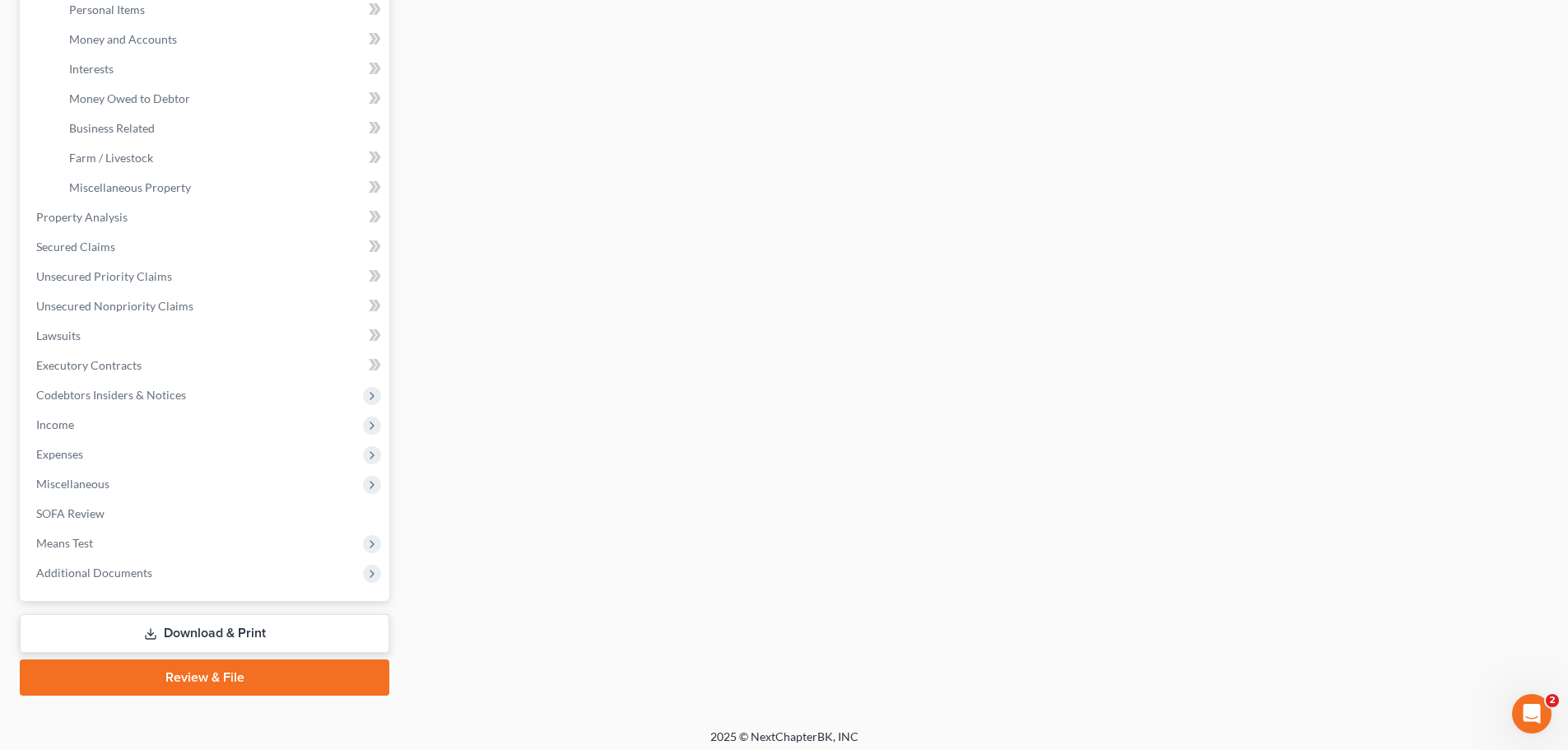
scroll to position [422, 0]
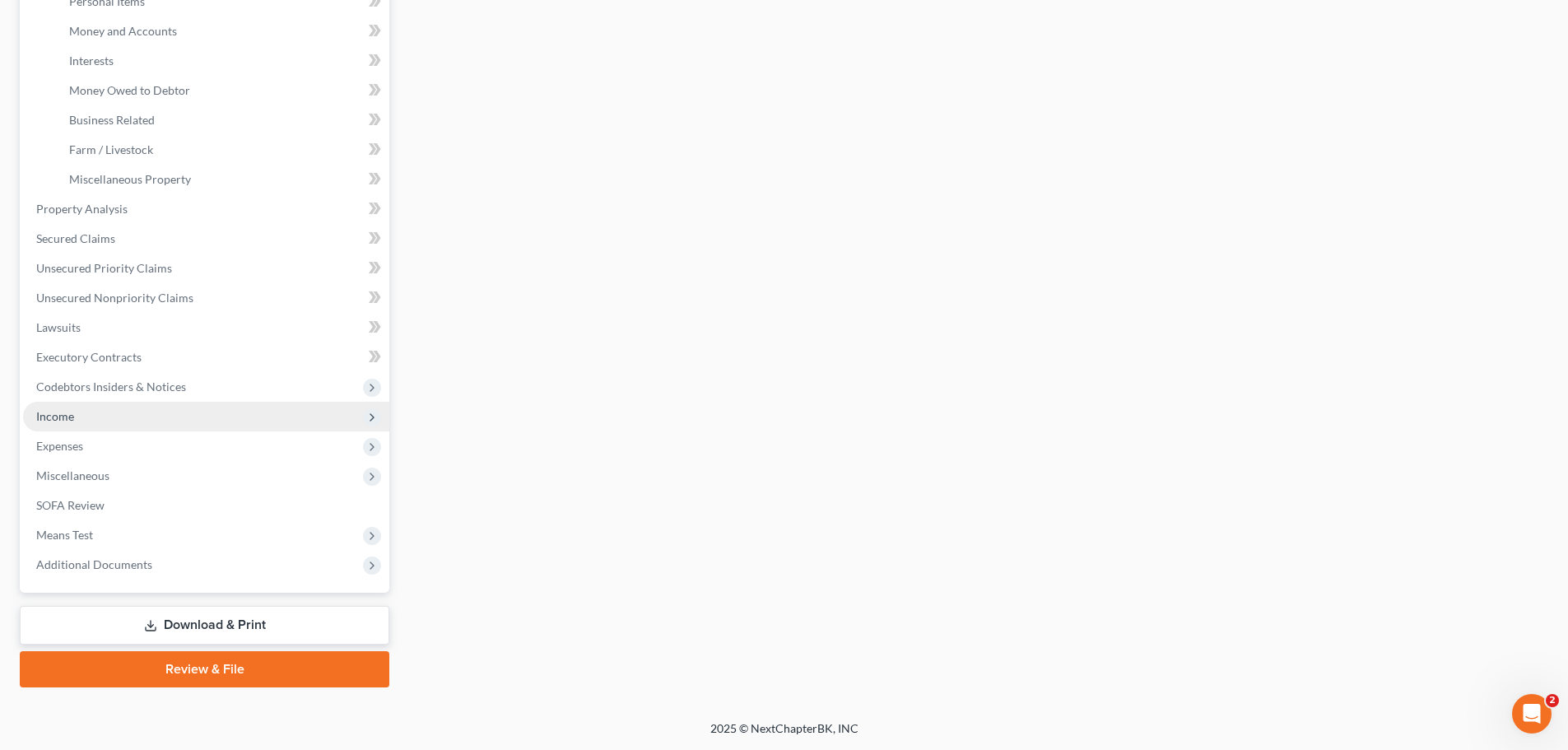
click at [53, 417] on span "Income" at bounding box center [55, 416] width 38 height 14
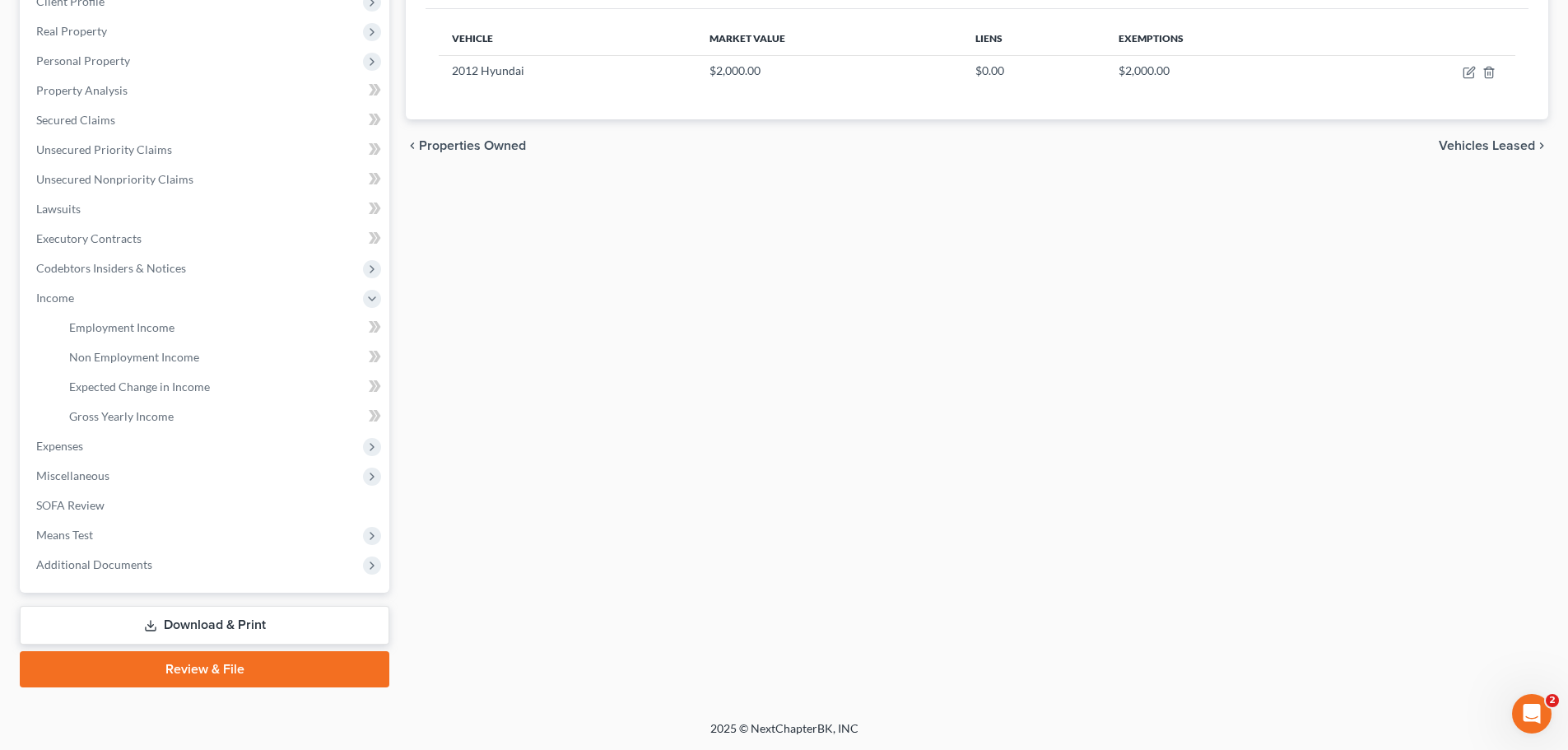
scroll to position [244, 0]
click at [105, 355] on span "Non Employment Income" at bounding box center [134, 356] width 130 height 14
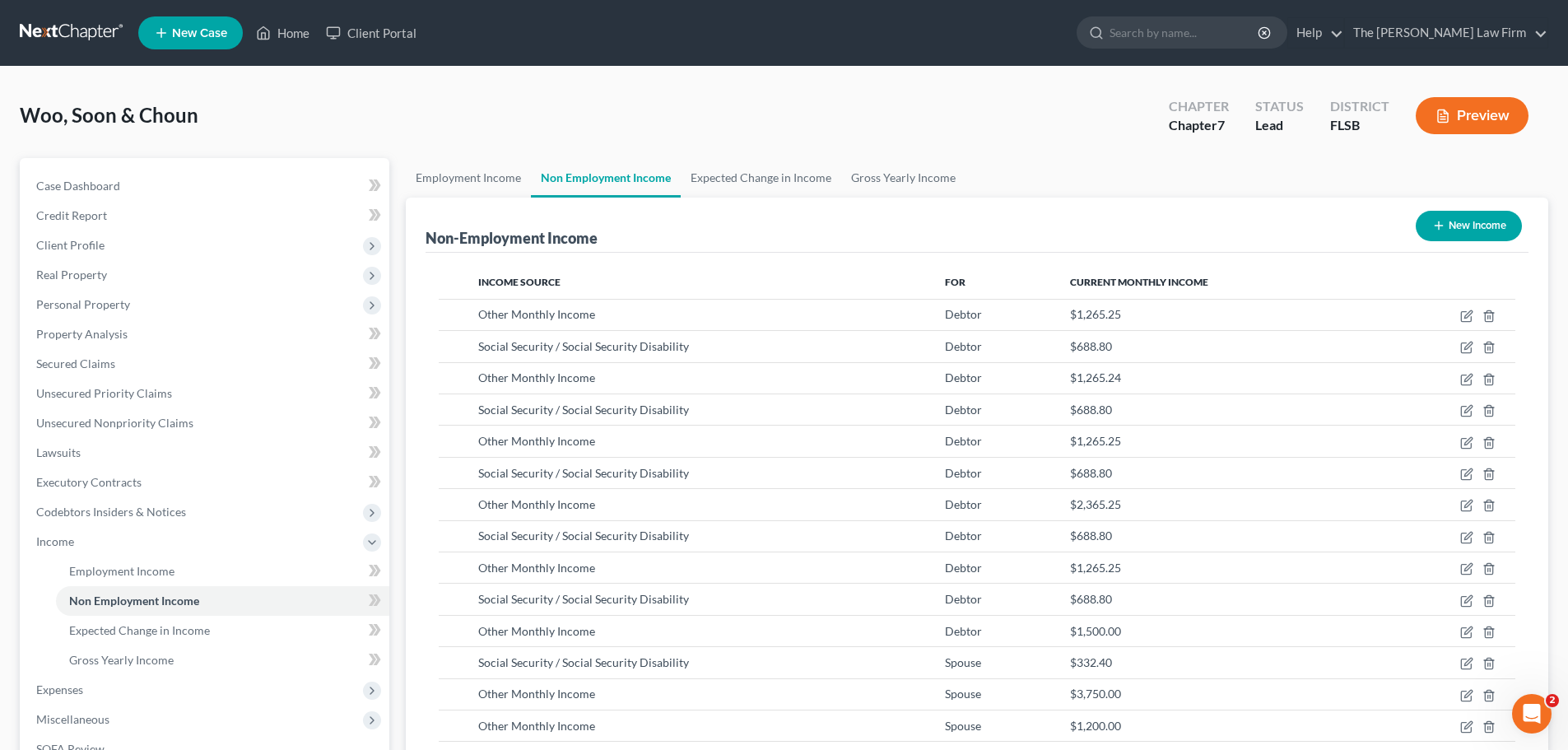
scroll to position [904, 0]
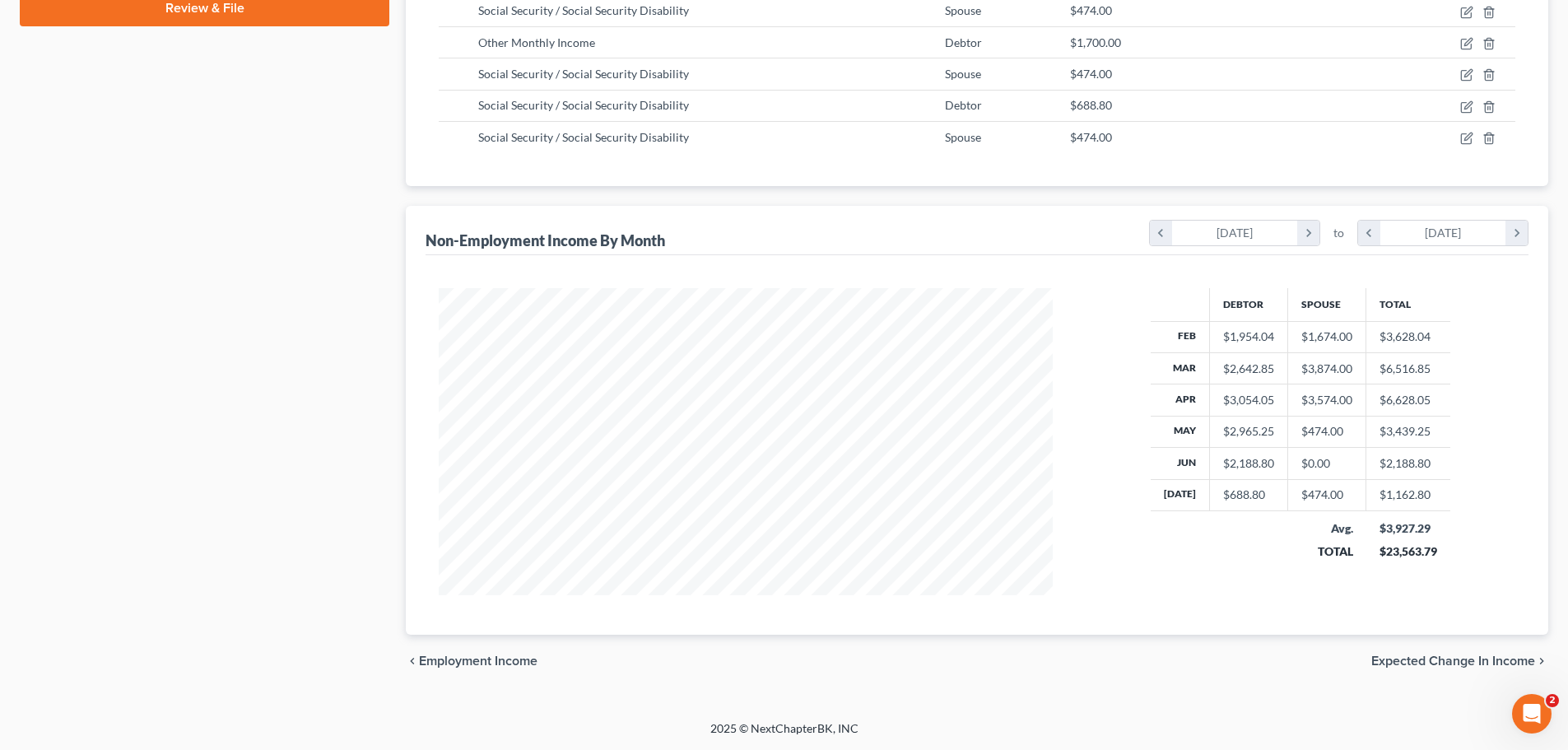
click at [1475, 659] on span "Expected Change in Income" at bounding box center [1454, 661] width 164 height 13
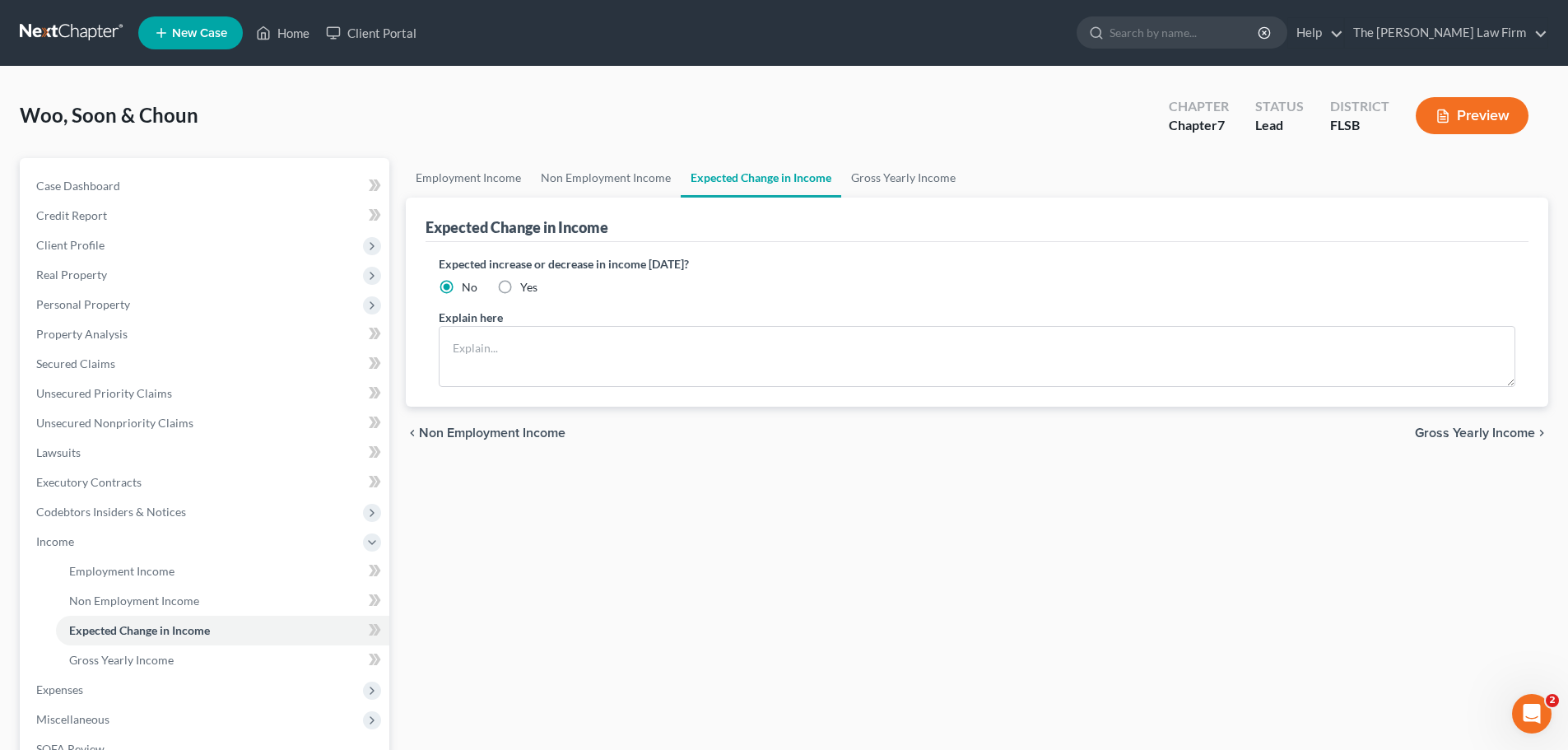
click at [1485, 435] on span "Gross Yearly Income" at bounding box center [1475, 433] width 120 height 13
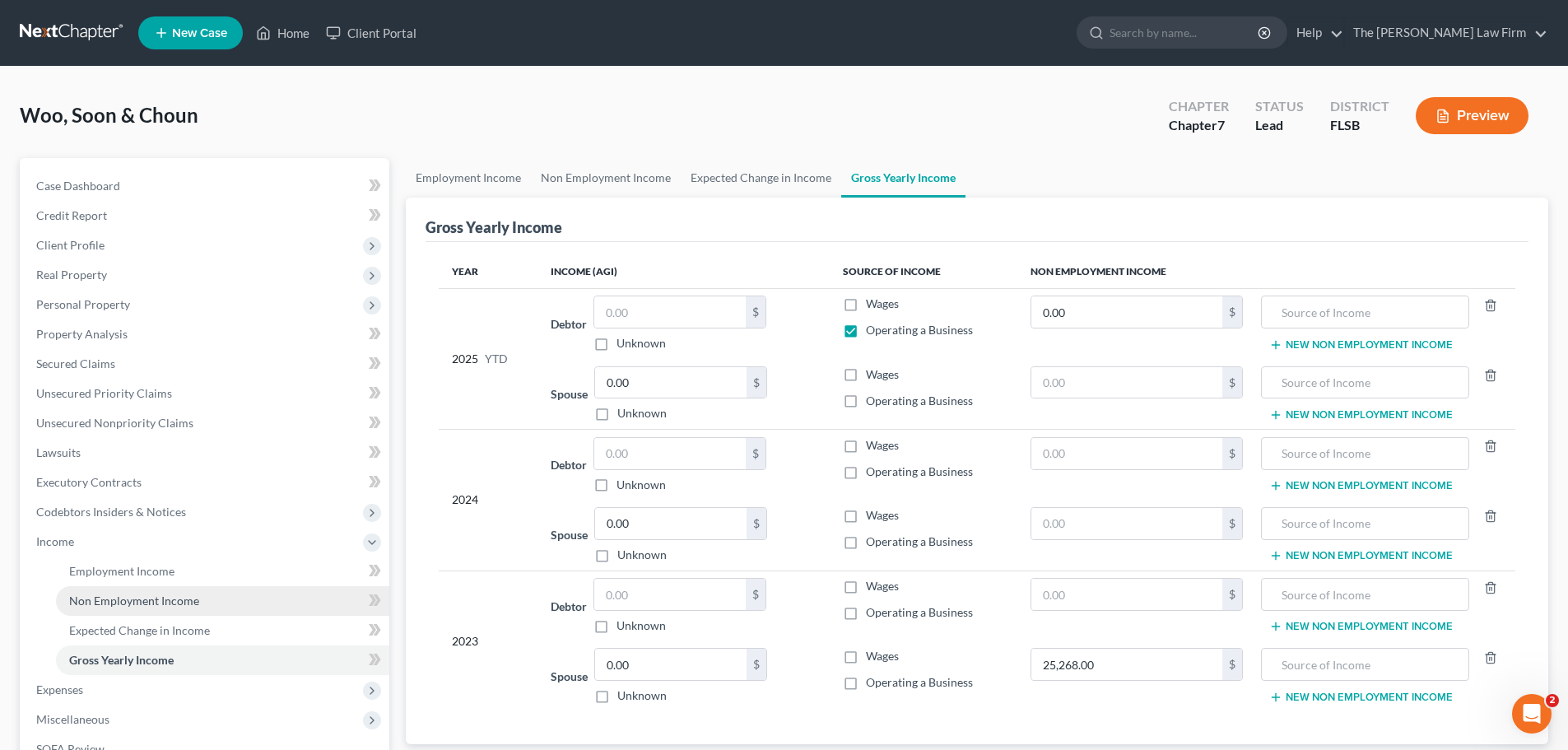
click at [118, 598] on span "Non Employment Income" at bounding box center [134, 600] width 130 height 14
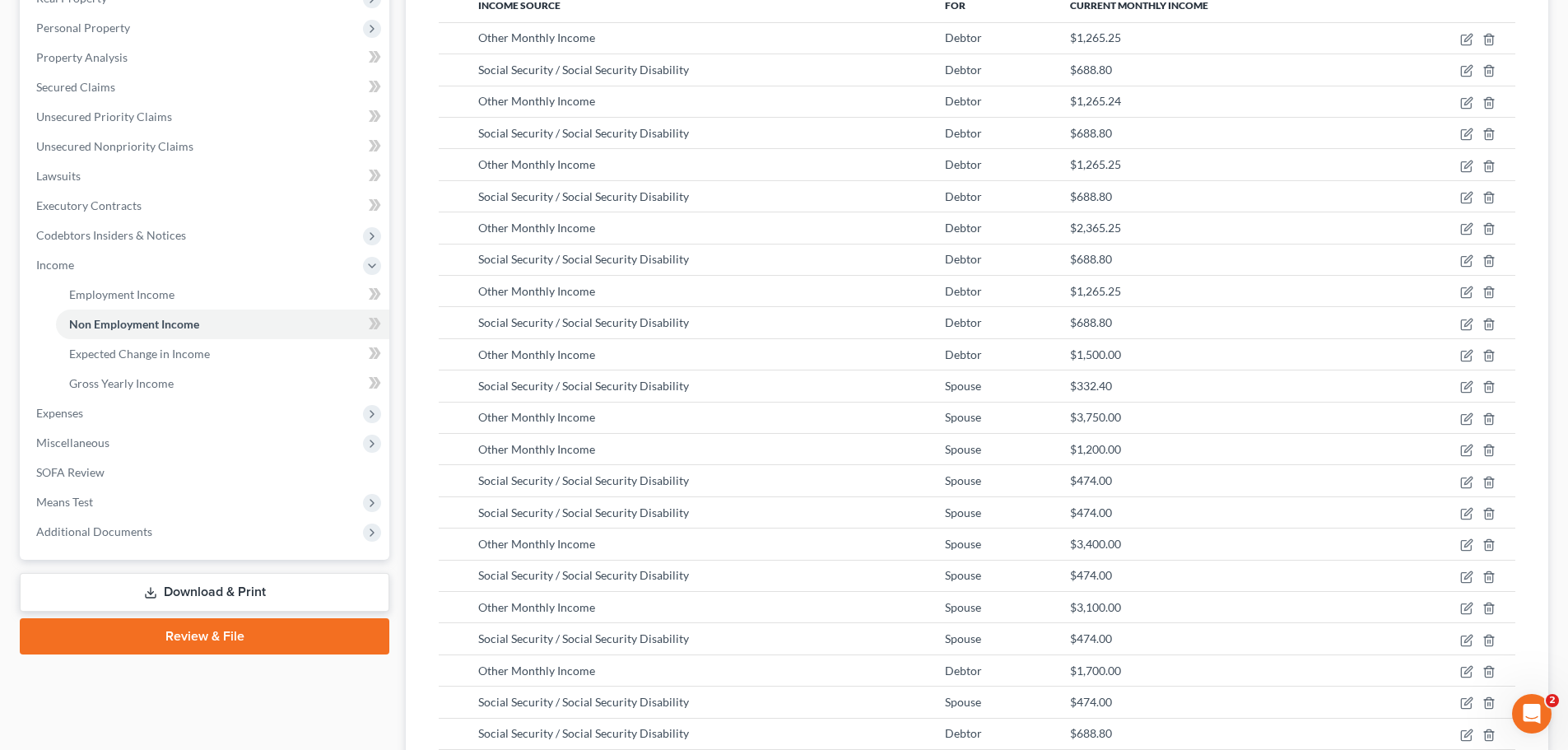
scroll to position [271, 0]
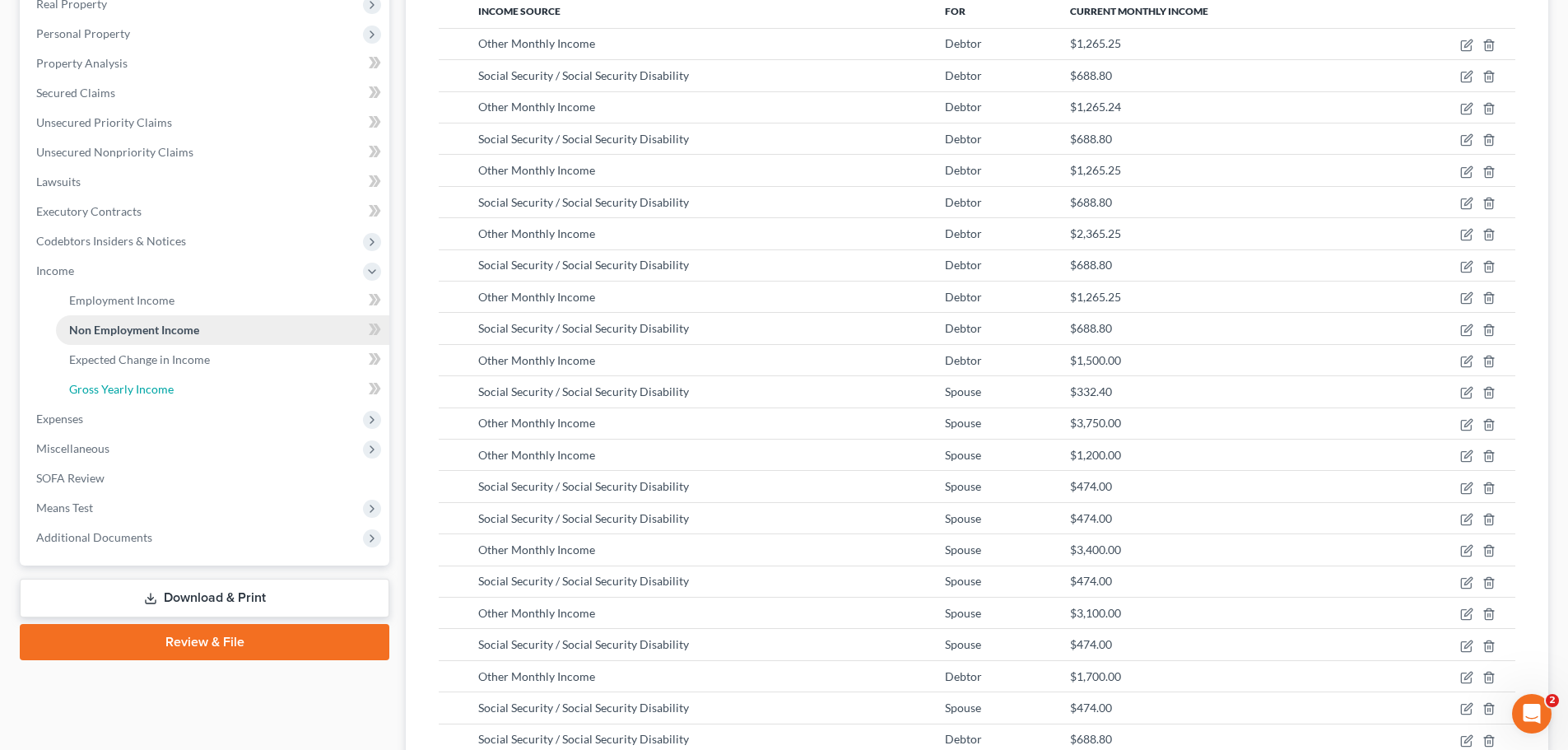
drag, startPoint x: 154, startPoint y: 386, endPoint x: 307, endPoint y: 368, distance: 154.1
click at [154, 386] on span "Gross Yearly Income" at bounding box center [121, 388] width 104 height 14
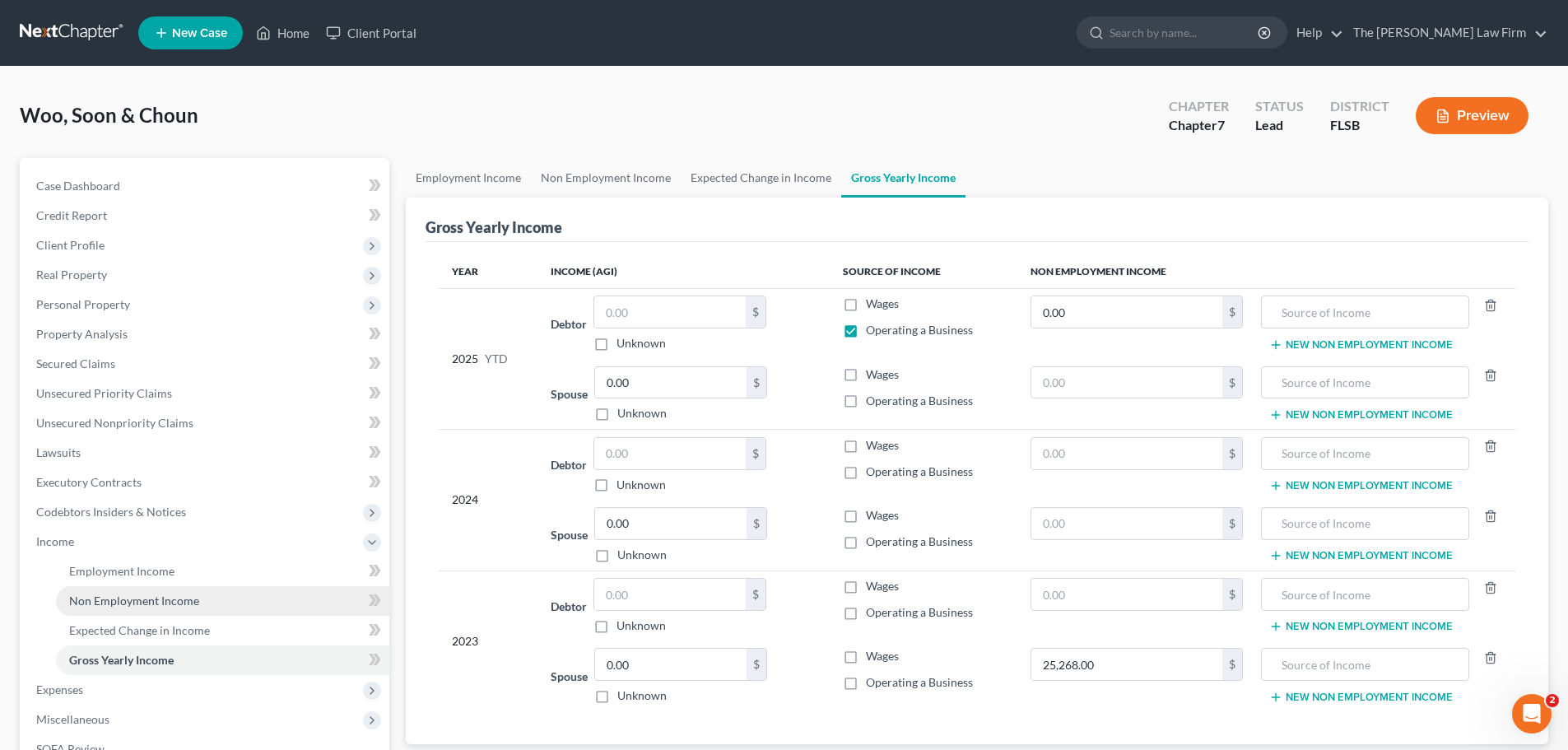
click at [122, 607] on span "Non Employment Income" at bounding box center [134, 600] width 130 height 14
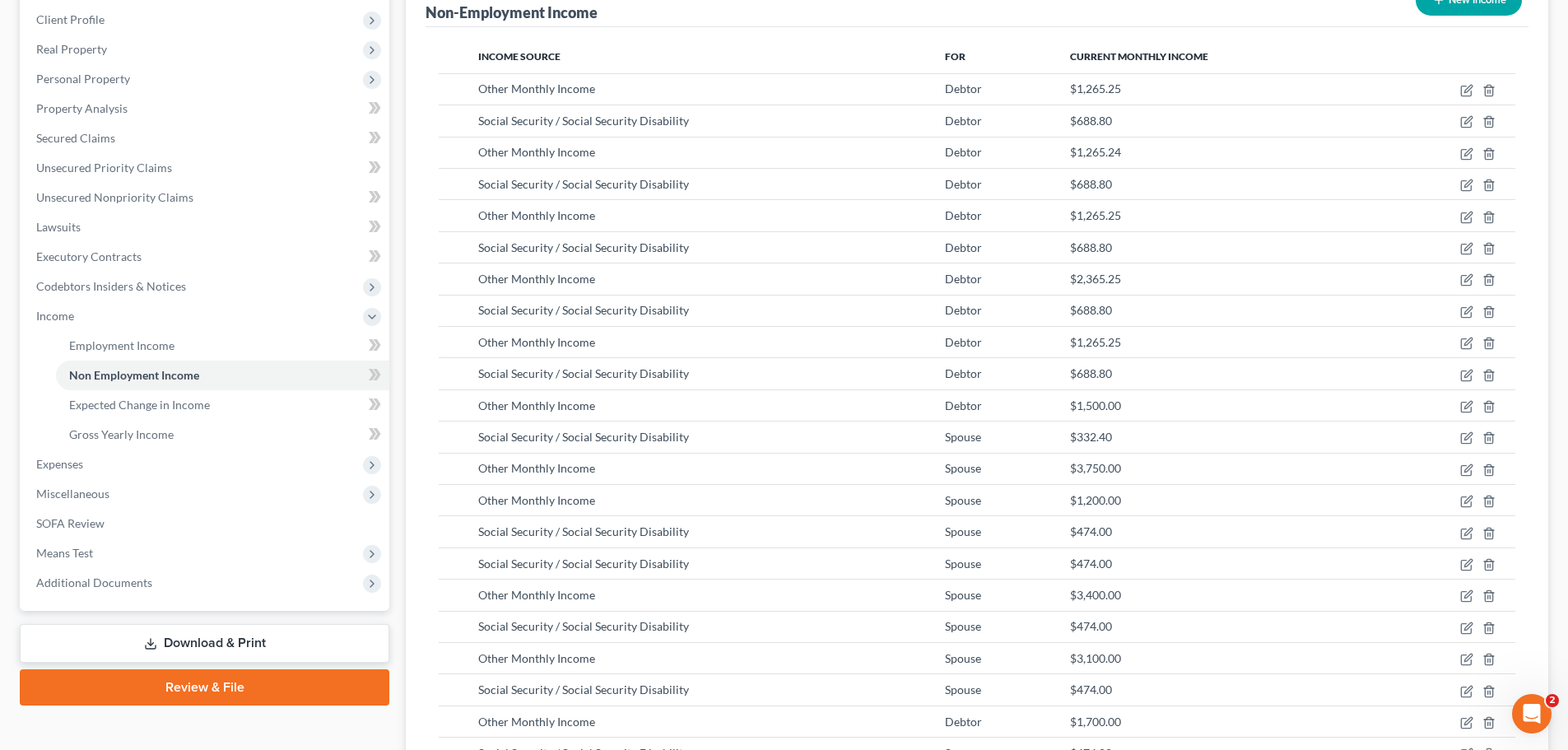
scroll to position [233, 0]
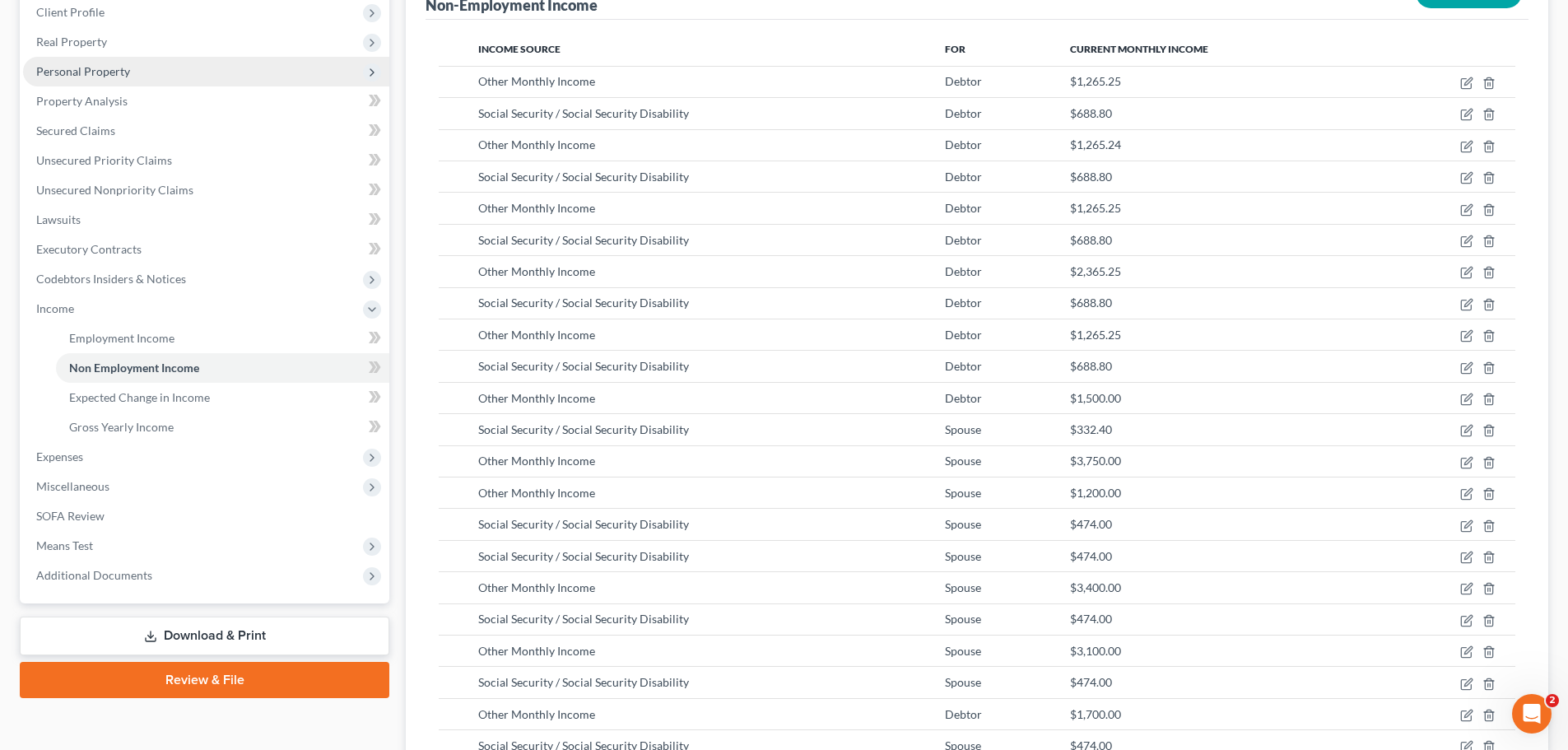
click at [101, 74] on span "Personal Property" at bounding box center [83, 71] width 94 height 14
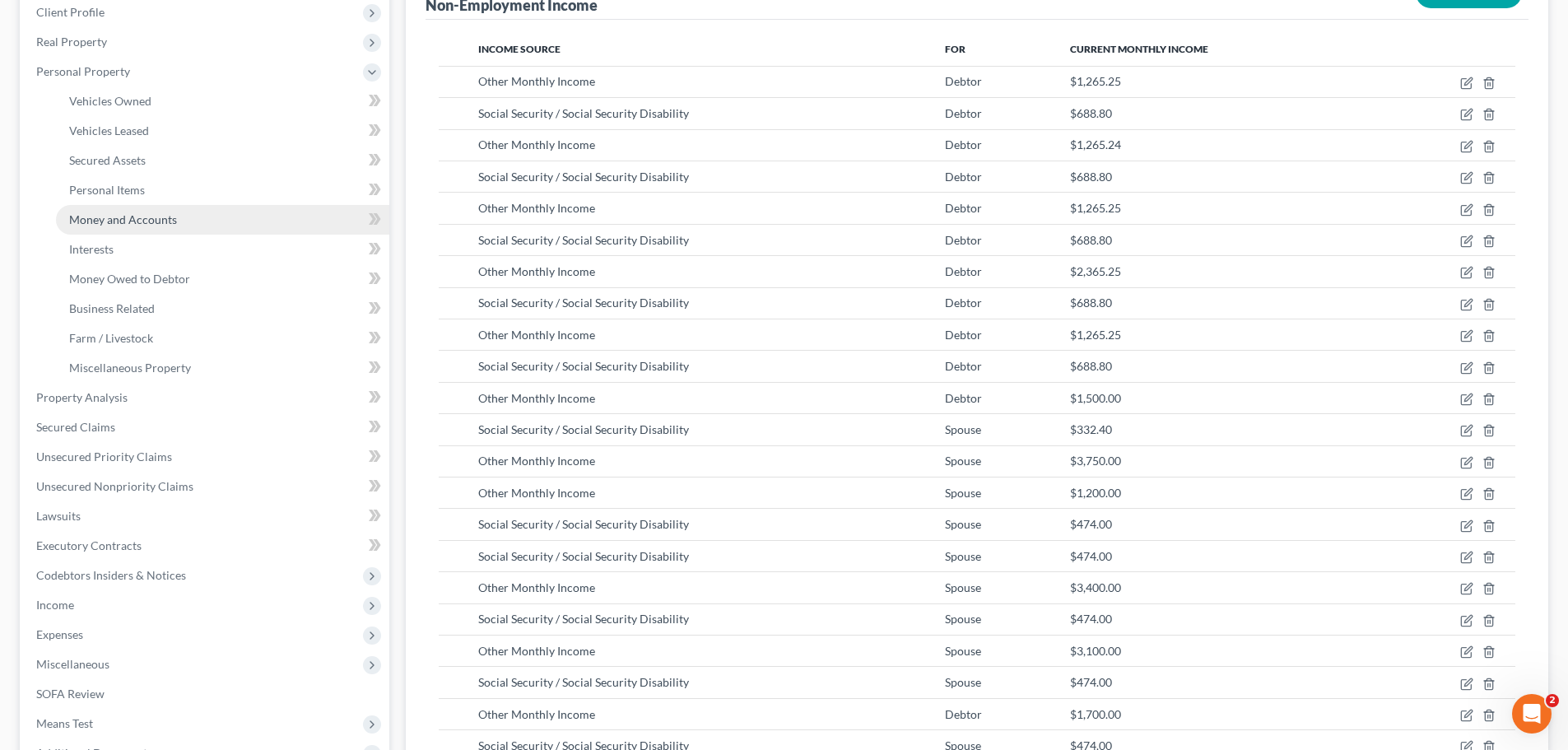
click at [127, 223] on span "Money and Accounts" at bounding box center [123, 219] width 108 height 14
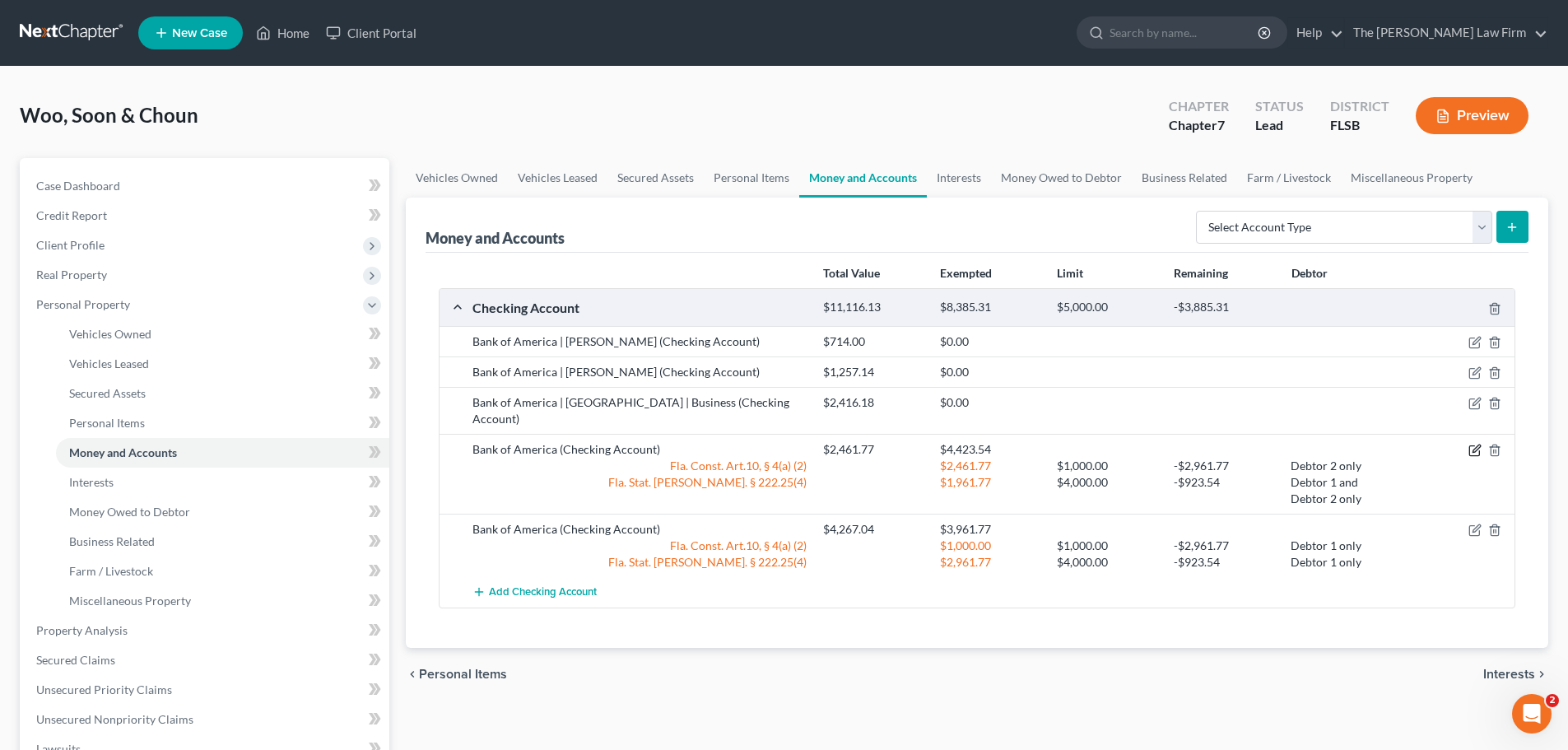
click at [1469, 446] on icon "button" at bounding box center [1474, 450] width 10 height 10
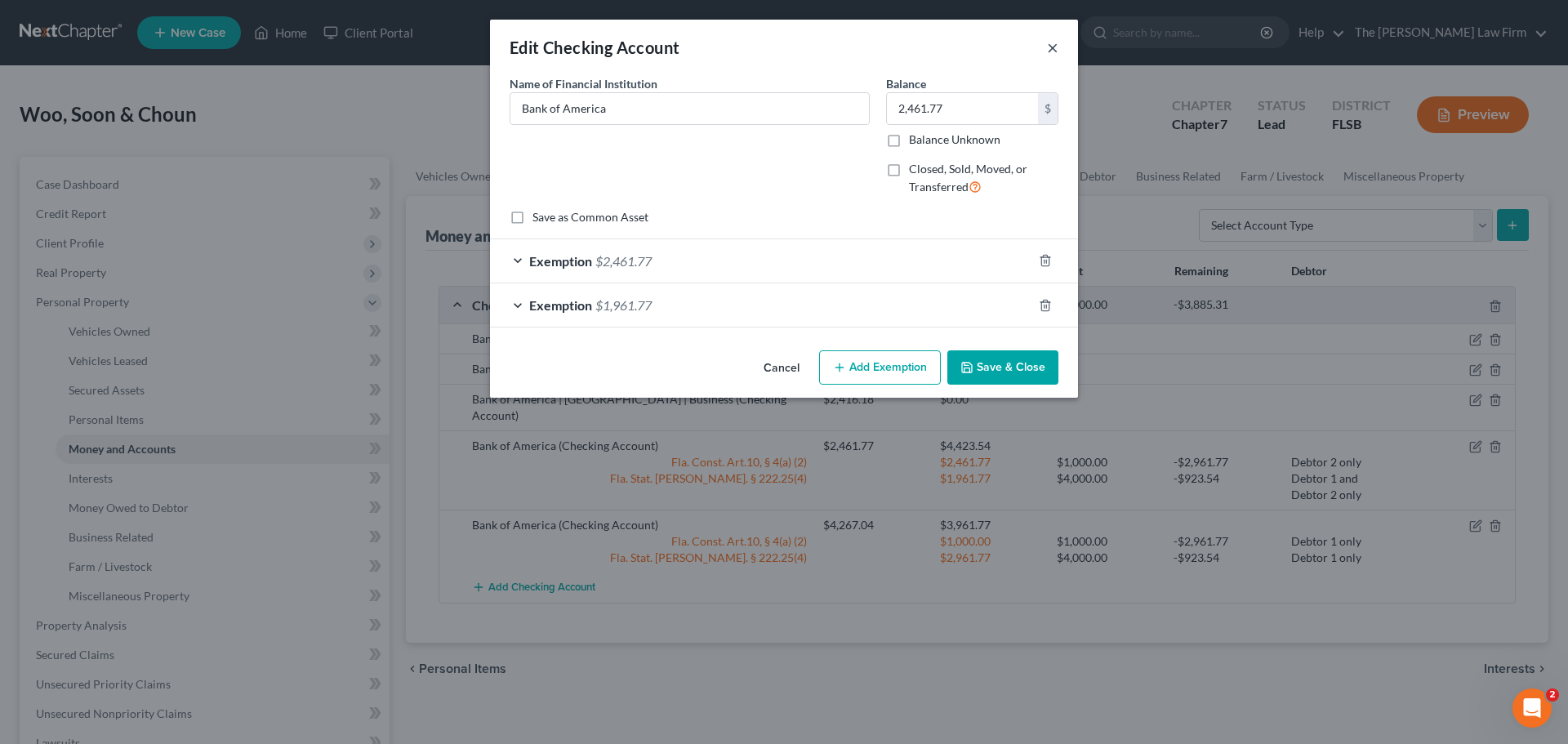
click at [1057, 43] on button "×" at bounding box center [1053, 47] width 11 height 19
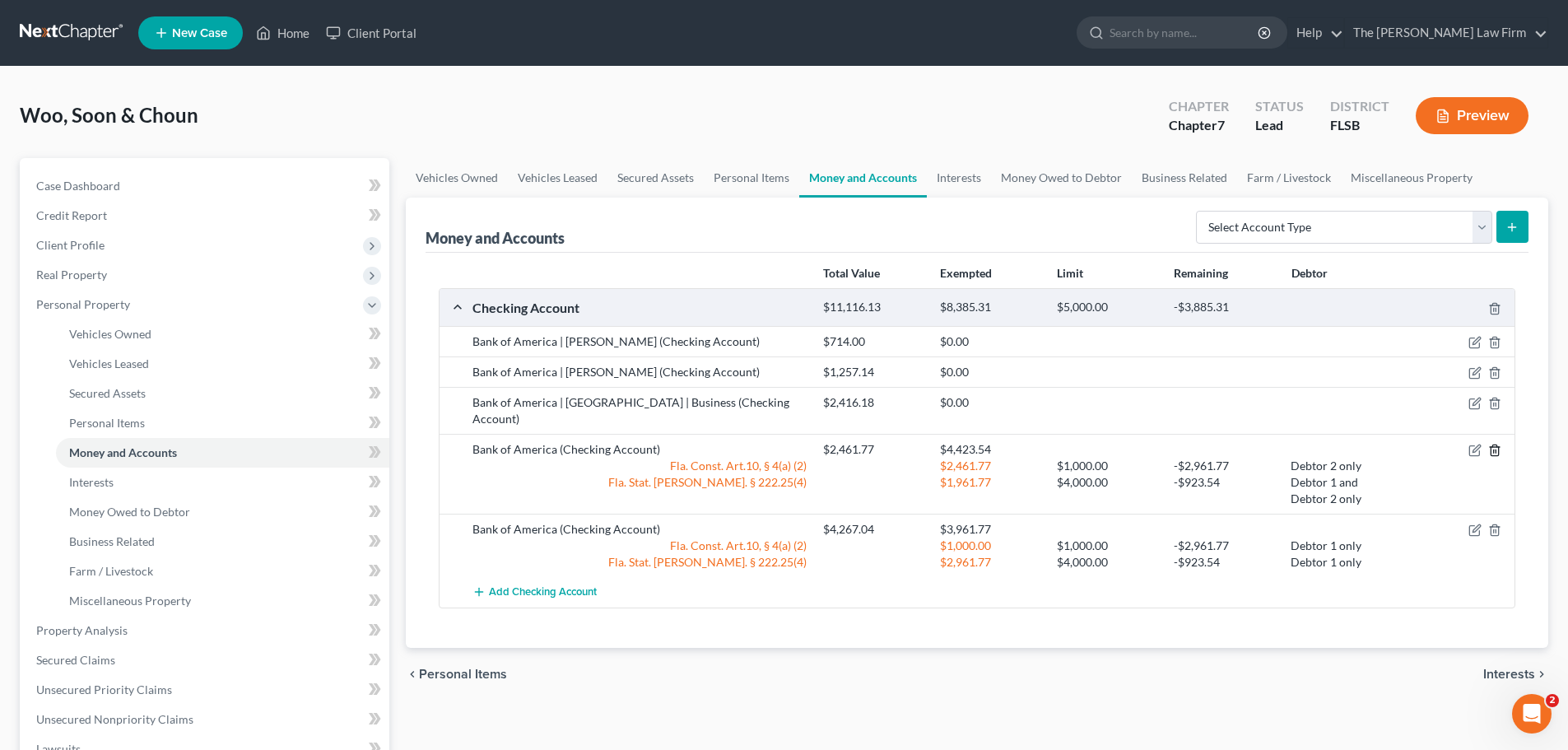
click at [1493, 444] on icon "button" at bounding box center [1494, 450] width 13 height 13
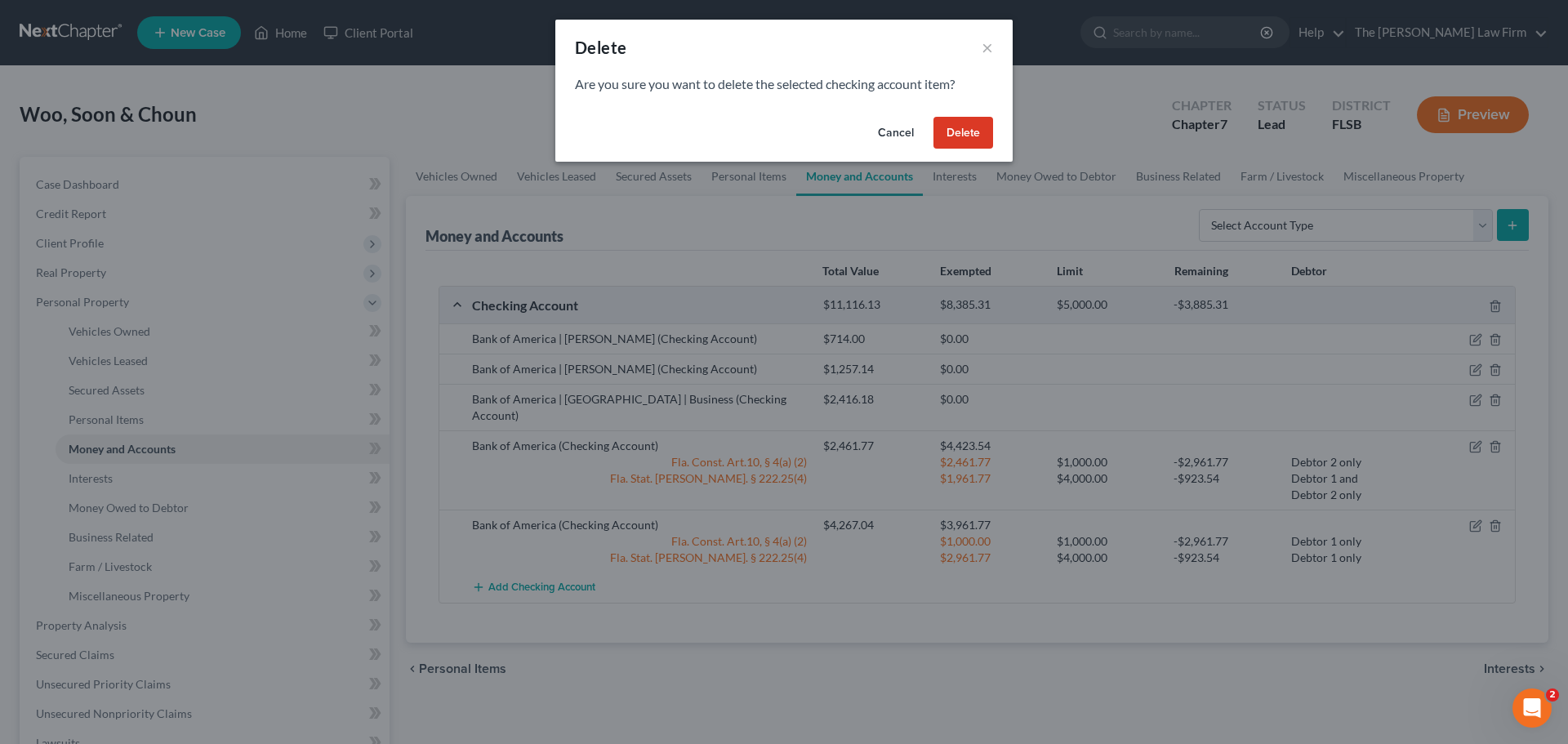
click at [966, 135] on button "Delete" at bounding box center [963, 132] width 60 height 32
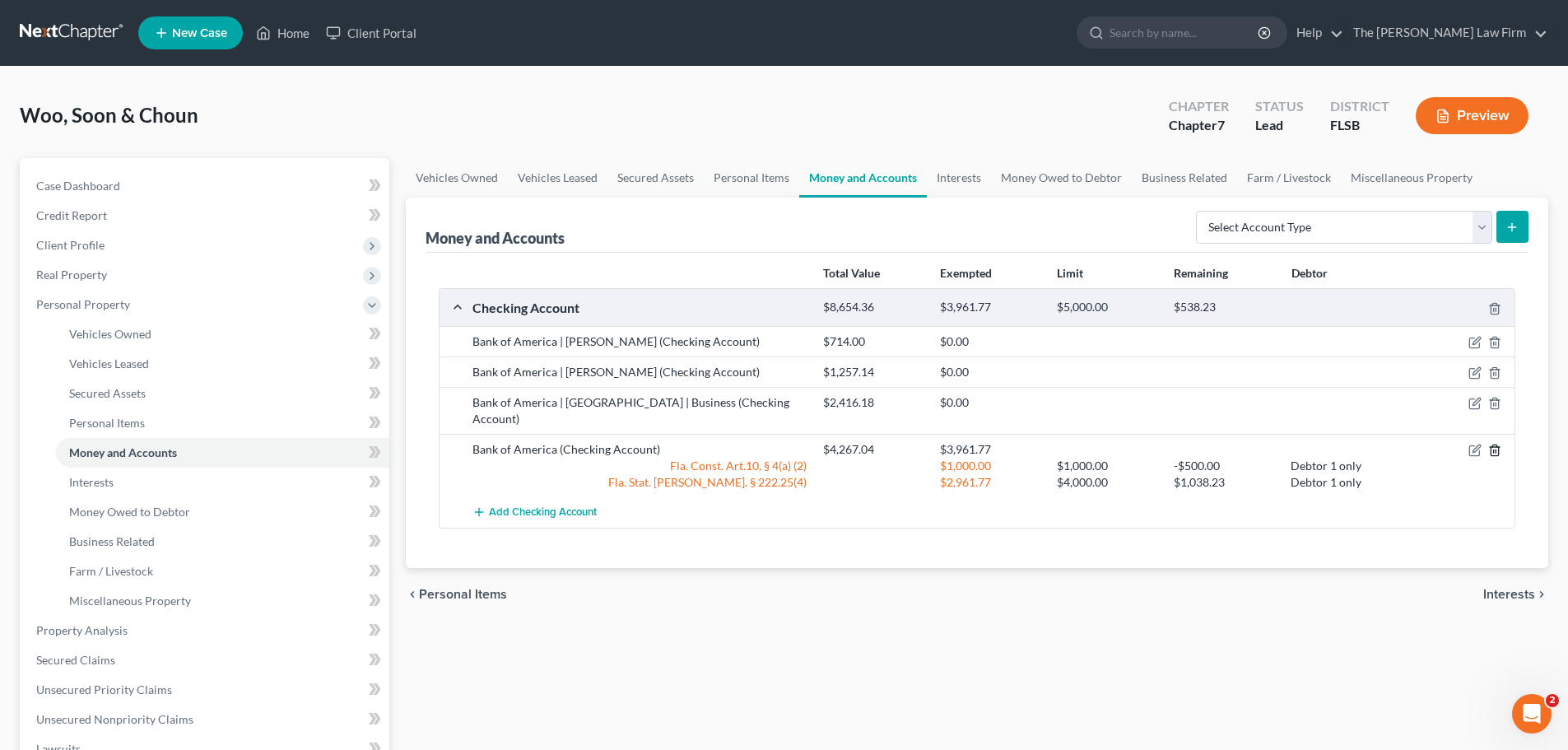
click at [1494, 447] on polyline "button" at bounding box center [1494, 447] width 10 height 0
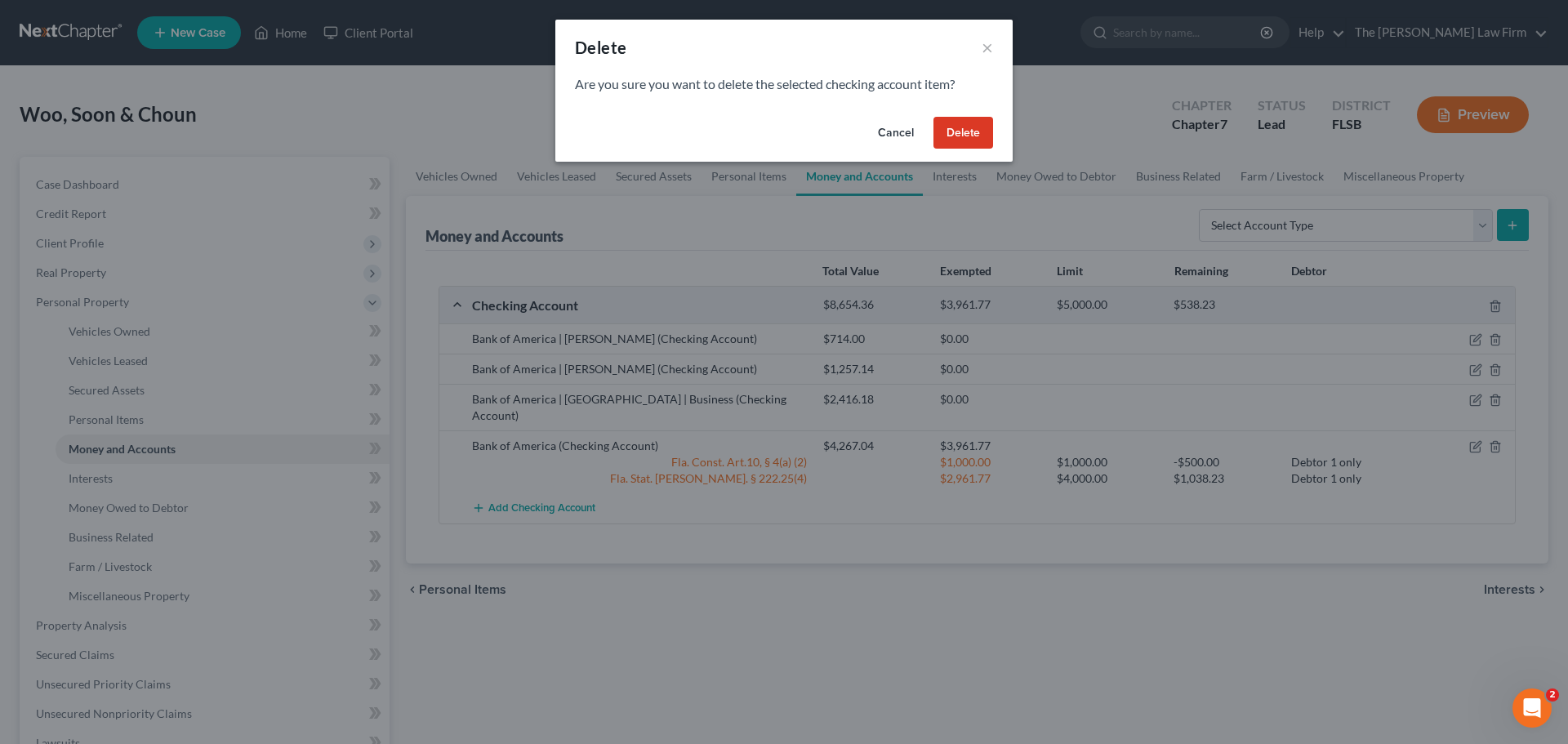
click at [960, 130] on button "Delete" at bounding box center [963, 132] width 60 height 32
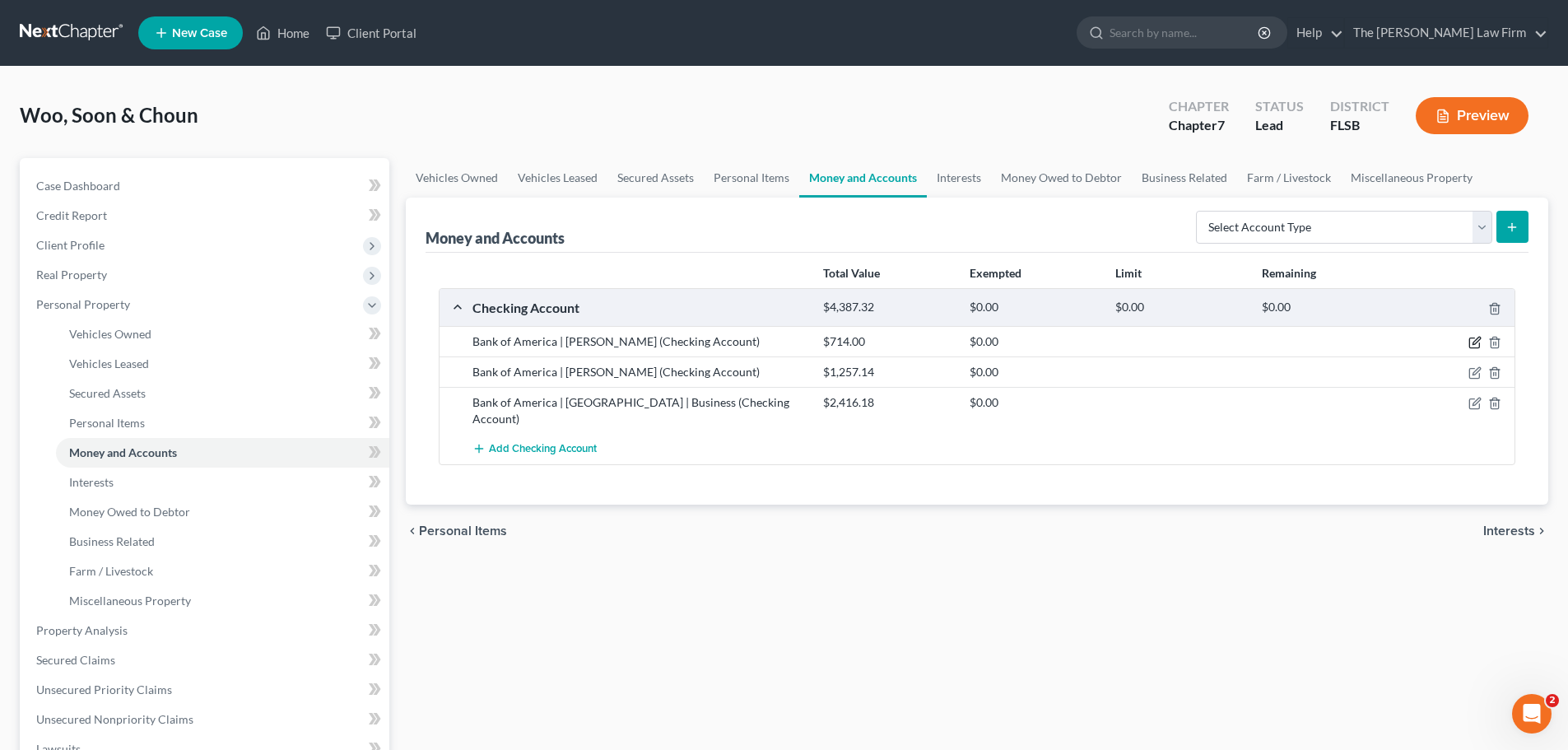
click at [1475, 341] on icon "button" at bounding box center [1476, 342] width 7 height 7
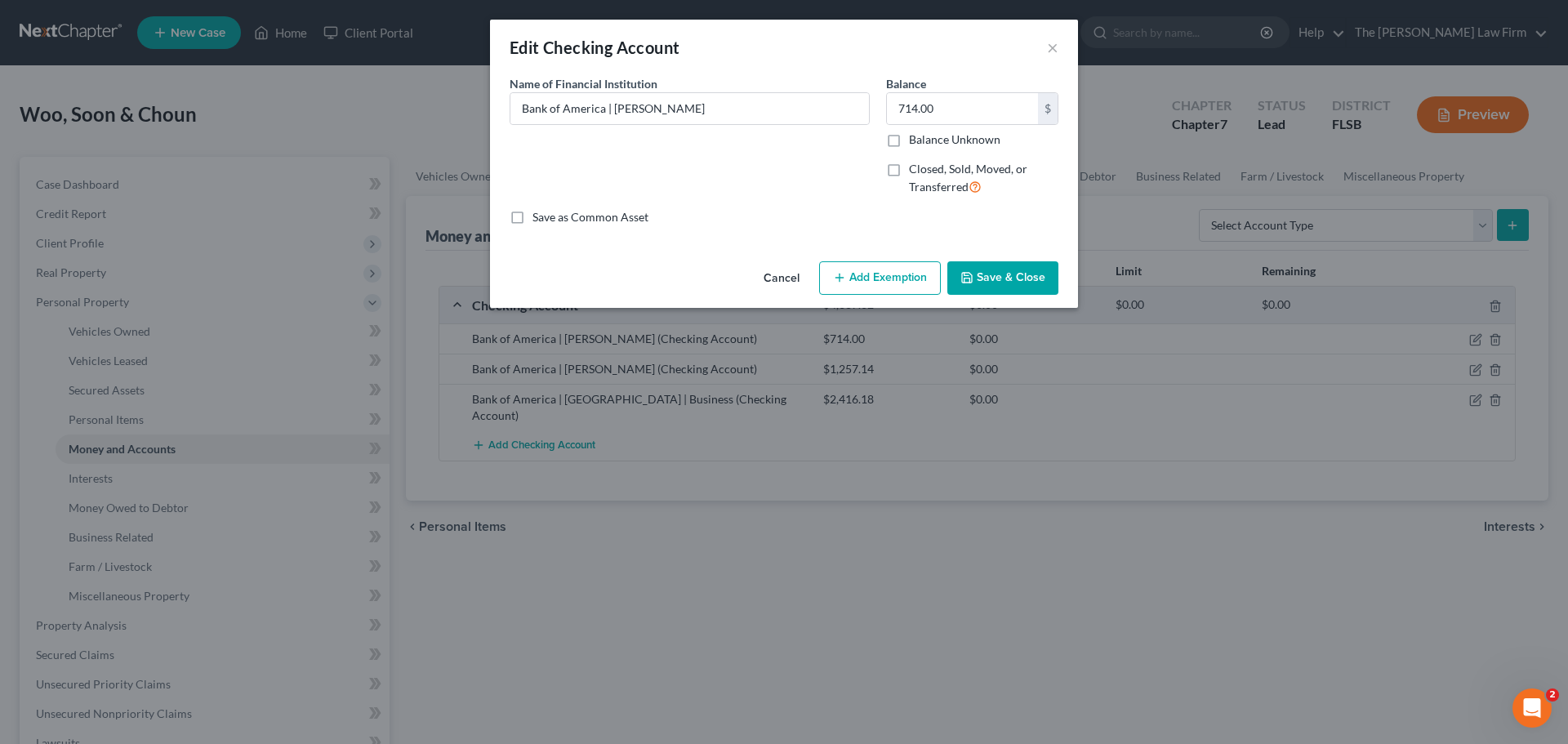
click at [889, 286] on button "Add Exemption" at bounding box center [880, 278] width 122 height 34
select select "2"
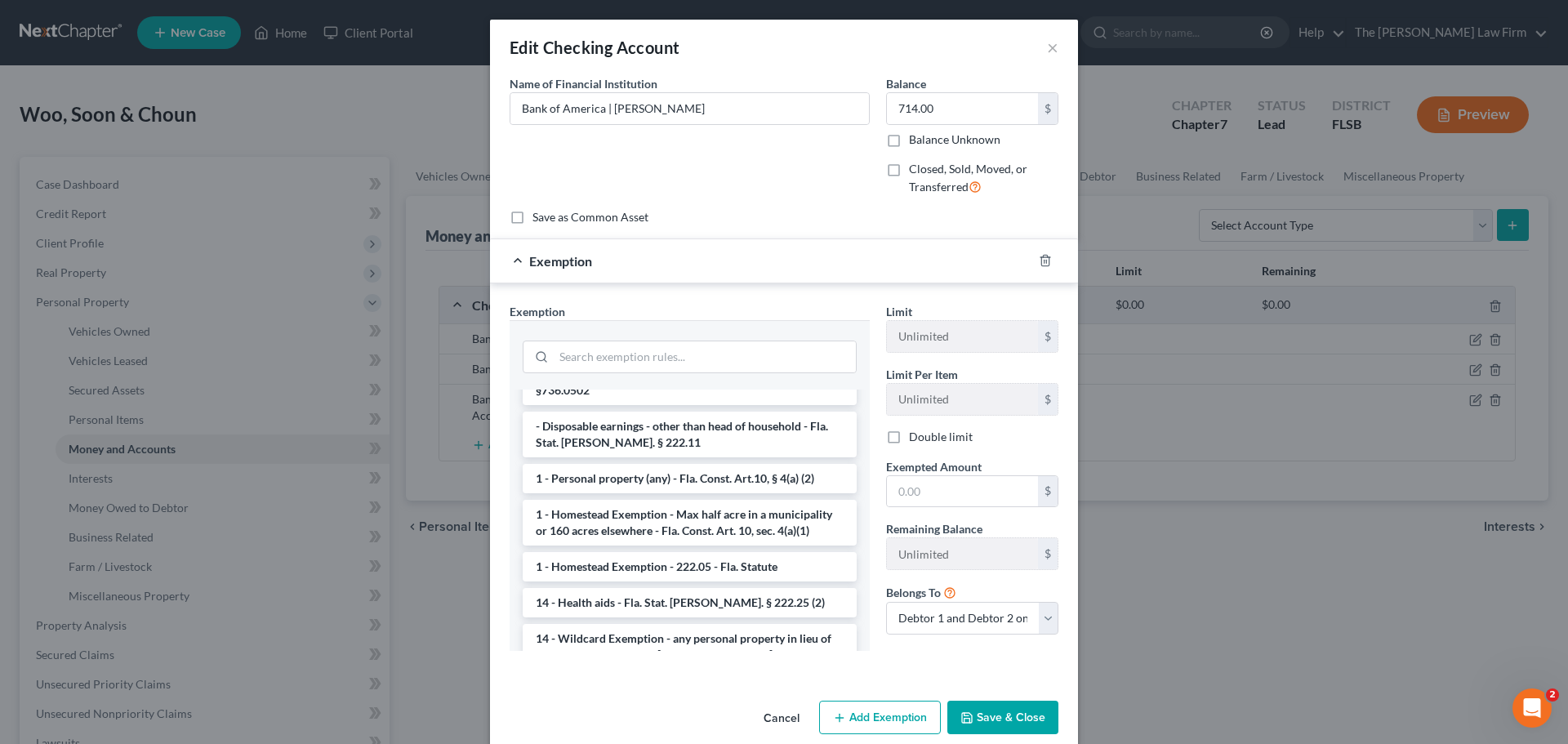
scroll to position [141, 0]
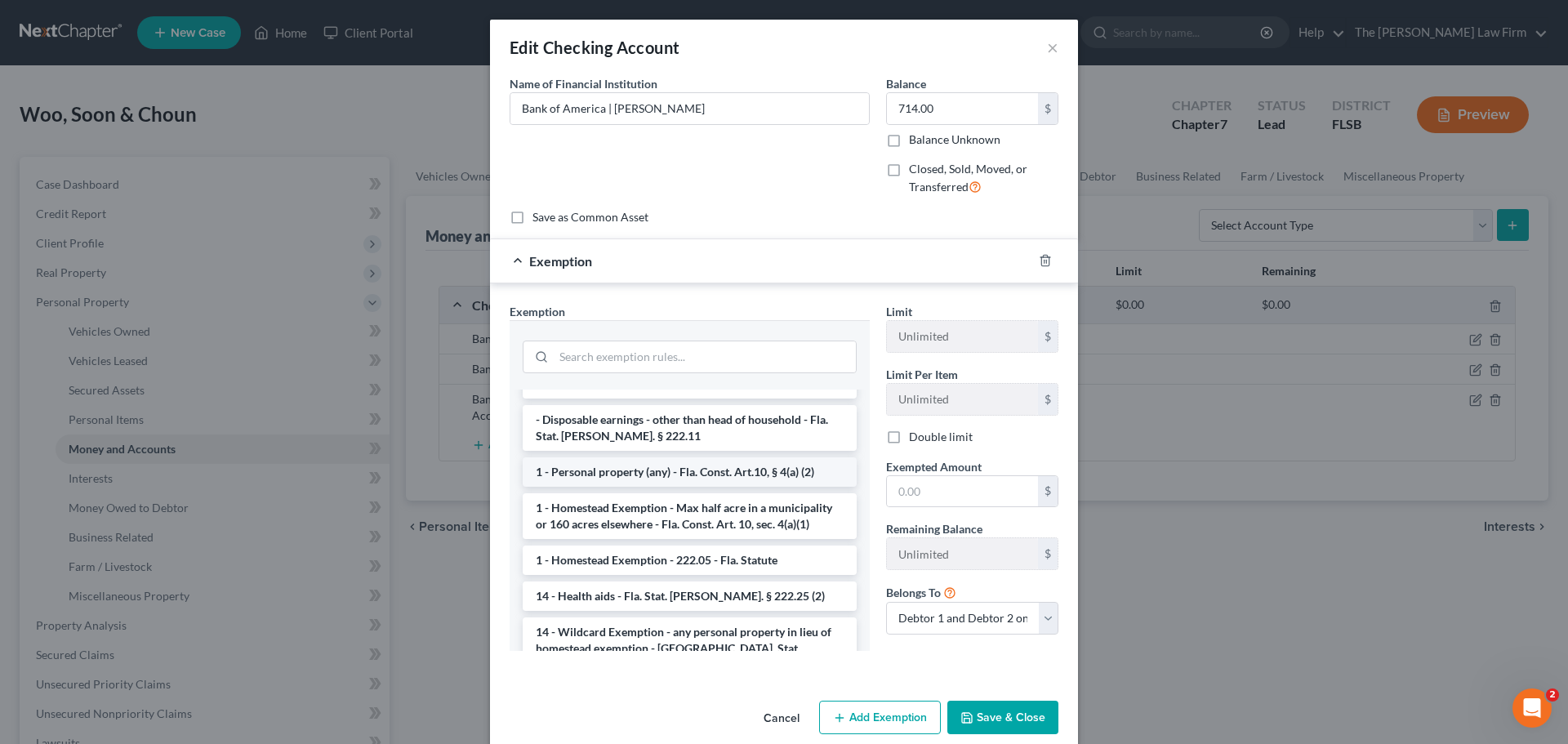
click at [677, 457] on li "1 - Personal property (any) - Fla. Const. Art.10, § 4(a) (2)" at bounding box center [690, 472] width 334 height 30
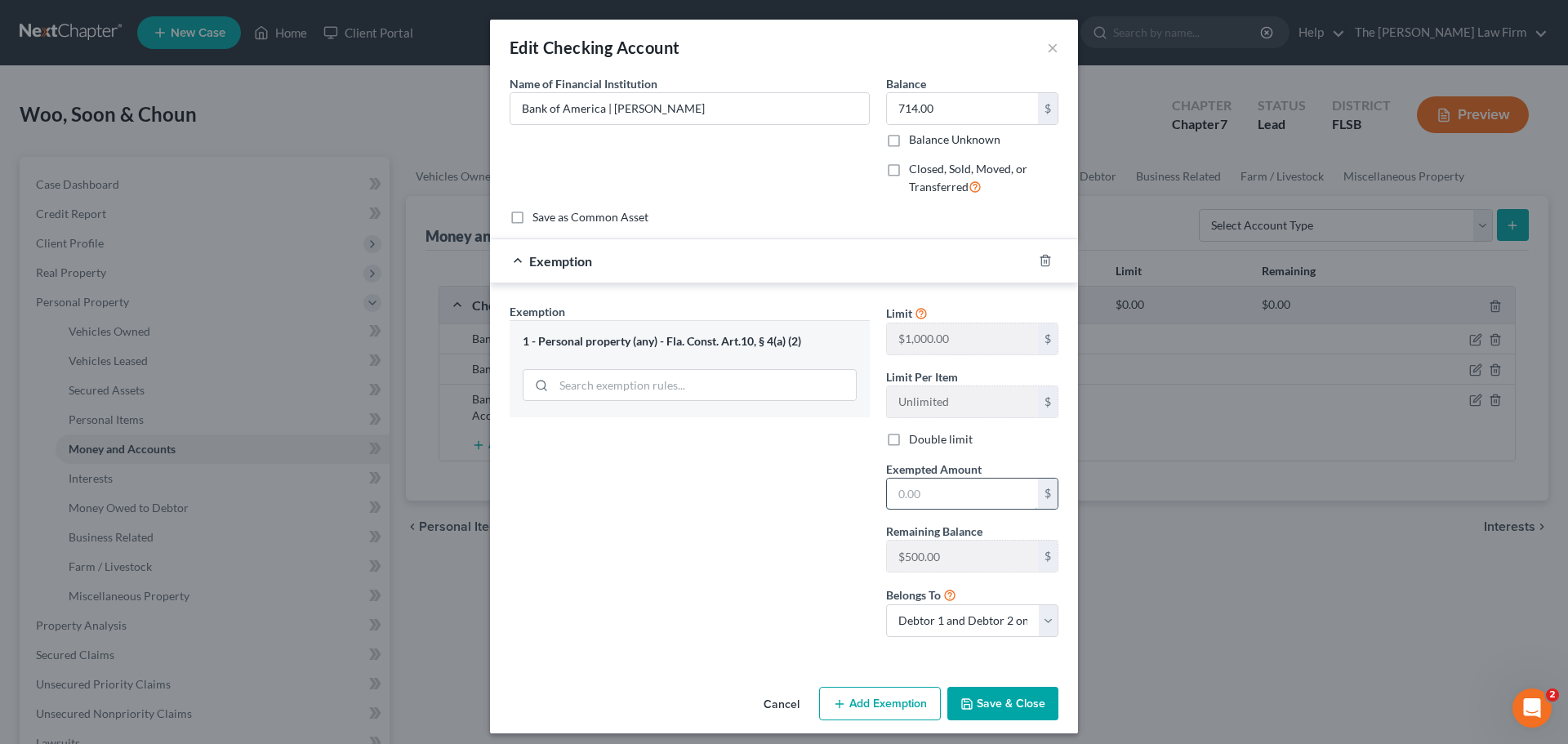
click at [947, 486] on input "text" at bounding box center [963, 494] width 151 height 31
type input "500"
click at [1000, 705] on button "Save & Close" at bounding box center [1003, 703] width 111 height 34
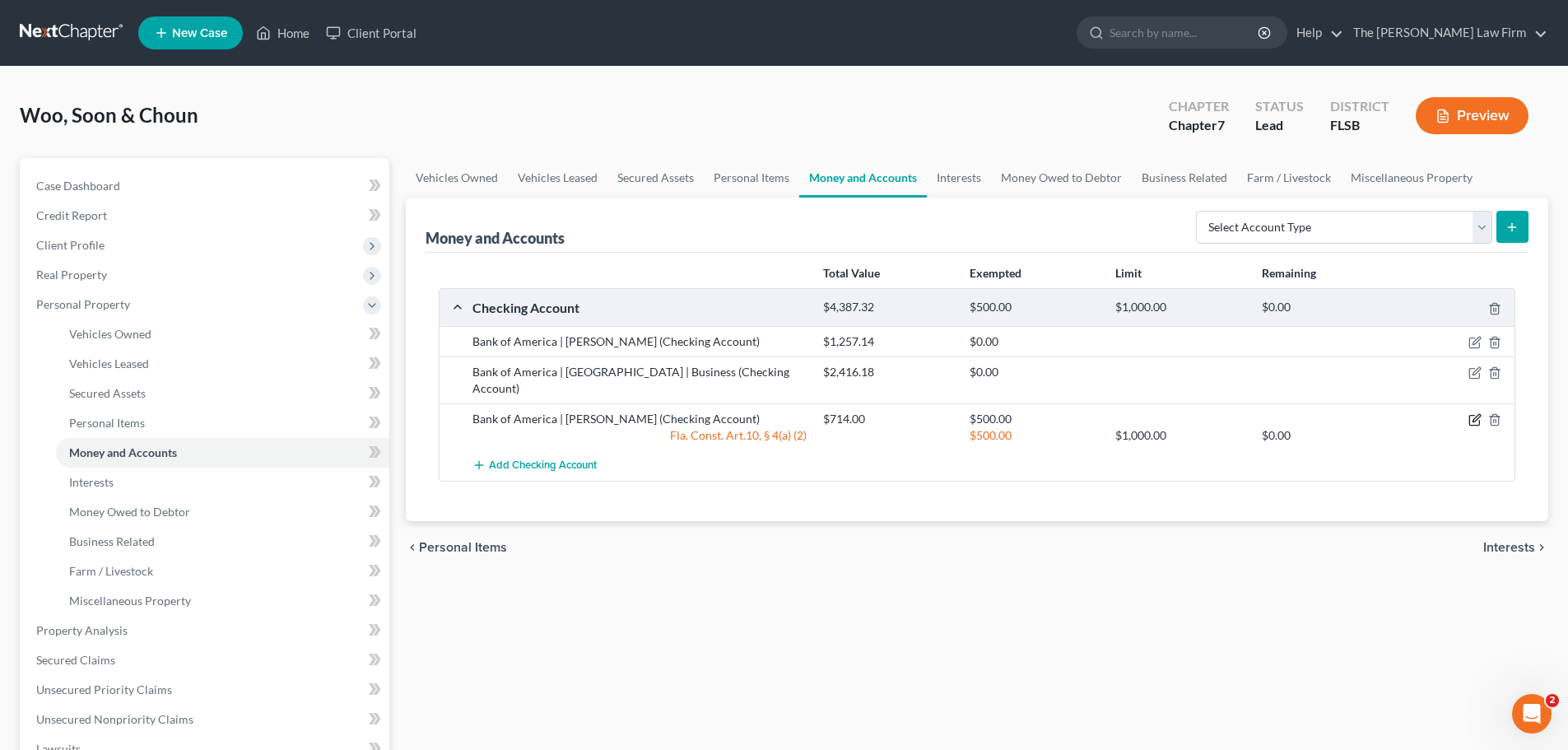
click at [1474, 413] on icon "button" at bounding box center [1475, 420] width 13 height 13
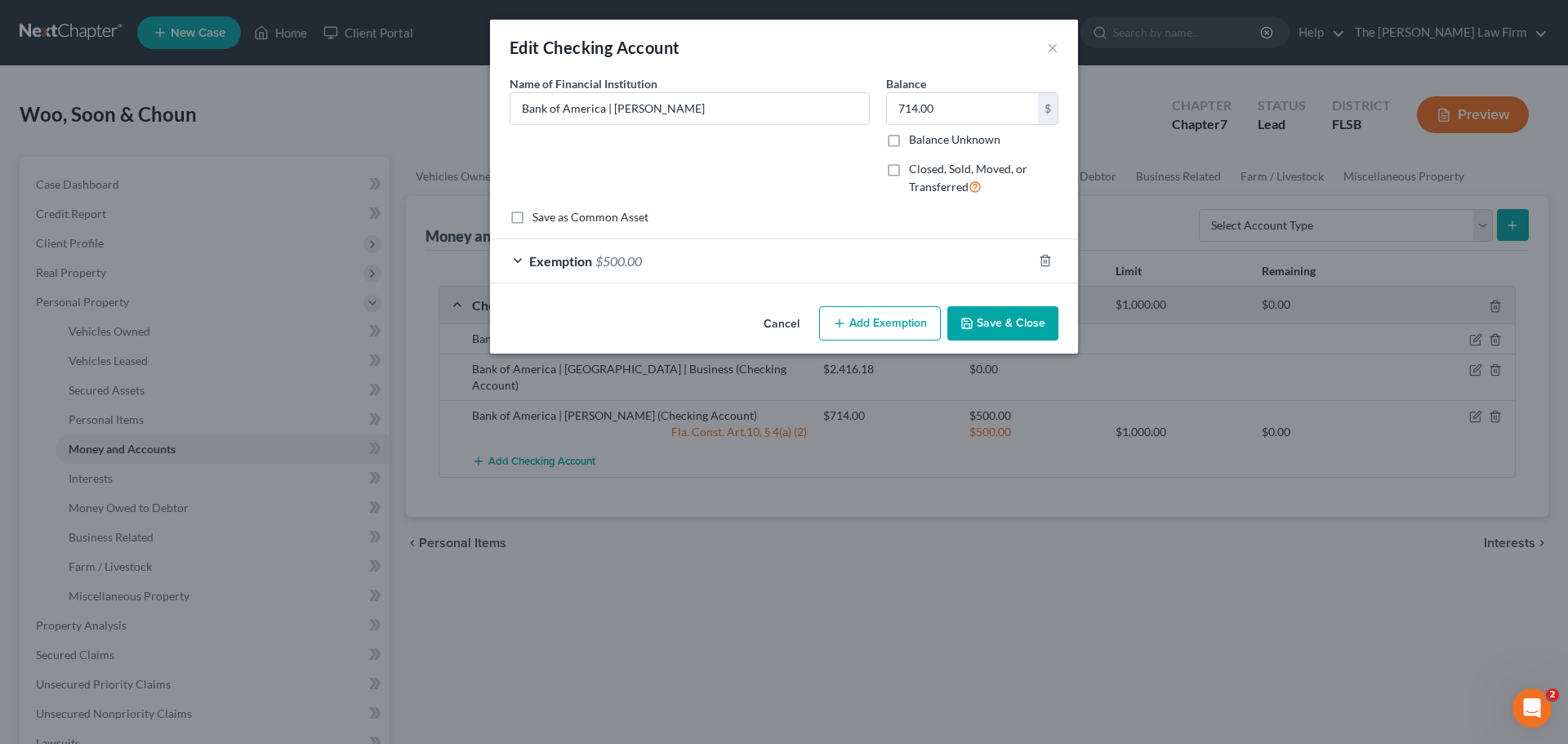
click at [891, 322] on button "Add Exemption" at bounding box center [880, 323] width 122 height 34
select select "2"
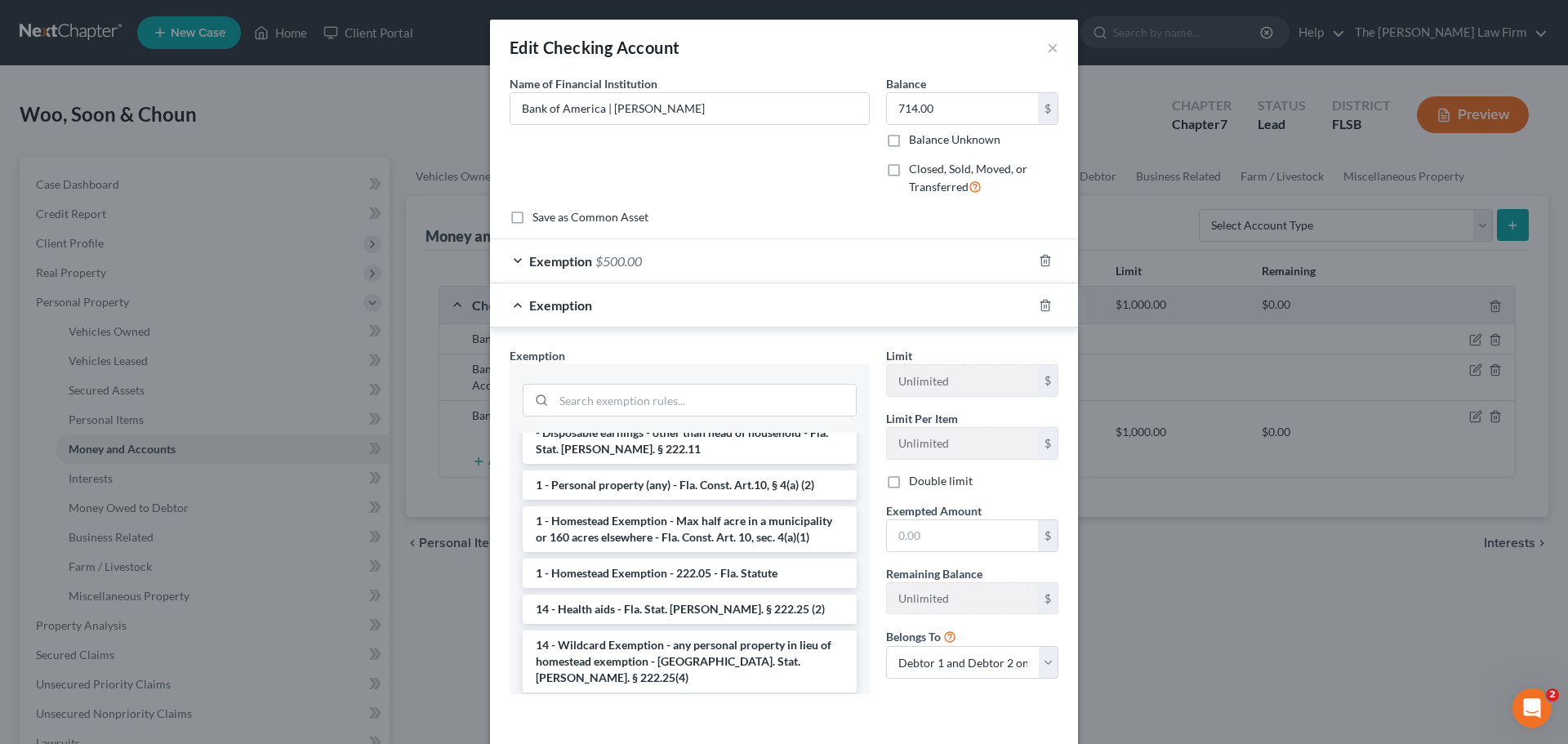
scroll to position [80, 0]
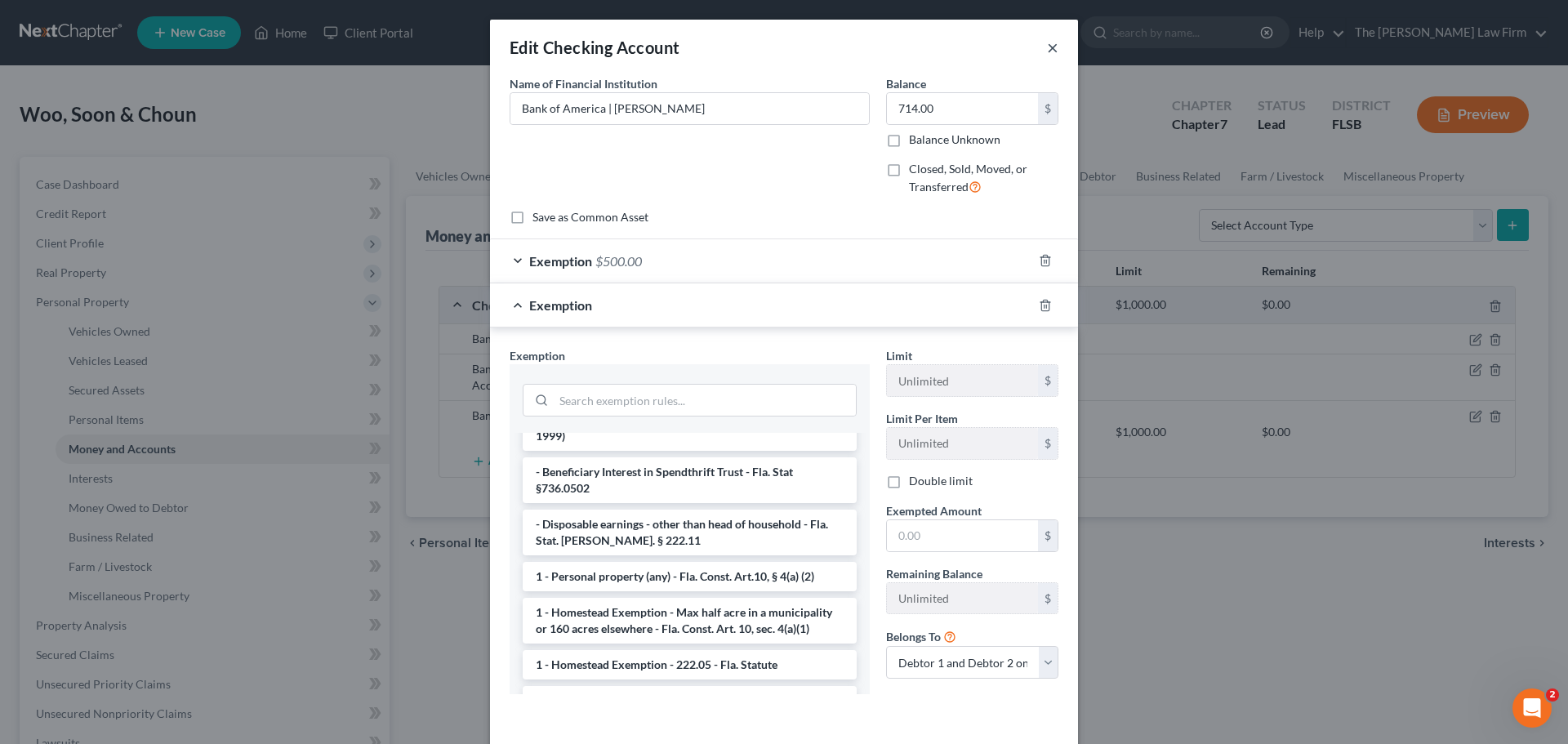
click at [1047, 49] on button "×" at bounding box center [1053, 47] width 11 height 19
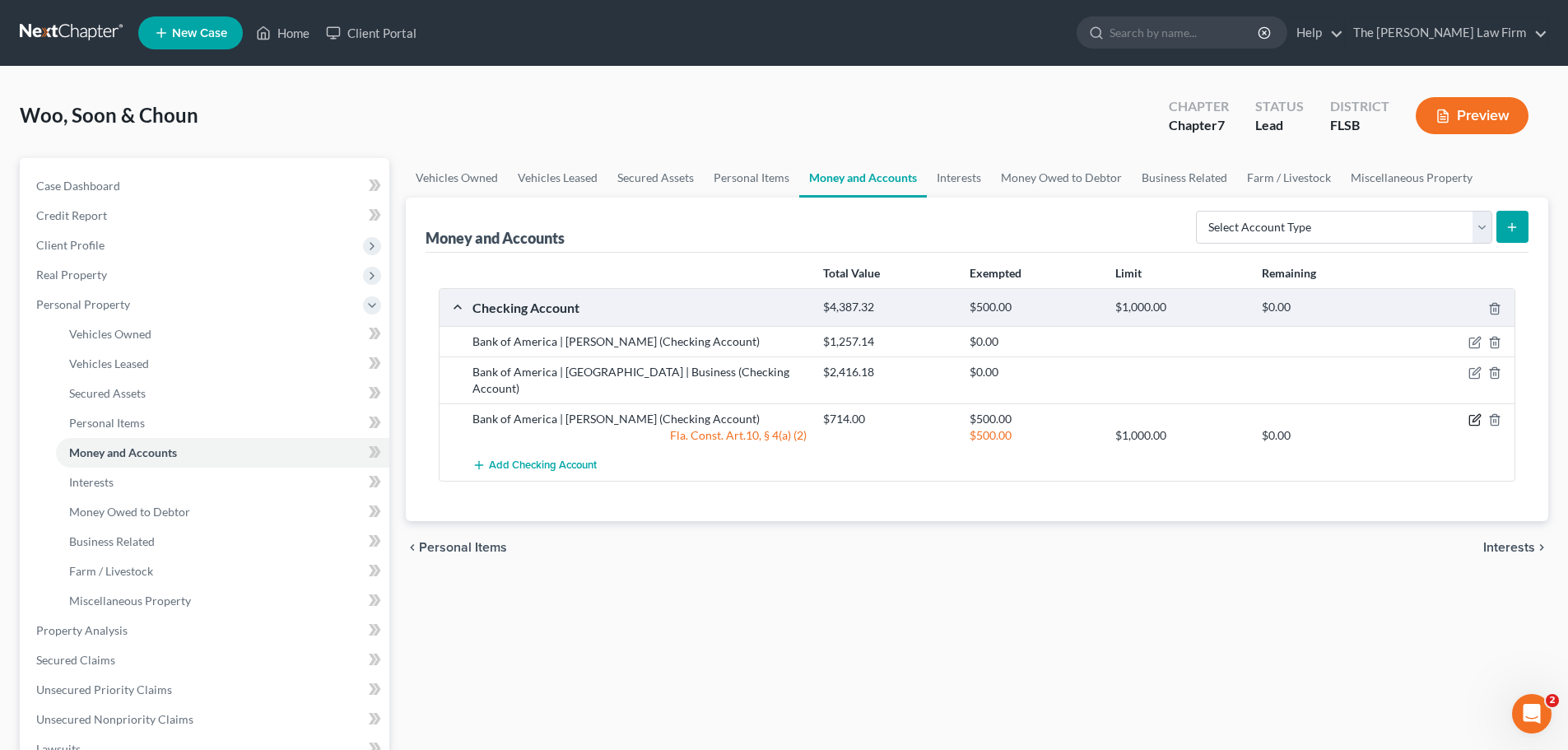
click at [1476, 415] on icon "button" at bounding box center [1476, 419] width 7 height 7
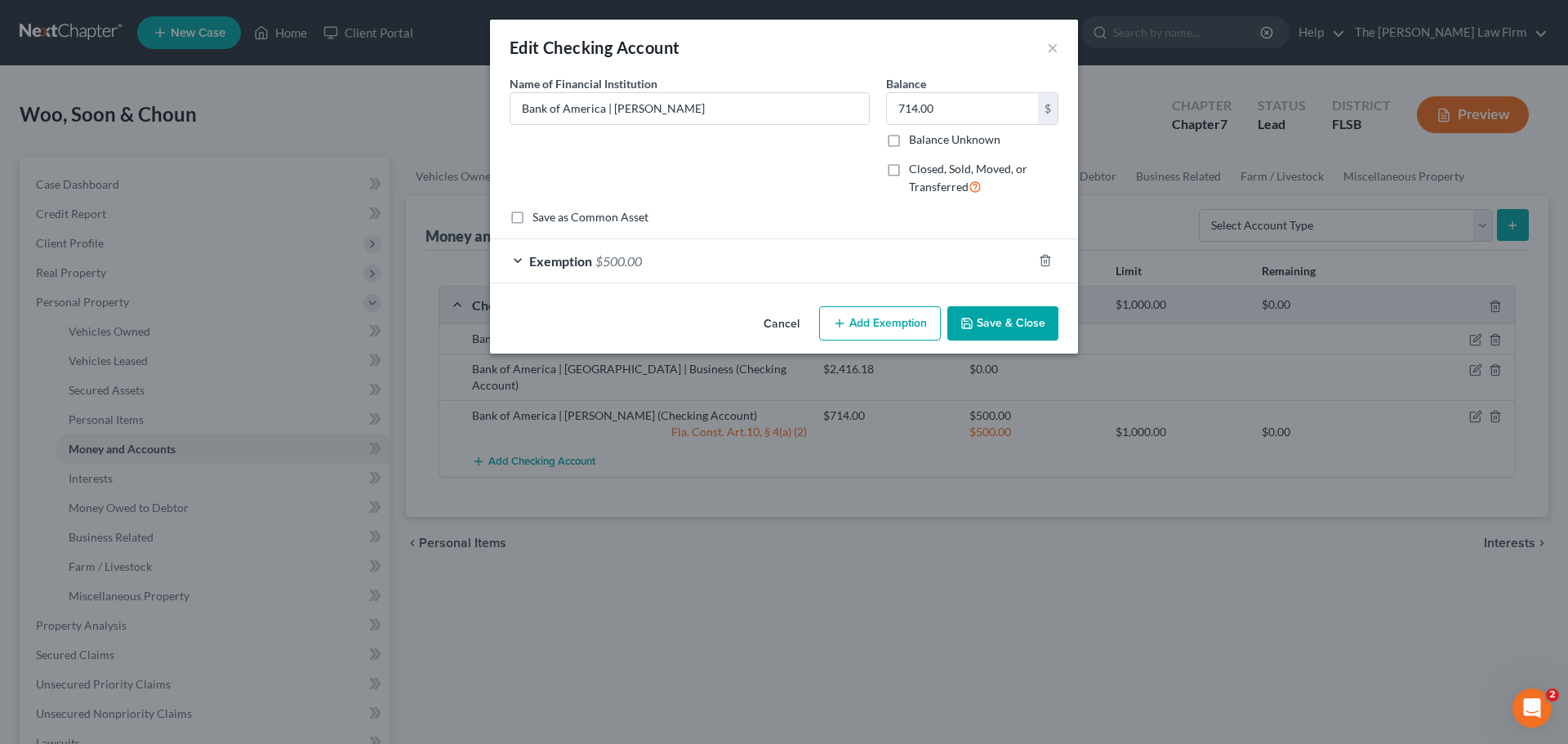
click at [570, 267] on span "Exemption" at bounding box center [561, 260] width 63 height 16
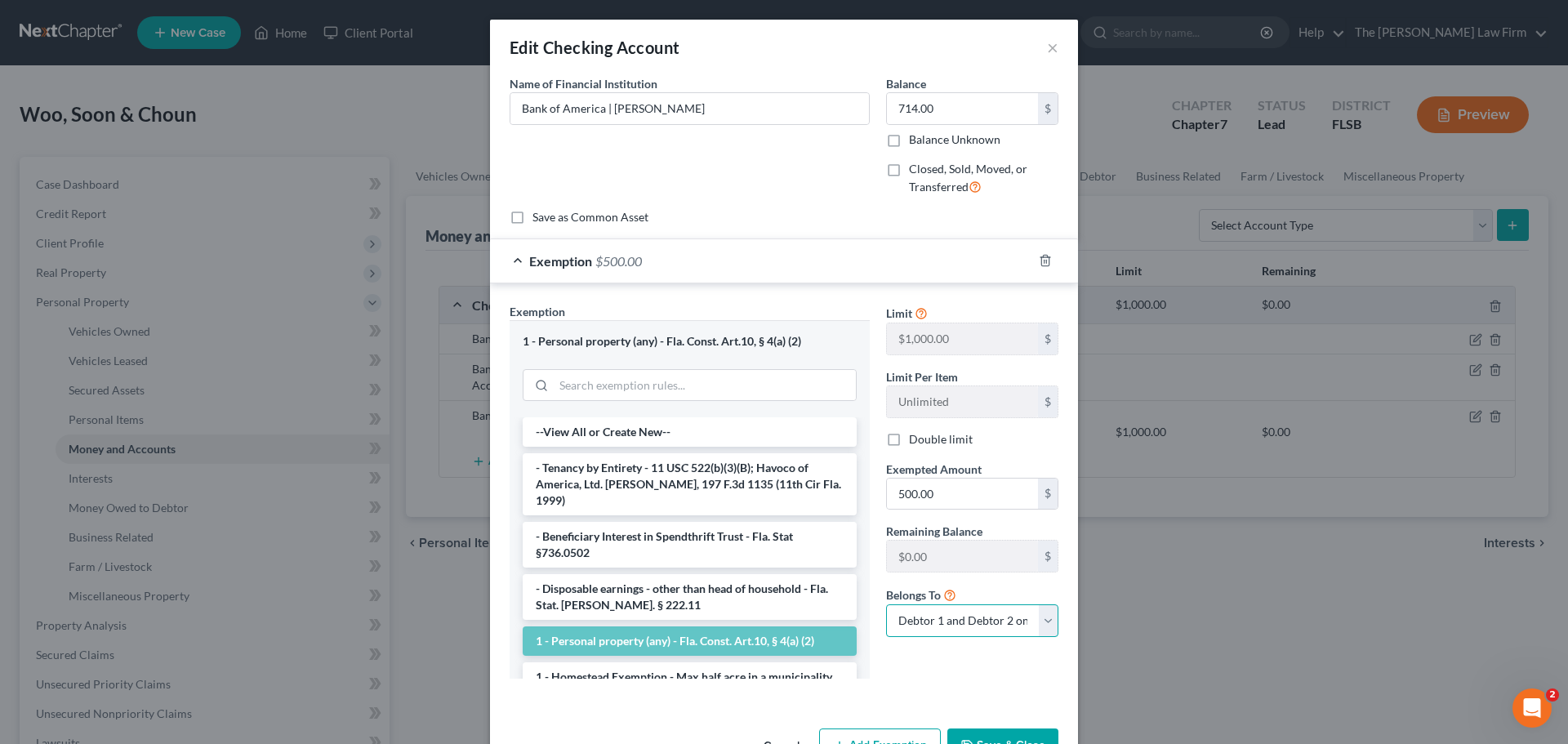
click at [1039, 628] on select "Debtor 1 only Debtor 2 only Debtor 1 and Debtor 2 only" at bounding box center [972, 620] width 173 height 32
select select "0"
click at [887, 605] on select "Debtor 1 only Debtor 2 only Debtor 1 and Debtor 2 only" at bounding box center [972, 620] width 173 height 32
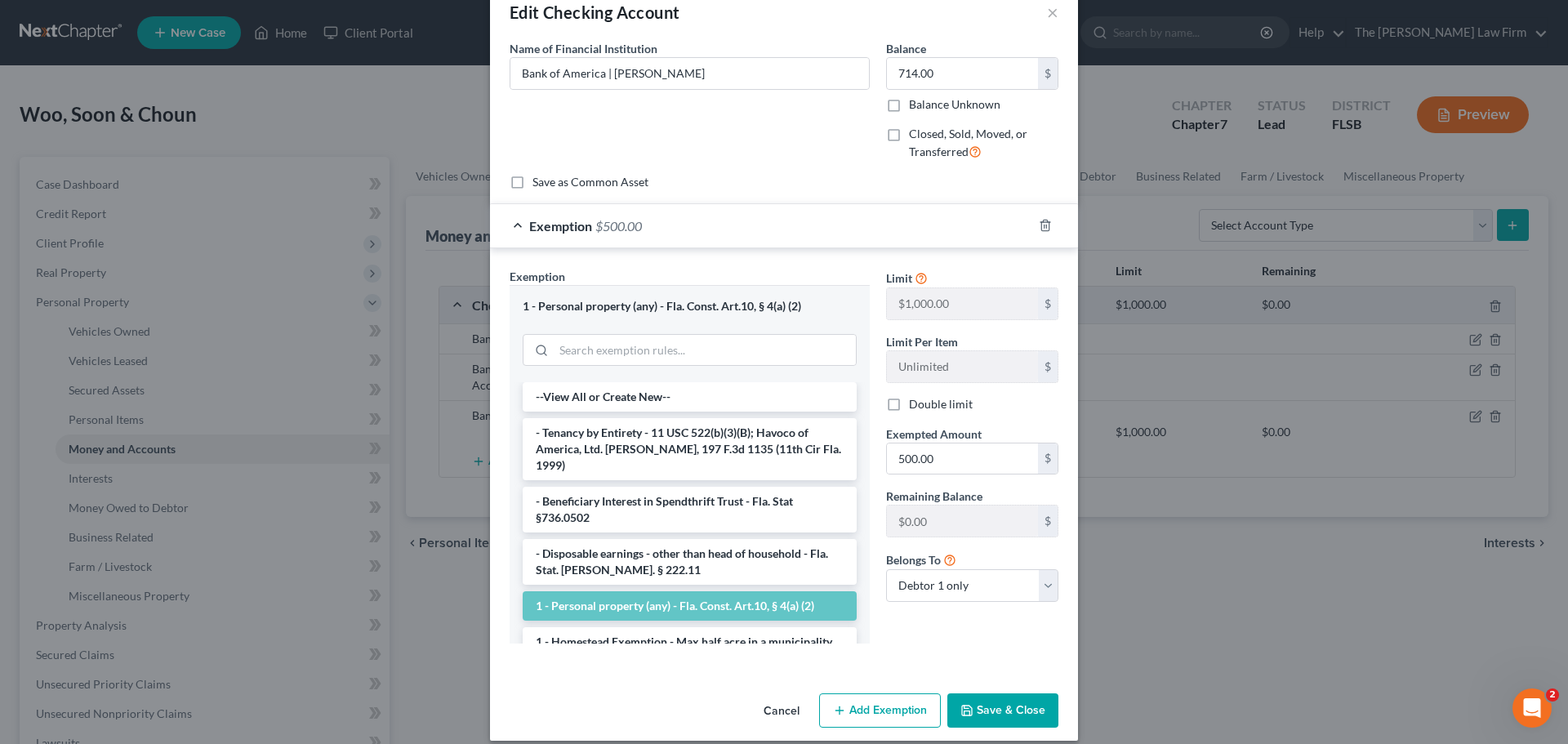
scroll to position [52, 0]
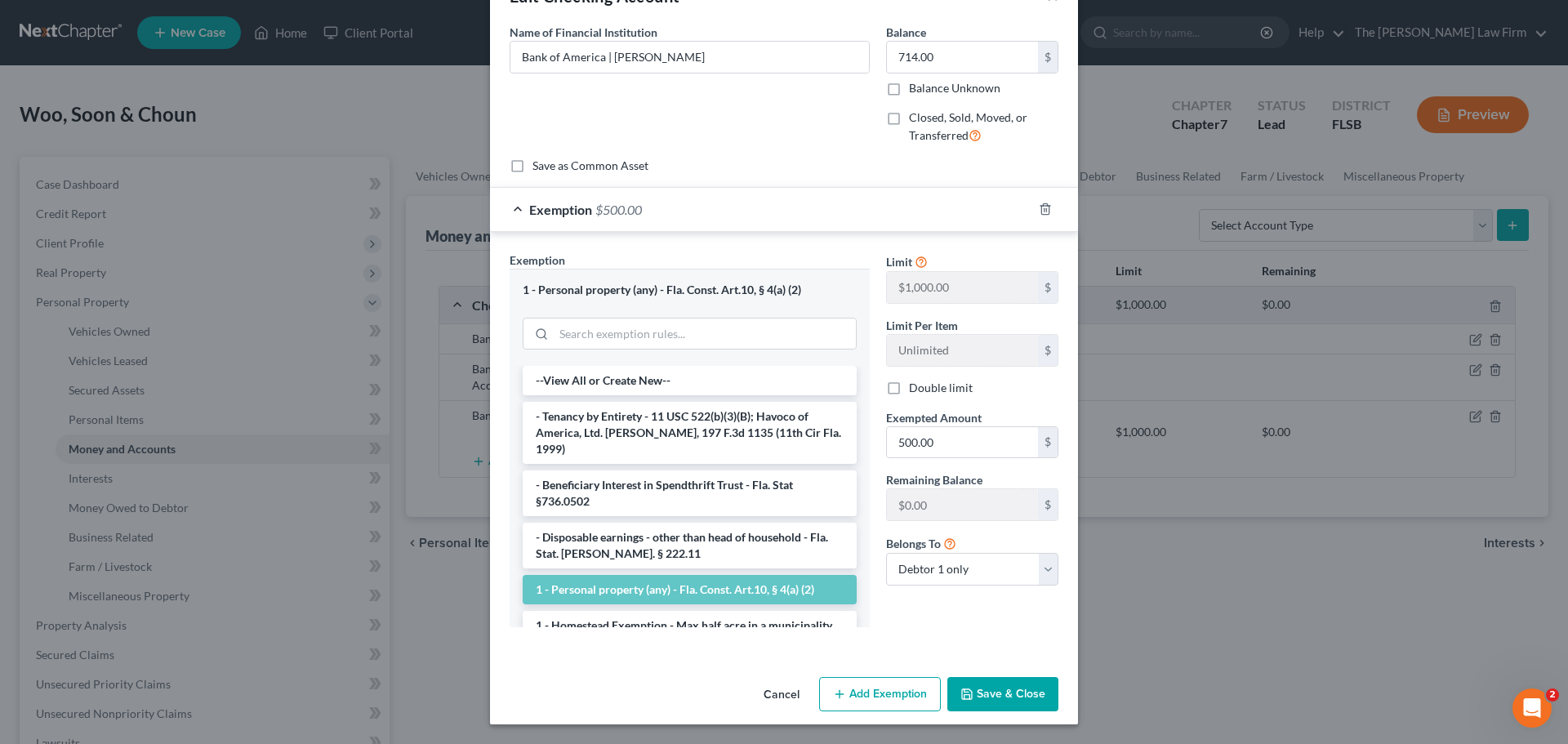
click at [1010, 694] on button "Save & Close" at bounding box center [1003, 693] width 111 height 34
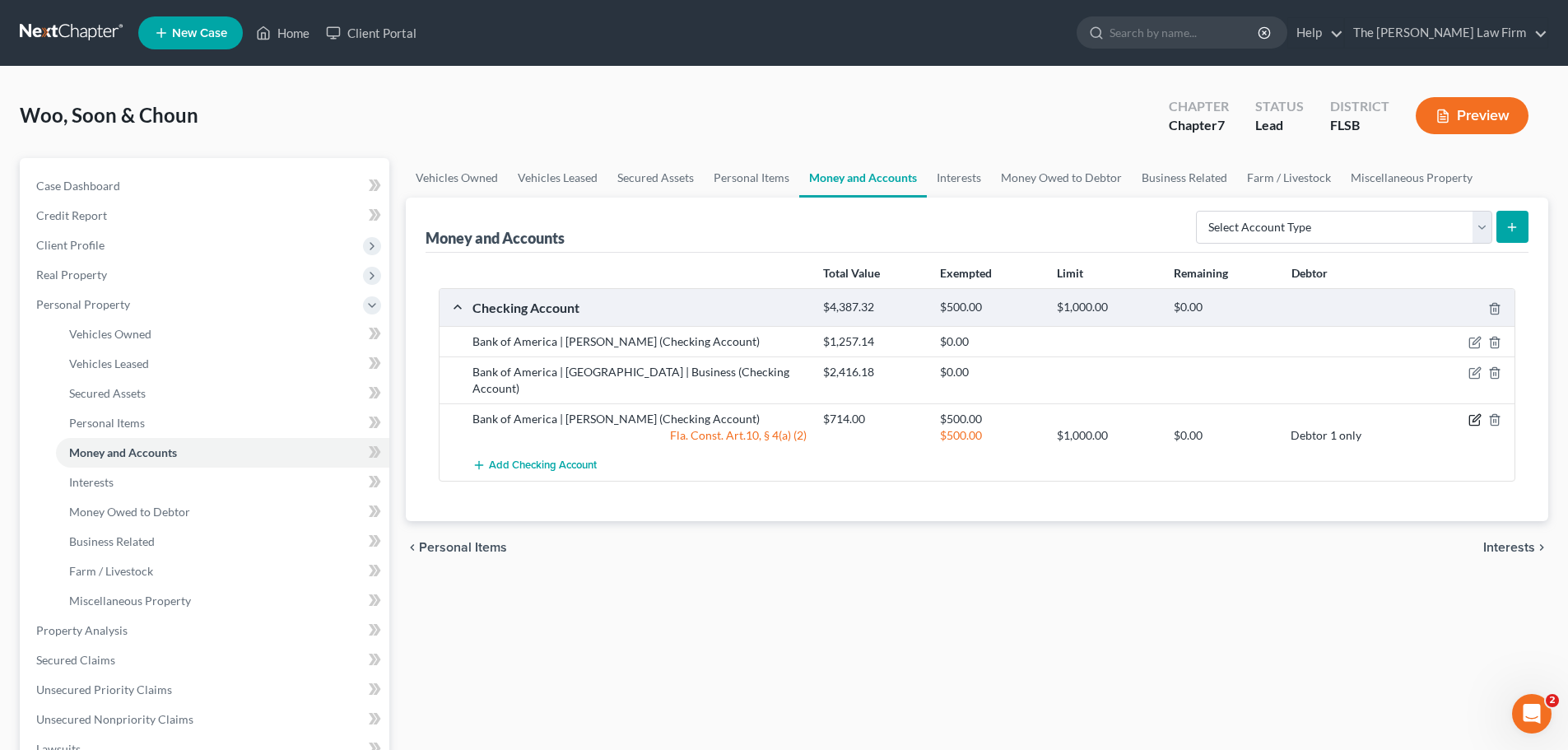
click at [1475, 413] on icon "button" at bounding box center [1475, 420] width 13 height 13
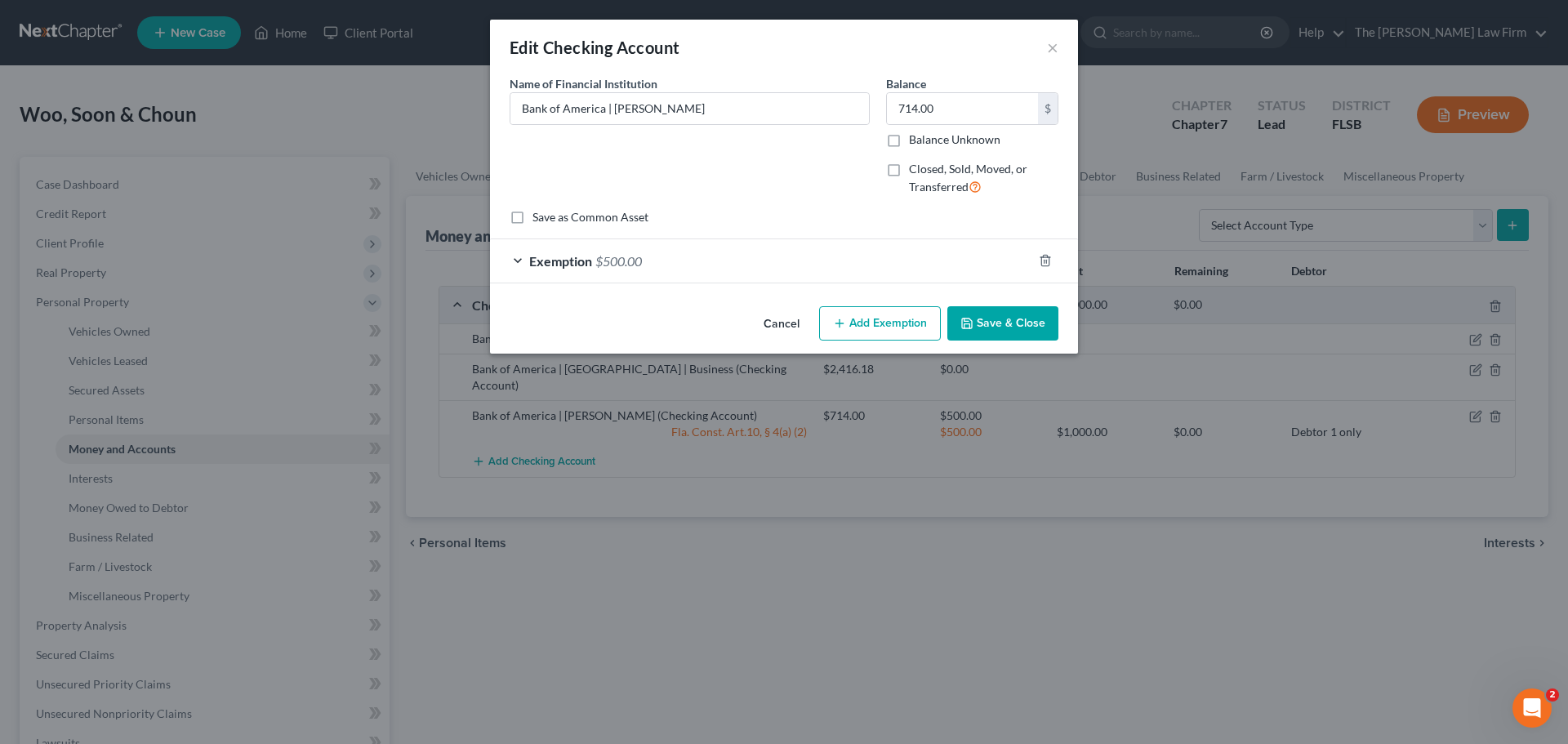
click at [891, 324] on button "Add Exemption" at bounding box center [880, 323] width 122 height 34
select select "2"
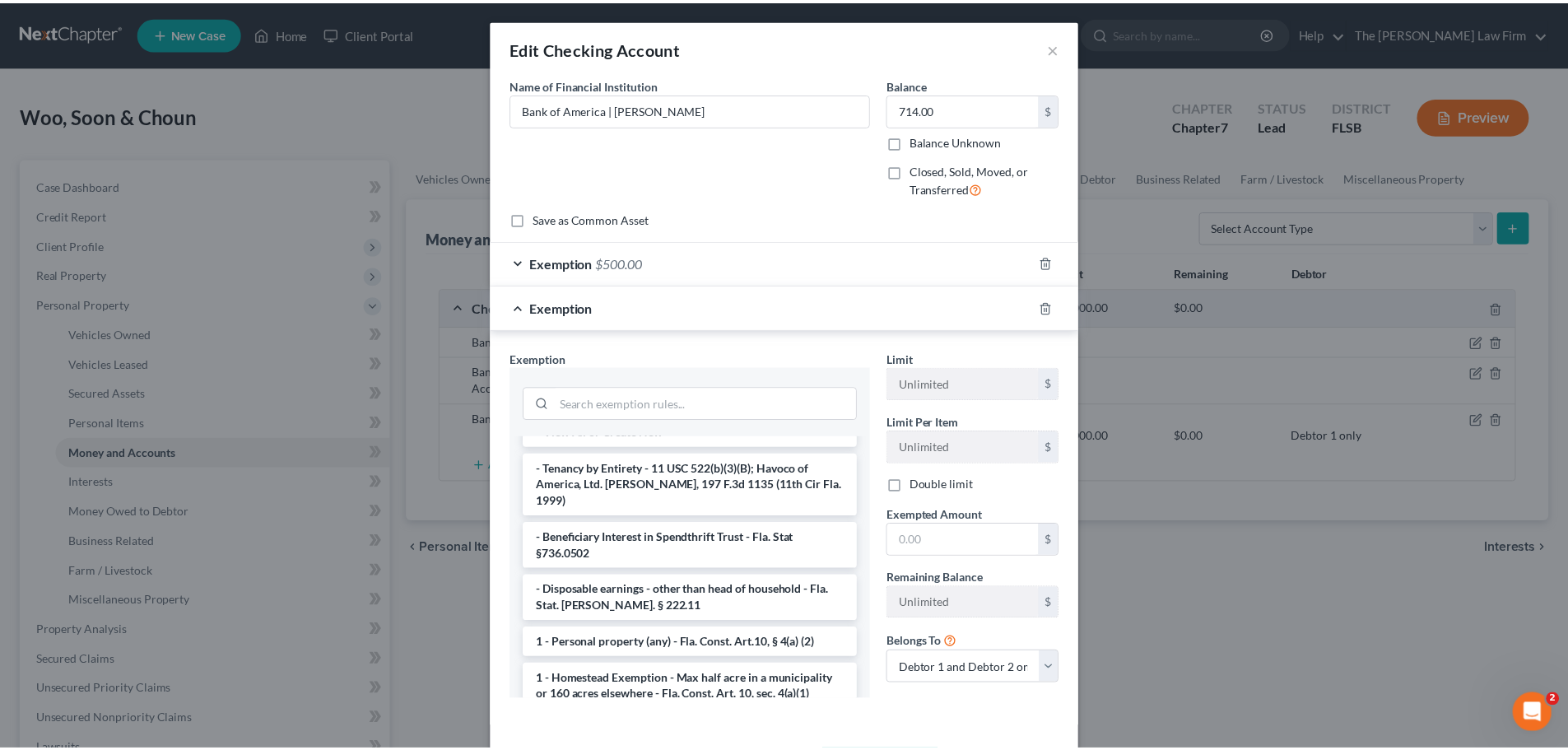
scroll to position [0, 0]
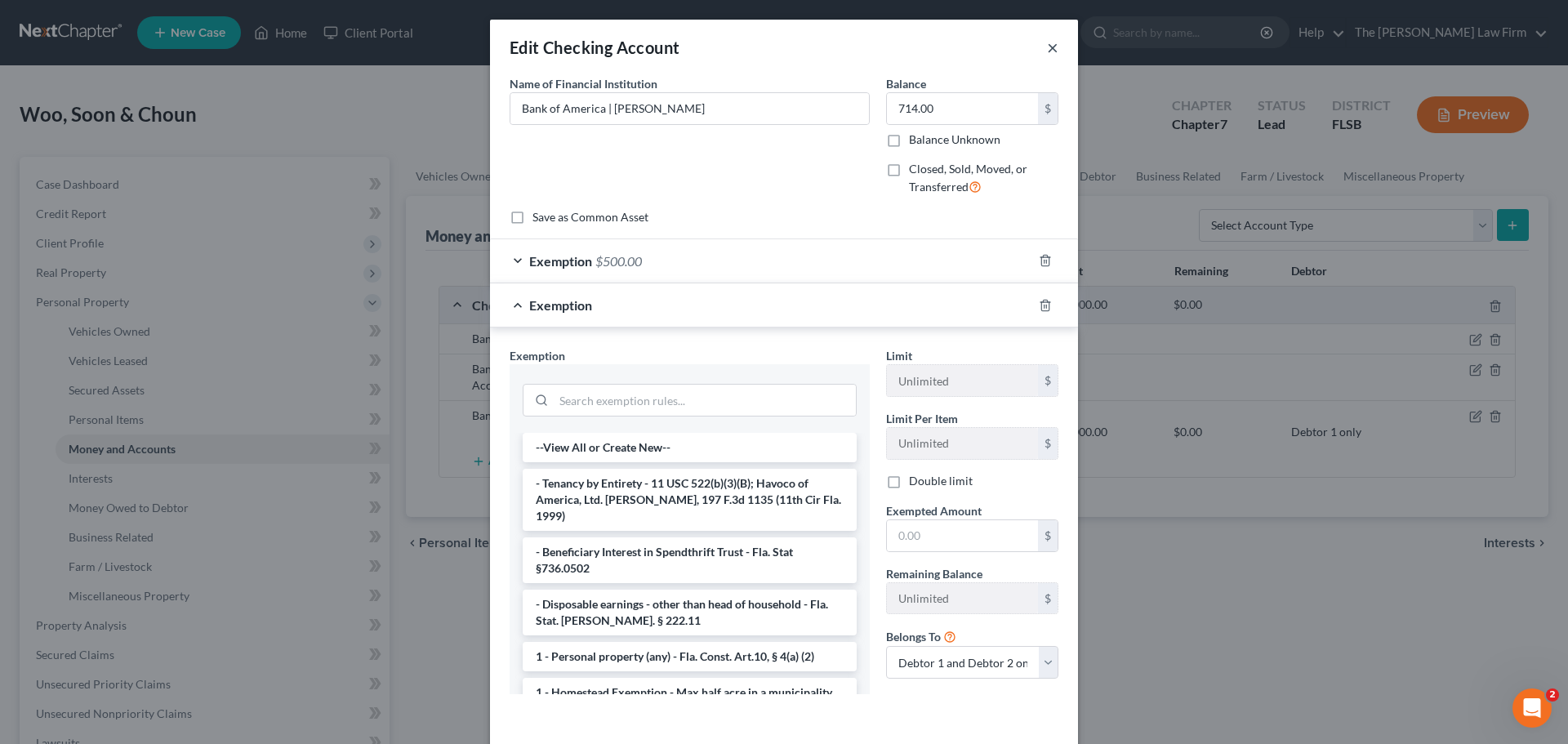
click at [1048, 47] on button "×" at bounding box center [1053, 47] width 11 height 19
